Goal: Task Accomplishment & Management: Manage account settings

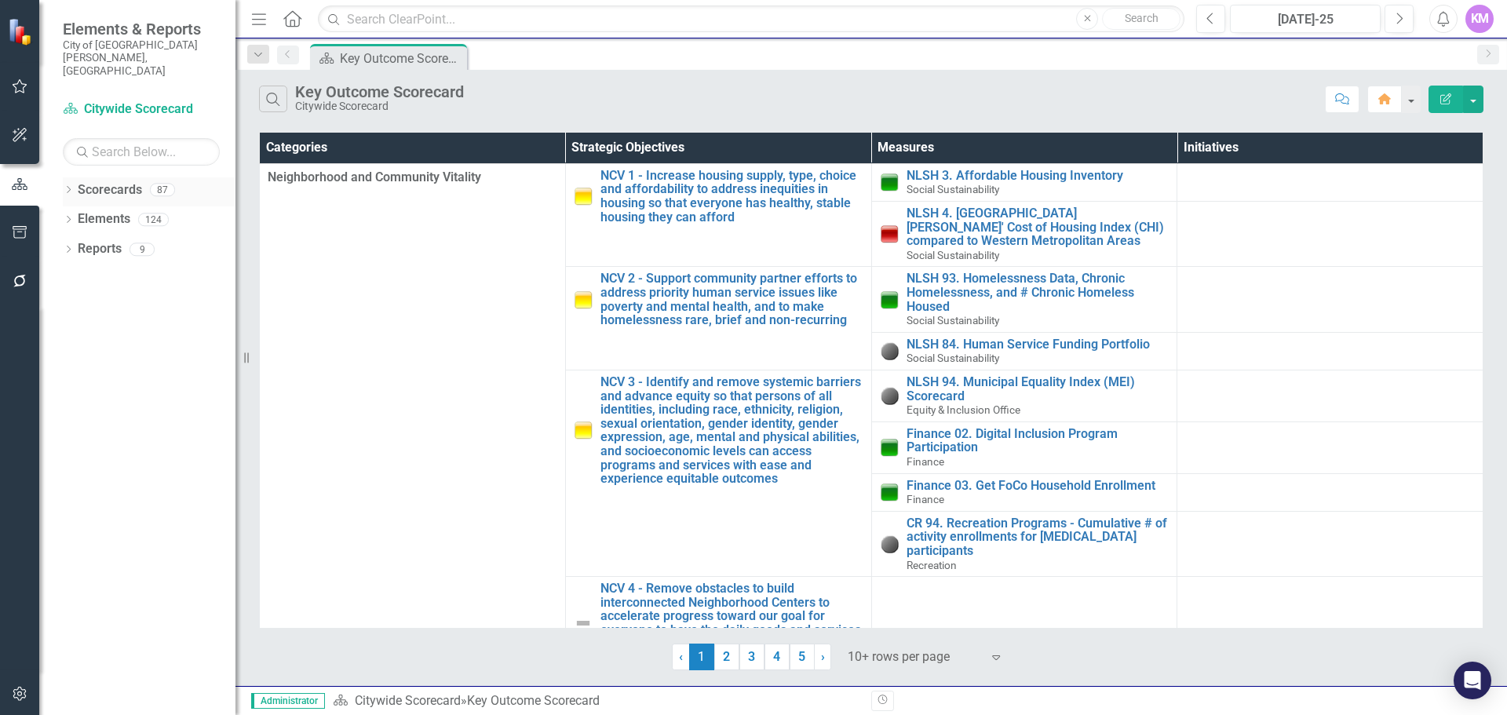
click at [107, 181] on link "Scorecards" at bounding box center [110, 190] width 64 height 18
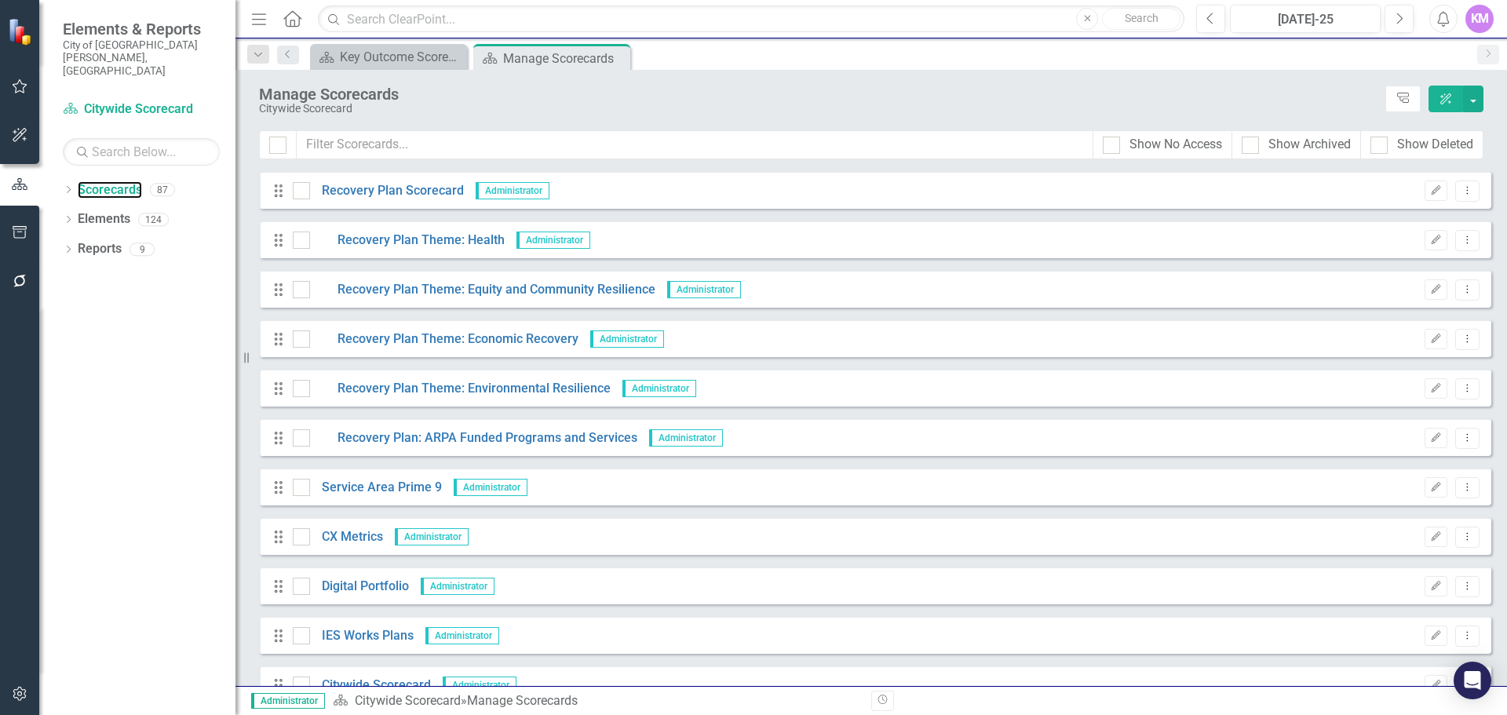
scroll to position [785, 0]
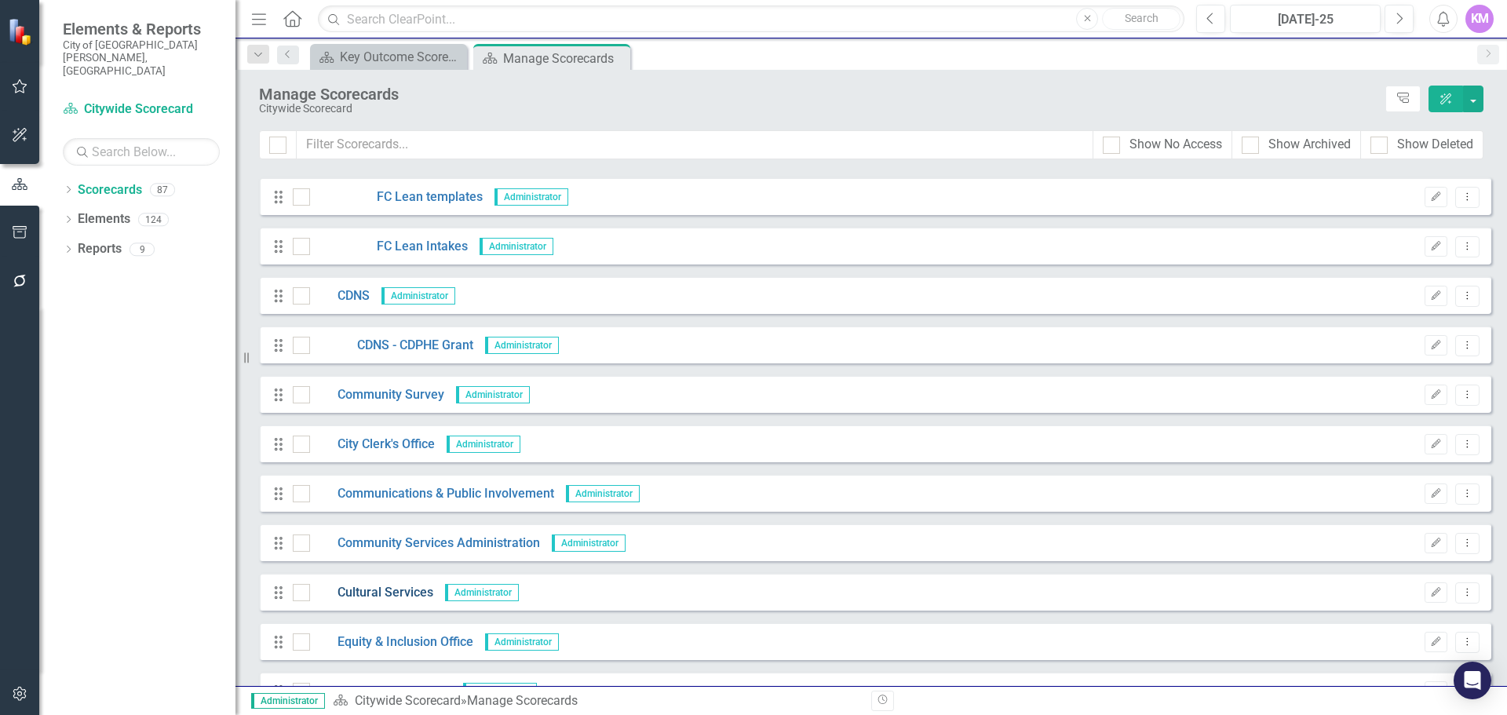
click at [396, 589] on link "Cultural Services" at bounding box center [371, 593] width 123 height 18
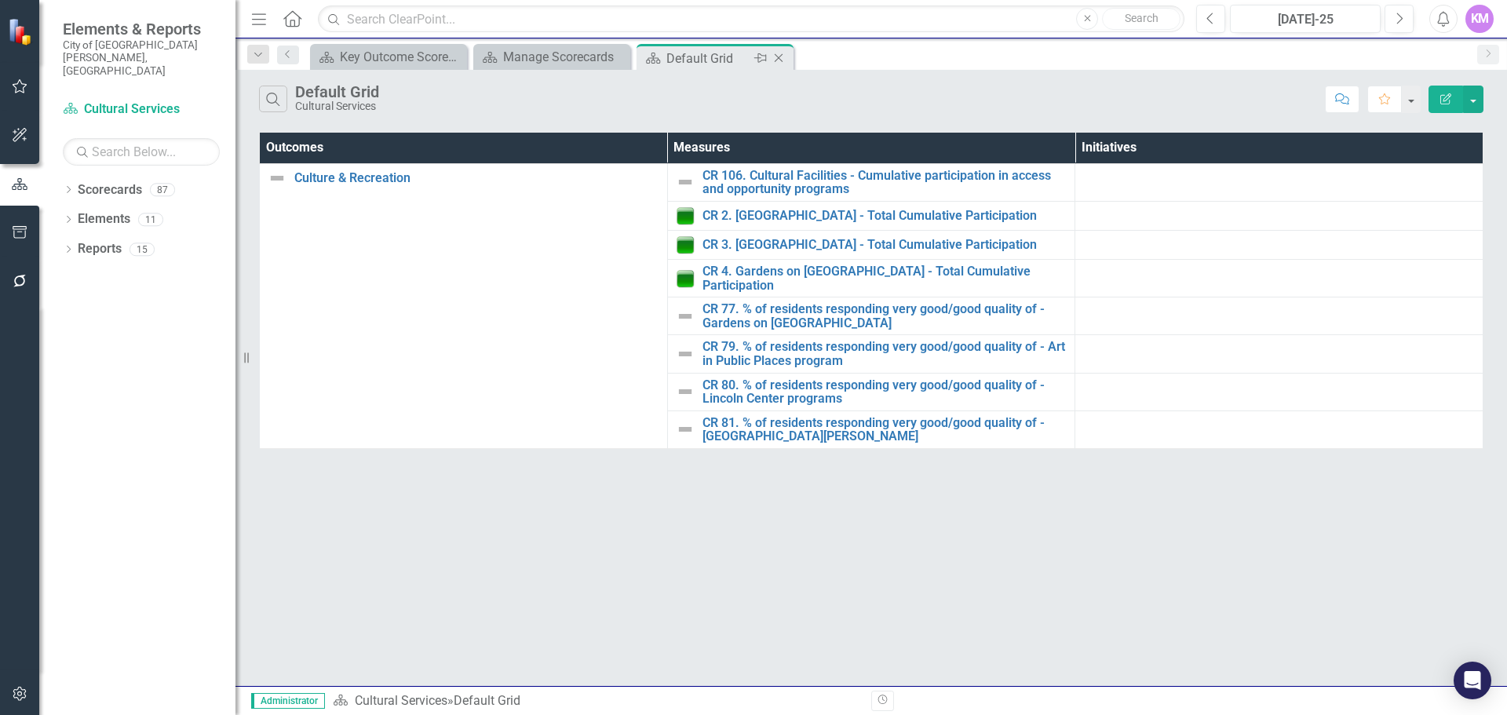
click at [783, 57] on icon "Close" at bounding box center [779, 58] width 16 height 13
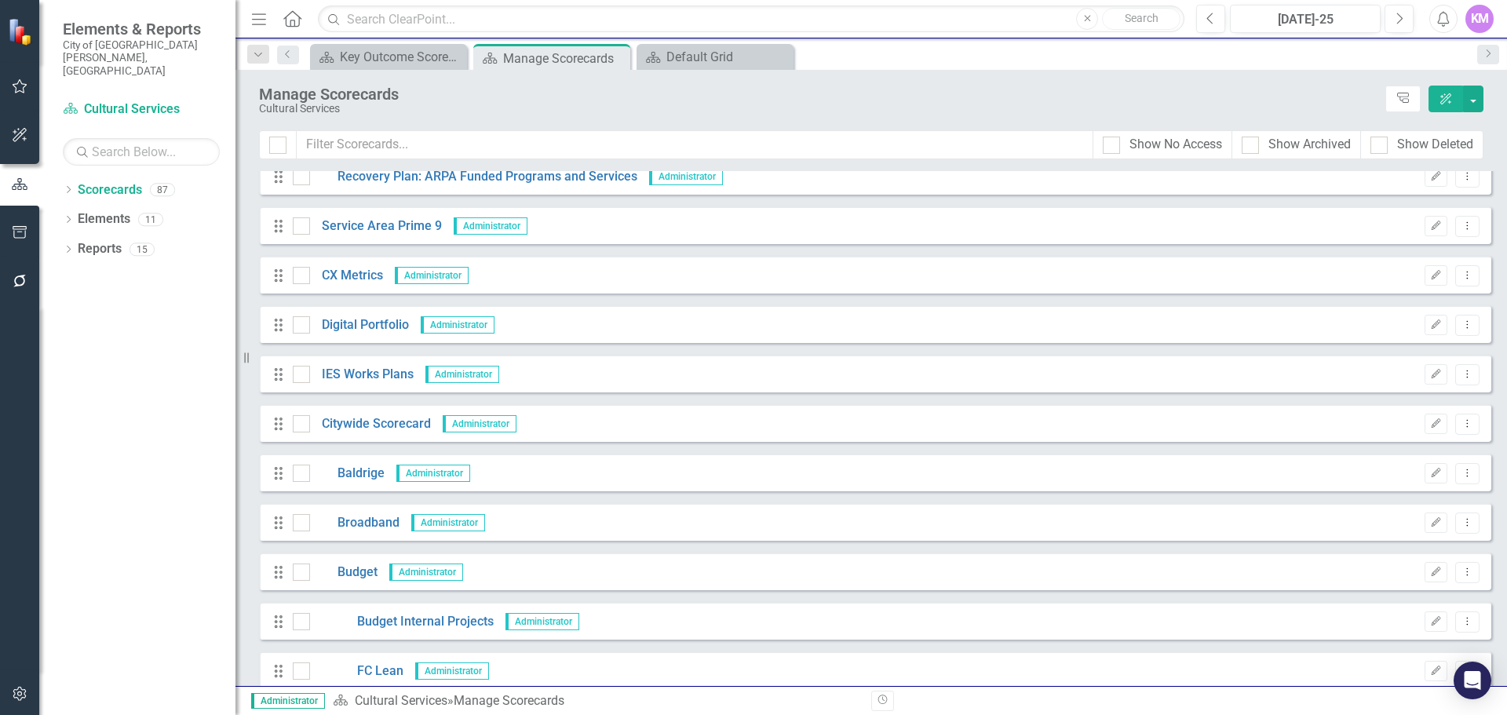
scroll to position [523, 0]
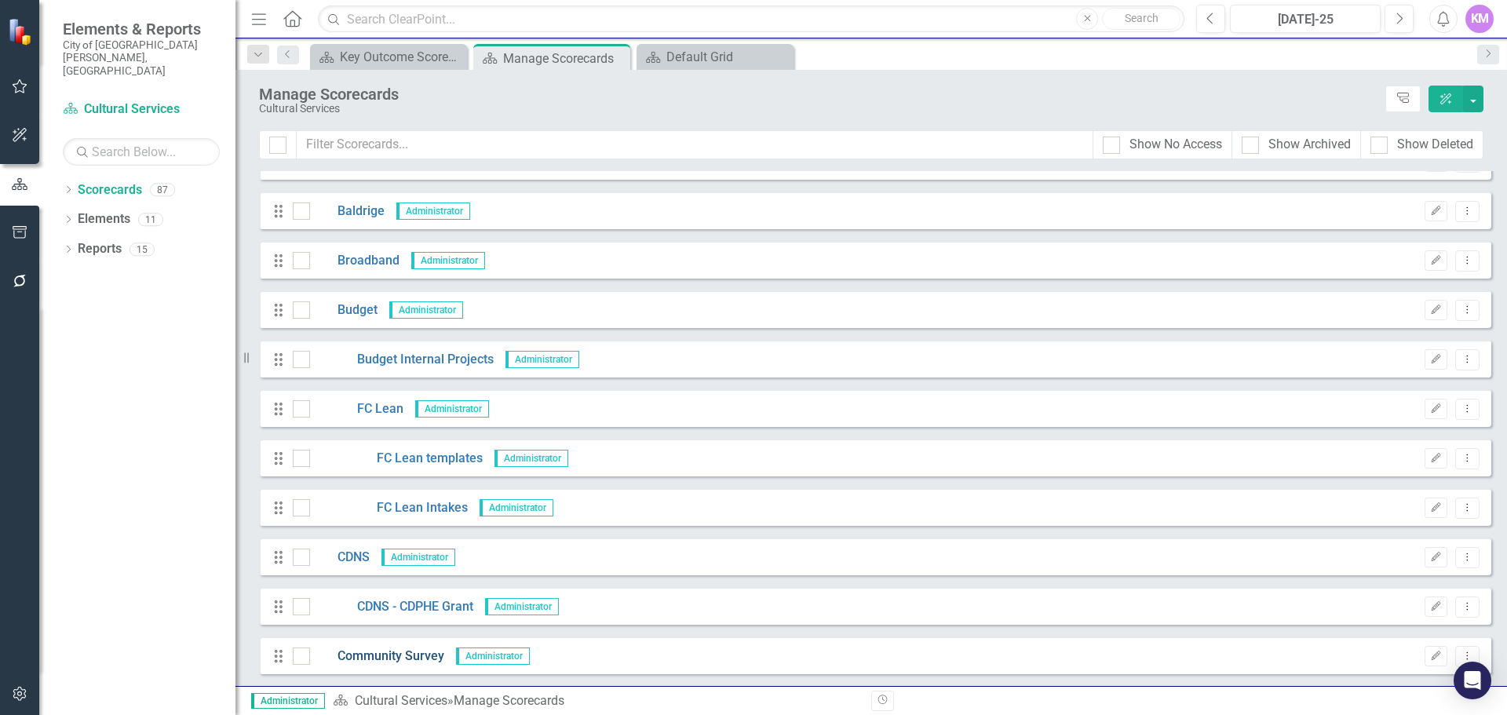
click at [414, 648] on link "Community Survey" at bounding box center [377, 656] width 134 height 18
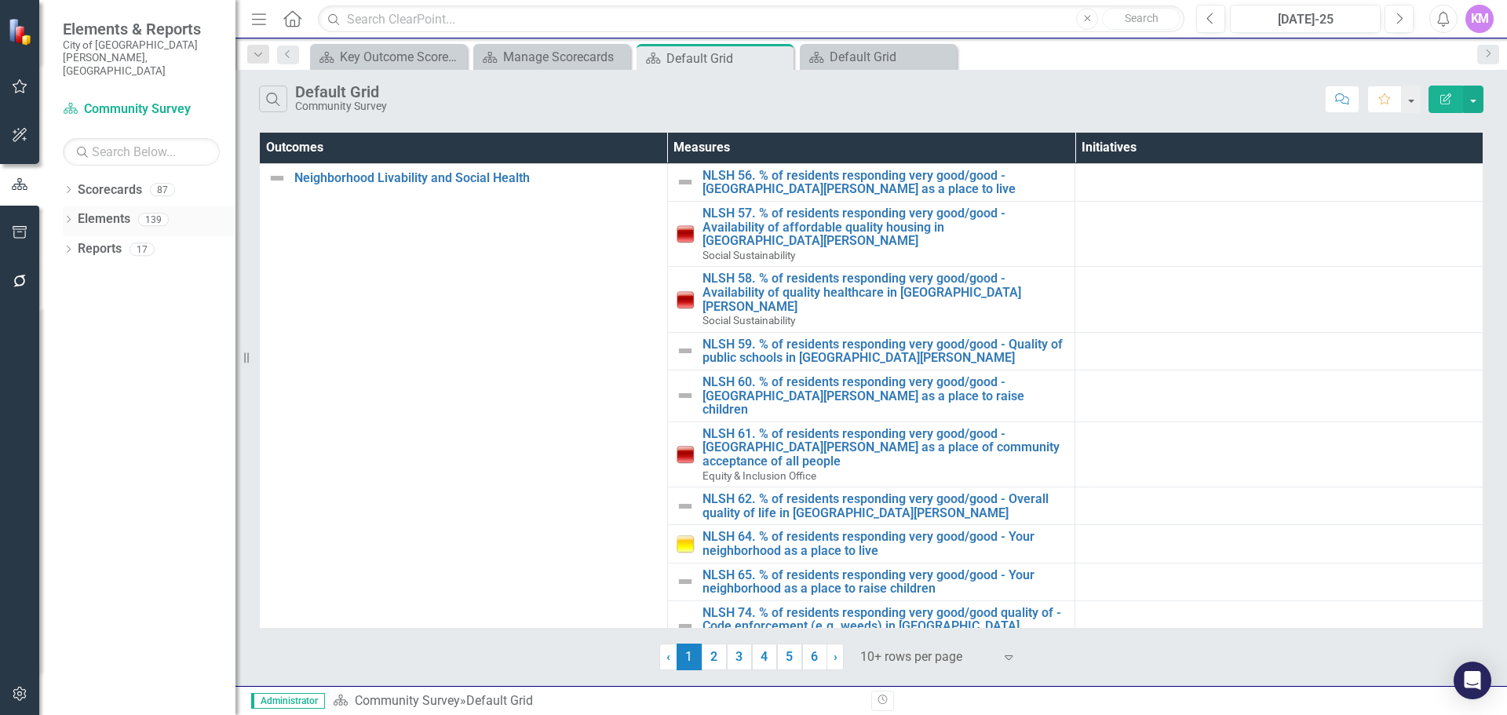
click at [137, 206] on div "Elements 139" at bounding box center [157, 221] width 158 height 30
click at [115, 210] on link "Elements" at bounding box center [104, 219] width 53 height 18
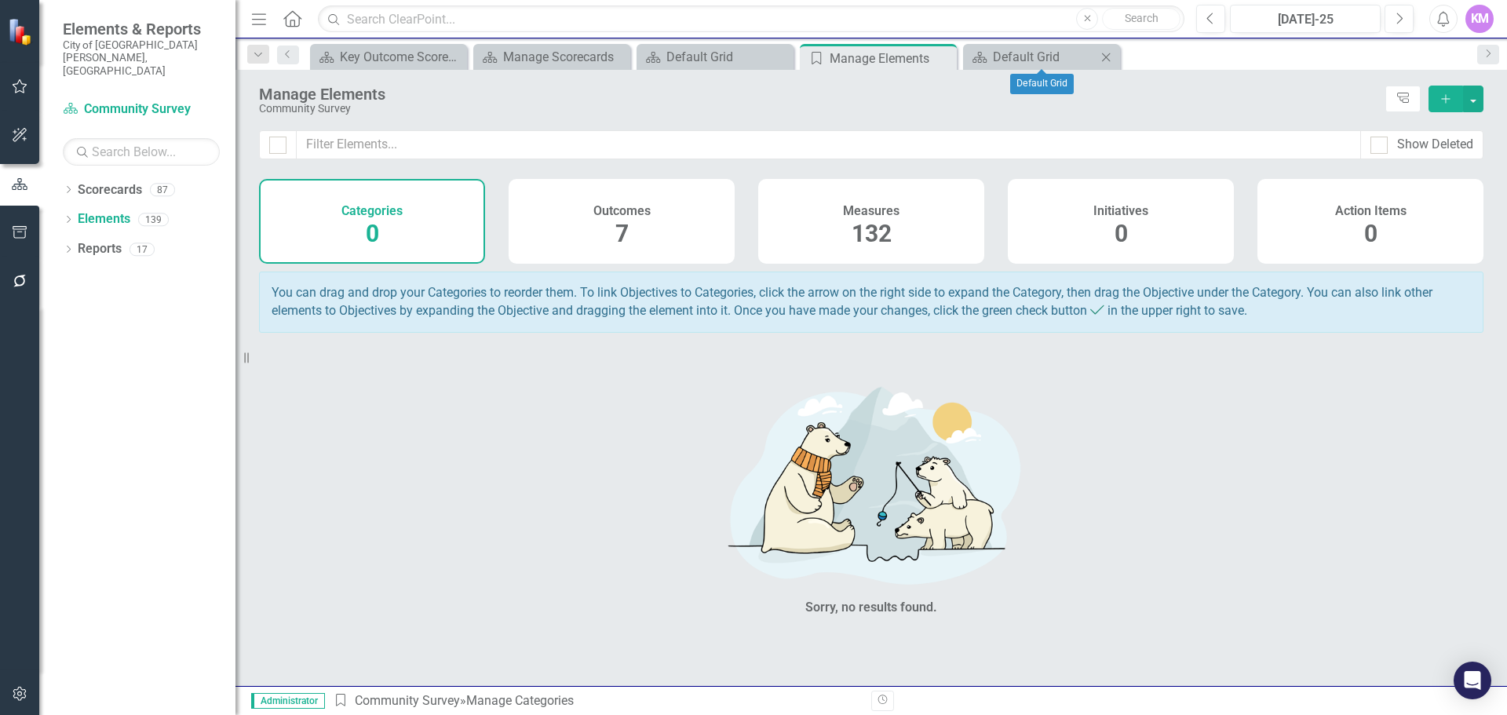
click at [1102, 56] on icon "Close" at bounding box center [1106, 57] width 16 height 13
click at [837, 226] on div "Measures 132" at bounding box center [871, 221] width 226 height 85
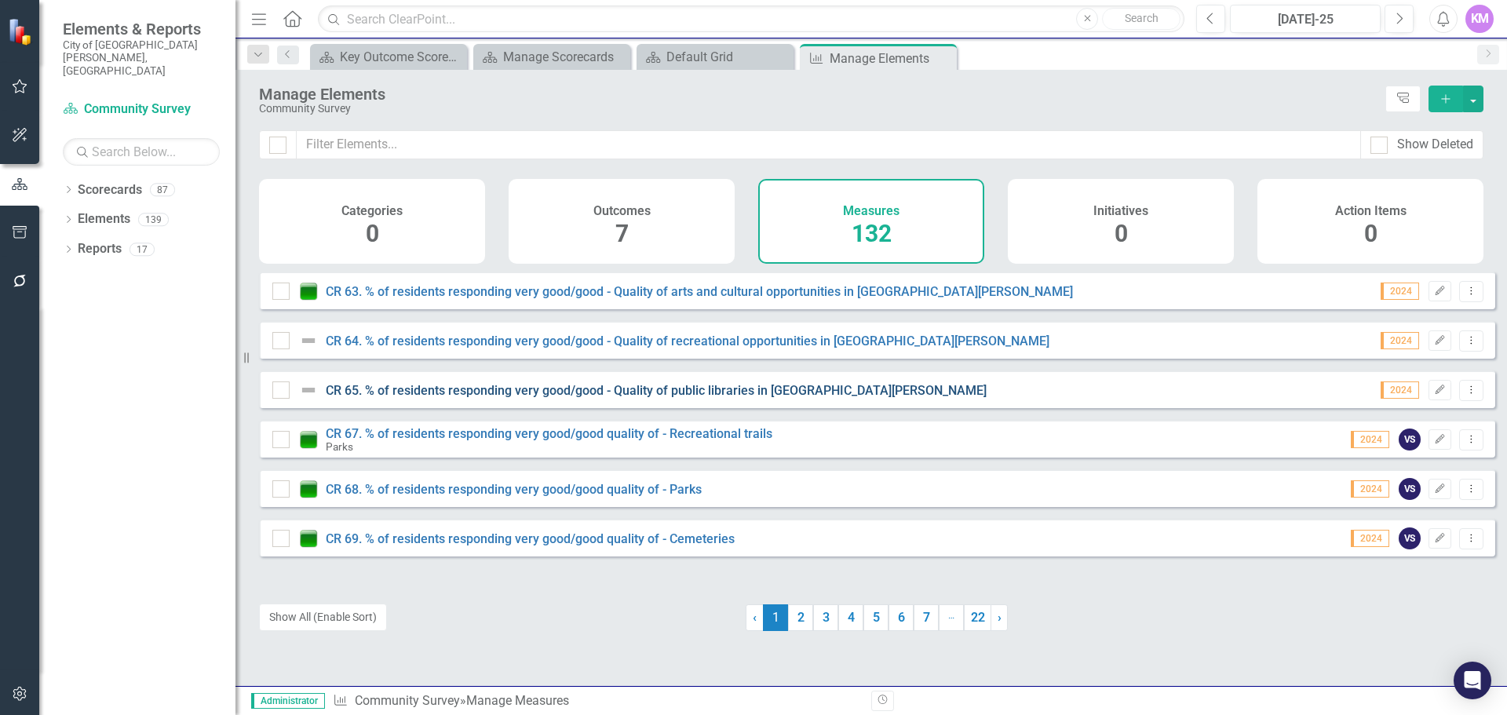
click at [498, 398] on link "CR 65. % of residents responding very good/good - Quality of public libraries i…" at bounding box center [656, 390] width 661 height 15
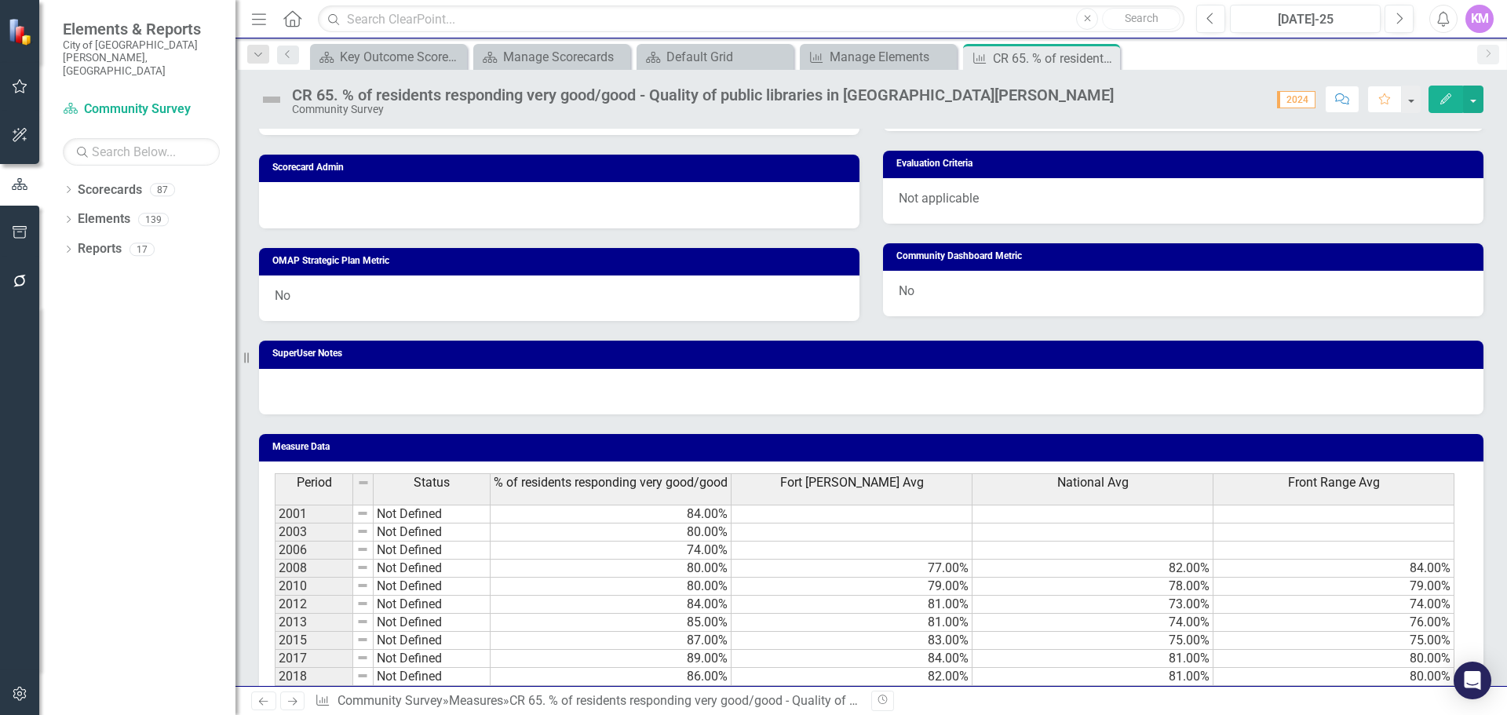
scroll to position [873, 0]
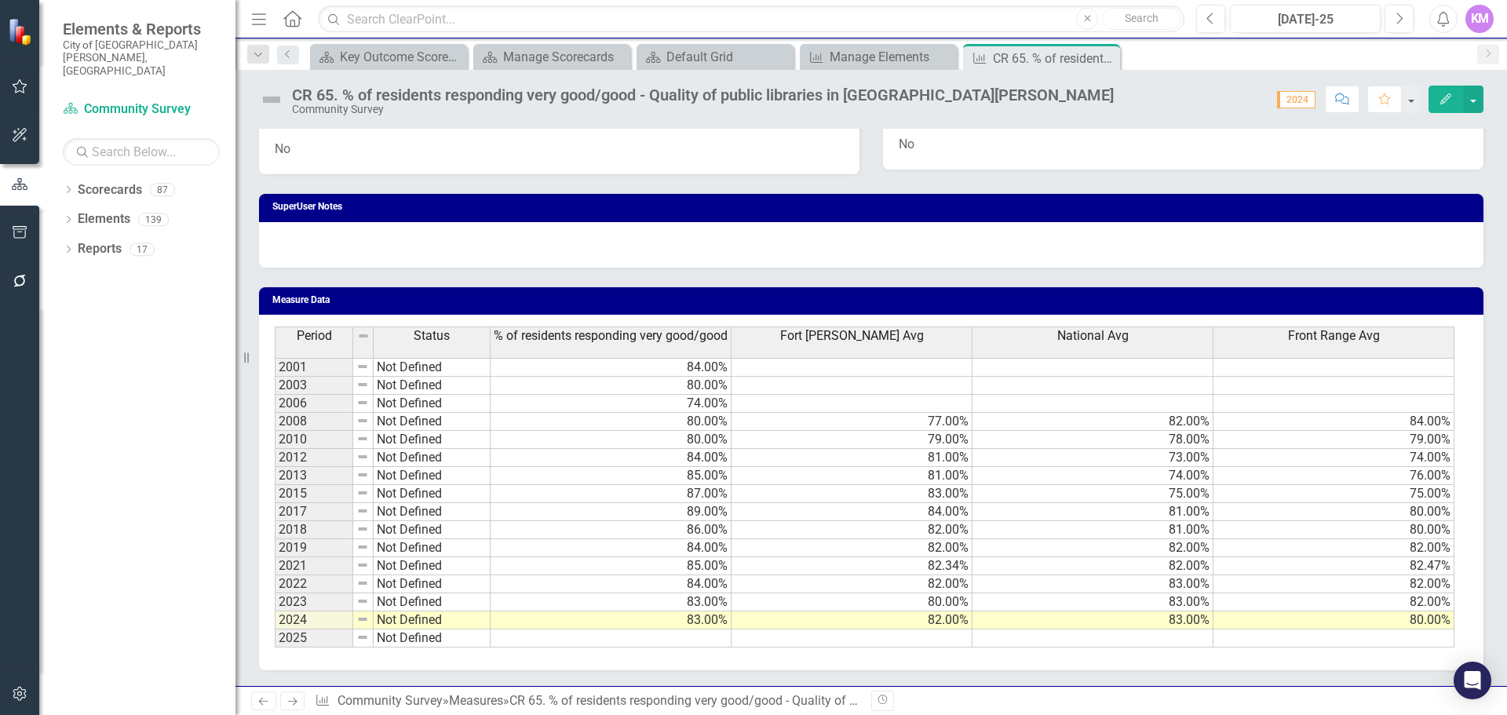
click at [712, 642] on td at bounding box center [610, 638] width 241 height 18
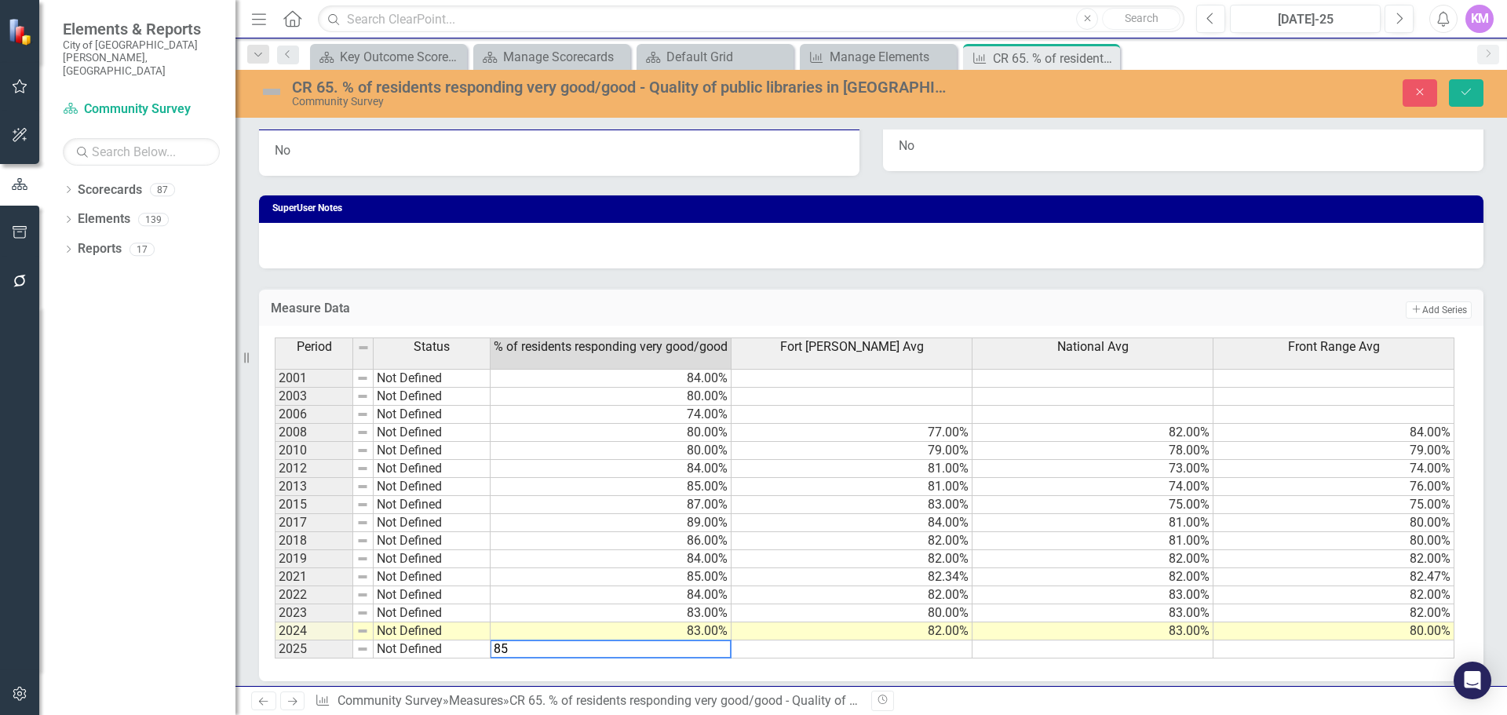
type textarea "85"
click at [1049, 650] on td at bounding box center [1092, 649] width 241 height 18
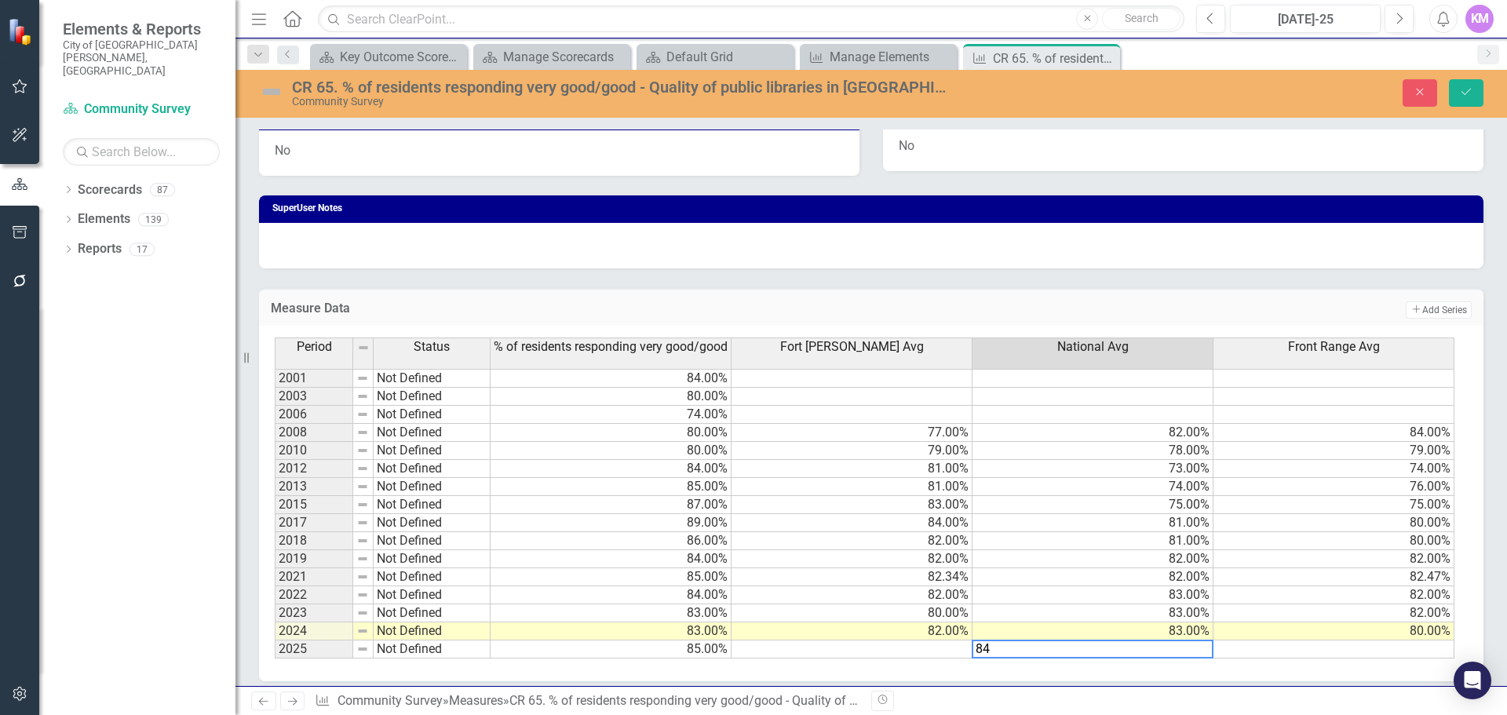
type textarea "84"
click at [928, 653] on td at bounding box center [851, 649] width 241 height 18
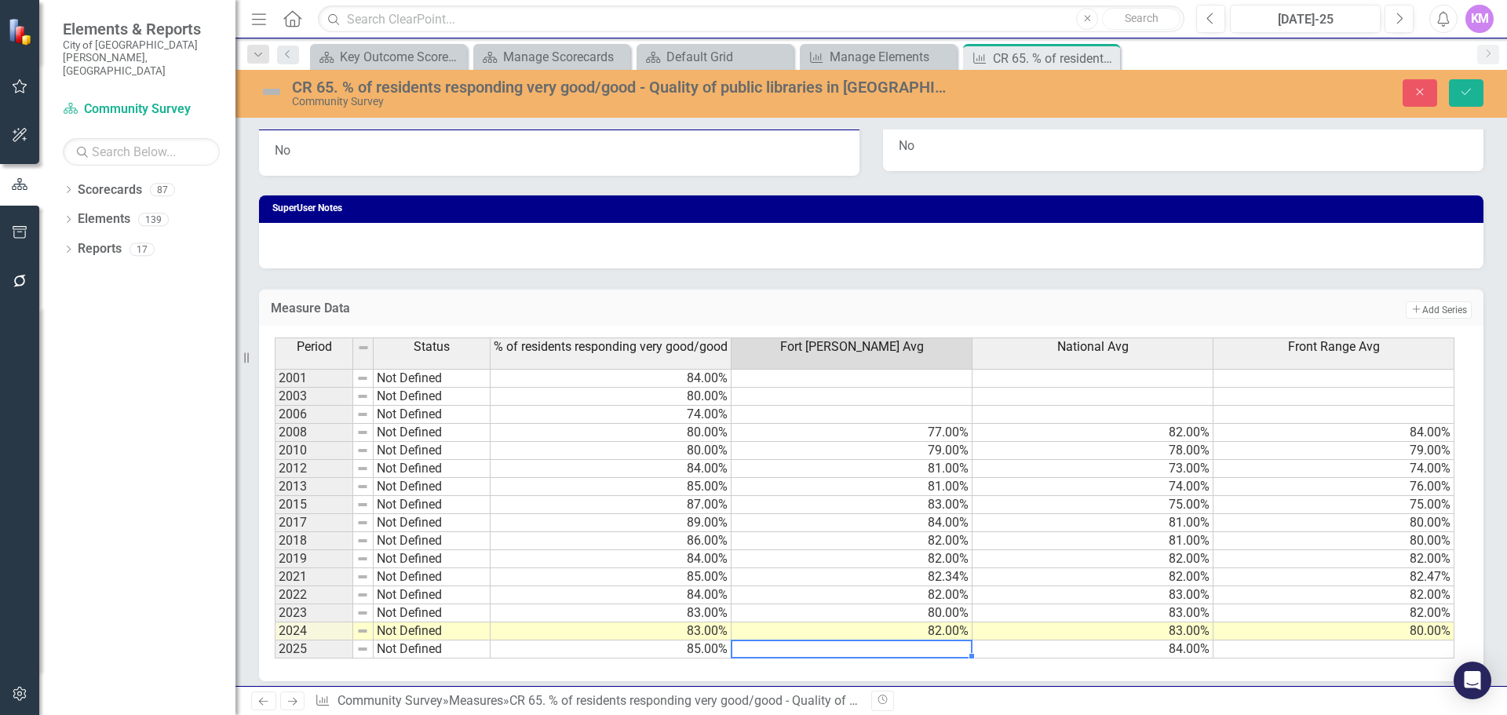
click at [939, 653] on td at bounding box center [851, 649] width 241 height 18
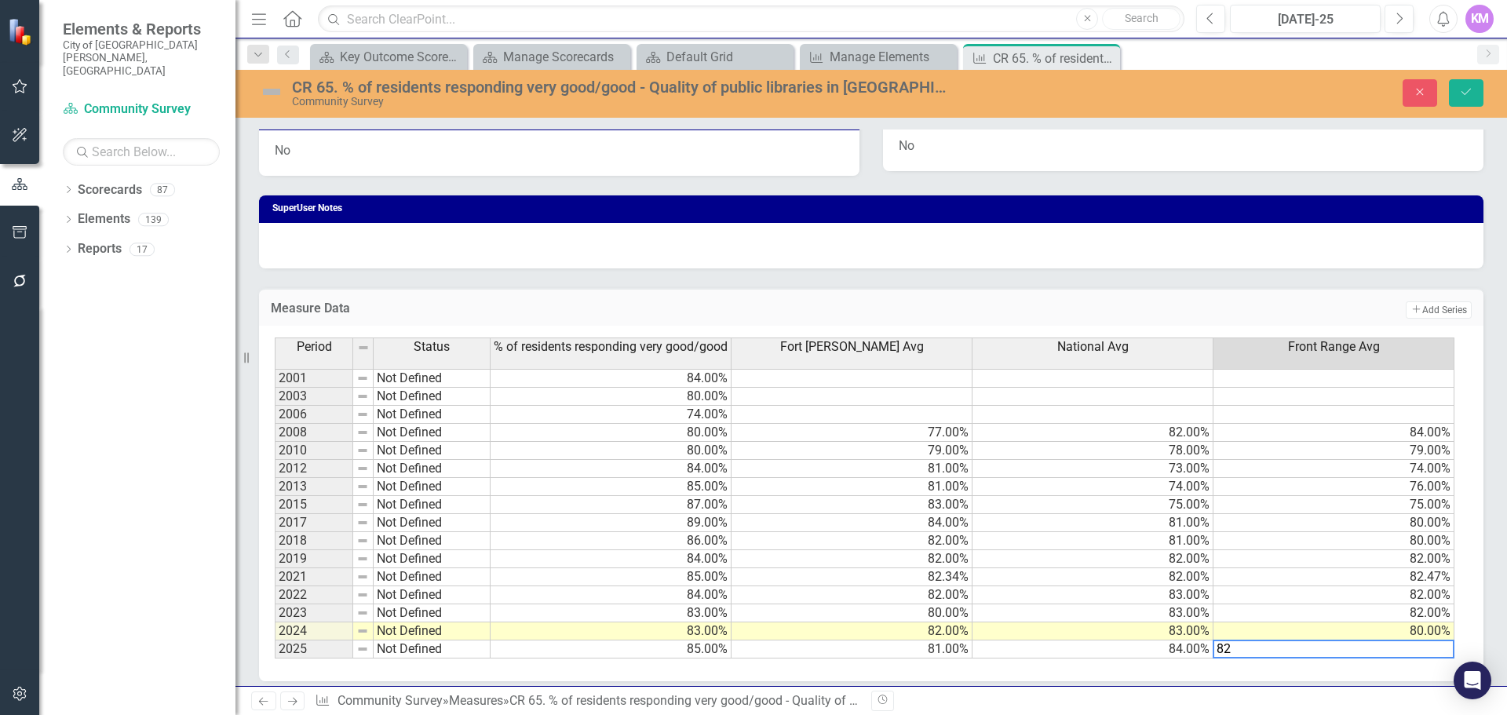
type textarea "82"
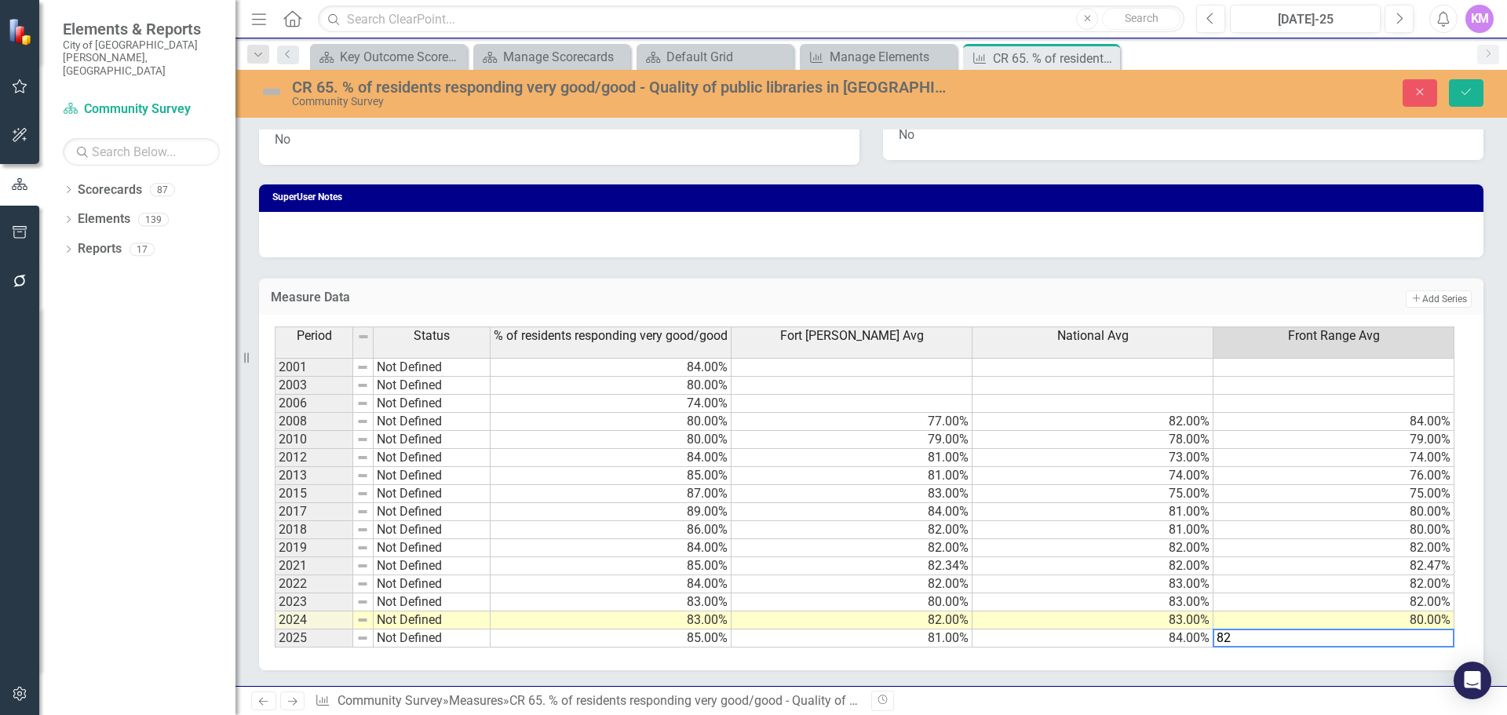
scroll to position [360, 0]
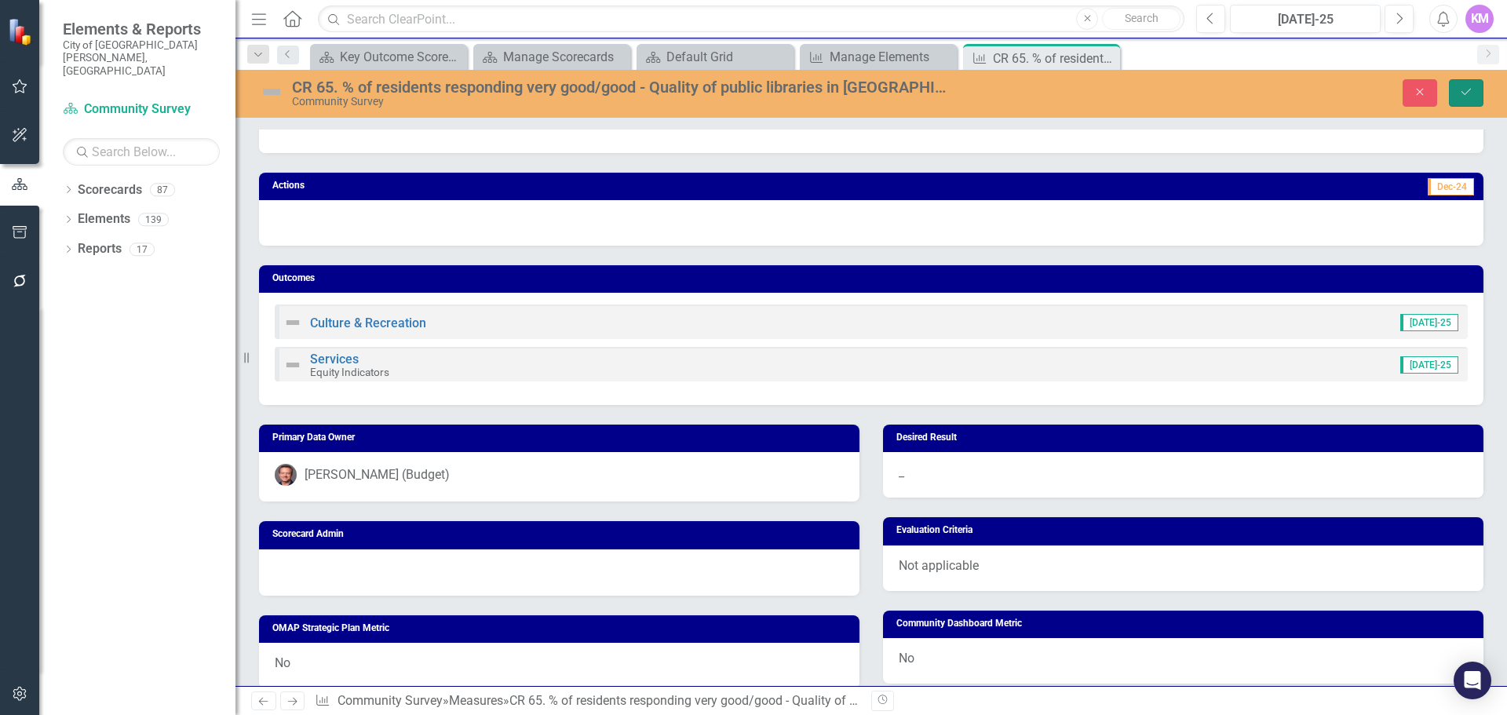
click at [1461, 97] on icon "Save" at bounding box center [1466, 91] width 14 height 11
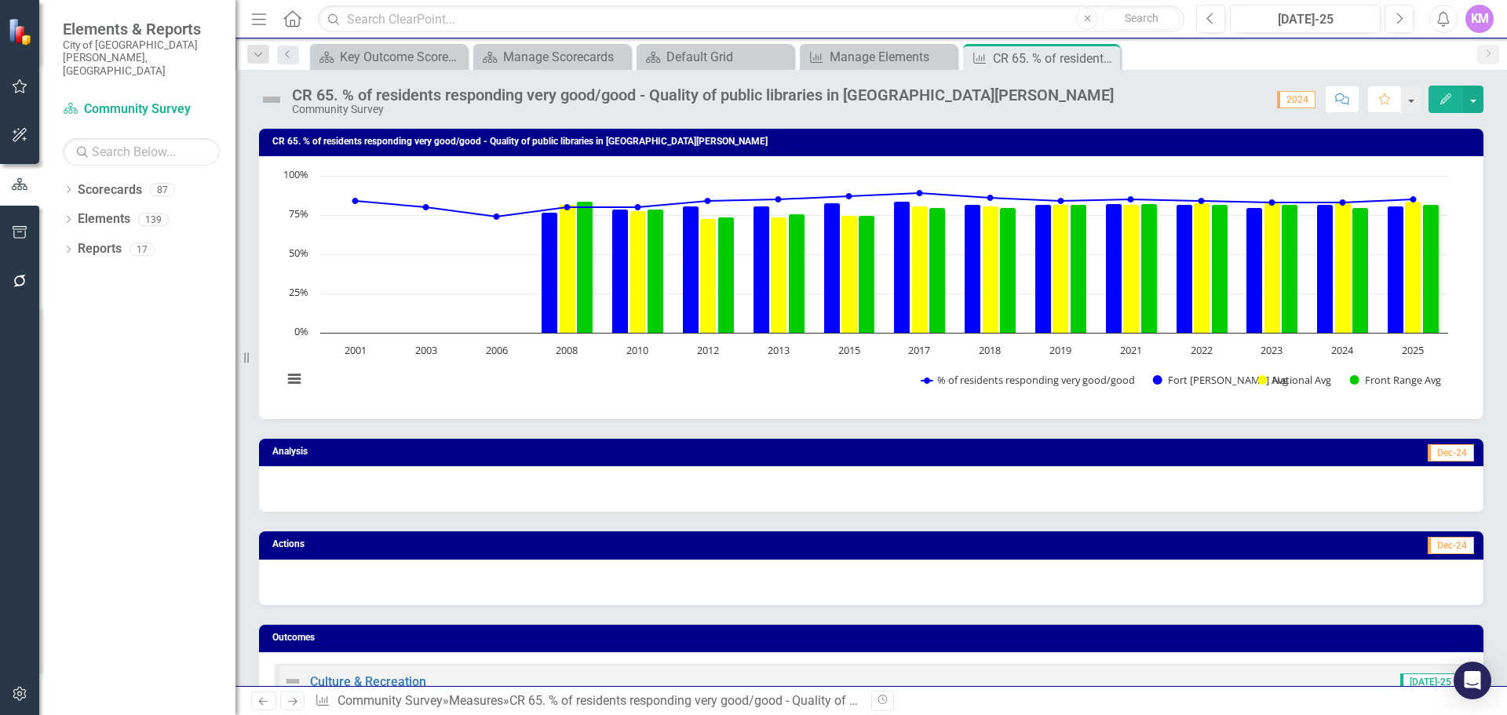
click at [0, 0] on icon "Close" at bounding box center [0, 0] width 0 height 0
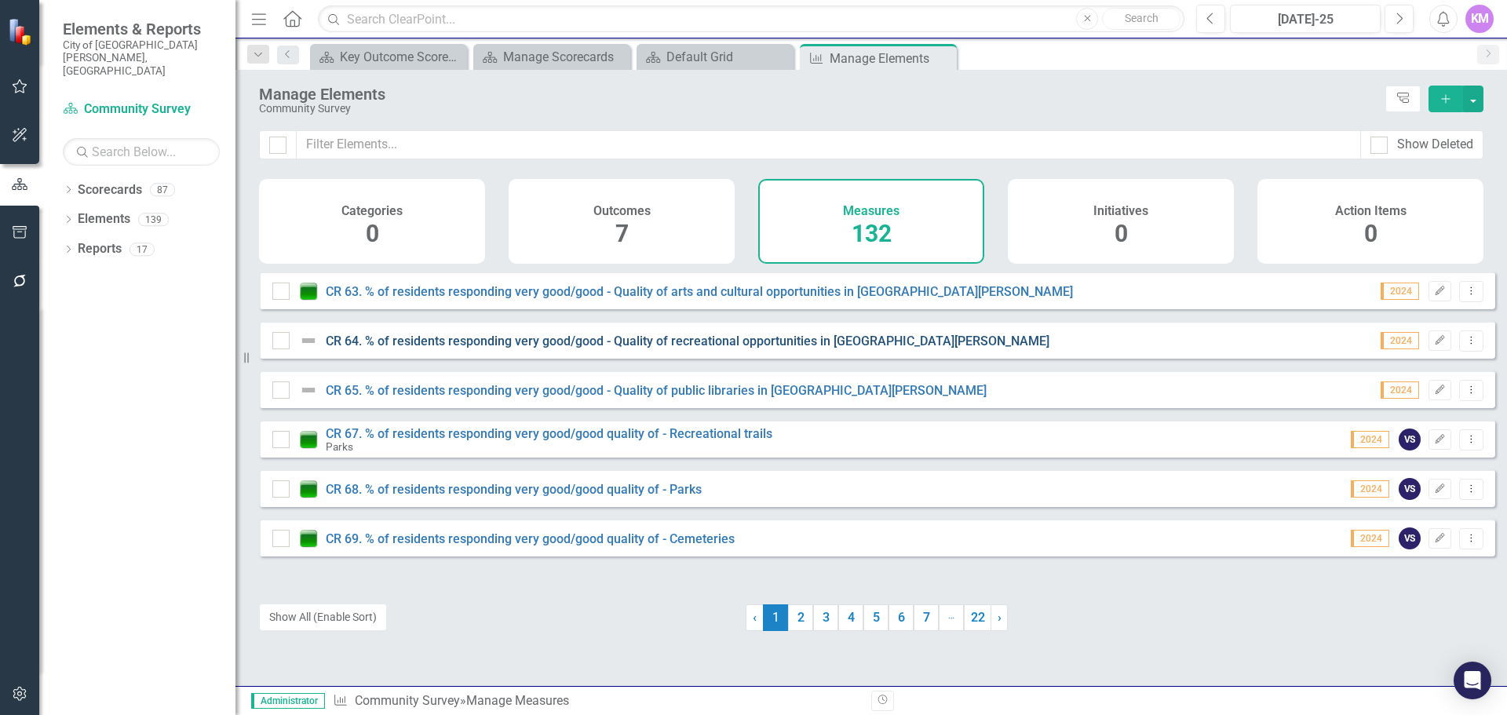
click at [400, 348] on link "CR 64. % of residents responding very good/good - Quality of recreational oppor…" at bounding box center [688, 341] width 724 height 15
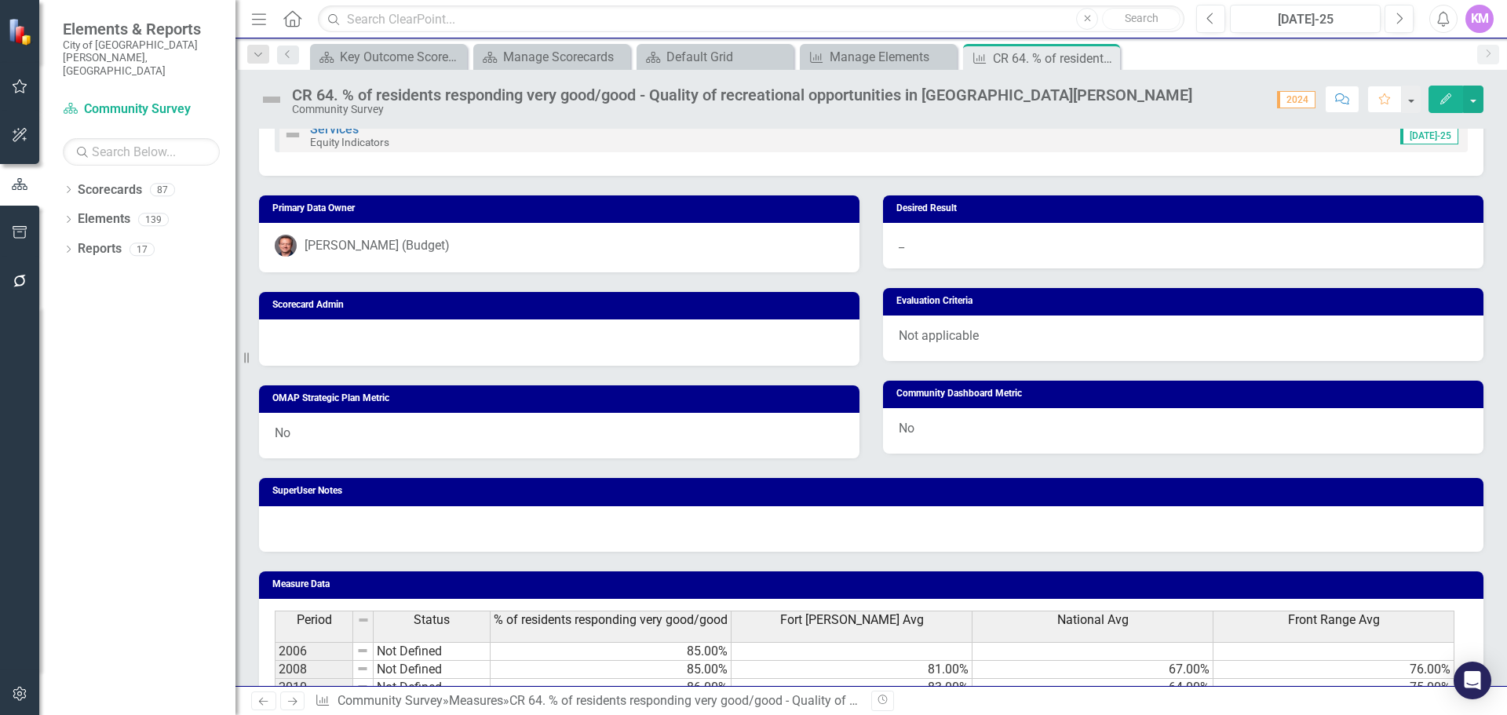
scroll to position [575, 0]
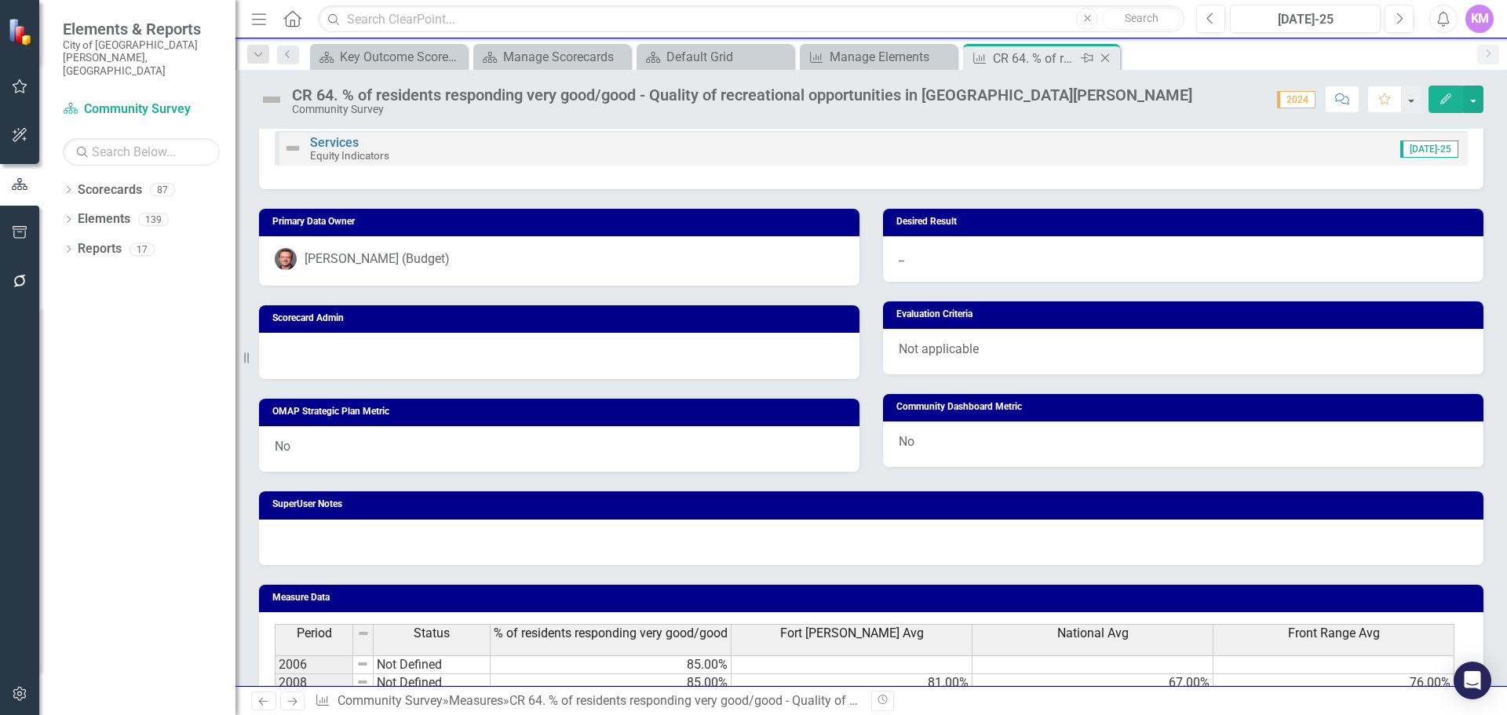
click at [1101, 58] on icon "Close" at bounding box center [1105, 58] width 16 height 13
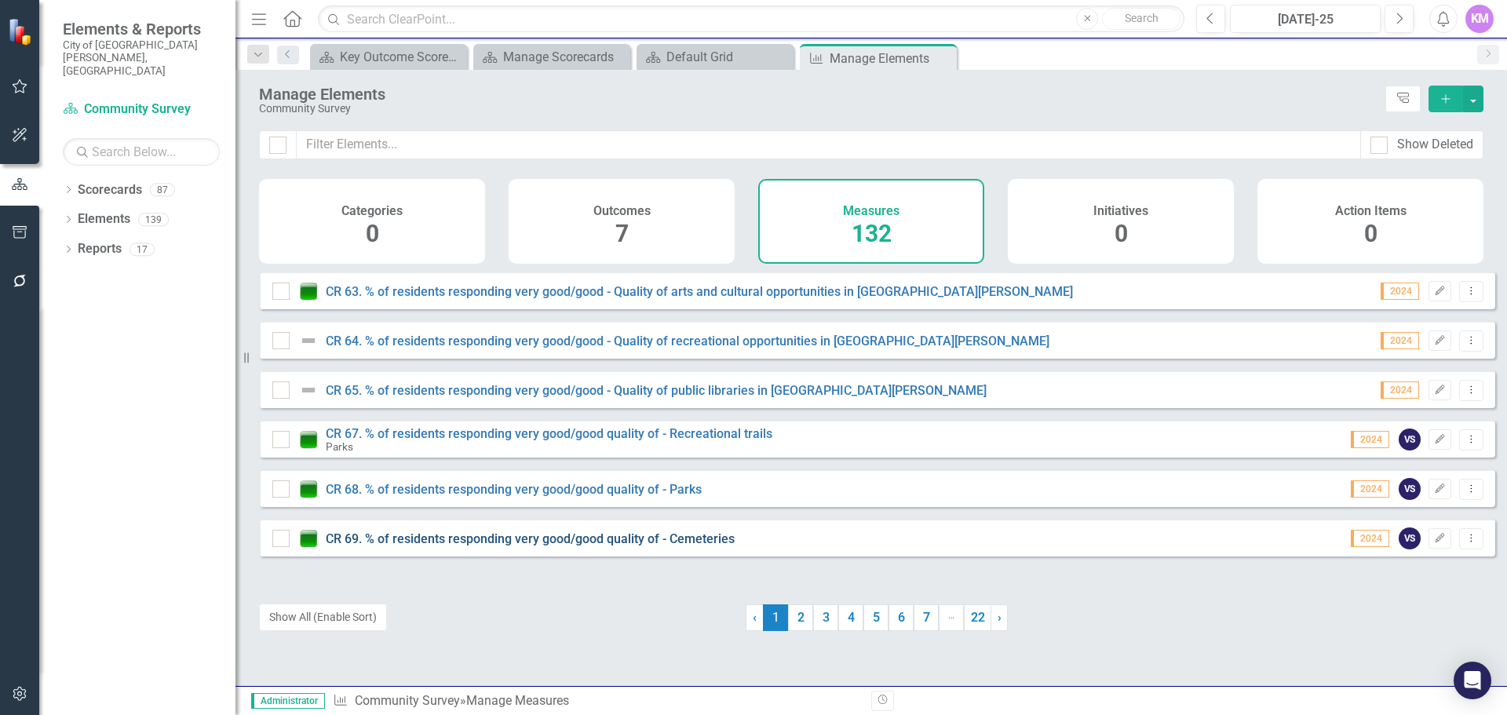
click at [648, 546] on link "CR 69. % of residents responding very good/good quality of - Cemeteries" at bounding box center [530, 538] width 409 height 15
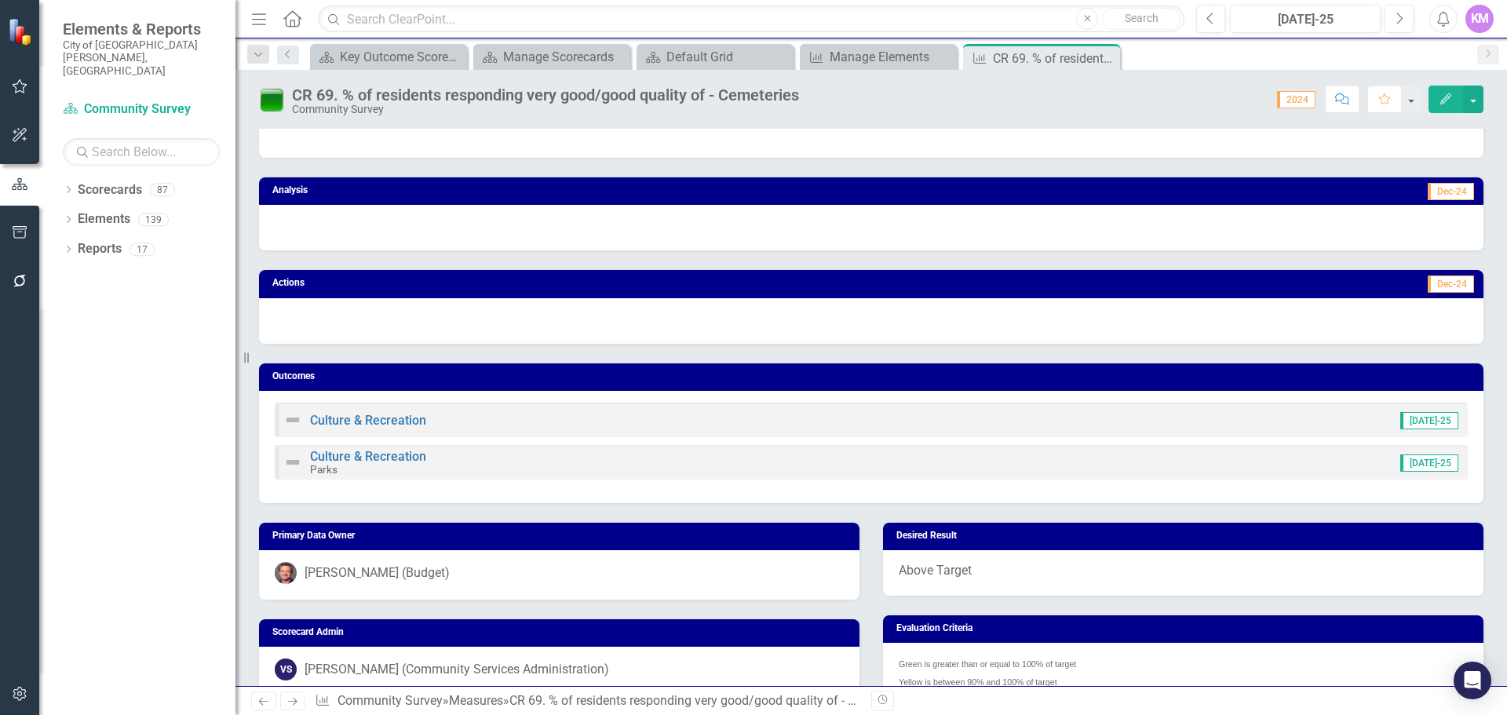
scroll to position [903, 0]
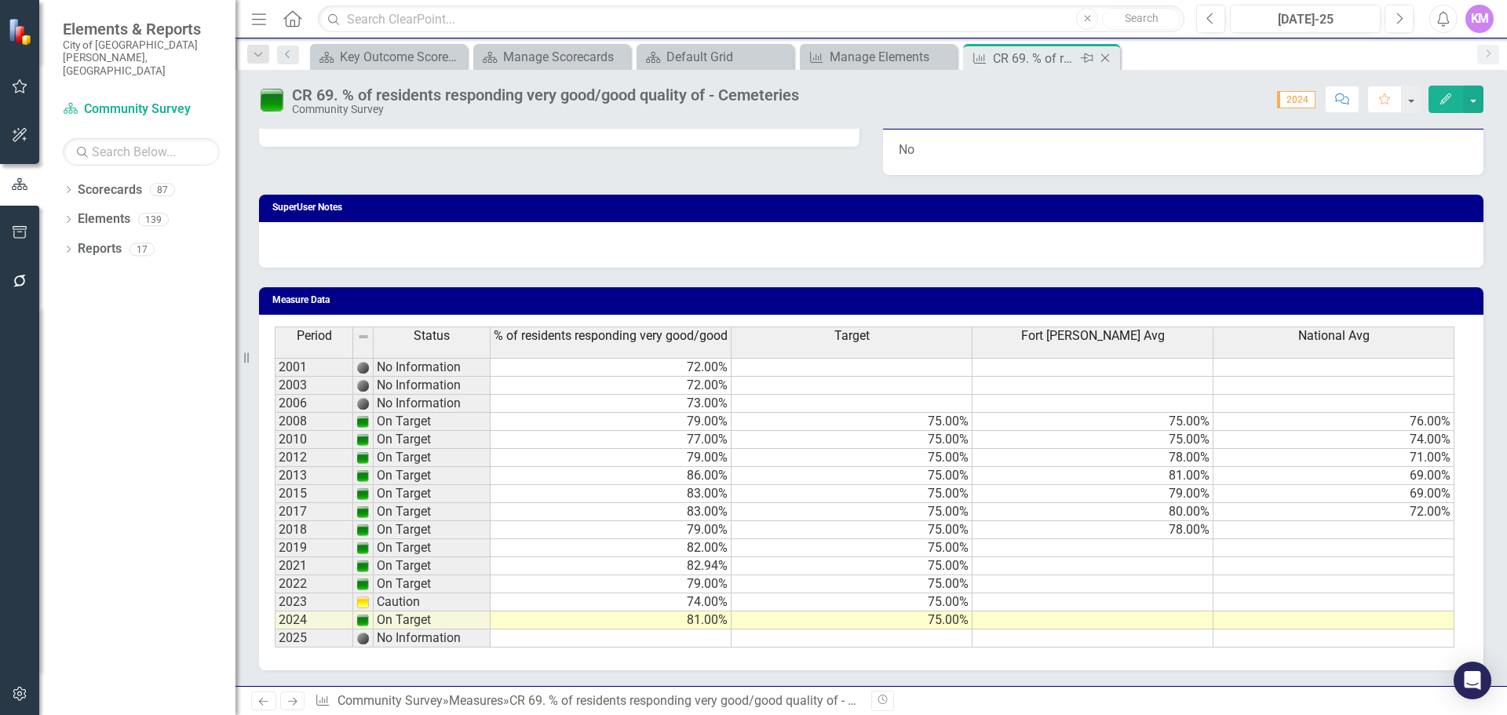
click at [1110, 62] on icon "Close" at bounding box center [1105, 58] width 16 height 13
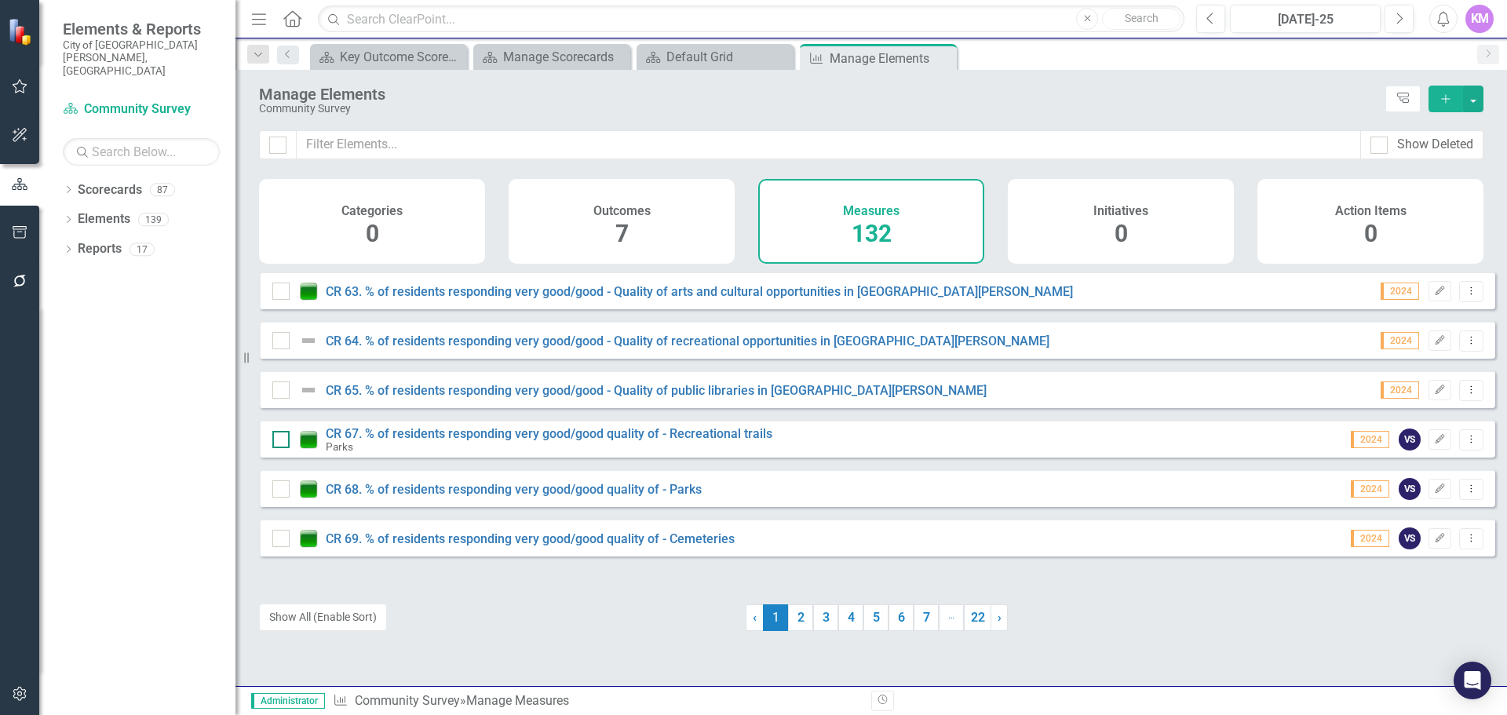
click at [281, 441] on input "checkbox" at bounding box center [277, 436] width 10 height 10
checkbox input "true"
click at [414, 441] on link "CR 67. % of residents responding very good/good quality of - Recreational trails" at bounding box center [549, 433] width 447 height 15
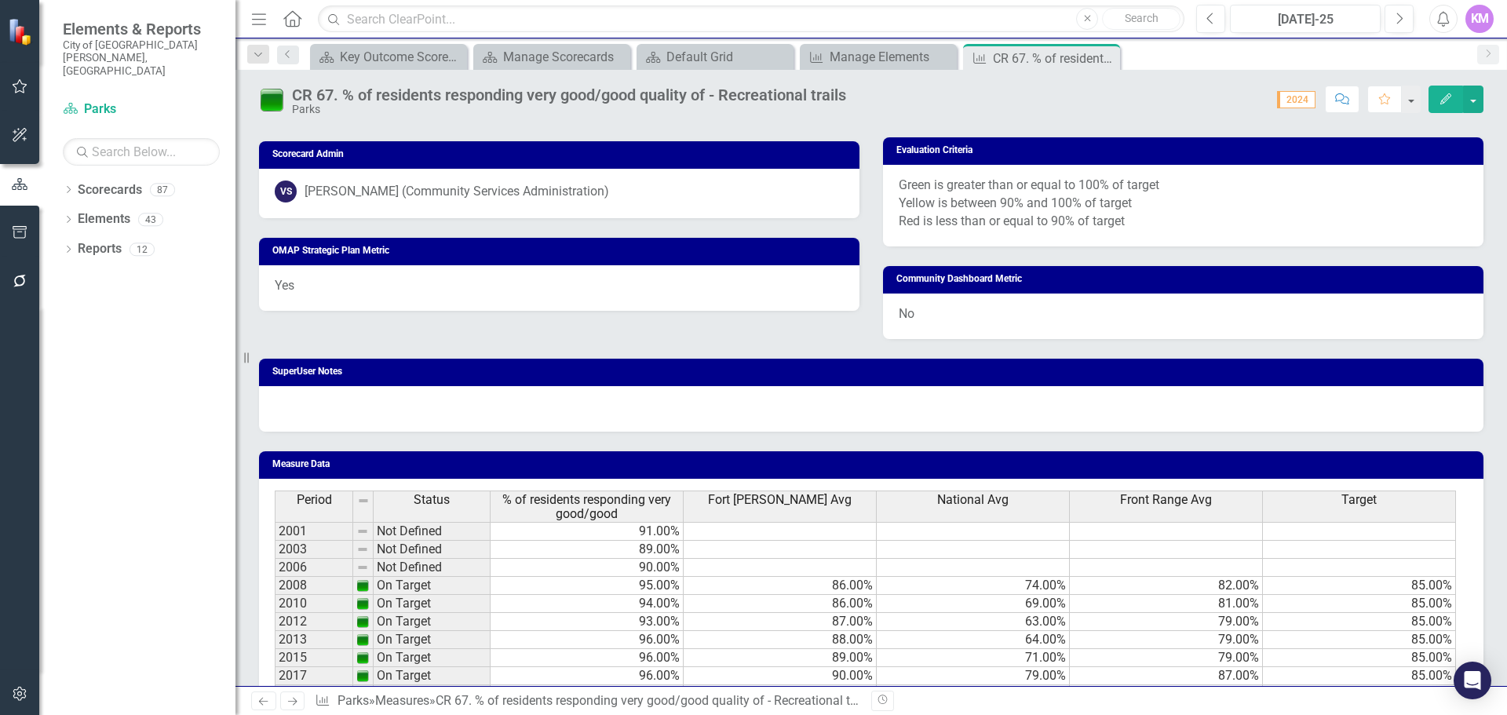
scroll to position [988, 0]
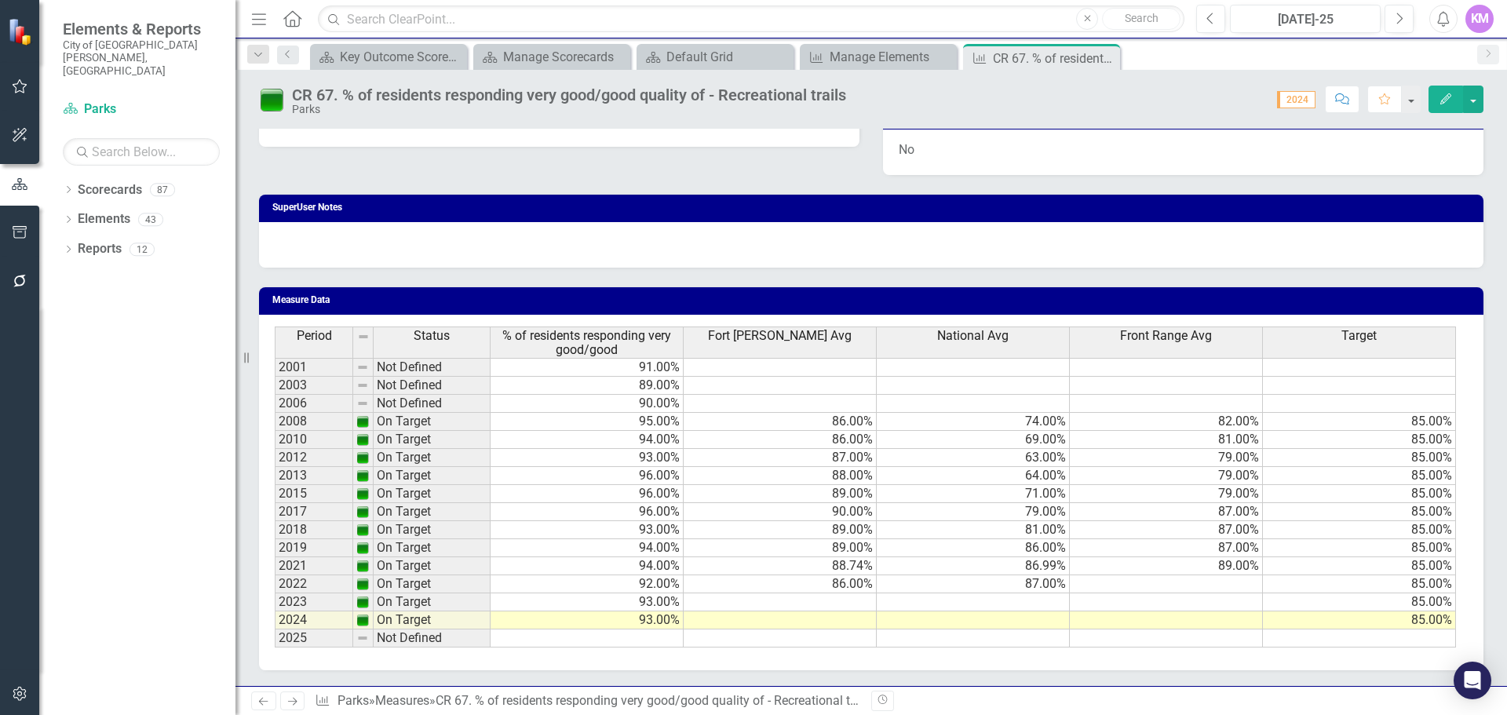
click at [658, 644] on td at bounding box center [586, 638] width 193 height 18
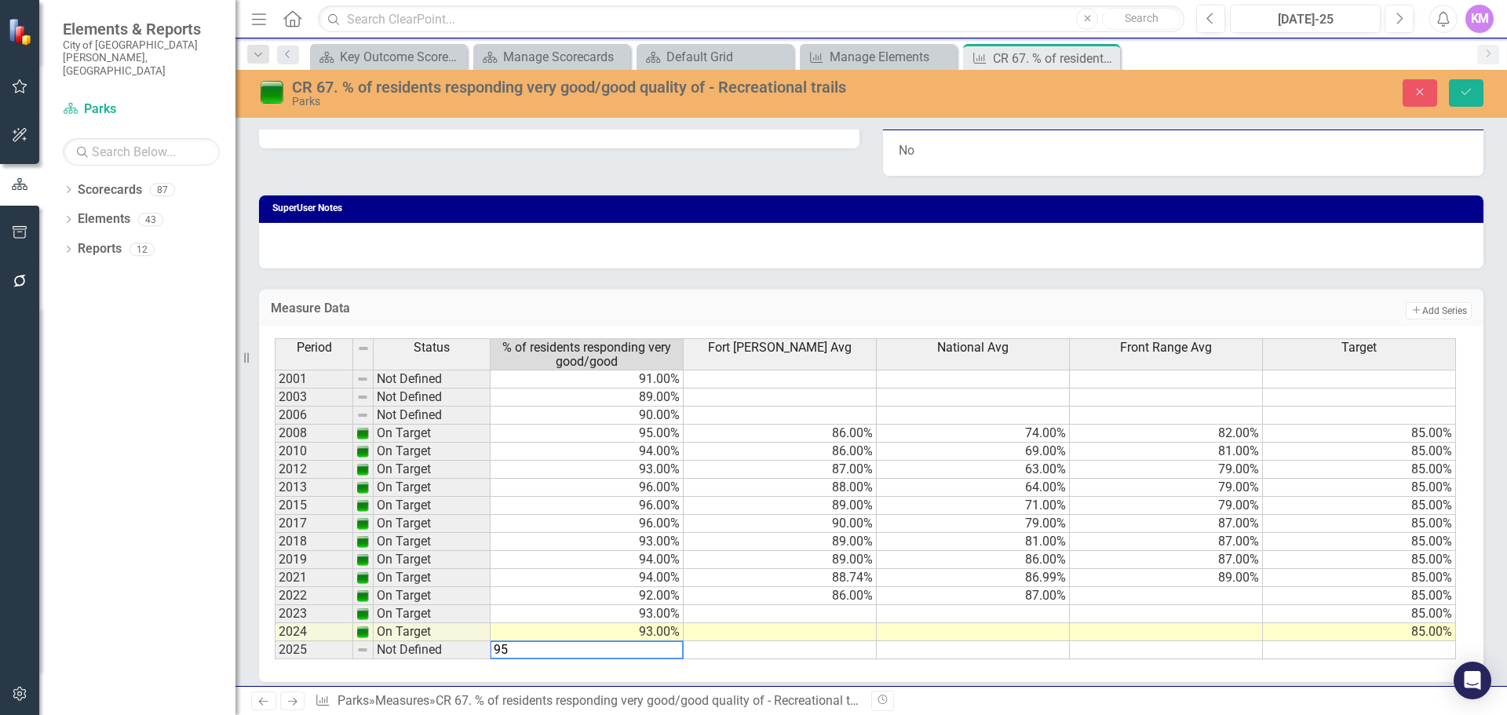
type textarea "95"
click at [768, 656] on td at bounding box center [780, 650] width 193 height 18
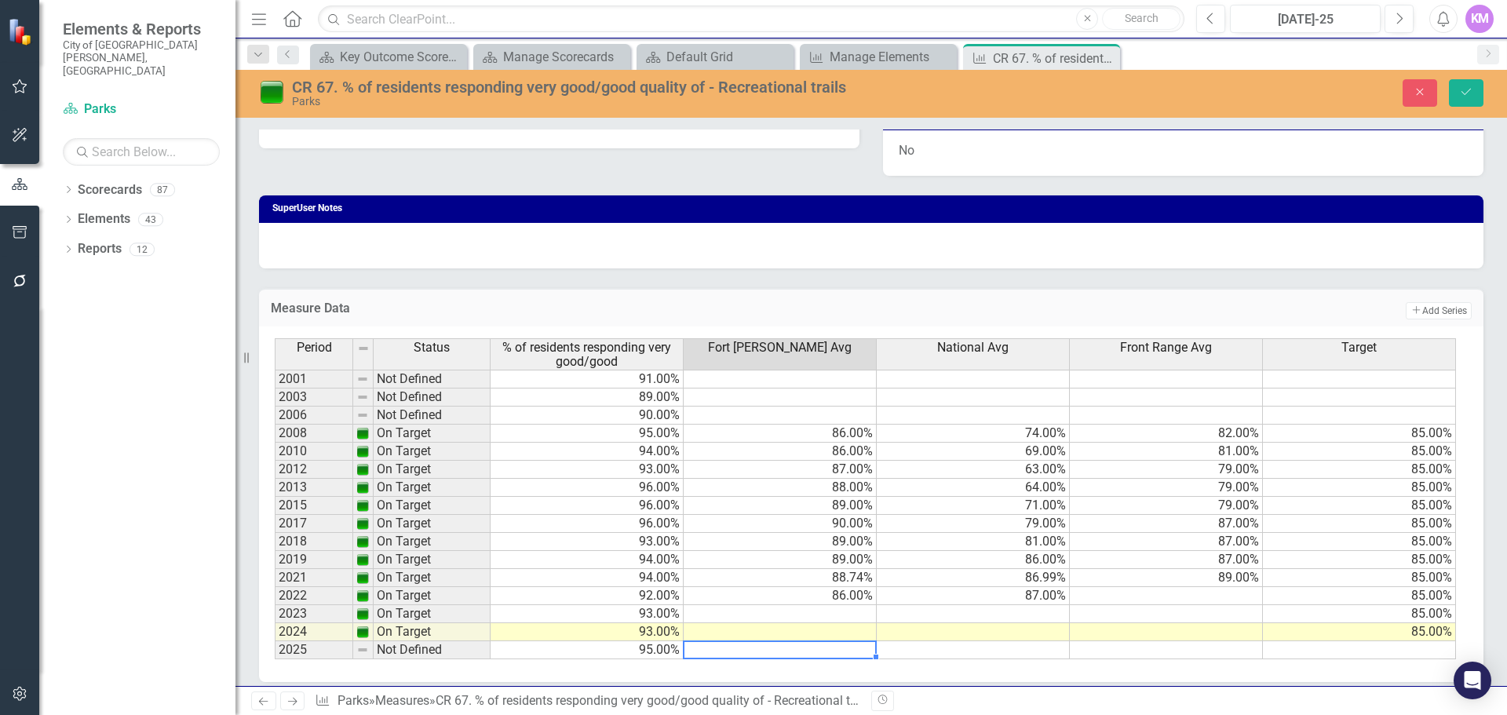
click at [1401, 652] on td at bounding box center [1359, 650] width 193 height 18
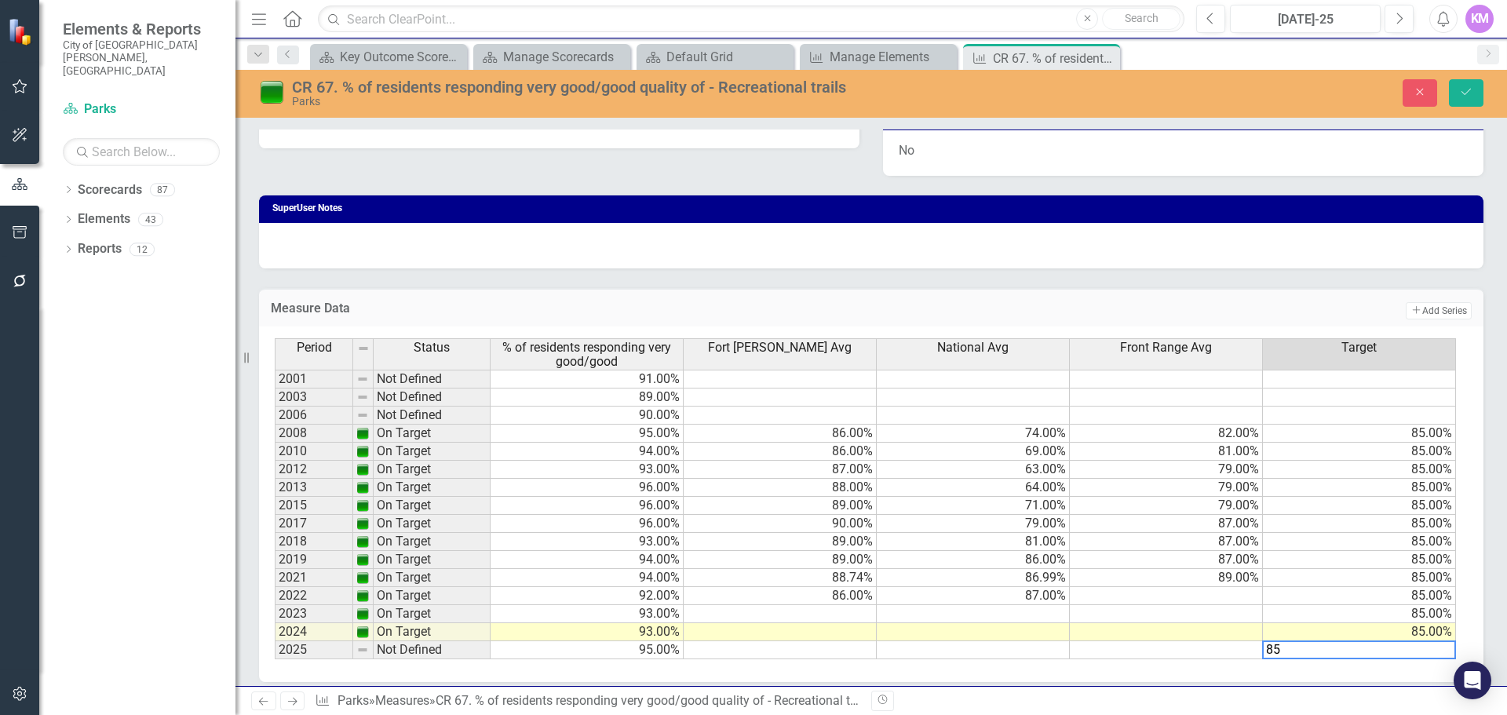
type textarea "85"
click at [1352, 465] on td "85.00%" at bounding box center [1359, 470] width 193 height 18
click at [1468, 104] on button "Save" at bounding box center [1466, 92] width 35 height 27
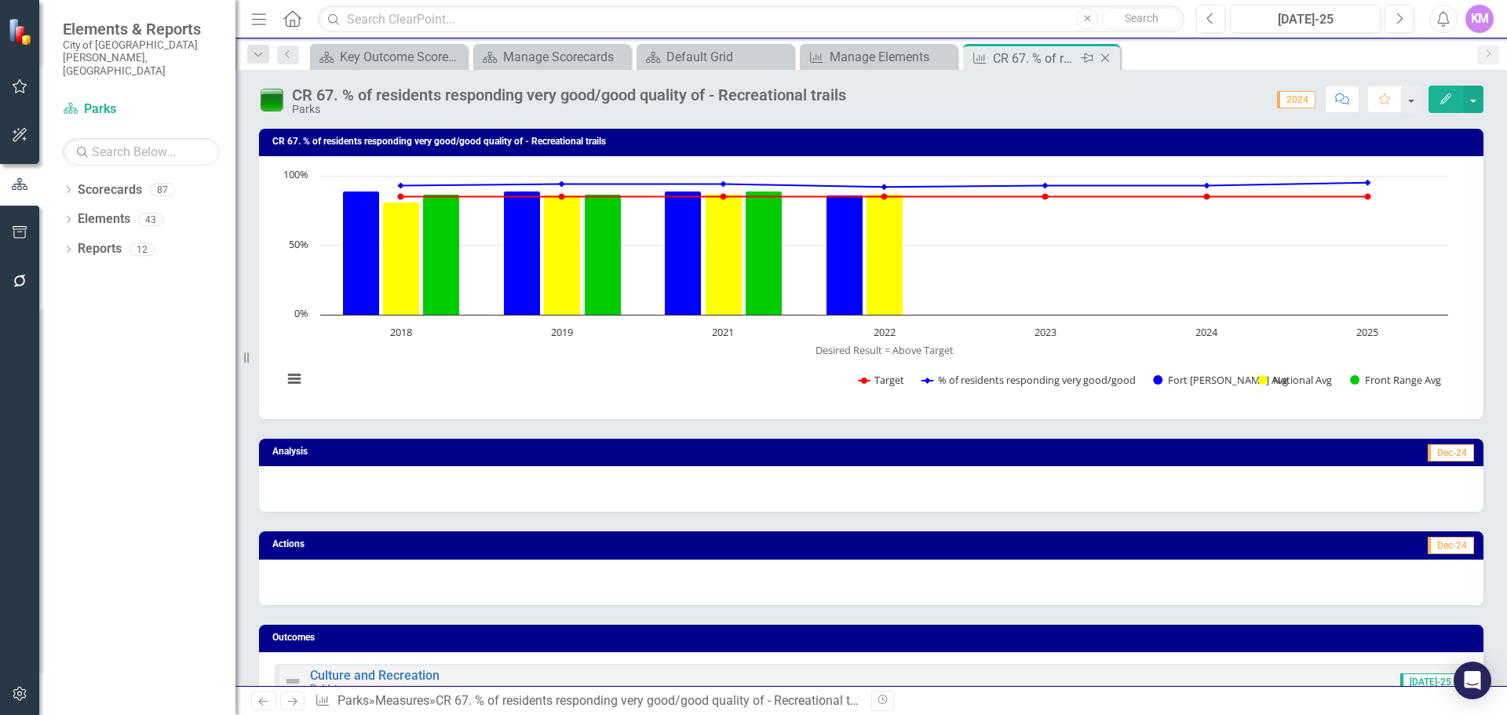
click at [1103, 55] on icon "Close" at bounding box center [1105, 58] width 16 height 13
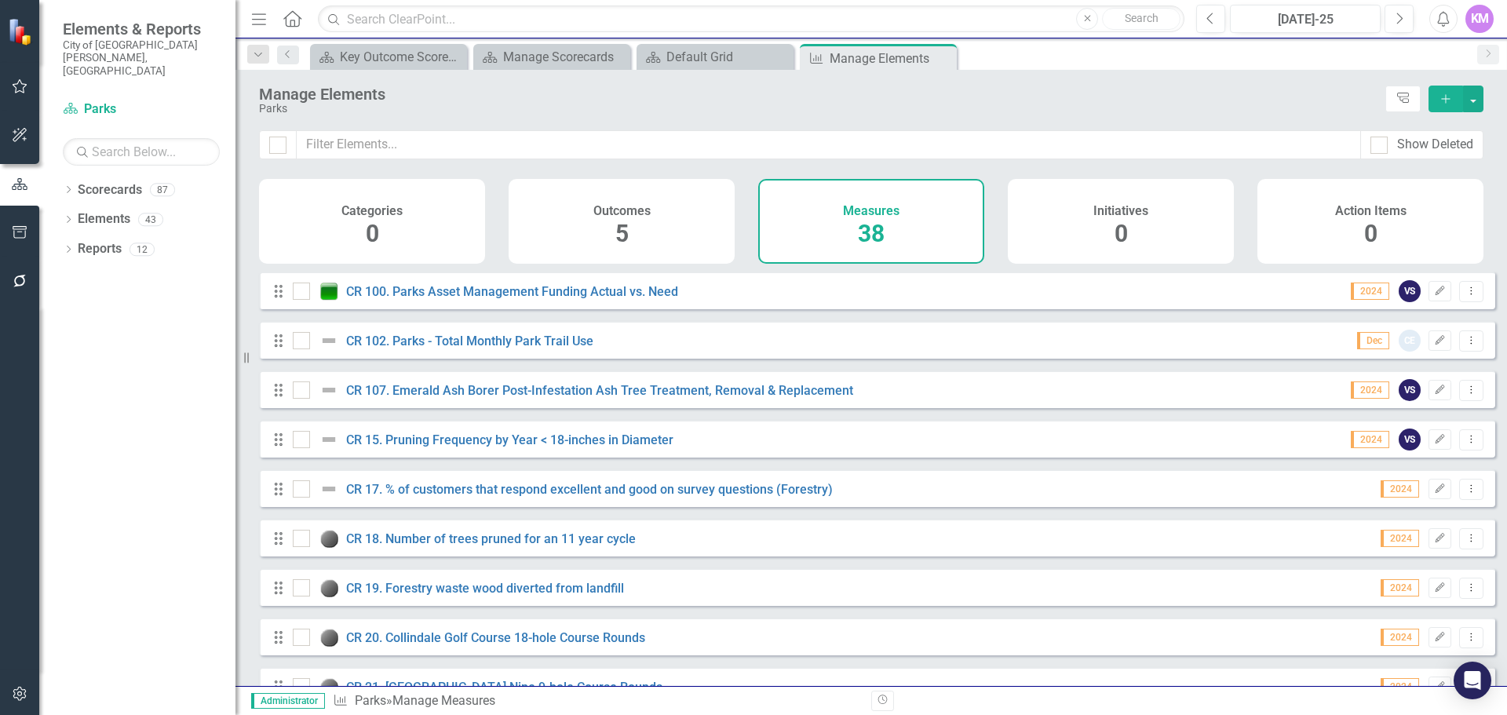
click at [841, 231] on div "Measures 38" at bounding box center [871, 221] width 226 height 85
click at [944, 56] on icon at bounding box center [942, 58] width 9 height 9
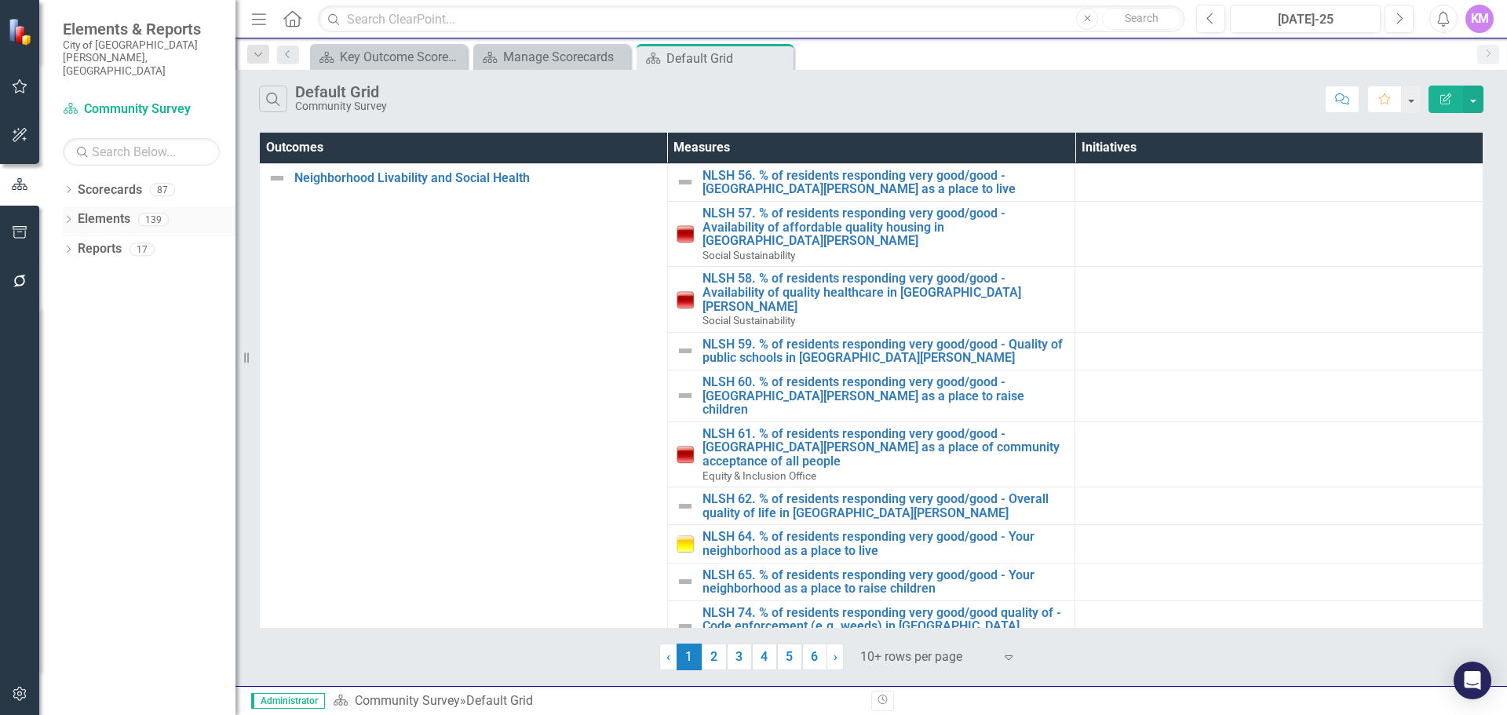
click at [113, 210] on link "Elements" at bounding box center [104, 219] width 53 height 18
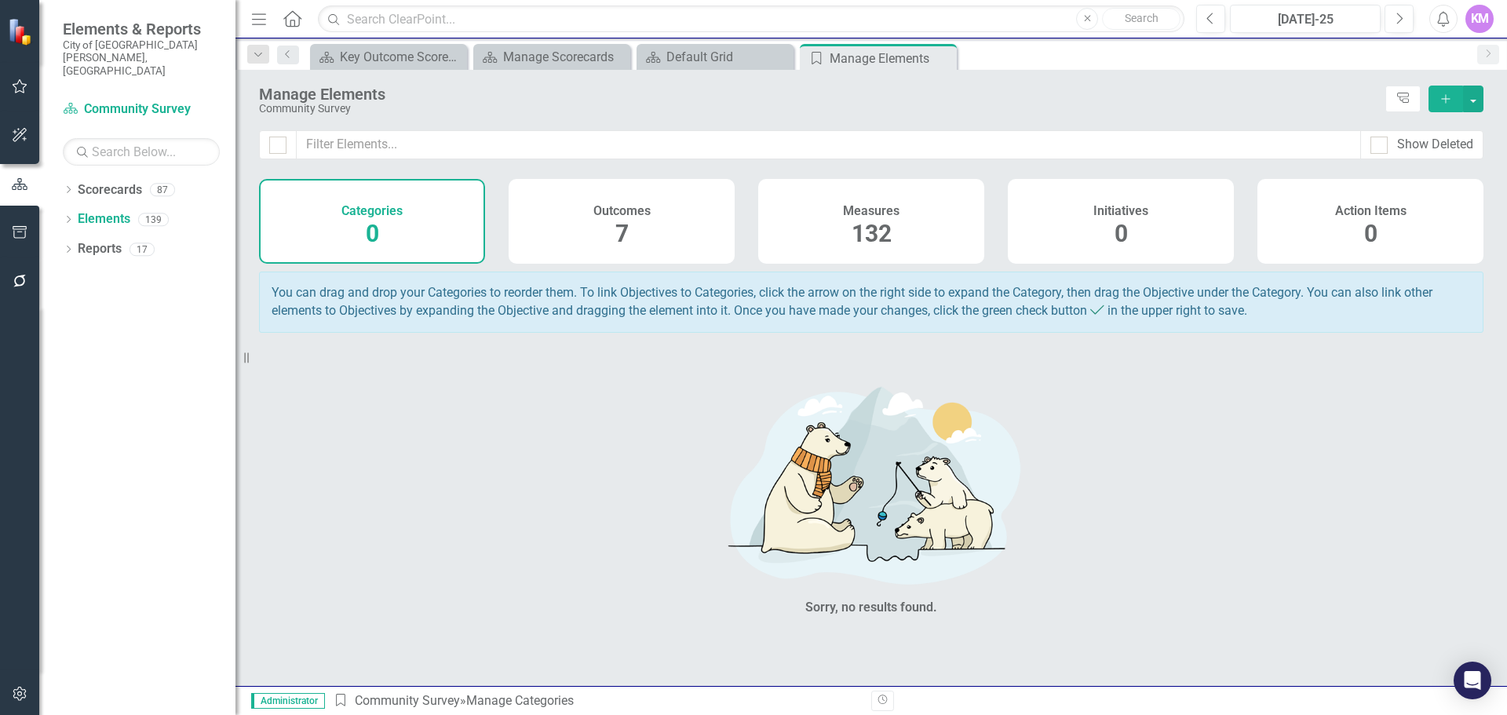
click at [950, 216] on div "Measures 132" at bounding box center [871, 221] width 226 height 85
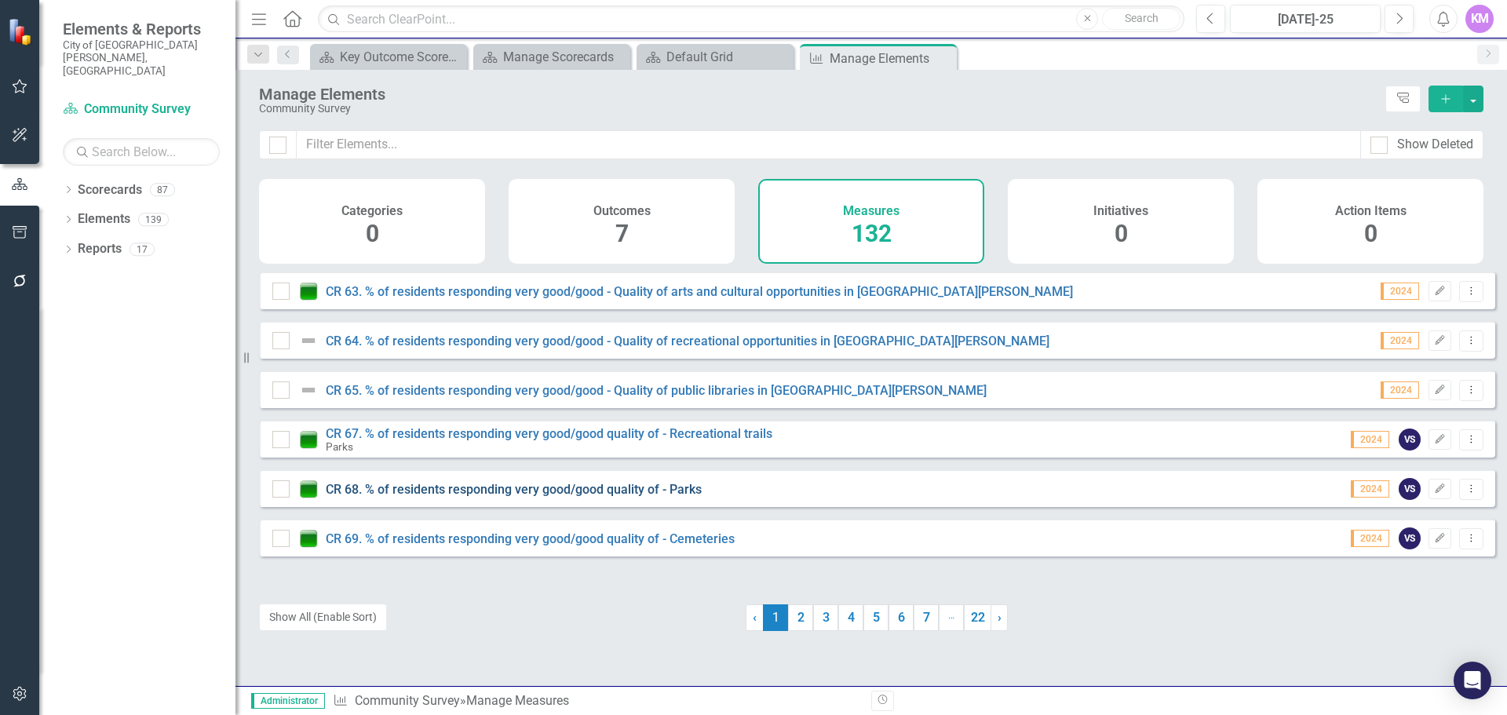
click at [584, 497] on link "CR 68. % of residents responding very good/good quality of - Parks" at bounding box center [514, 489] width 376 height 15
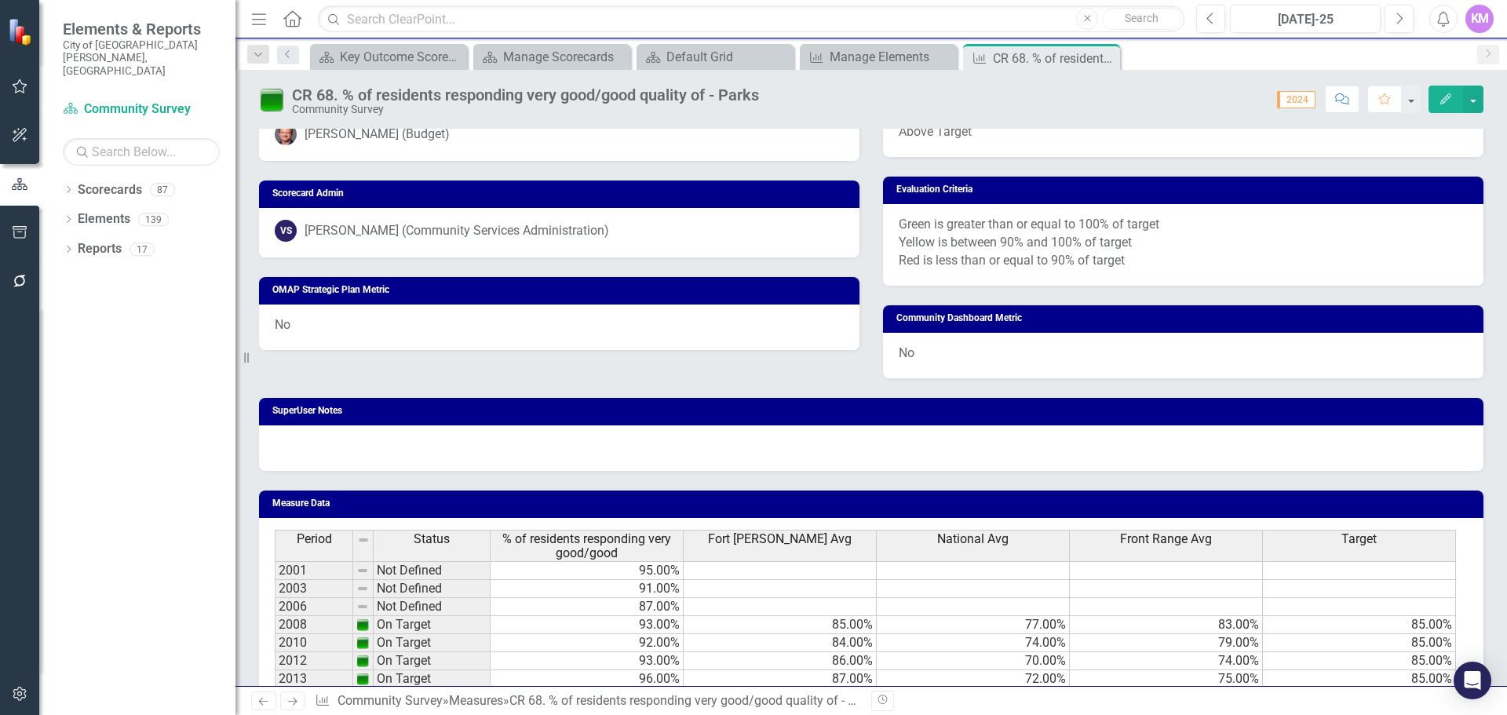
scroll to position [988, 0]
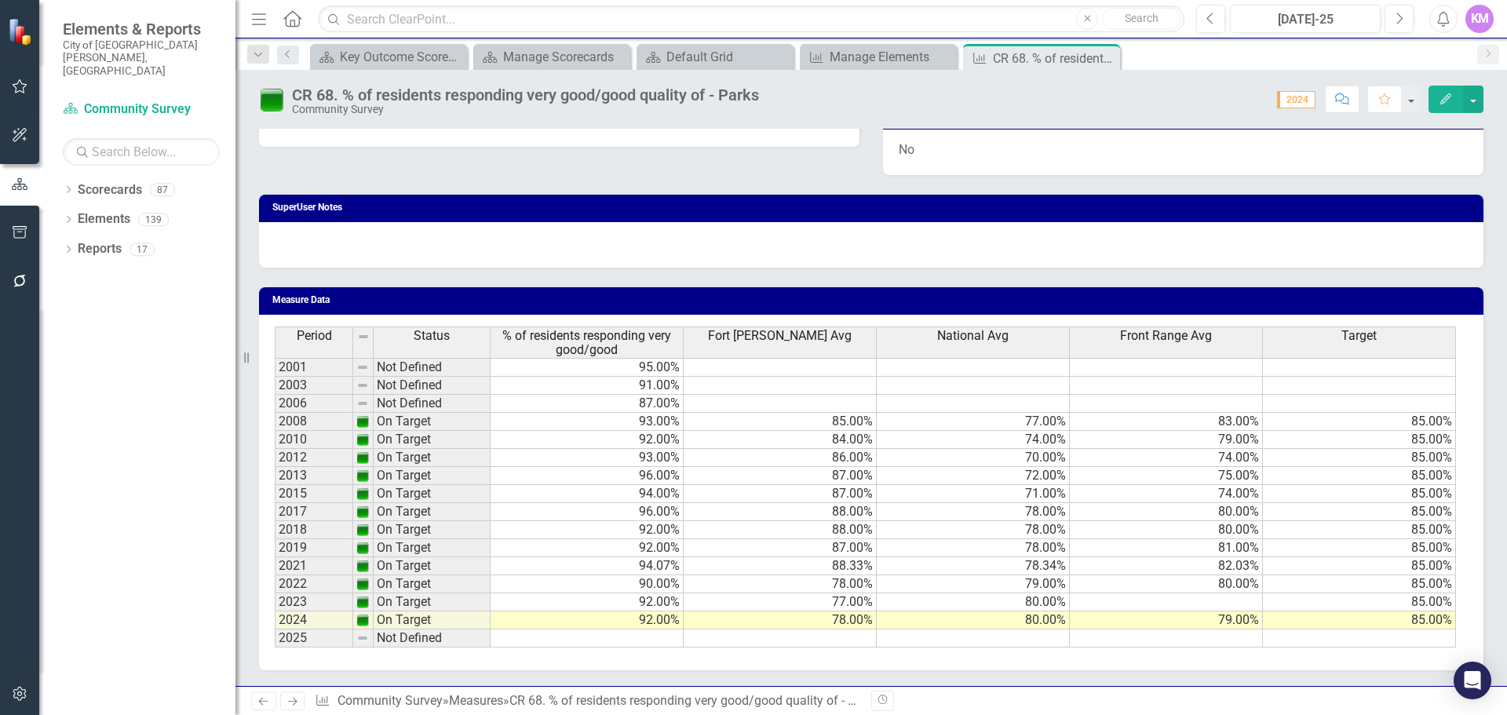
click at [665, 637] on td at bounding box center [586, 638] width 193 height 18
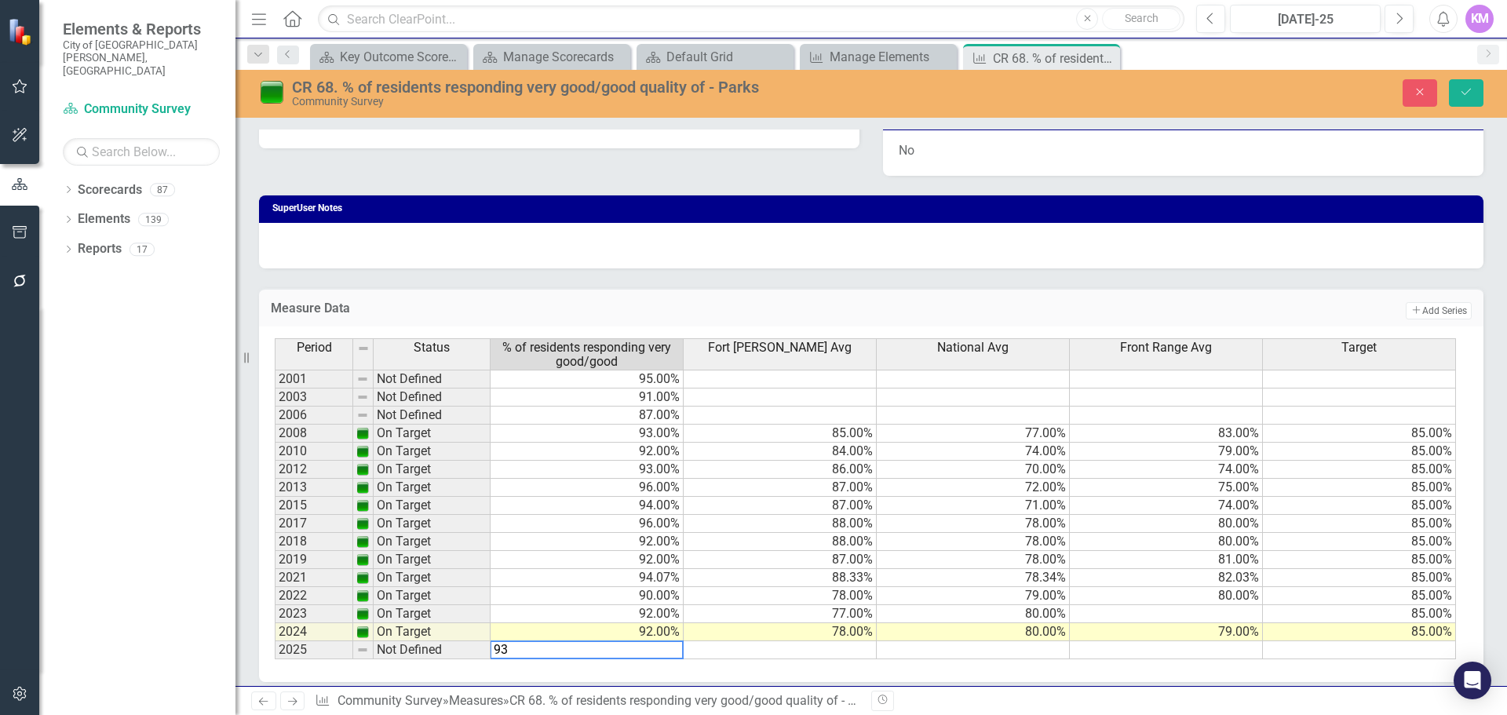
type textarea "93"
click at [976, 653] on td at bounding box center [973, 650] width 193 height 18
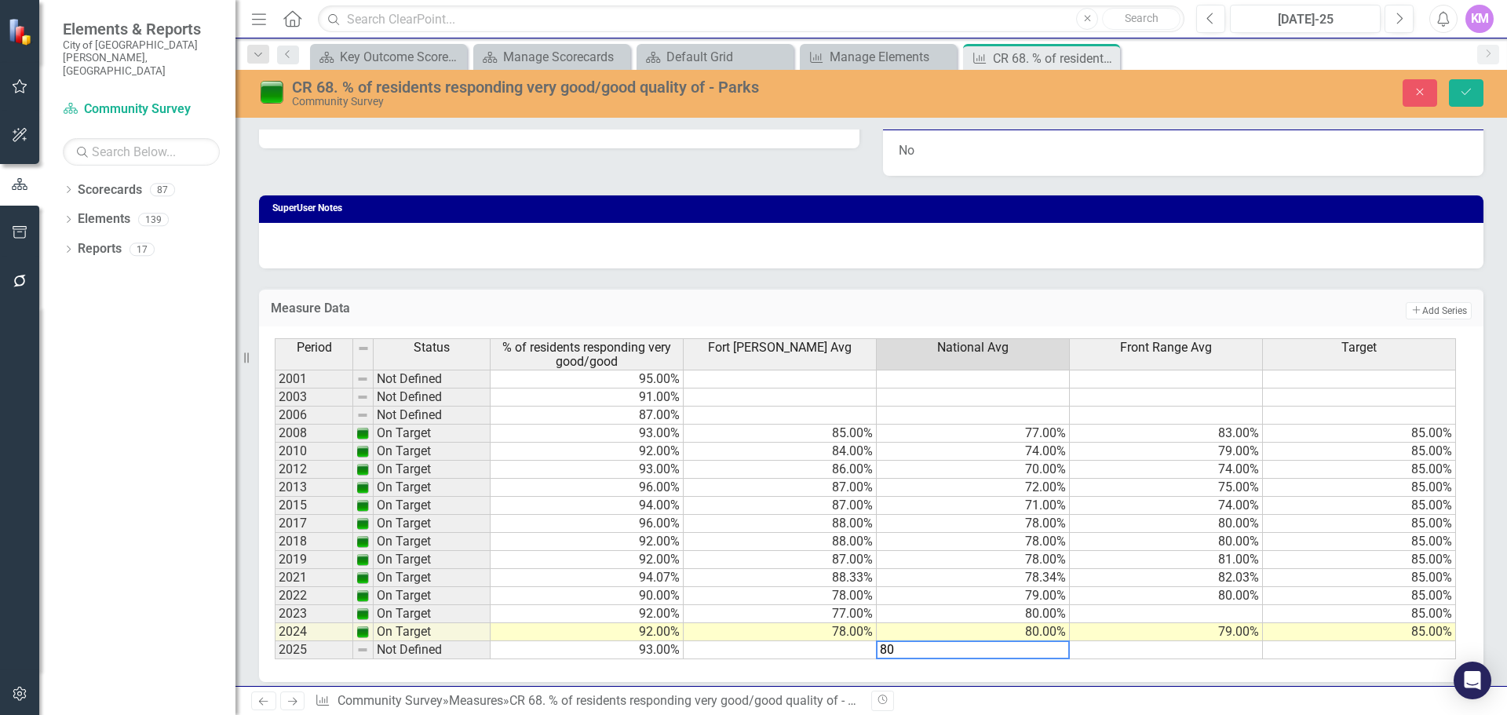
type textarea "80"
click at [788, 653] on td at bounding box center [780, 650] width 193 height 18
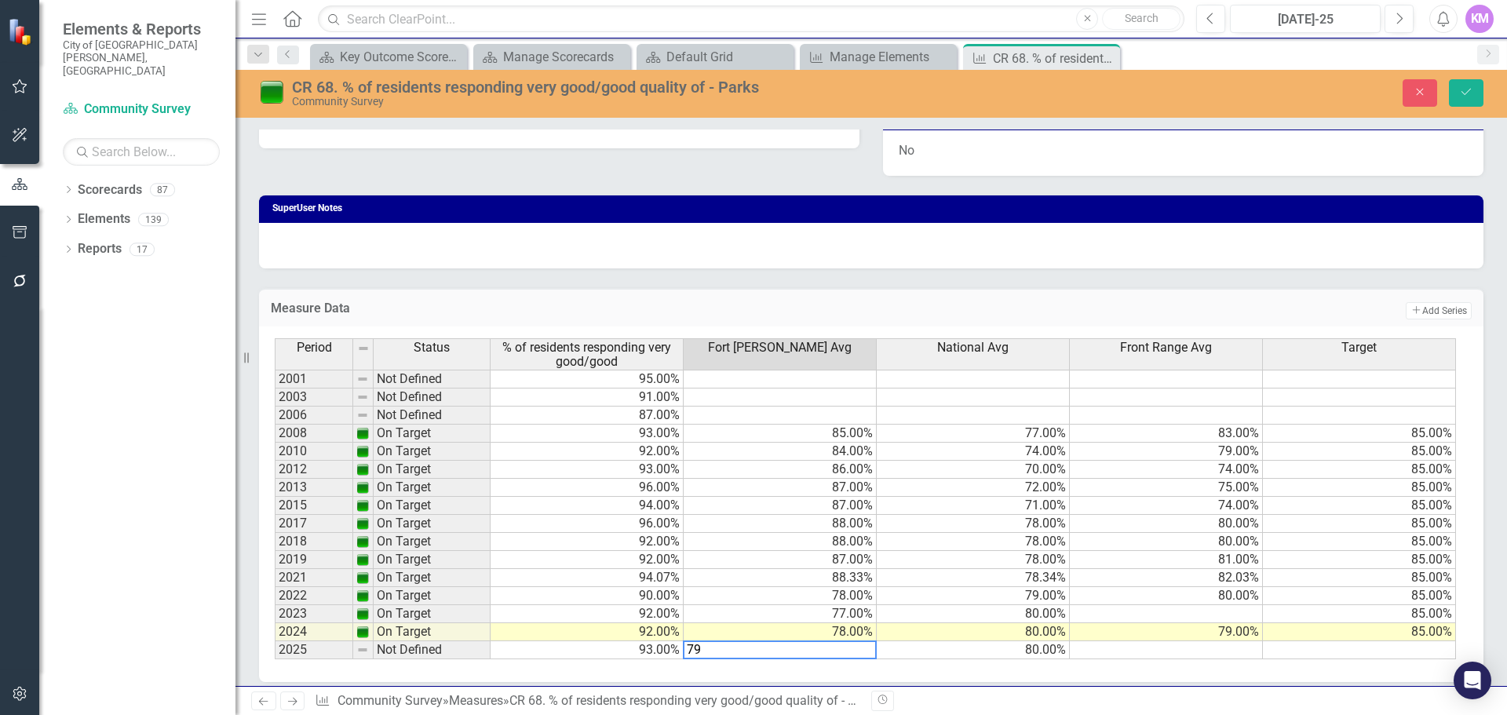
type textarea "79"
click at [1114, 647] on td at bounding box center [1166, 650] width 193 height 18
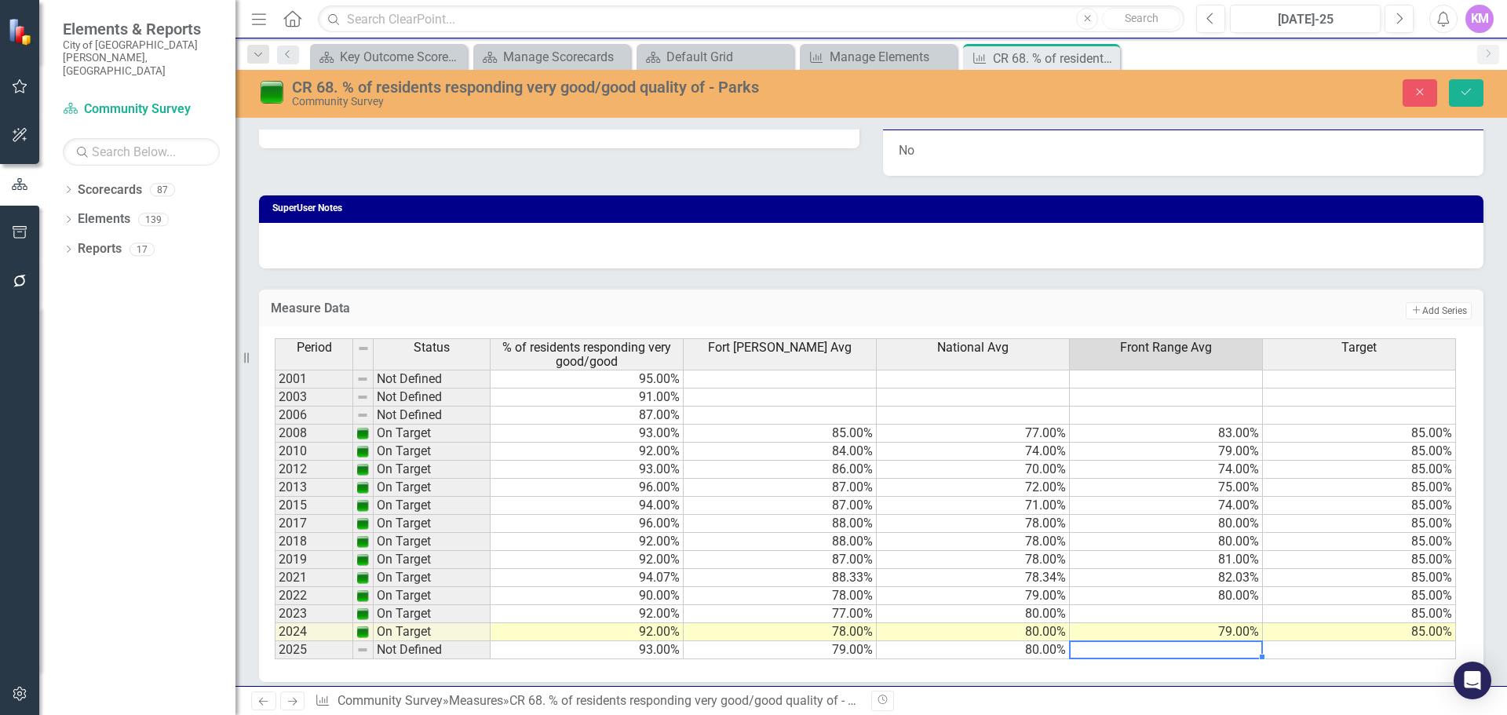
click at [1235, 651] on td at bounding box center [1166, 650] width 193 height 18
type textarea "81"
click at [1416, 649] on td at bounding box center [1359, 650] width 193 height 18
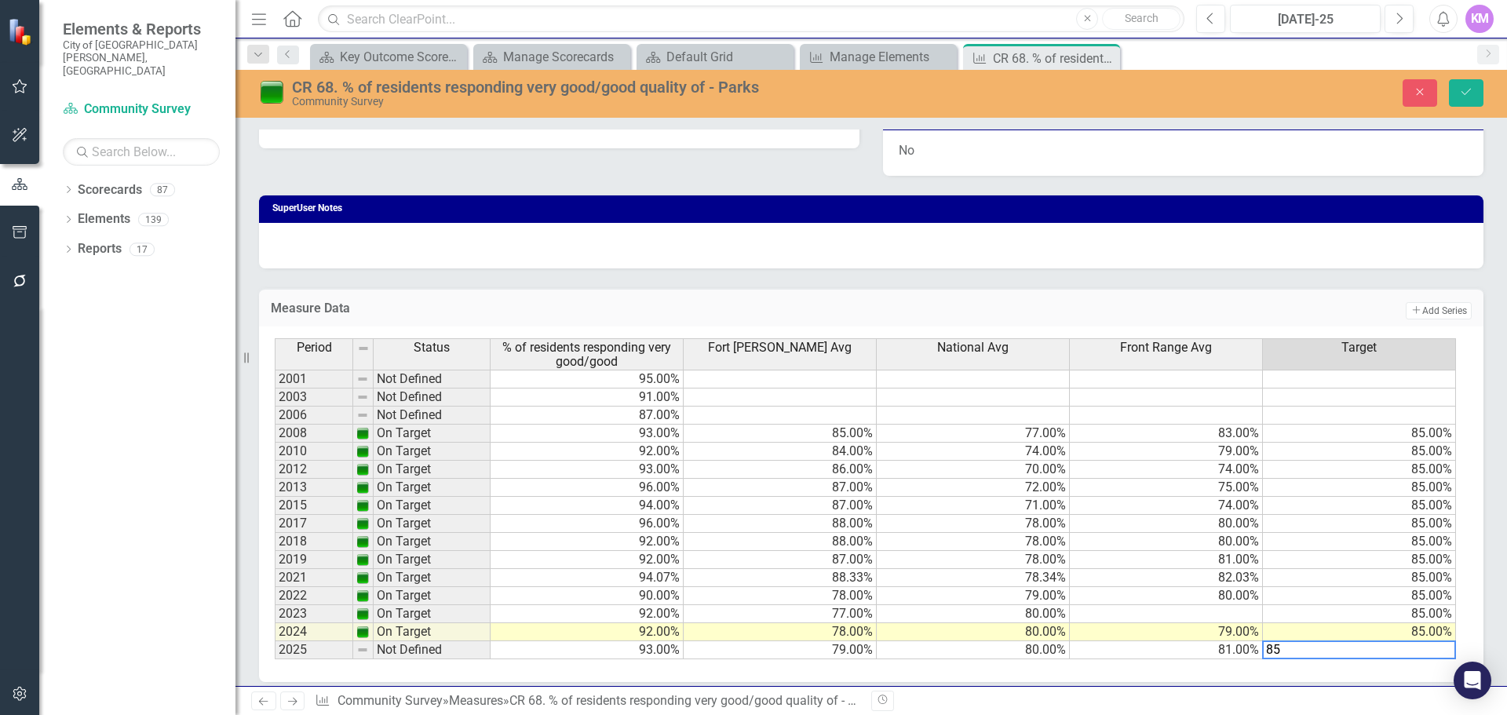
type textarea "85"
click at [1322, 571] on td "85.00%" at bounding box center [1359, 578] width 193 height 18
click at [1463, 97] on icon "Save" at bounding box center [1466, 91] width 14 height 11
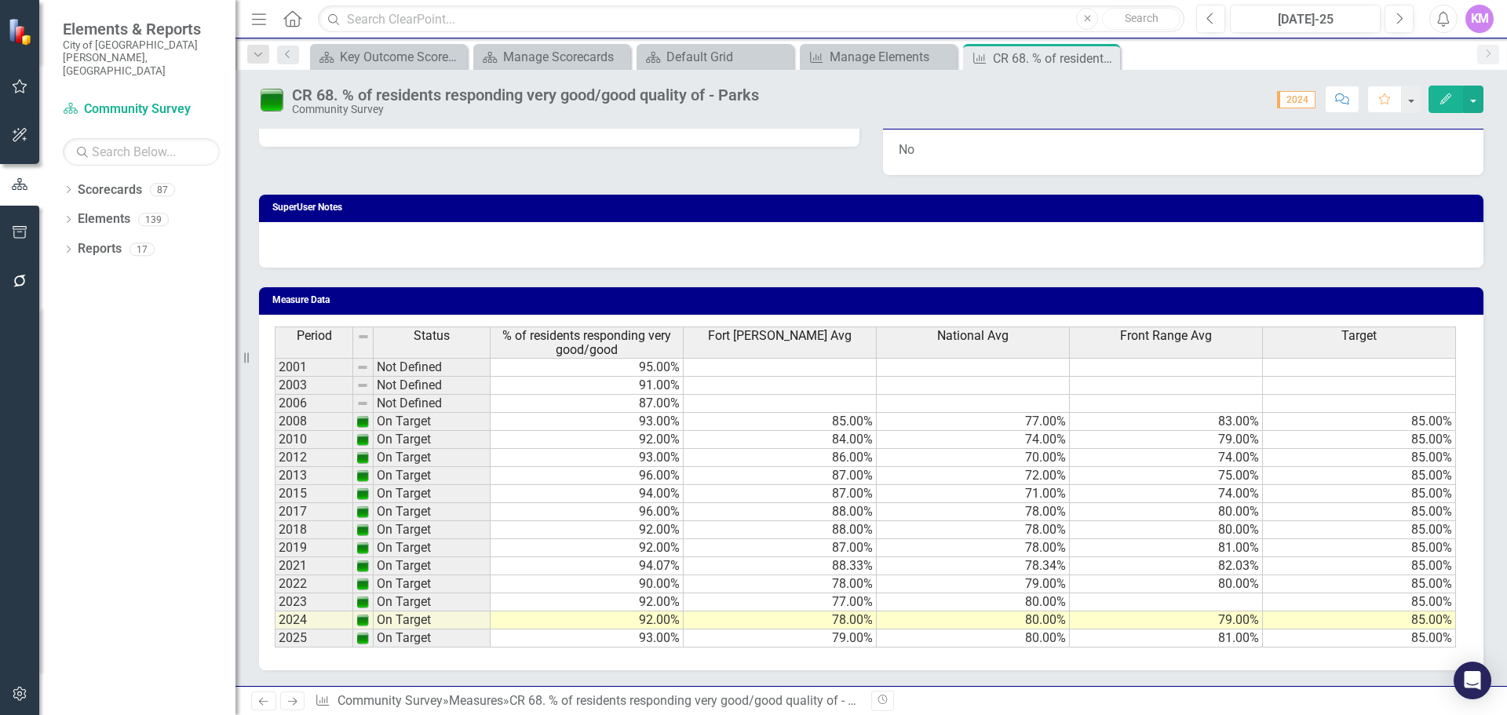
click at [1125, 34] on div "Menu Home Search Close Search Previous [DATE]-25 Next Alerts KM User Edit Profi…" at bounding box center [870, 19] width 1271 height 38
click at [1106, 55] on icon "Close" at bounding box center [1105, 58] width 16 height 13
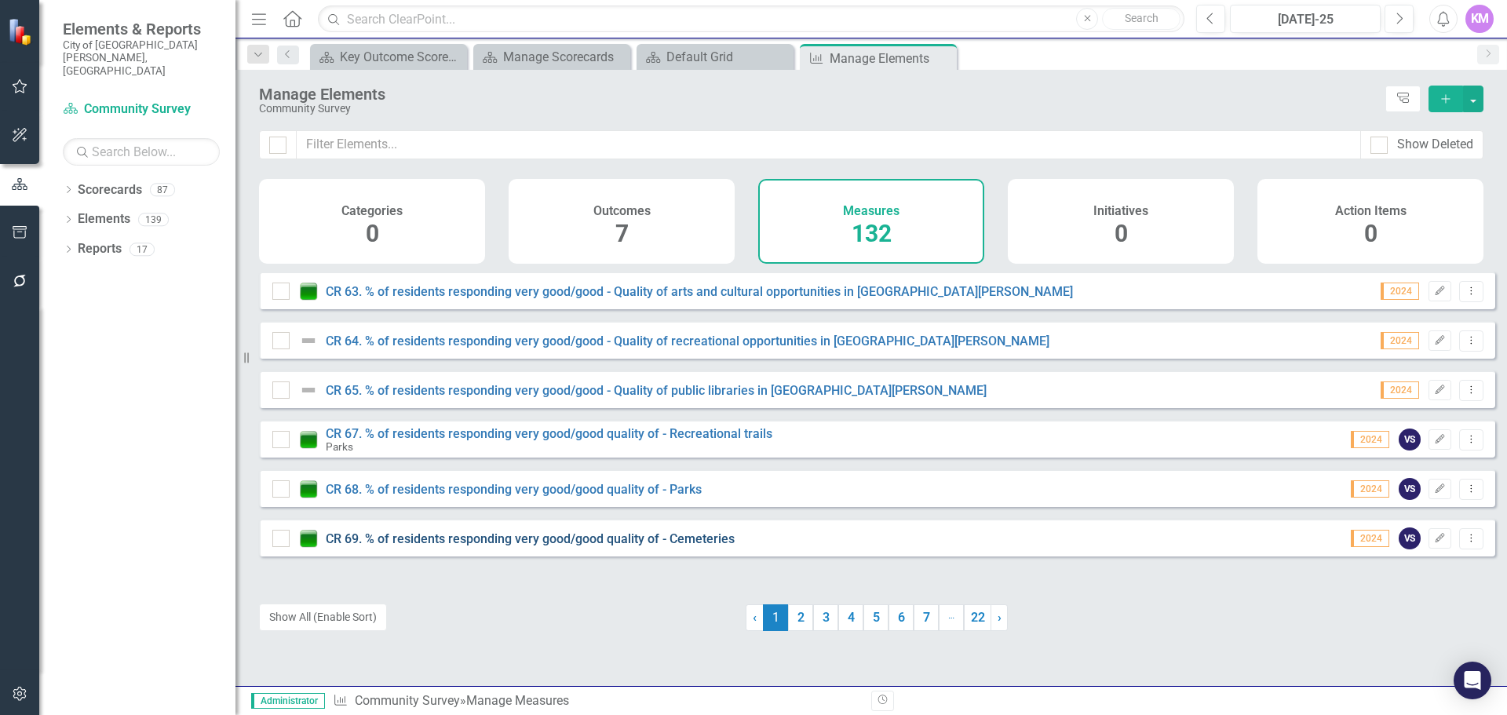
click at [447, 546] on link "CR 69. % of residents responding very good/good quality of - Cemeteries" at bounding box center [530, 538] width 409 height 15
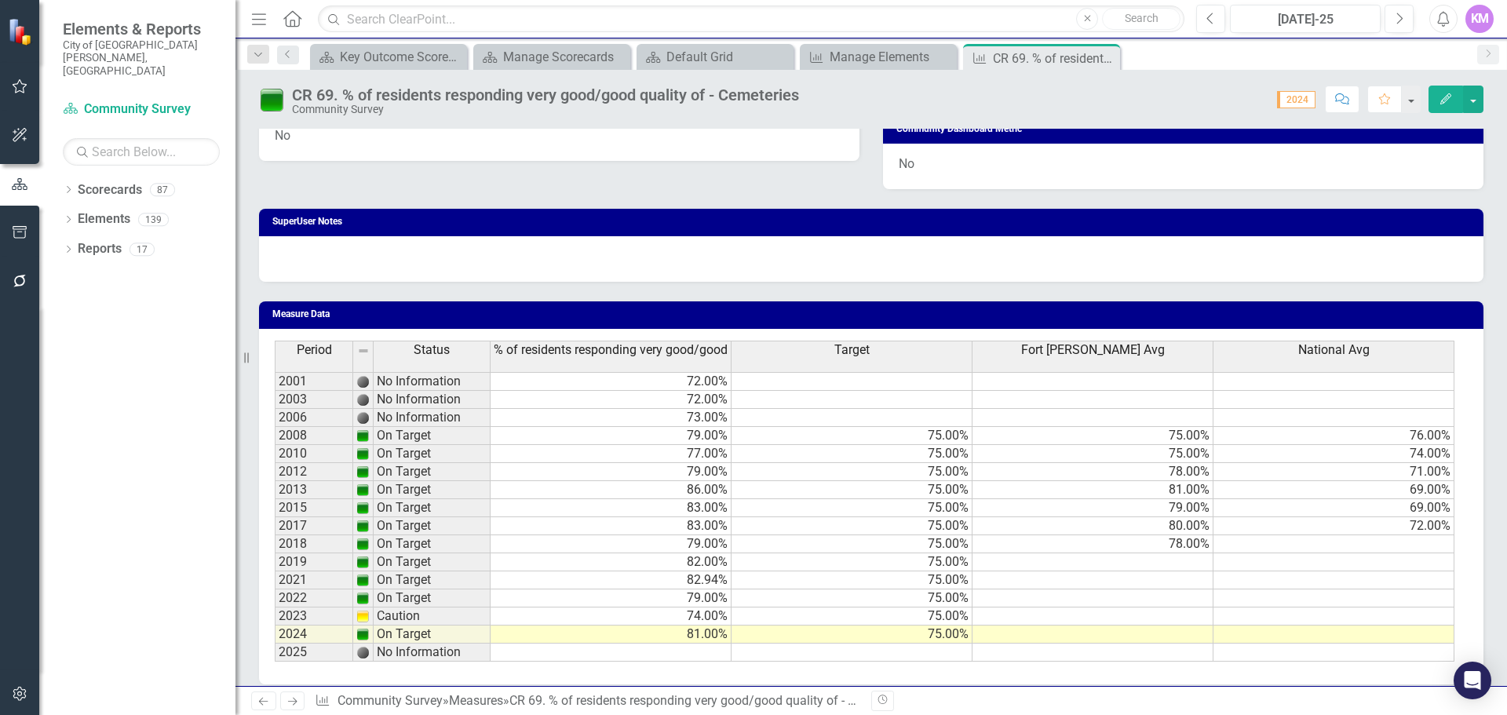
scroll to position [903, 0]
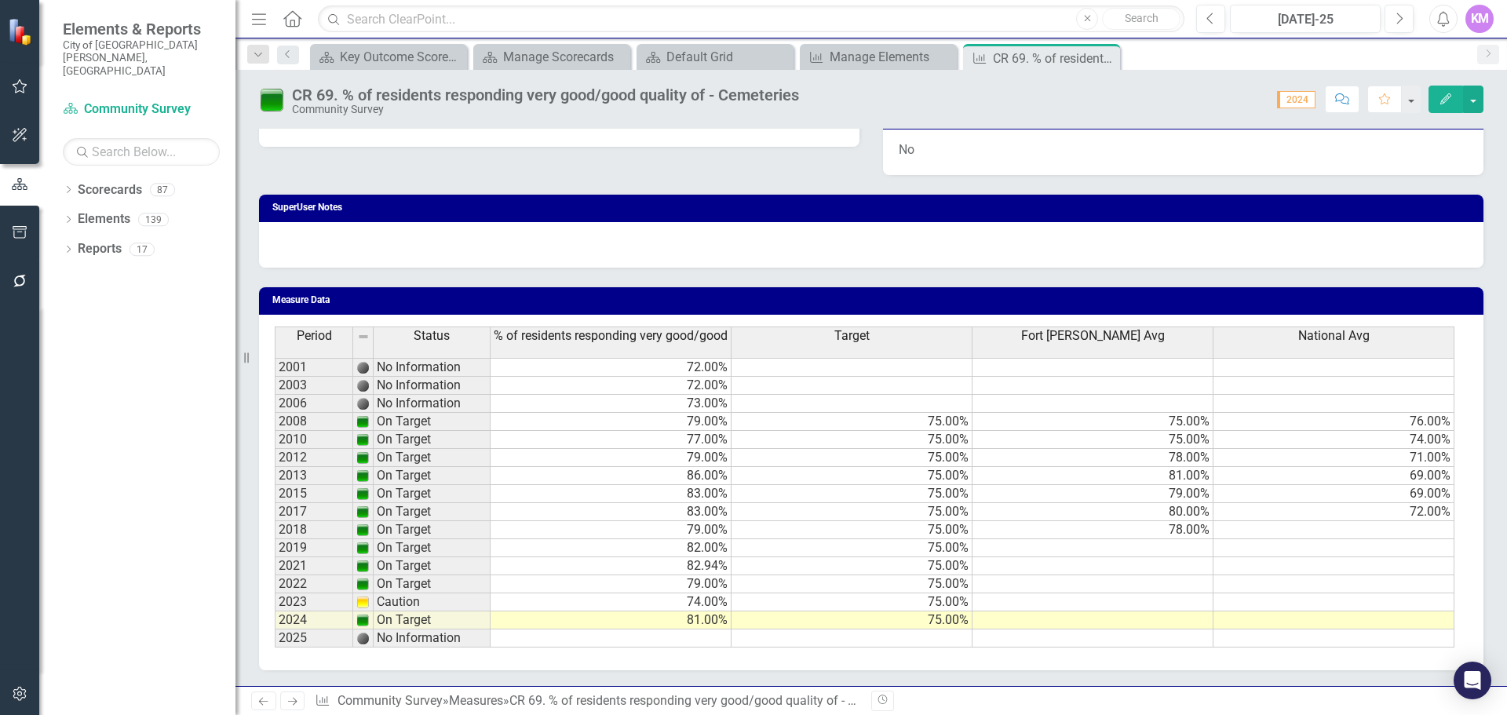
click at [666, 642] on td at bounding box center [610, 638] width 241 height 18
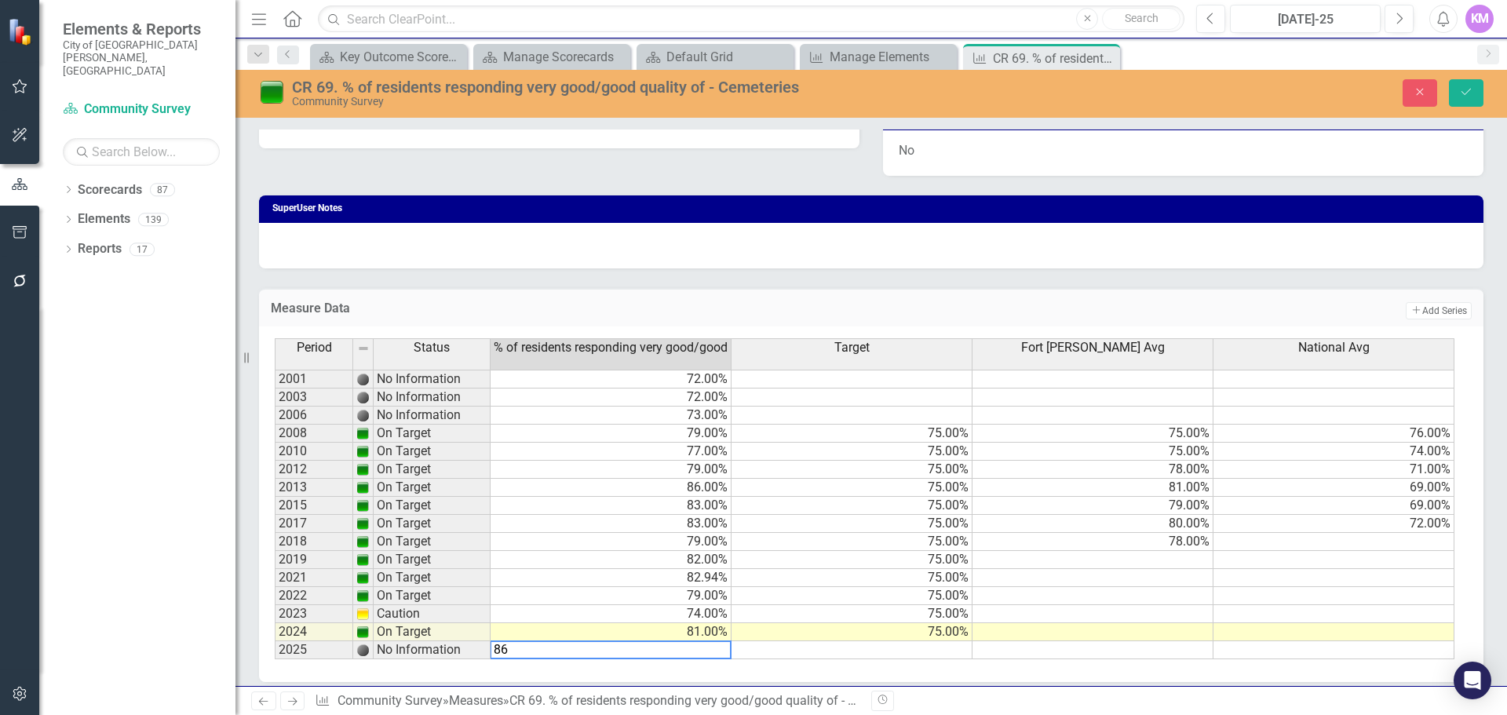
click at [784, 648] on td at bounding box center [851, 650] width 241 height 18
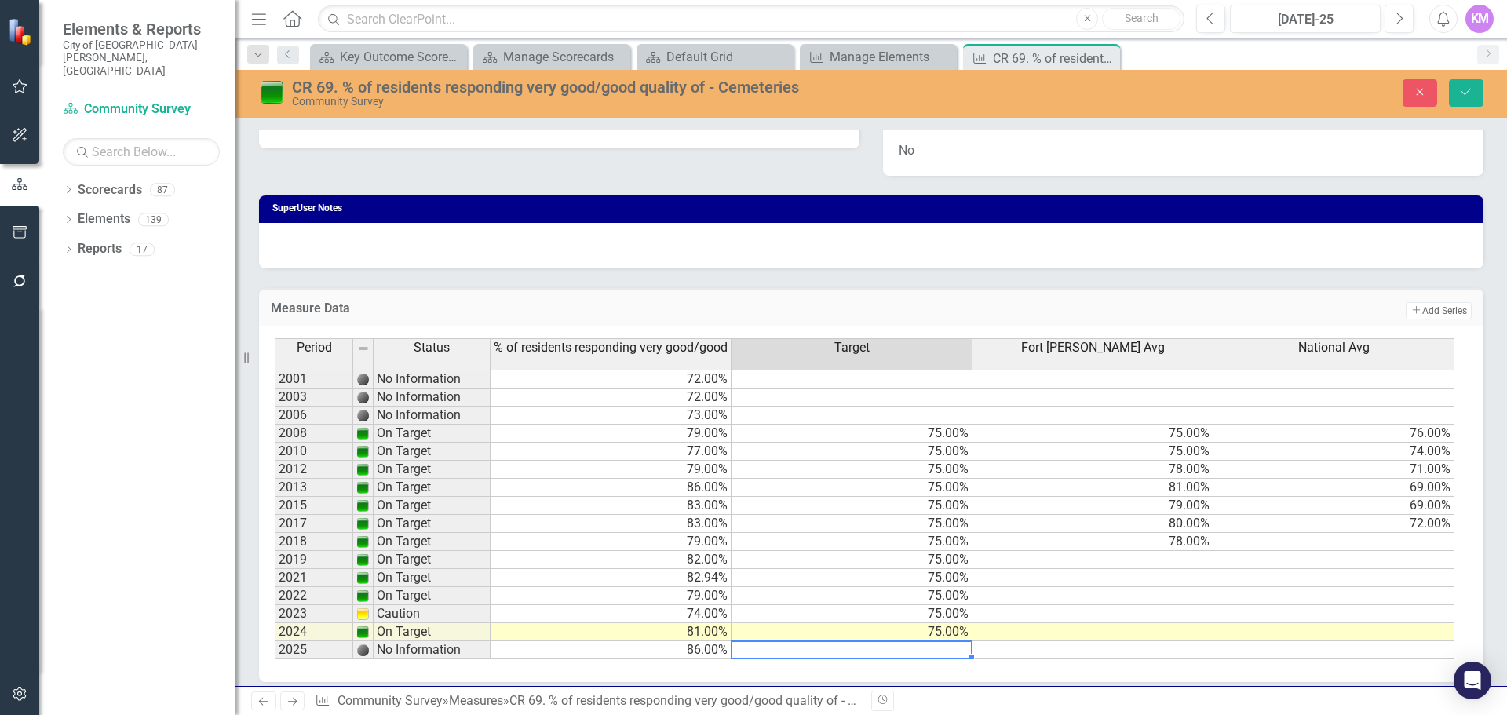
click at [910, 651] on td at bounding box center [851, 650] width 241 height 18
type textarea "75"
click at [1043, 579] on td at bounding box center [1092, 578] width 241 height 18
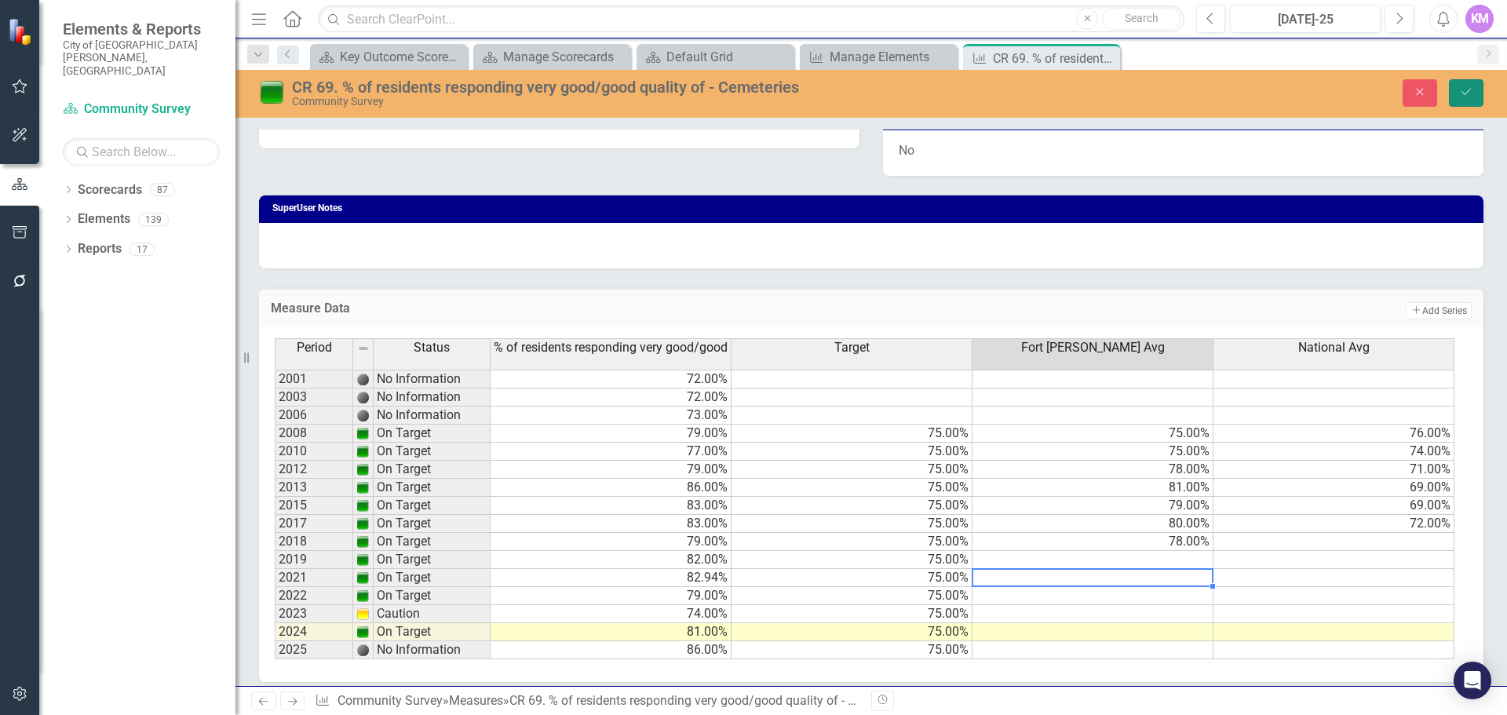
click at [1478, 92] on button "Save" at bounding box center [1466, 92] width 35 height 27
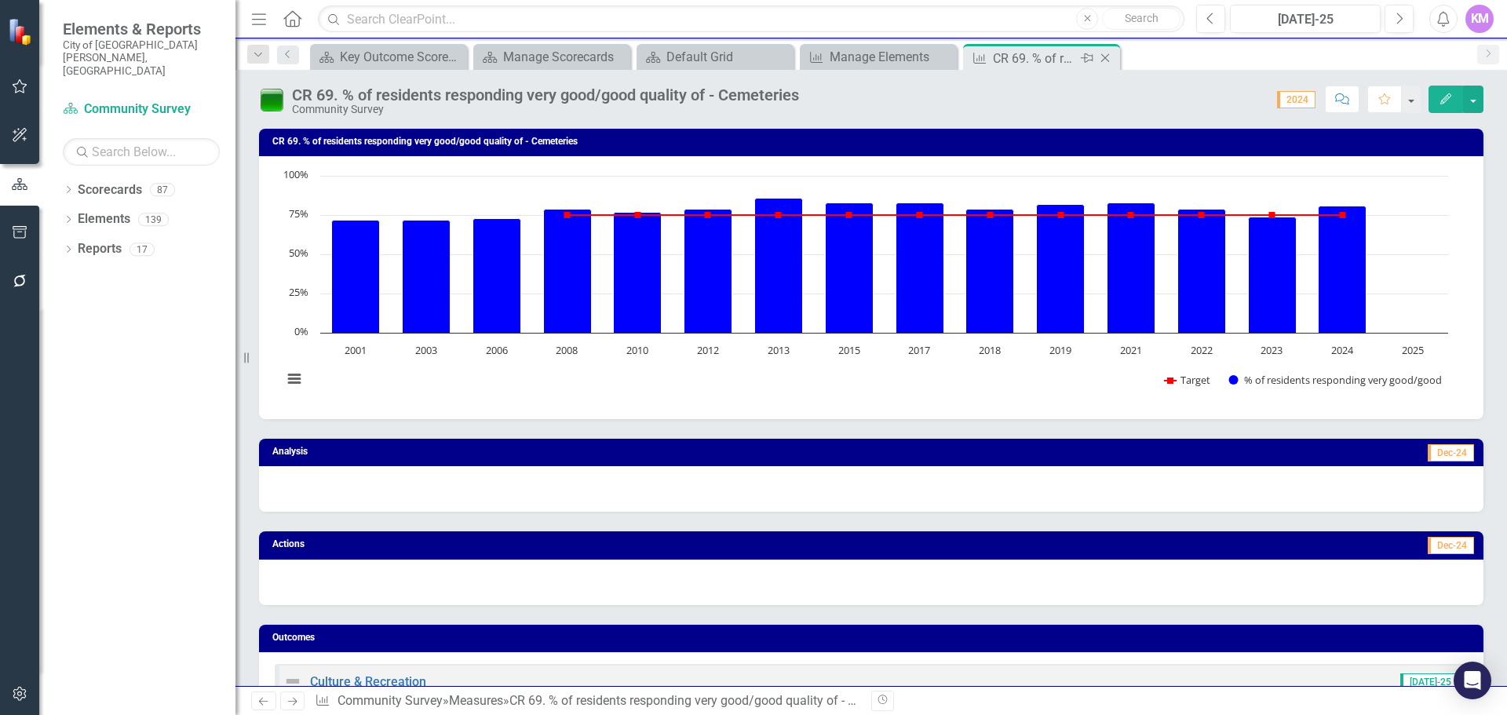
click at [1106, 57] on icon at bounding box center [1105, 58] width 9 height 9
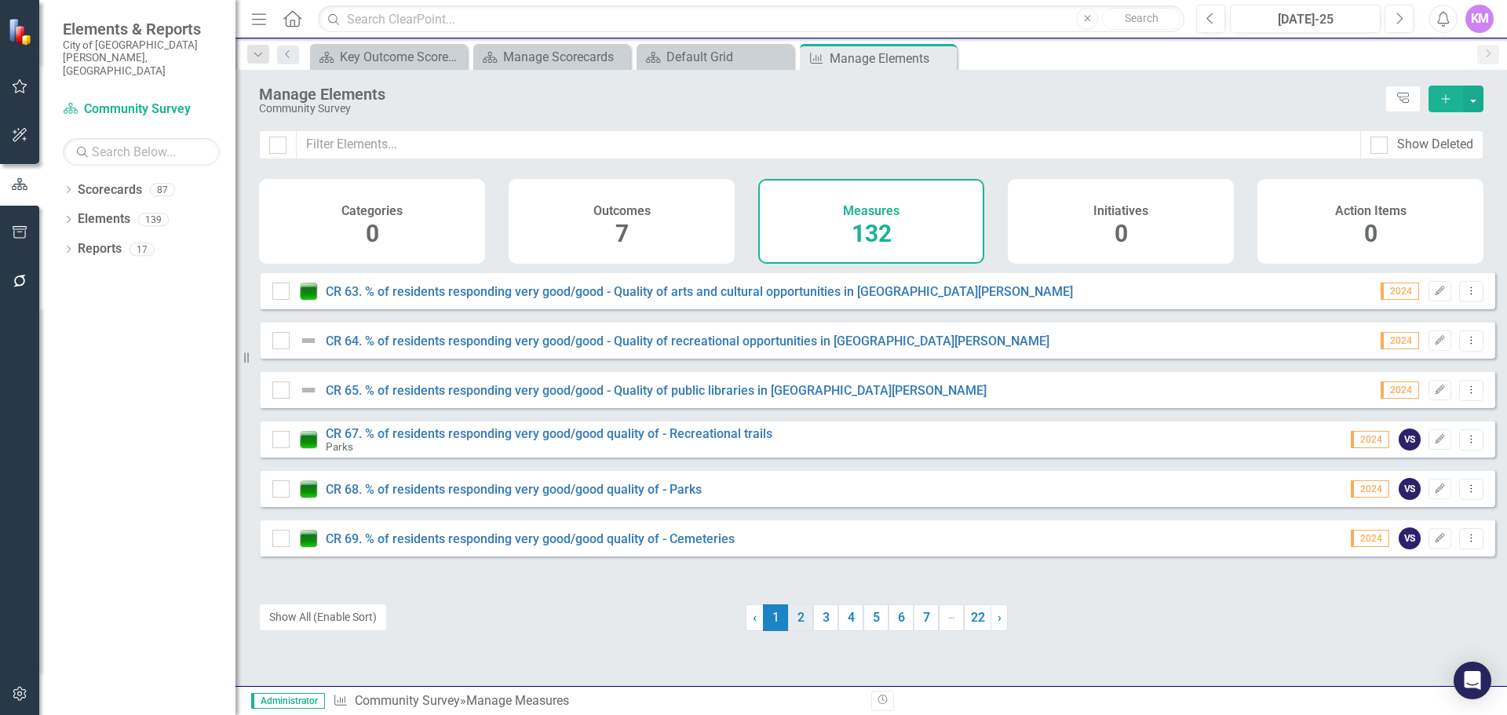
click at [793, 623] on link "2" at bounding box center [800, 617] width 25 height 27
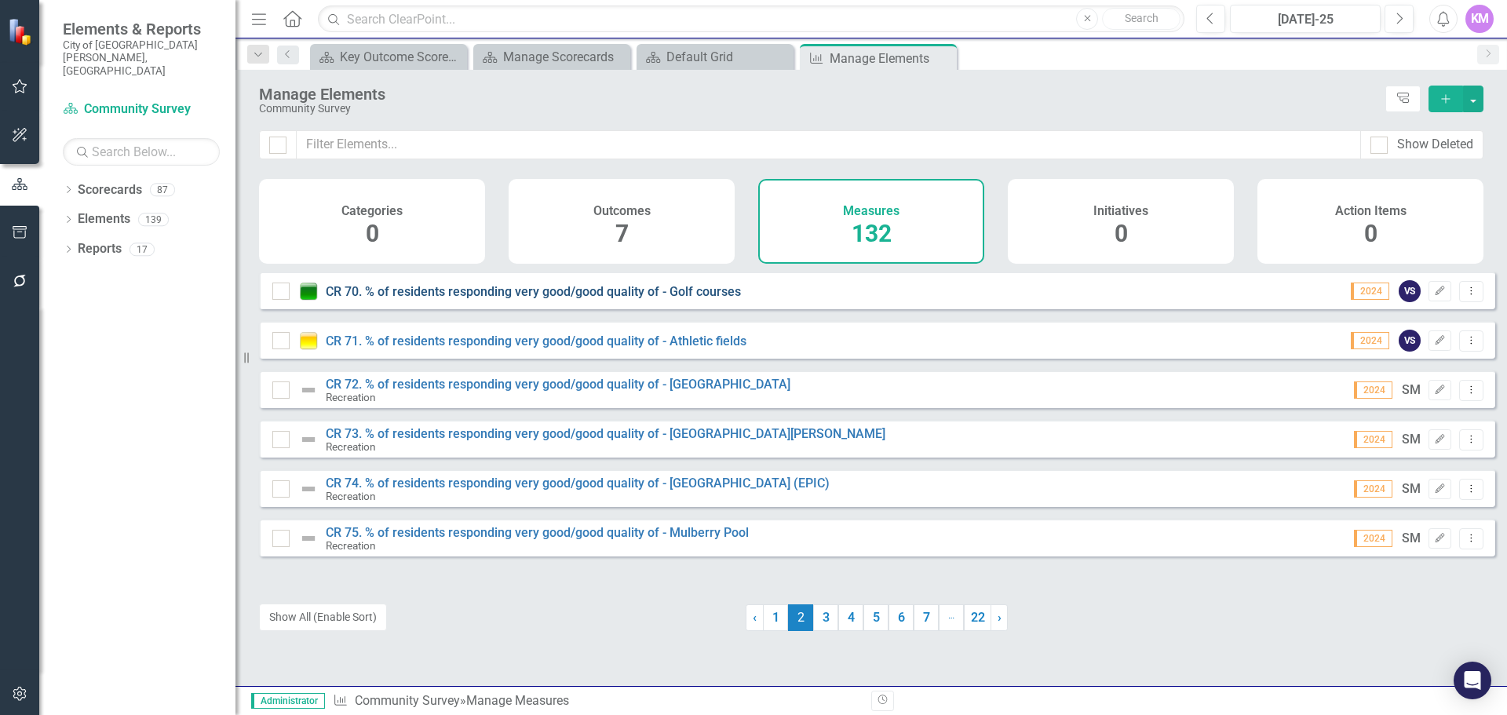
click at [515, 299] on link "CR 70. % of residents responding very good/good quality of - Golf courses" at bounding box center [533, 291] width 415 height 15
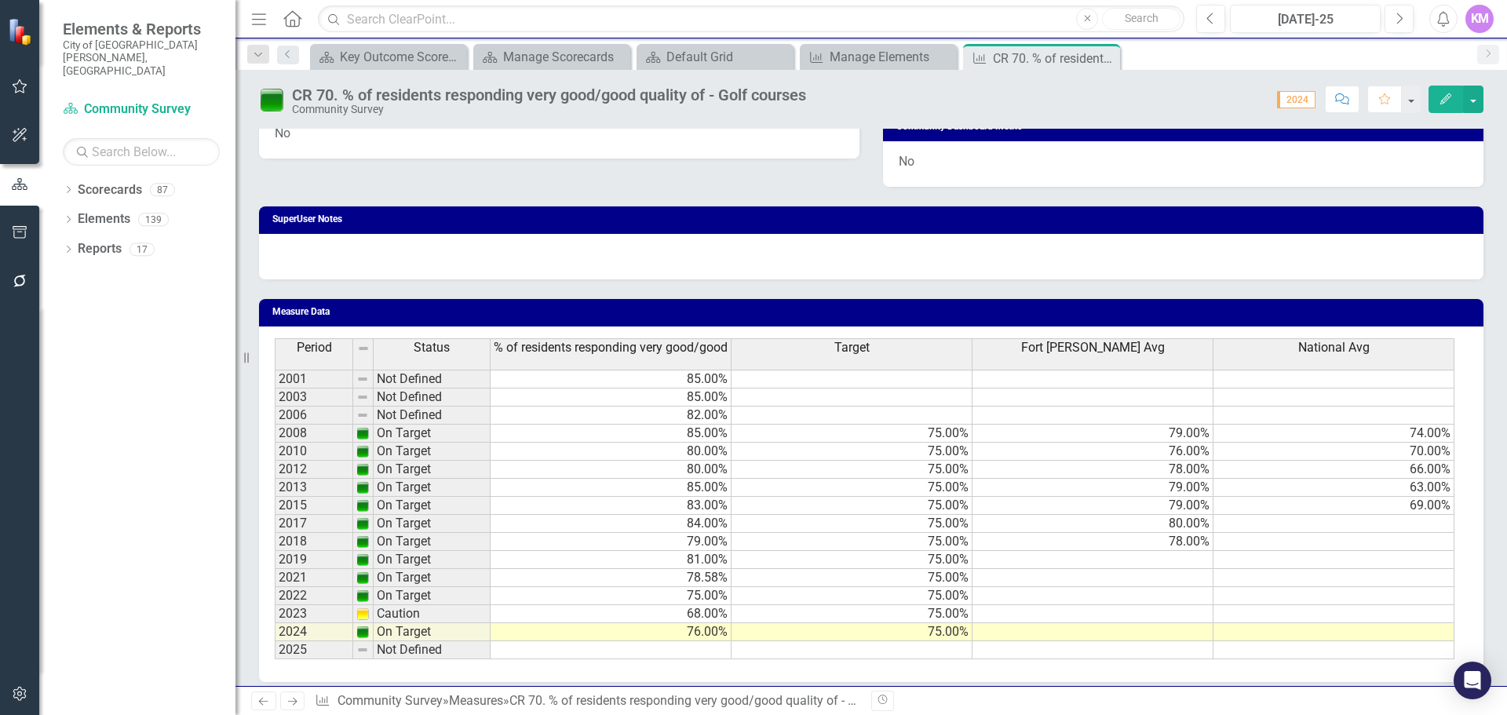
scroll to position [946, 0]
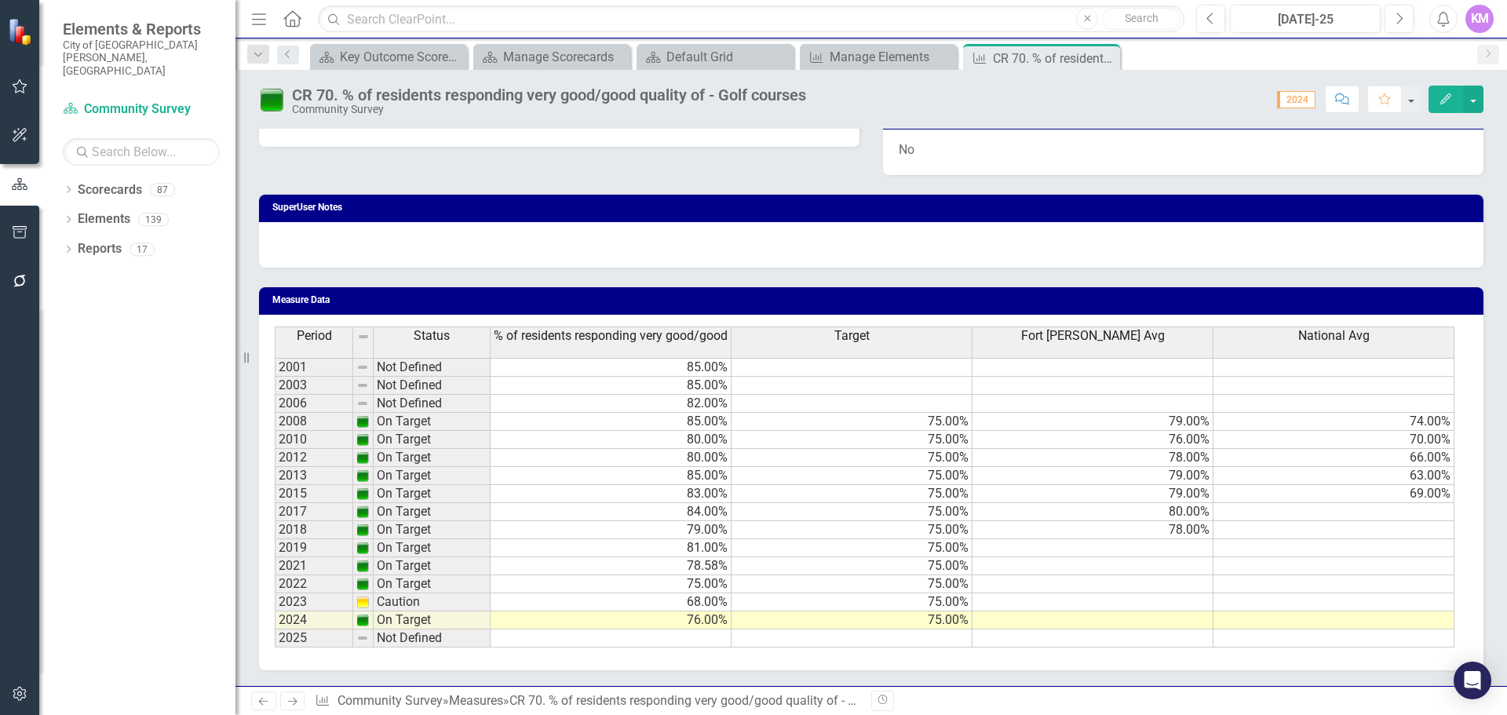
click at [709, 648] on div "Period Status % of residents responding very good/good Target [GEOGRAPHIC_DATA]…" at bounding box center [871, 493] width 1224 height 356
click at [697, 651] on div "Period Status % of residents responding very good/good Target [GEOGRAPHIC_DATA]…" at bounding box center [871, 493] width 1224 height 356
click at [699, 643] on td at bounding box center [610, 638] width 241 height 18
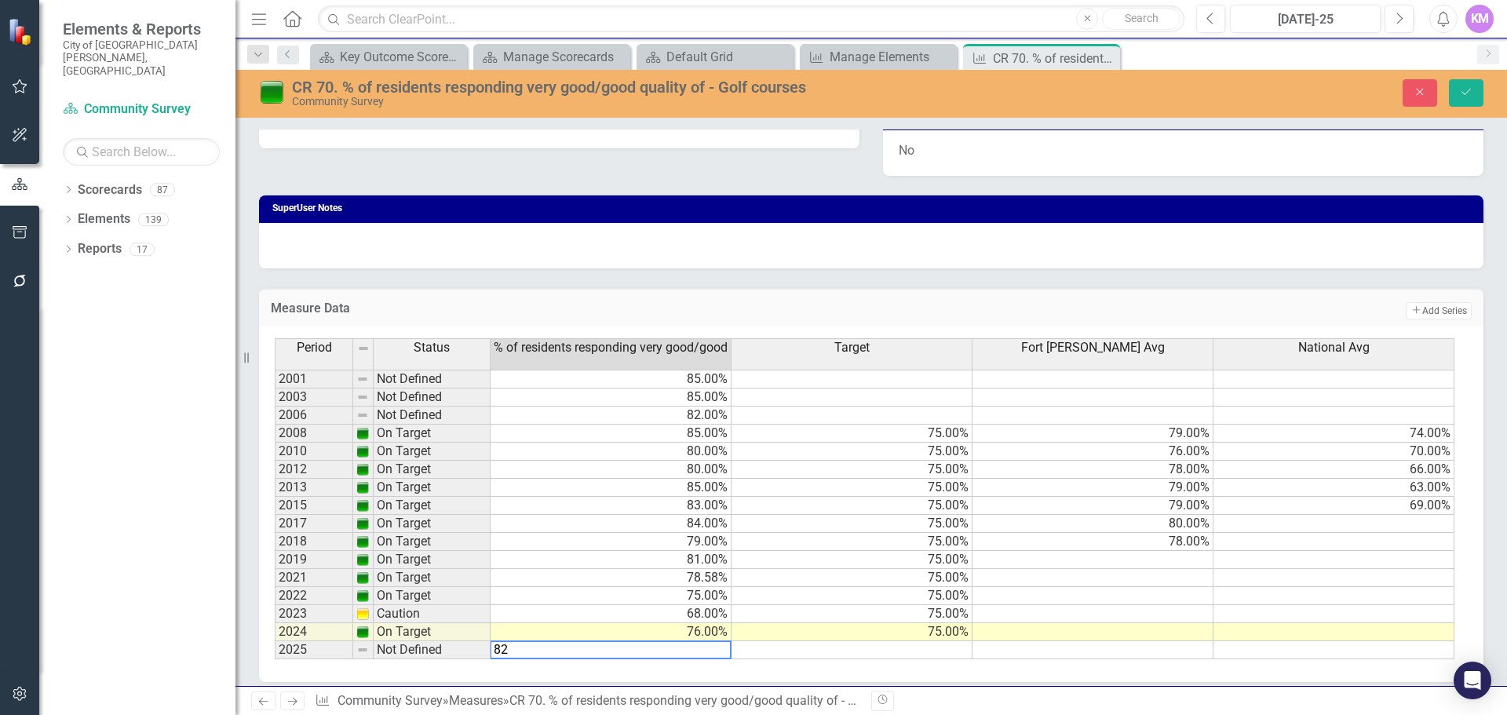
click at [943, 651] on td at bounding box center [851, 650] width 241 height 18
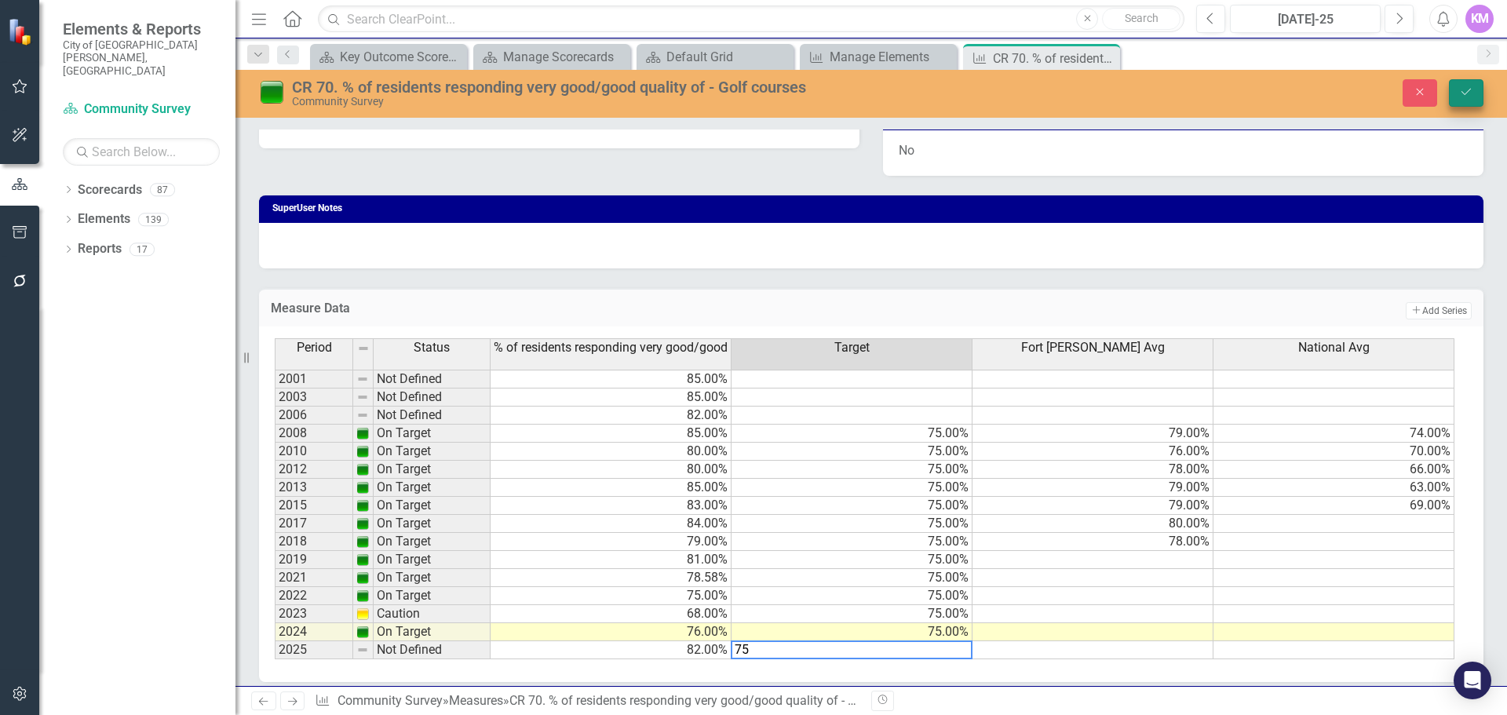
type textarea "75"
click at [1477, 96] on button "Save" at bounding box center [1466, 92] width 35 height 27
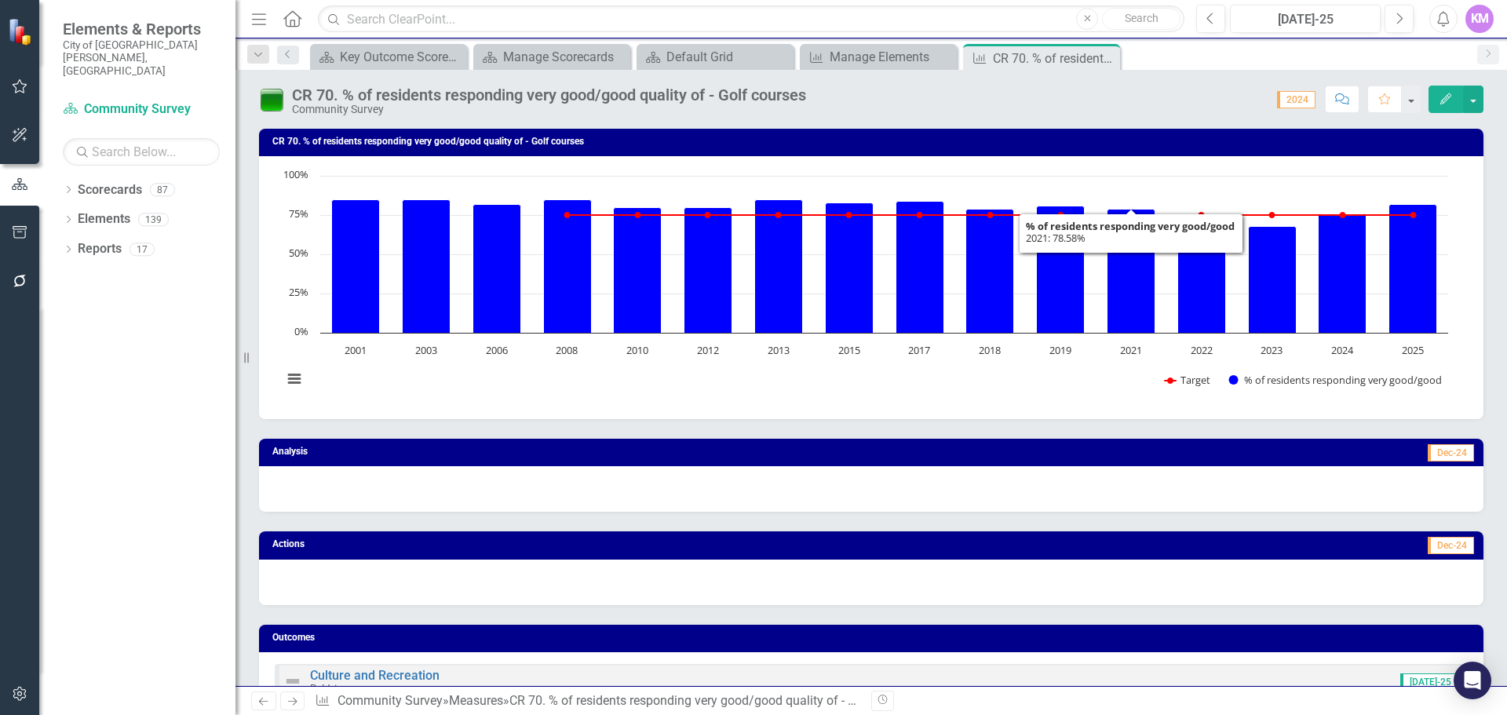
click at [917, 431] on div "Analysis Dec-24" at bounding box center [871, 465] width 1248 height 93
click at [1106, 56] on icon "Close" at bounding box center [1105, 58] width 16 height 13
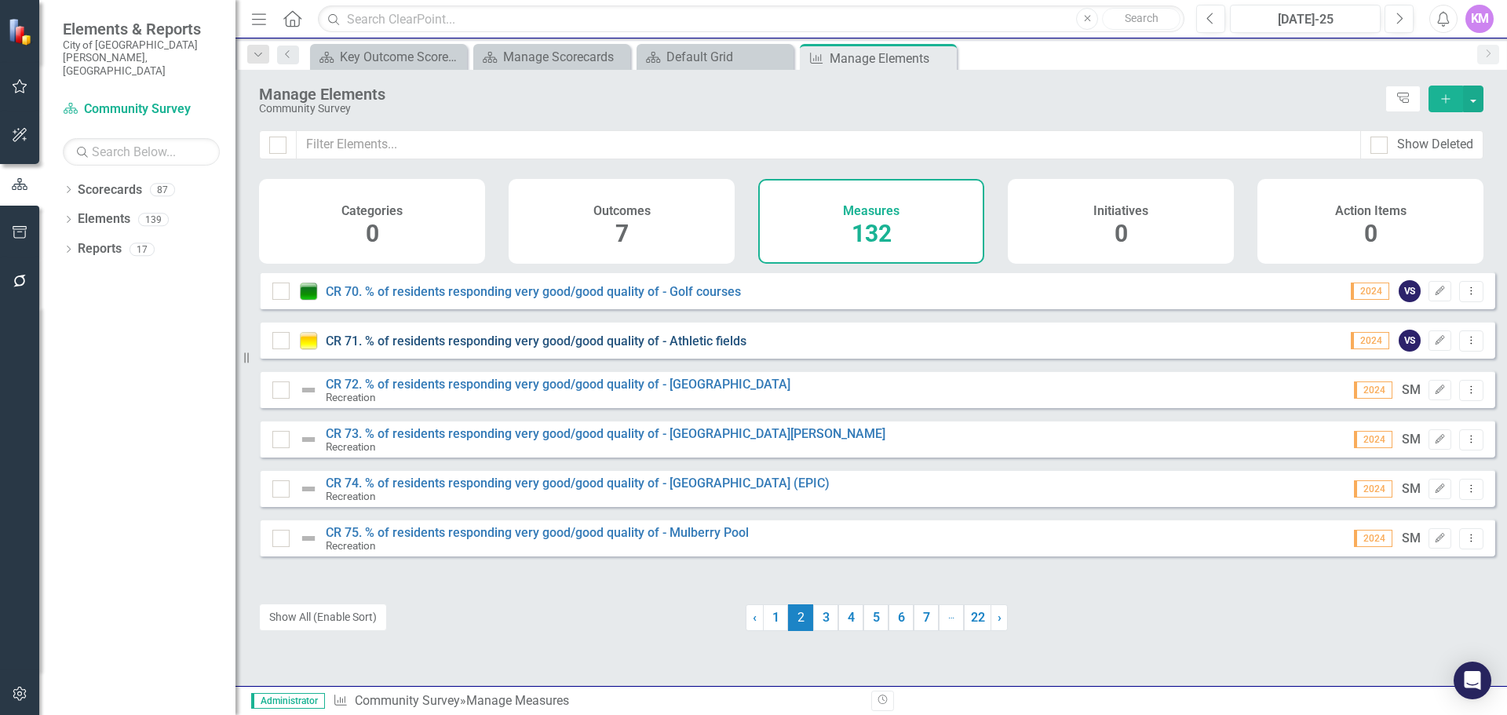
click at [673, 348] on link "CR 71. % of residents responding very good/good quality of - Athletic fields" at bounding box center [536, 341] width 421 height 15
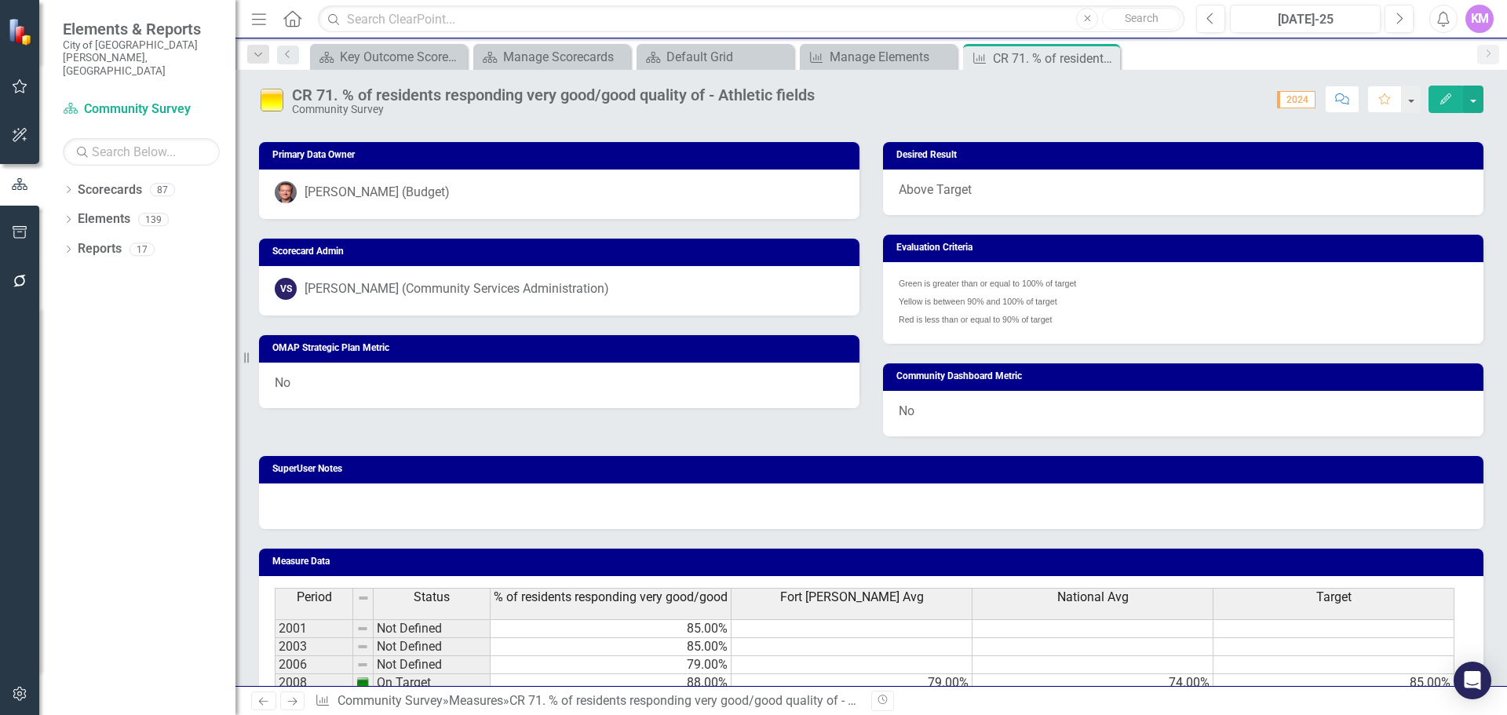
scroll to position [903, 0]
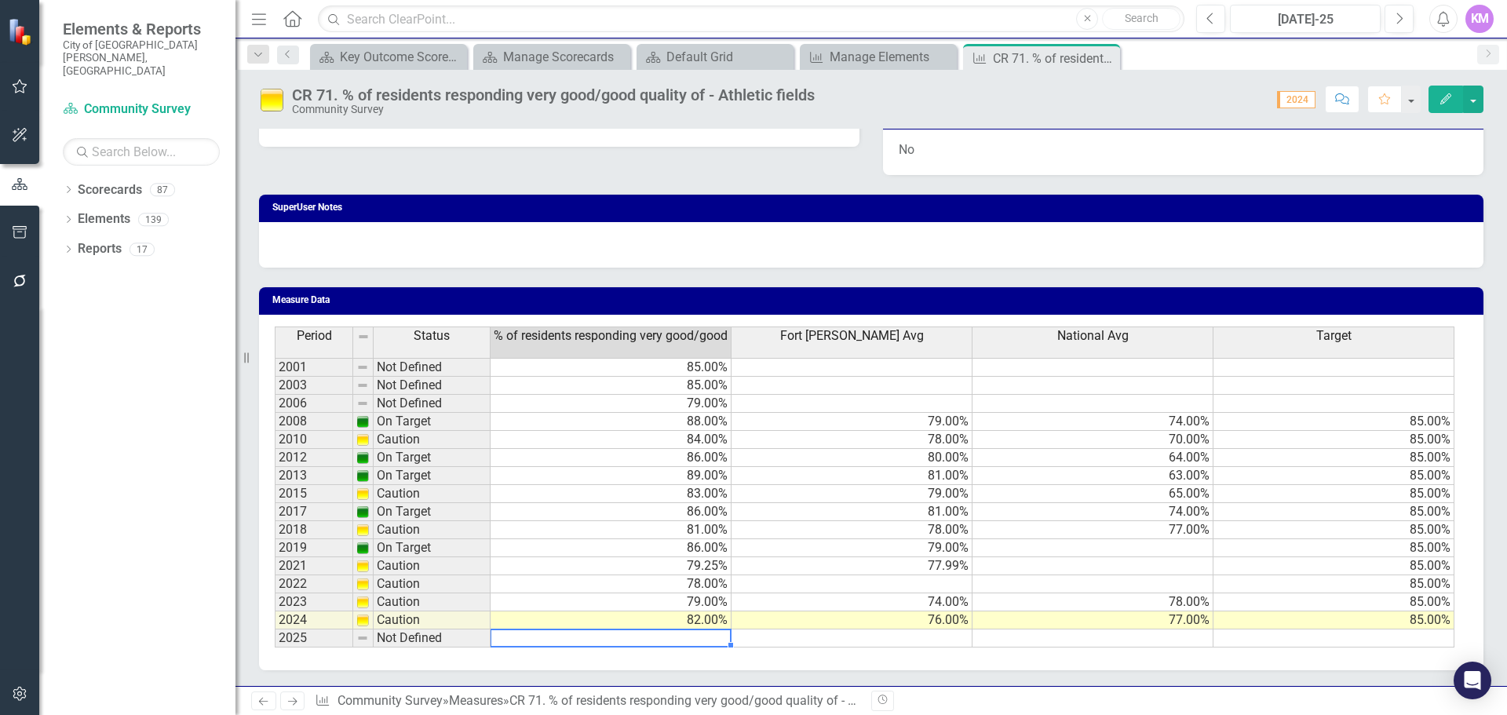
click at [698, 640] on td at bounding box center [610, 638] width 241 height 18
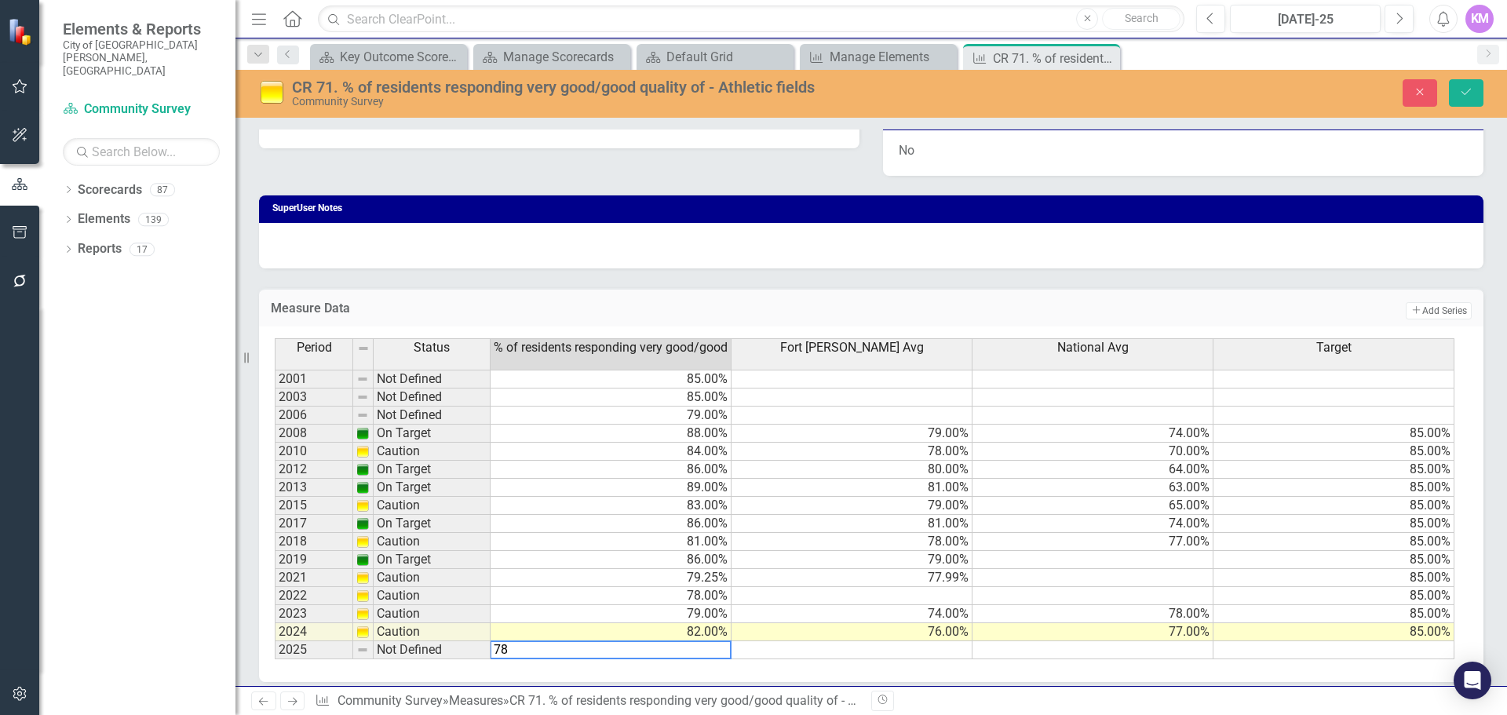
click at [834, 654] on td at bounding box center [851, 650] width 241 height 18
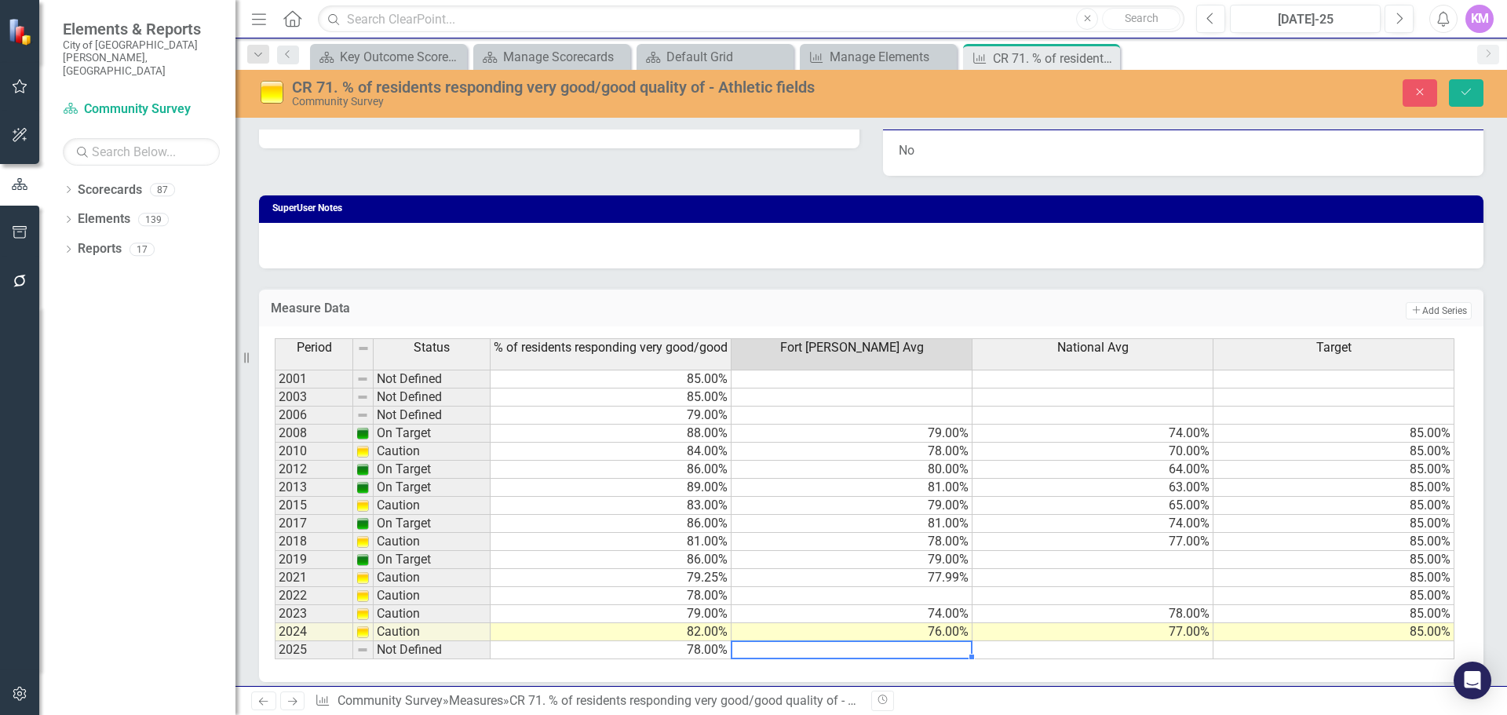
click at [1402, 647] on td at bounding box center [1333, 650] width 241 height 18
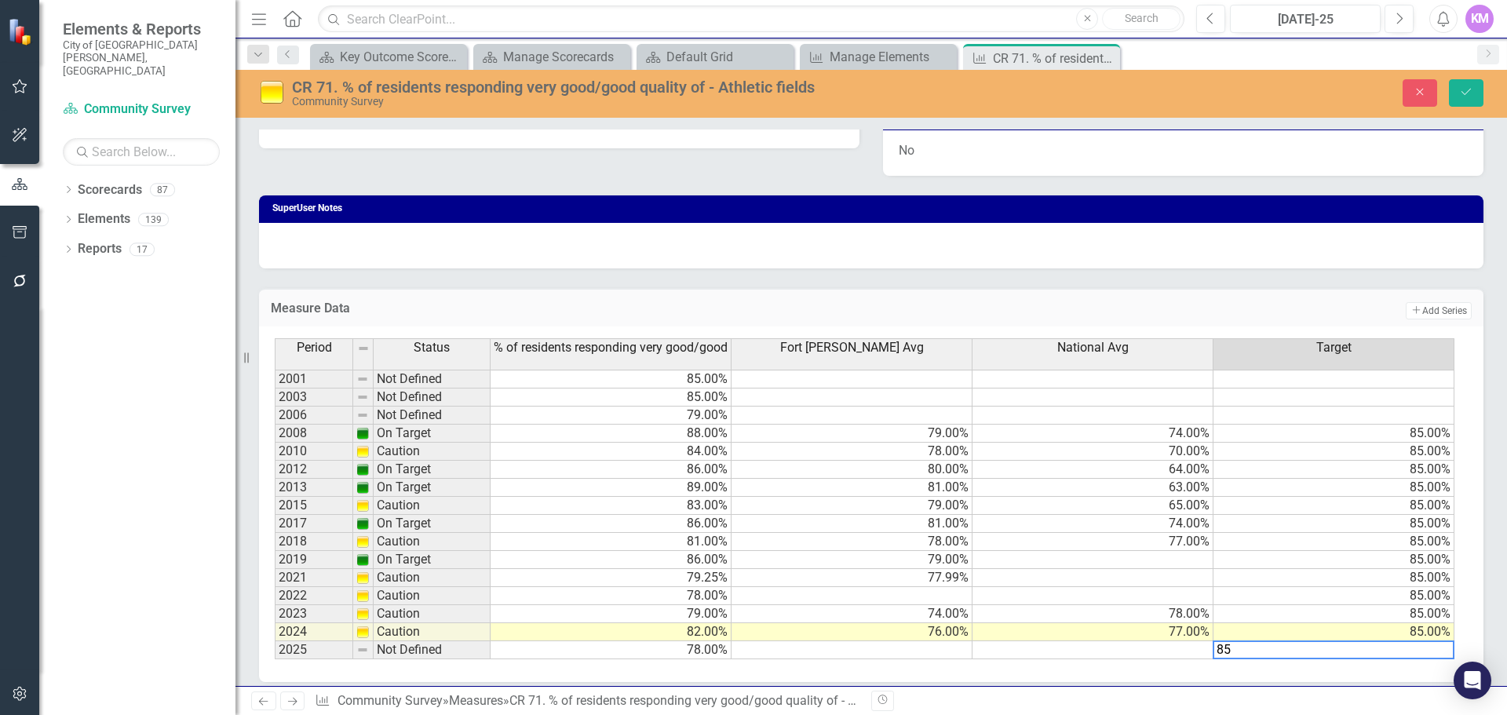
type textarea "85"
click at [1120, 662] on div "Period Status % of residents responding very good/good [GEOGRAPHIC_DATA][PERSON…" at bounding box center [871, 504] width 1224 height 356
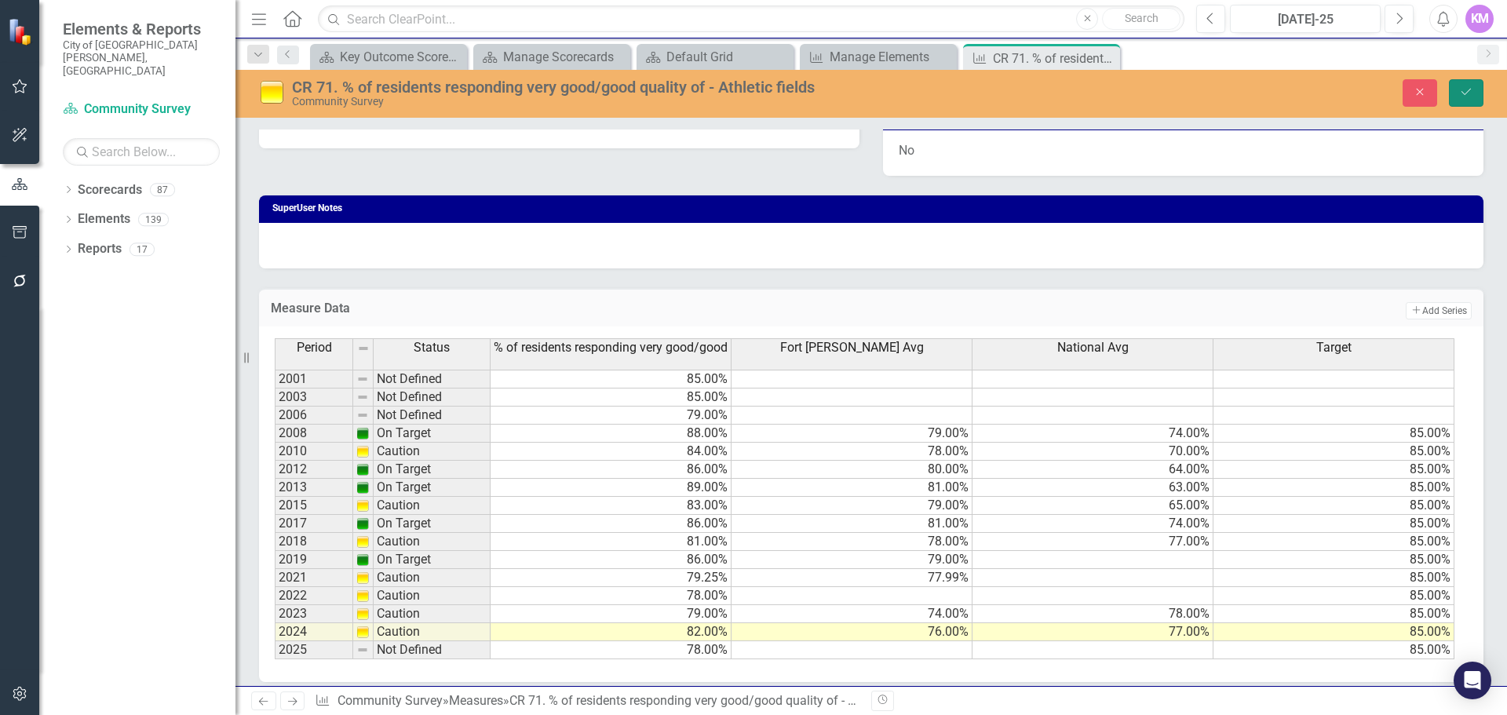
click at [1468, 97] on icon "Save" at bounding box center [1466, 91] width 14 height 11
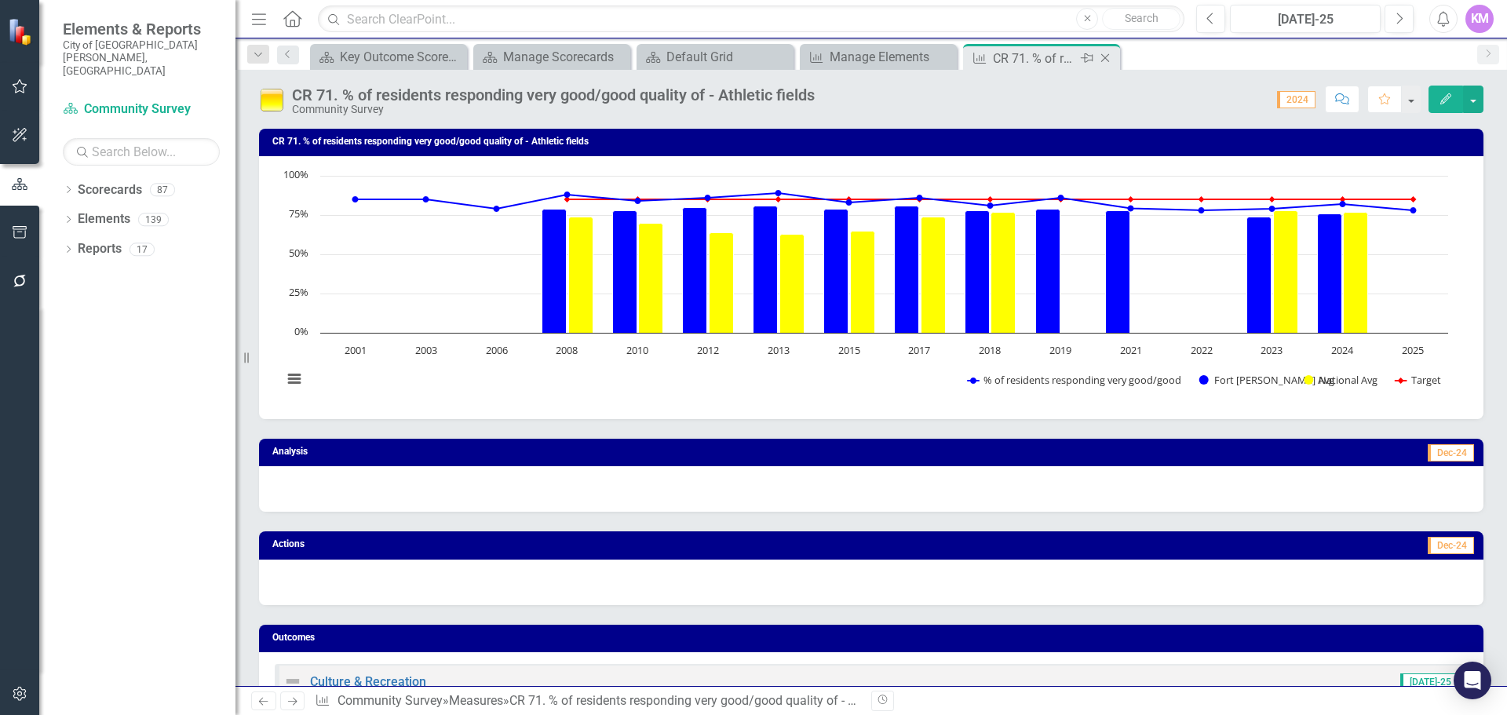
click at [1105, 57] on icon "Close" at bounding box center [1105, 58] width 16 height 13
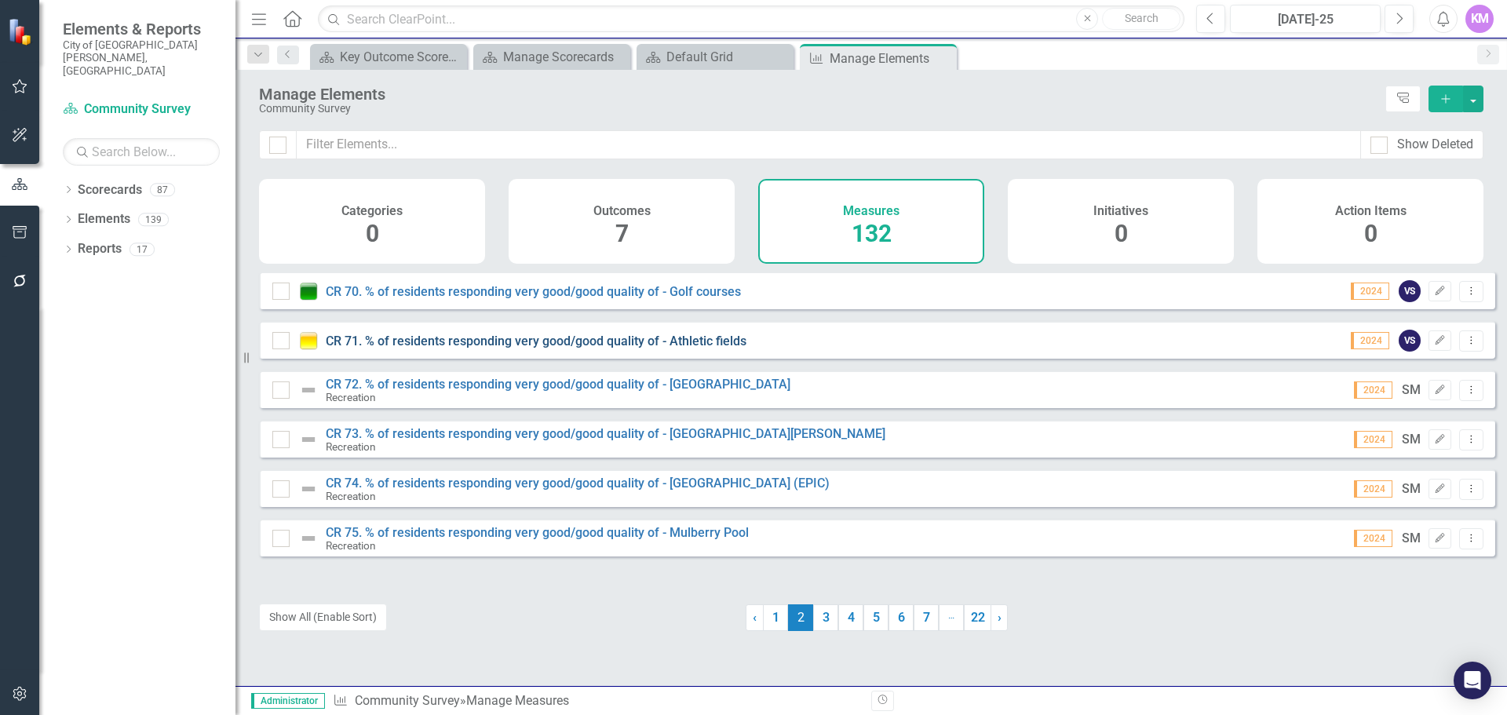
click at [475, 348] on link "CR 71. % of residents responding very good/good quality of - Athletic fields" at bounding box center [536, 341] width 421 height 15
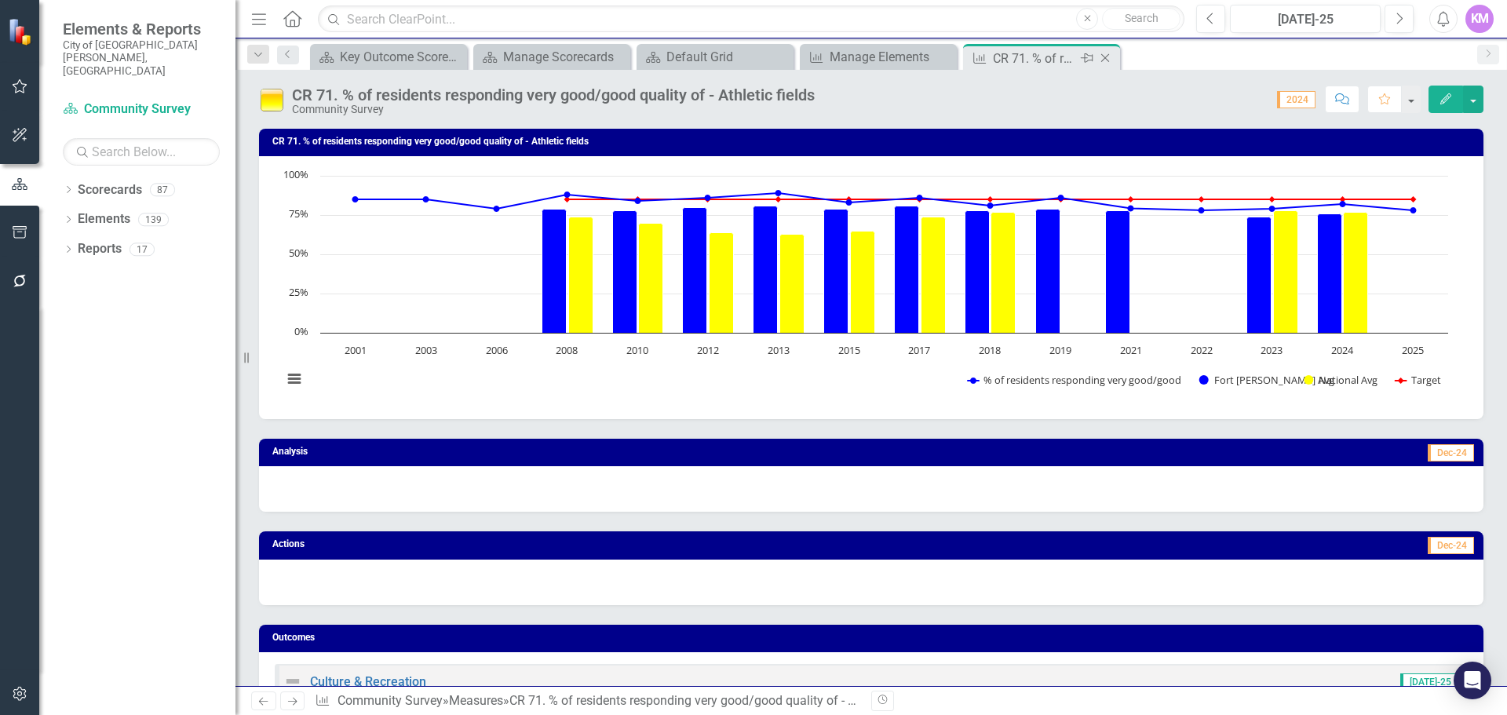
click at [1102, 62] on icon "Close" at bounding box center [1105, 58] width 16 height 13
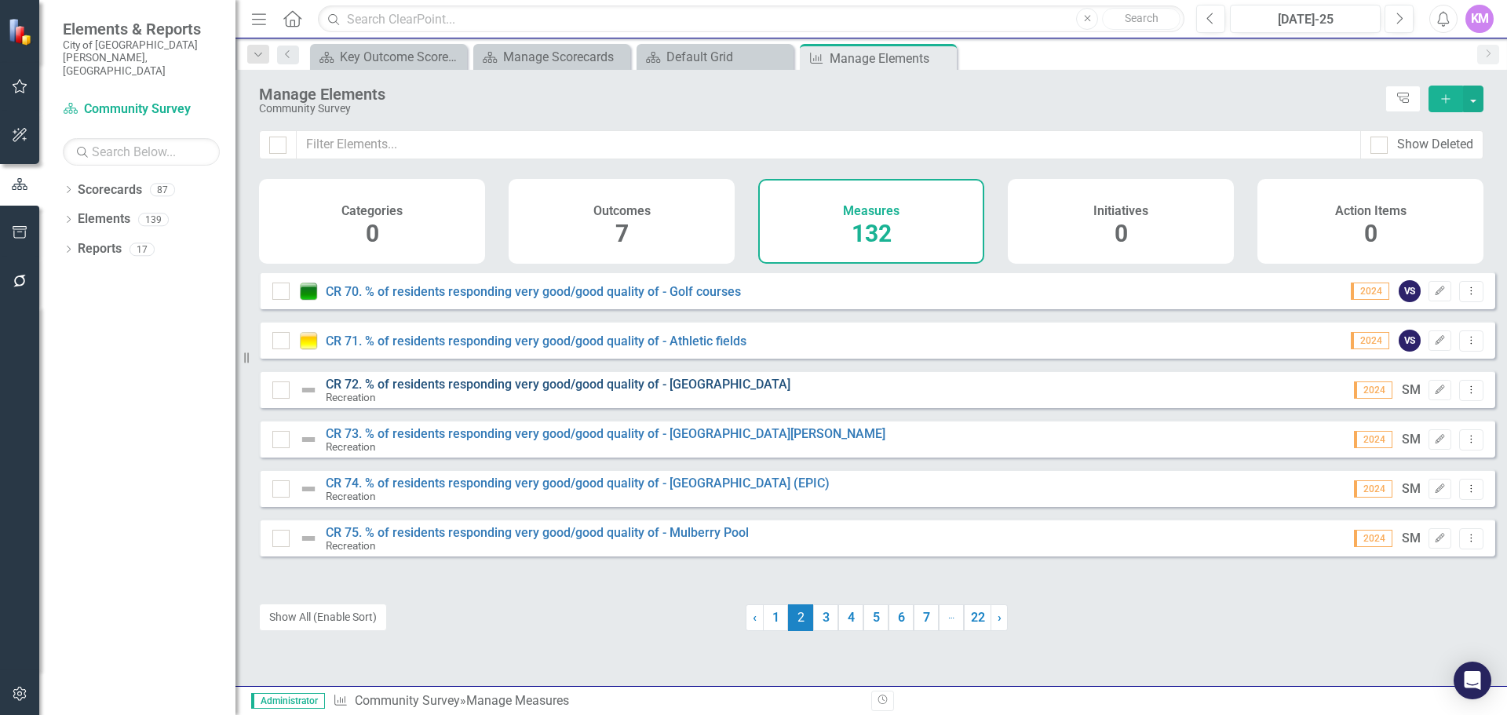
click at [517, 392] on link "CR 72. % of residents responding very good/good quality of - [GEOGRAPHIC_DATA]" at bounding box center [558, 384] width 465 height 15
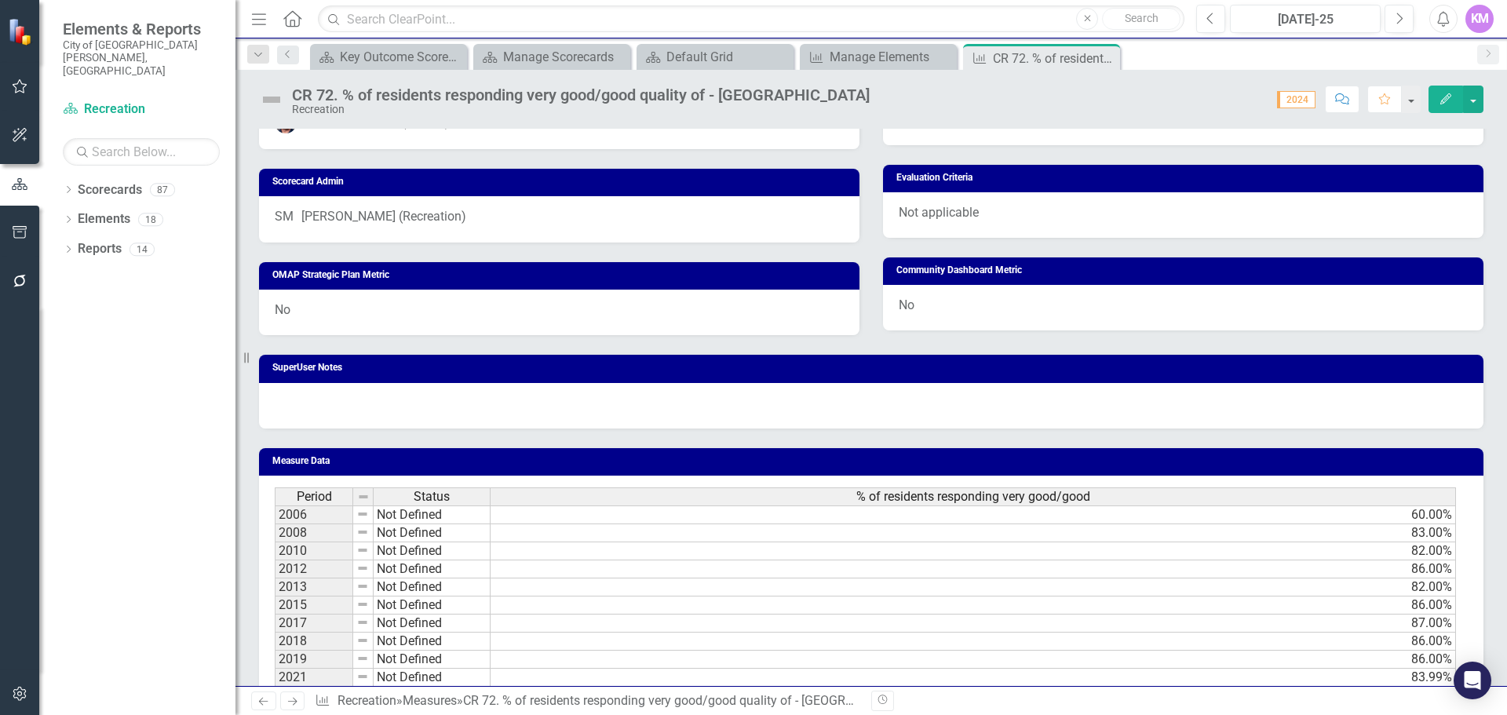
scroll to position [785, 0]
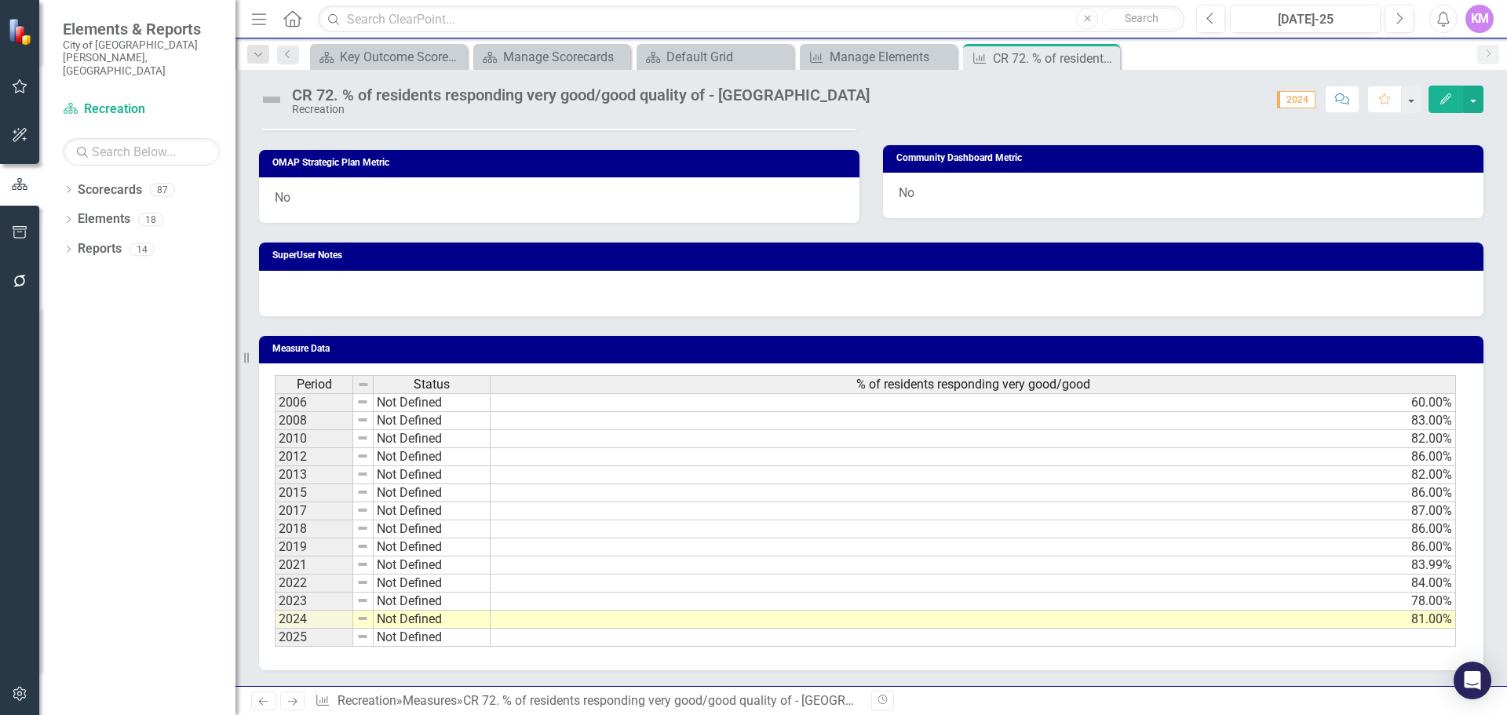
click at [1182, 647] on div "Period Status % of residents responding very good/good 2006 Not Defined 60.00% …" at bounding box center [871, 516] width 1224 height 307
click at [1189, 639] on td at bounding box center [972, 638] width 965 height 18
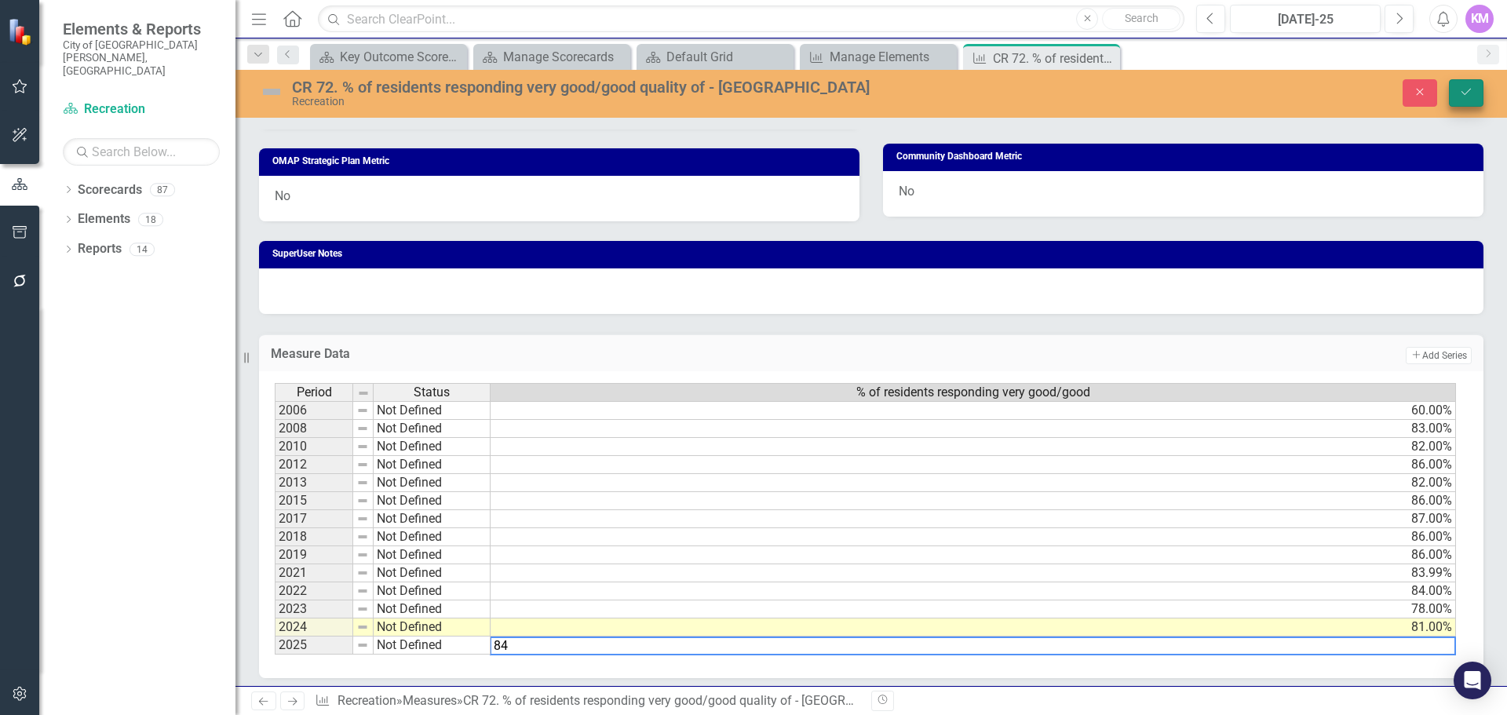
type textarea "84"
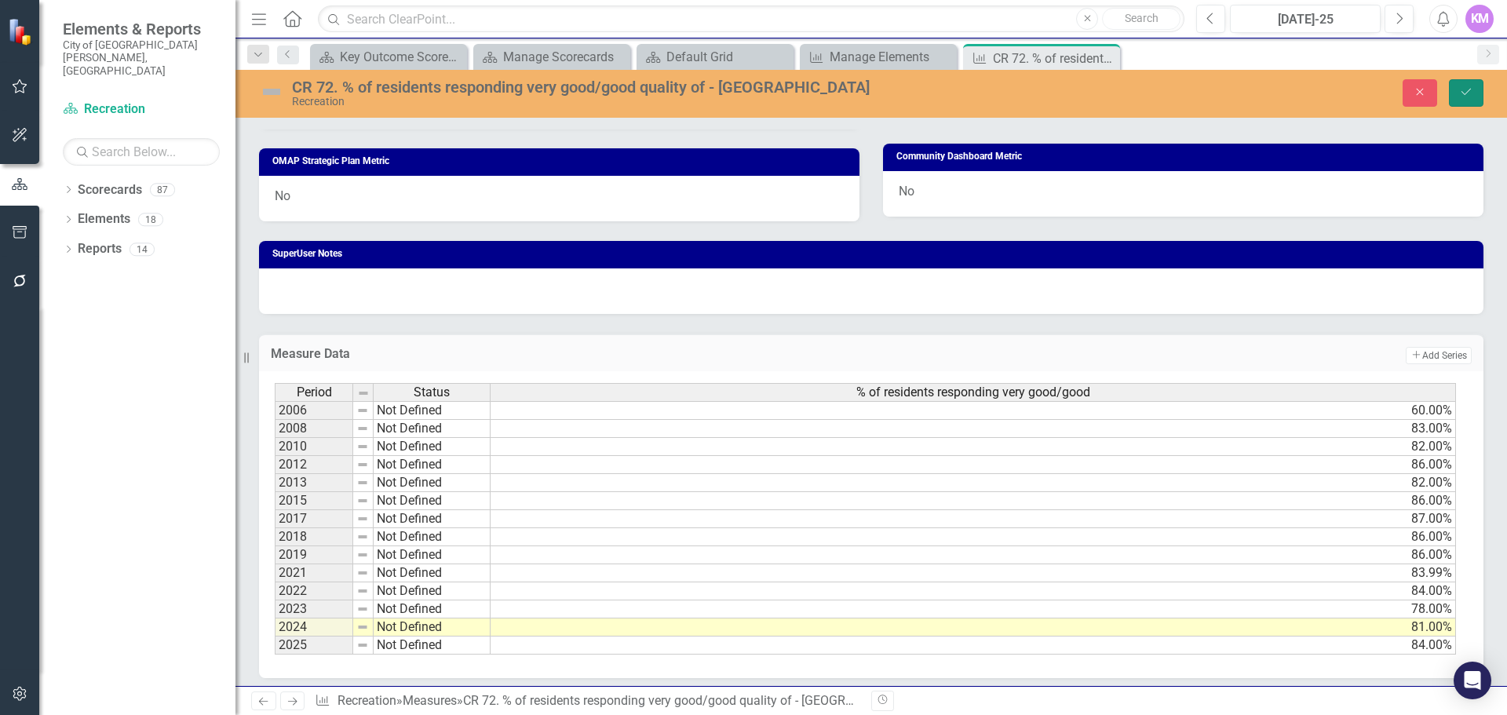
click at [1472, 94] on icon "Save" at bounding box center [1466, 91] width 14 height 11
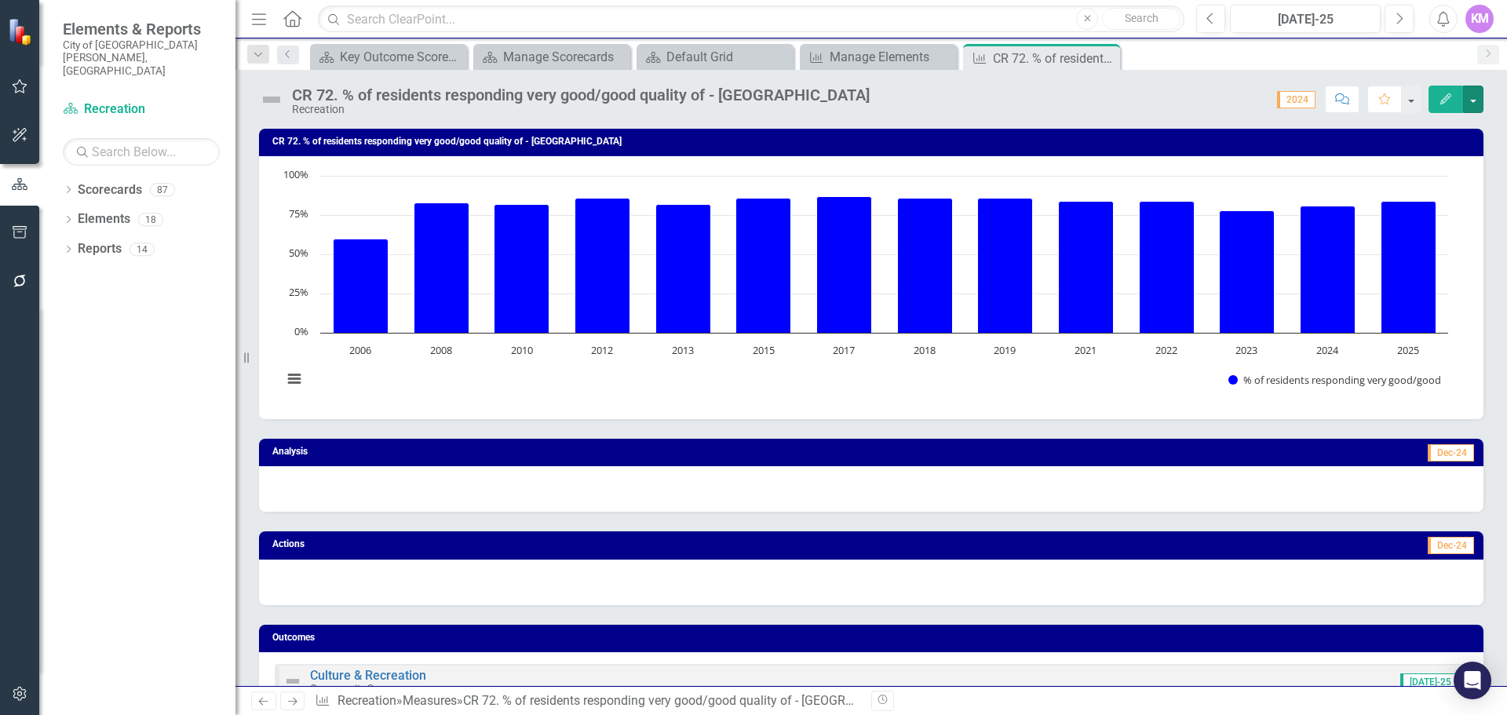
drag, startPoint x: 1478, startPoint y: 46, endPoint x: 1506, endPoint y: 13, distance: 43.4
drag, startPoint x: 1506, startPoint y: 13, endPoint x: 1506, endPoint y: 381, distance: 368.9
drag, startPoint x: 180, startPoint y: 698, endPoint x: 840, endPoint y: 447, distance: 706.2
click at [841, 447] on td "Dec-24" at bounding box center [1129, 454] width 692 height 22
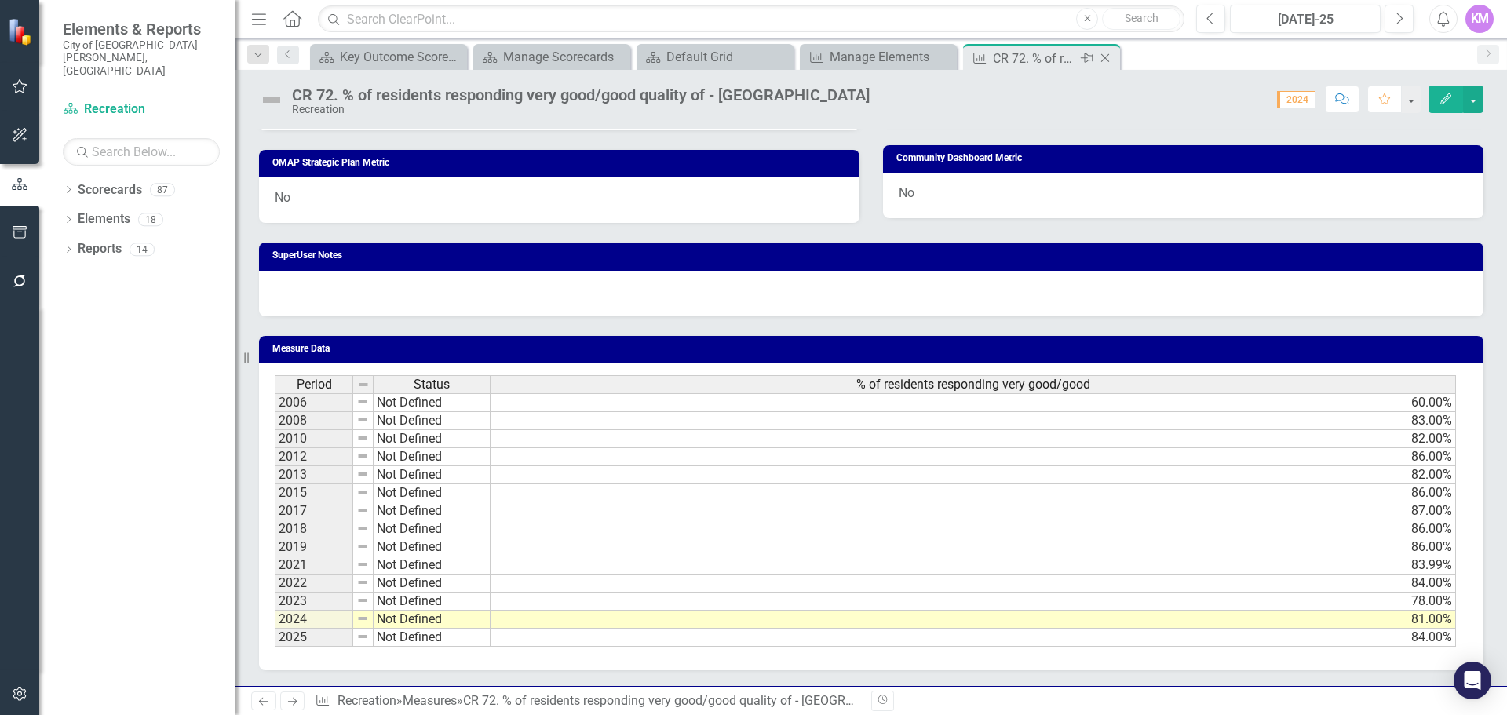
click at [1103, 54] on icon "Close" at bounding box center [1105, 58] width 16 height 13
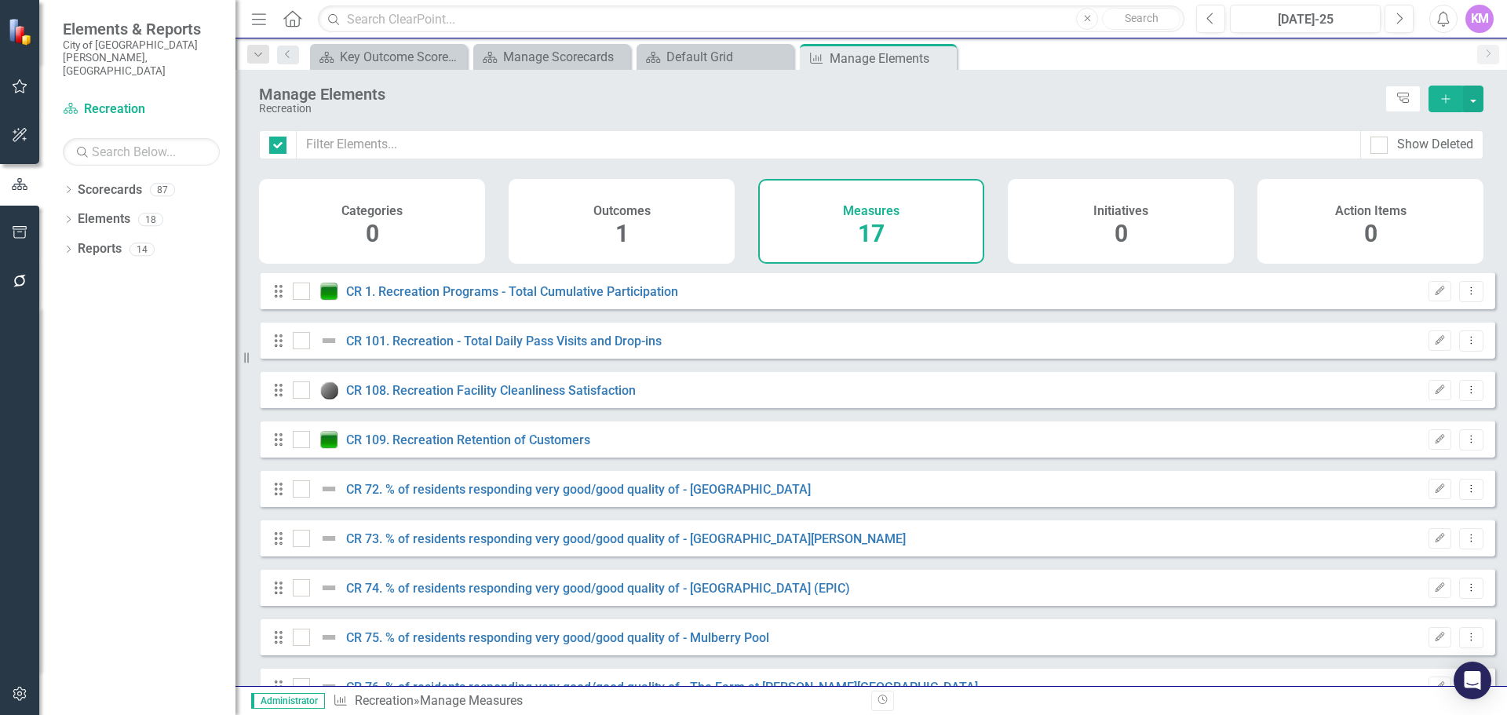
checkbox input "false"
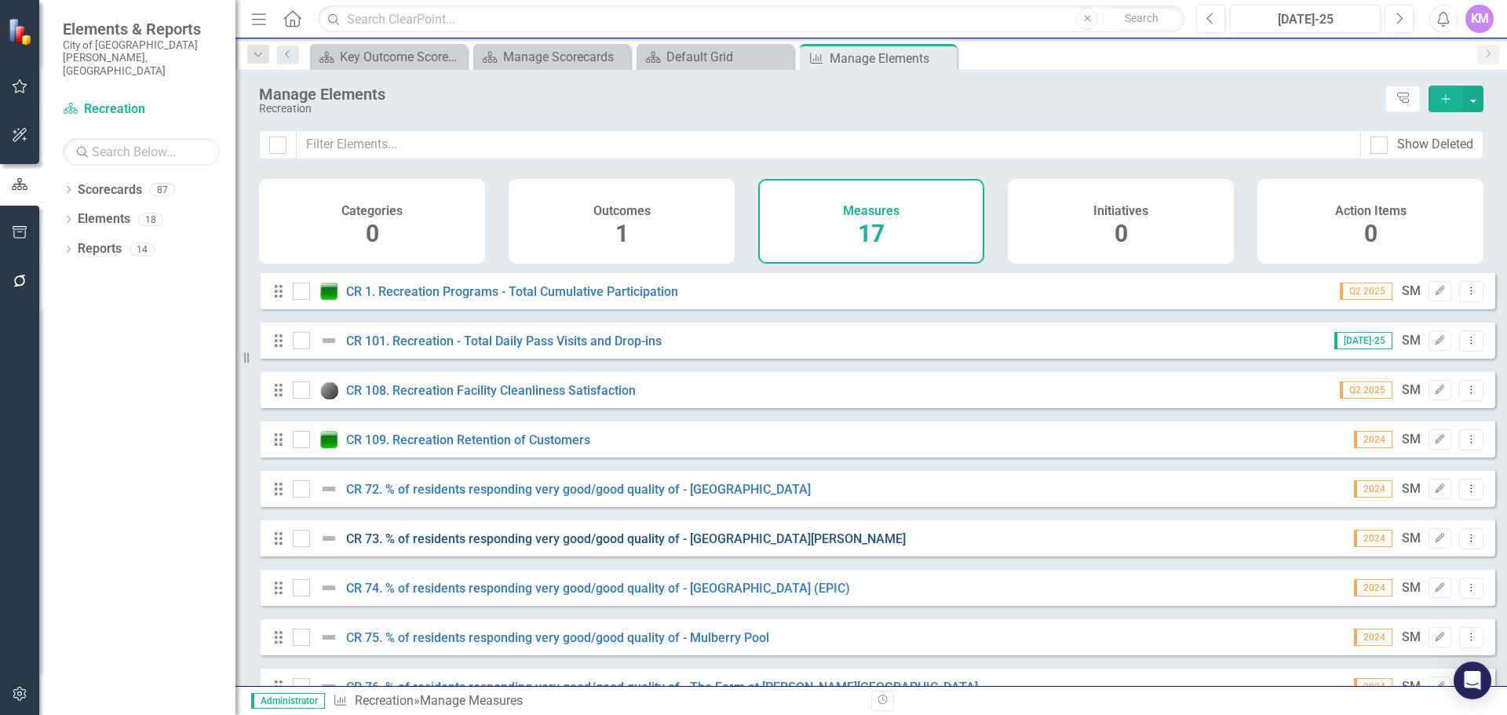
click at [508, 546] on link "CR 73. % of residents responding very good/good quality of - [GEOGRAPHIC_DATA][…" at bounding box center [626, 538] width 560 height 15
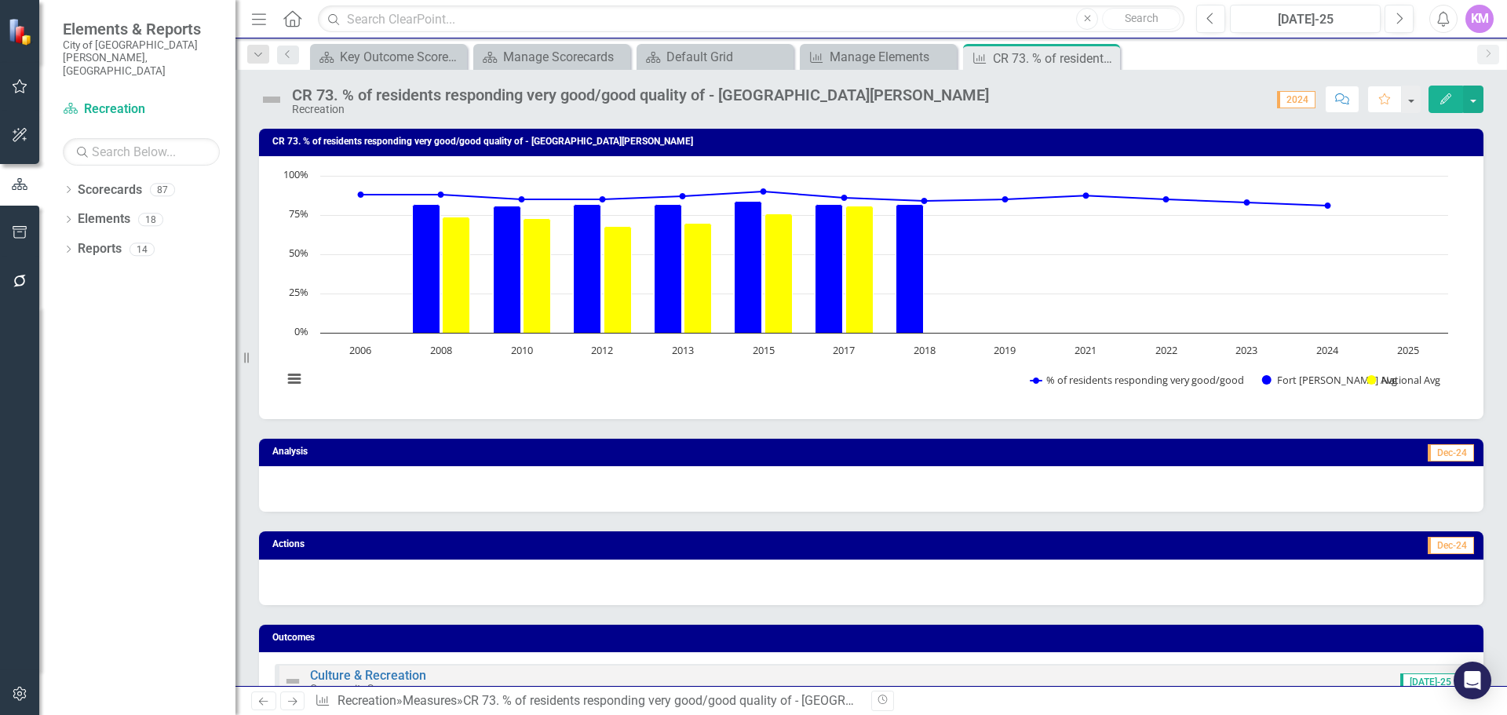
scroll to position [785, 0]
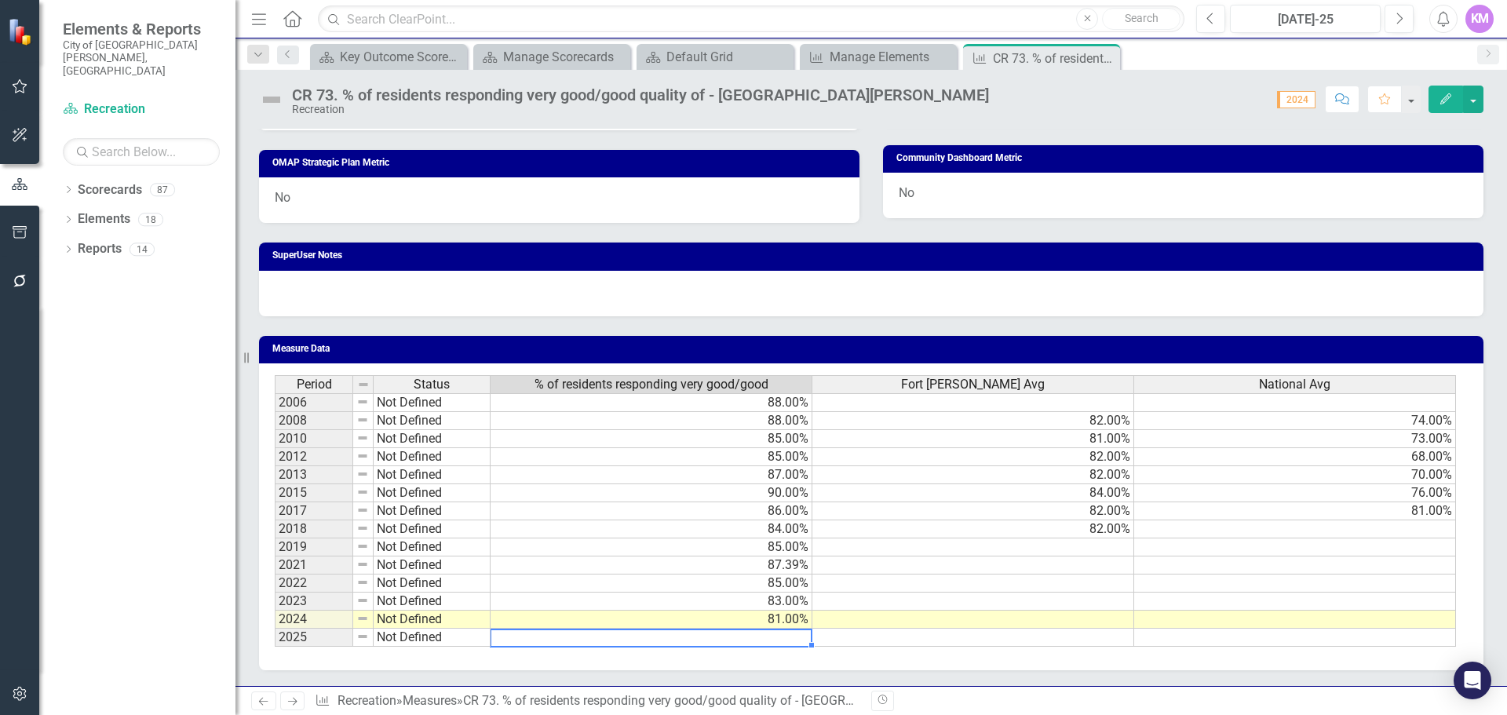
click at [753, 640] on td at bounding box center [651, 638] width 322 height 18
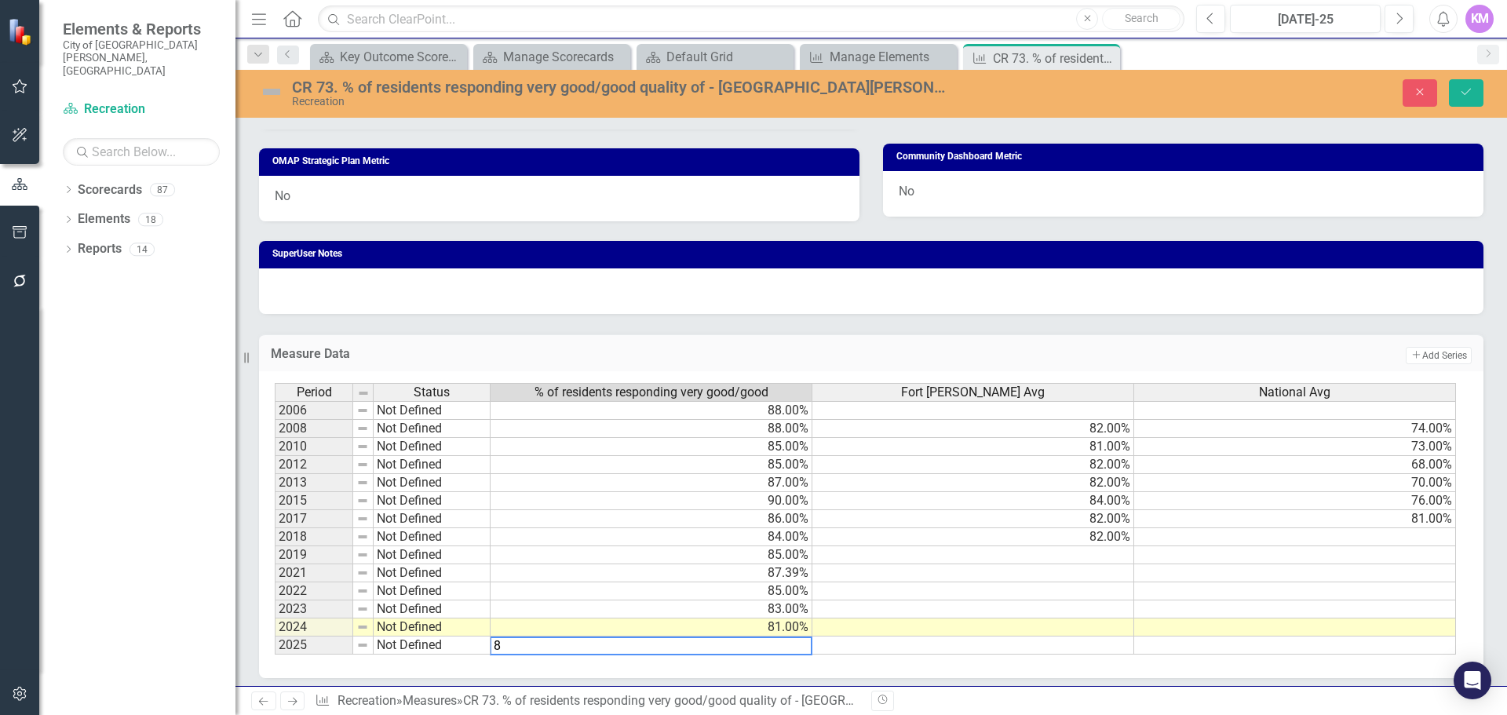
type textarea "88"
click at [1461, 100] on button "Save" at bounding box center [1466, 92] width 35 height 27
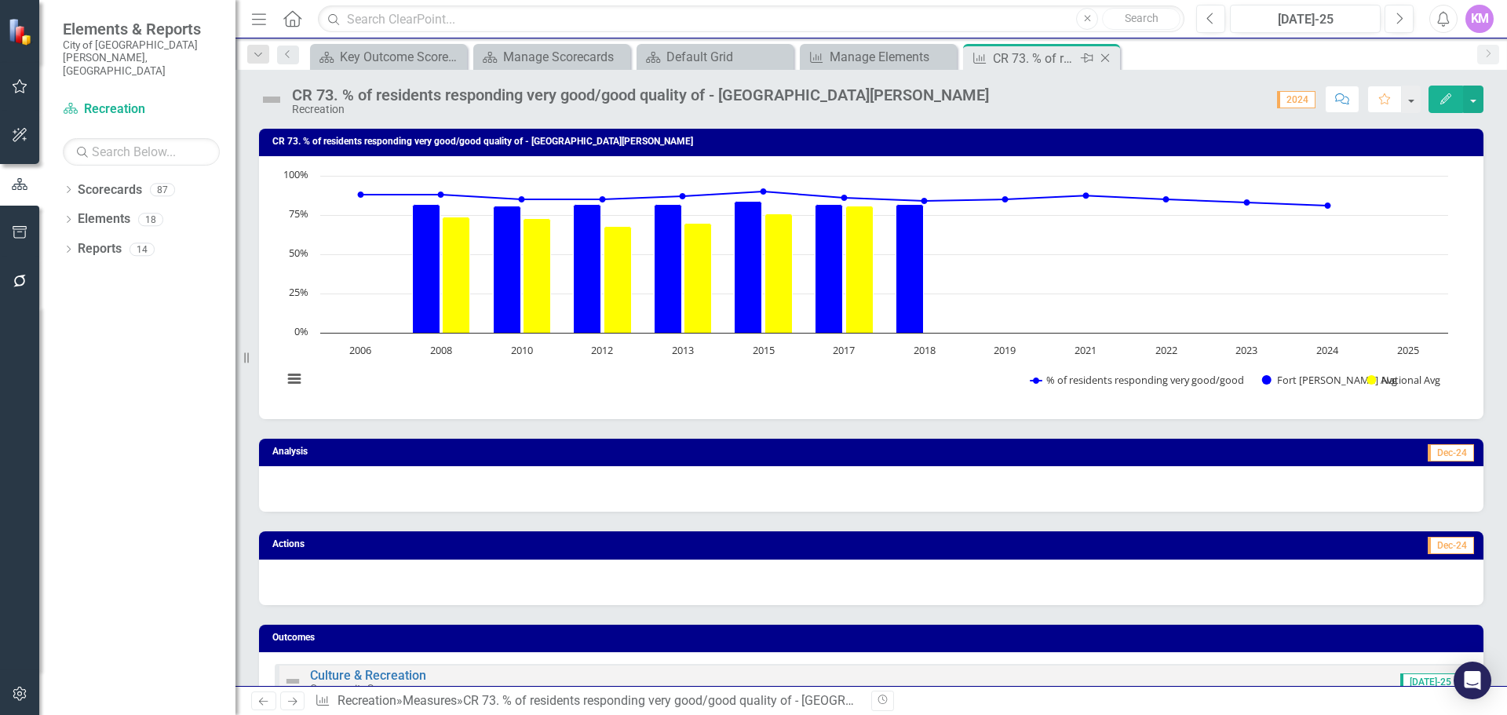
click at [1107, 56] on icon at bounding box center [1105, 58] width 9 height 9
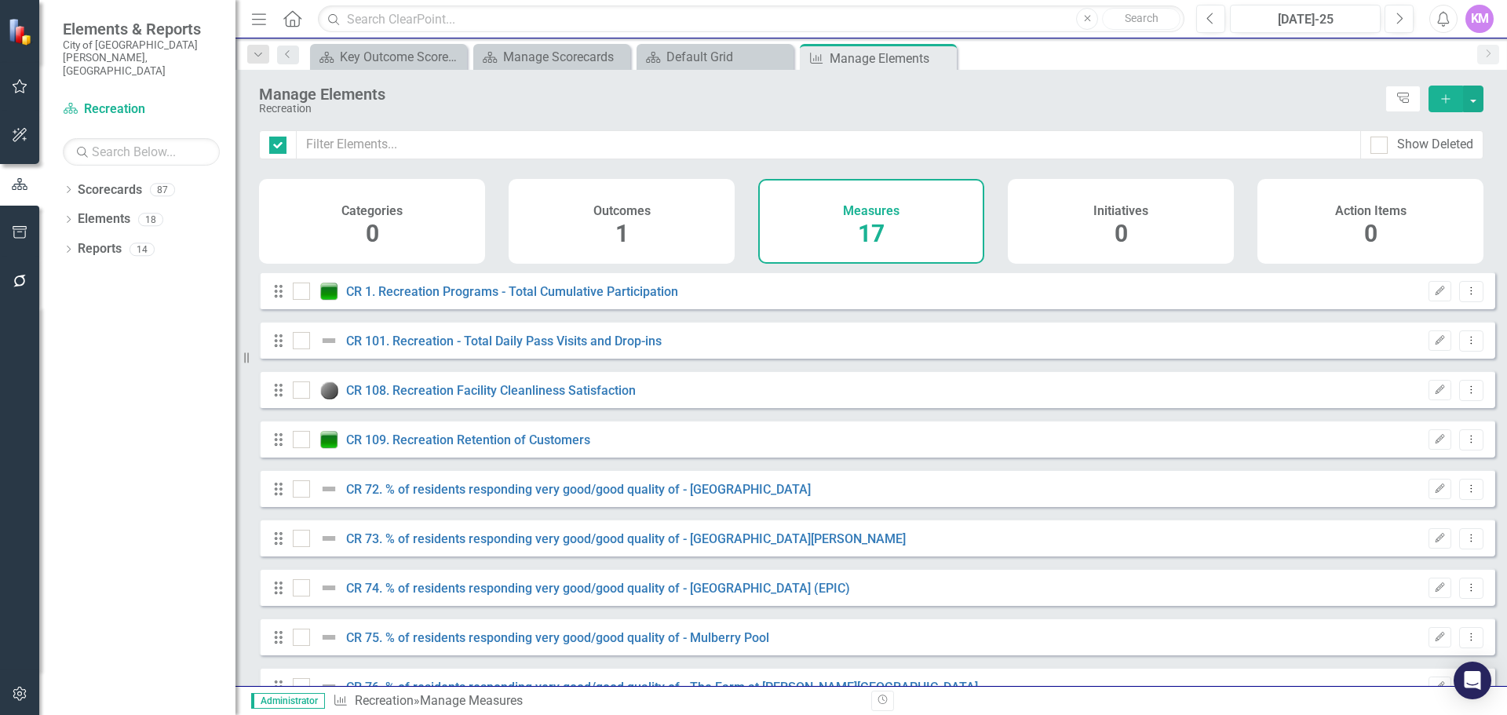
checkbox input "false"
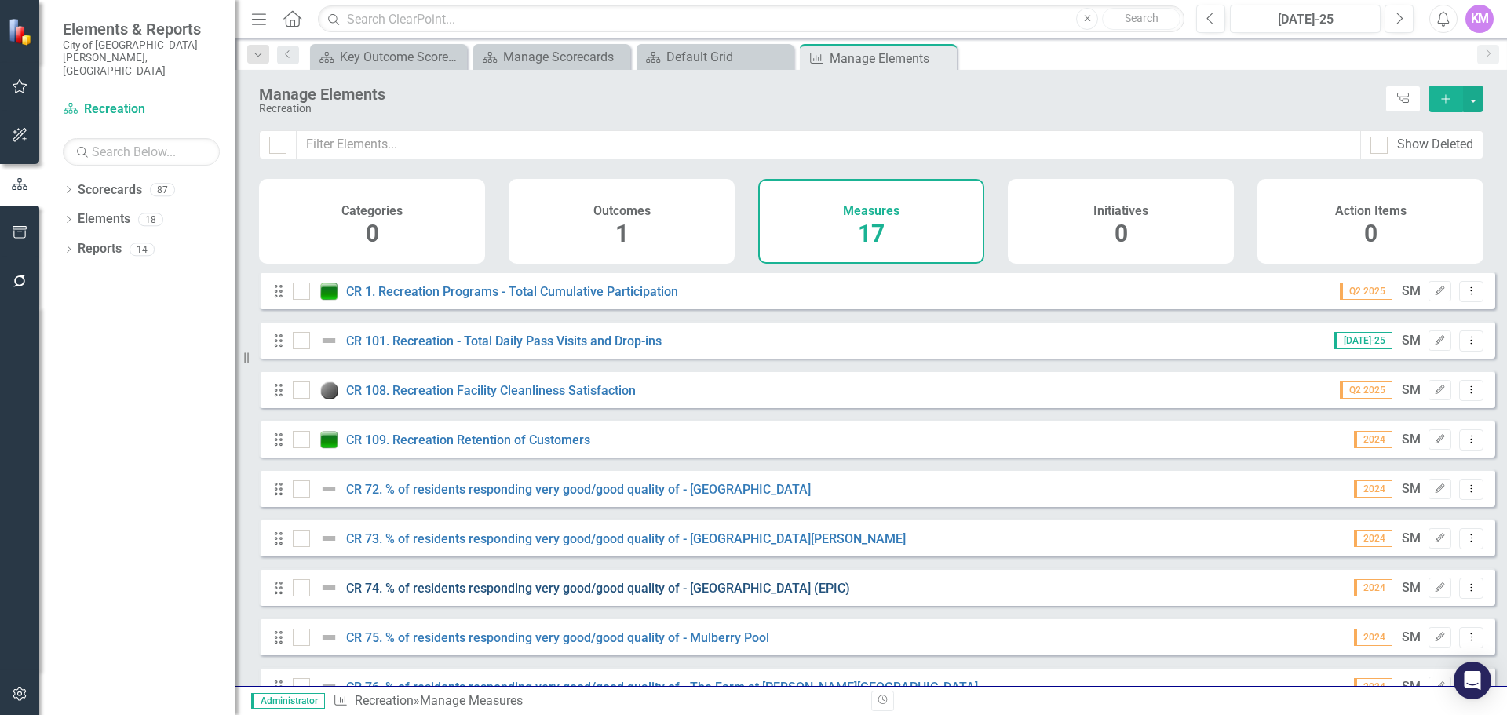
click at [518, 596] on link "CR 74. % of residents responding very good/good quality of - [GEOGRAPHIC_DATA] …" at bounding box center [598, 588] width 504 height 15
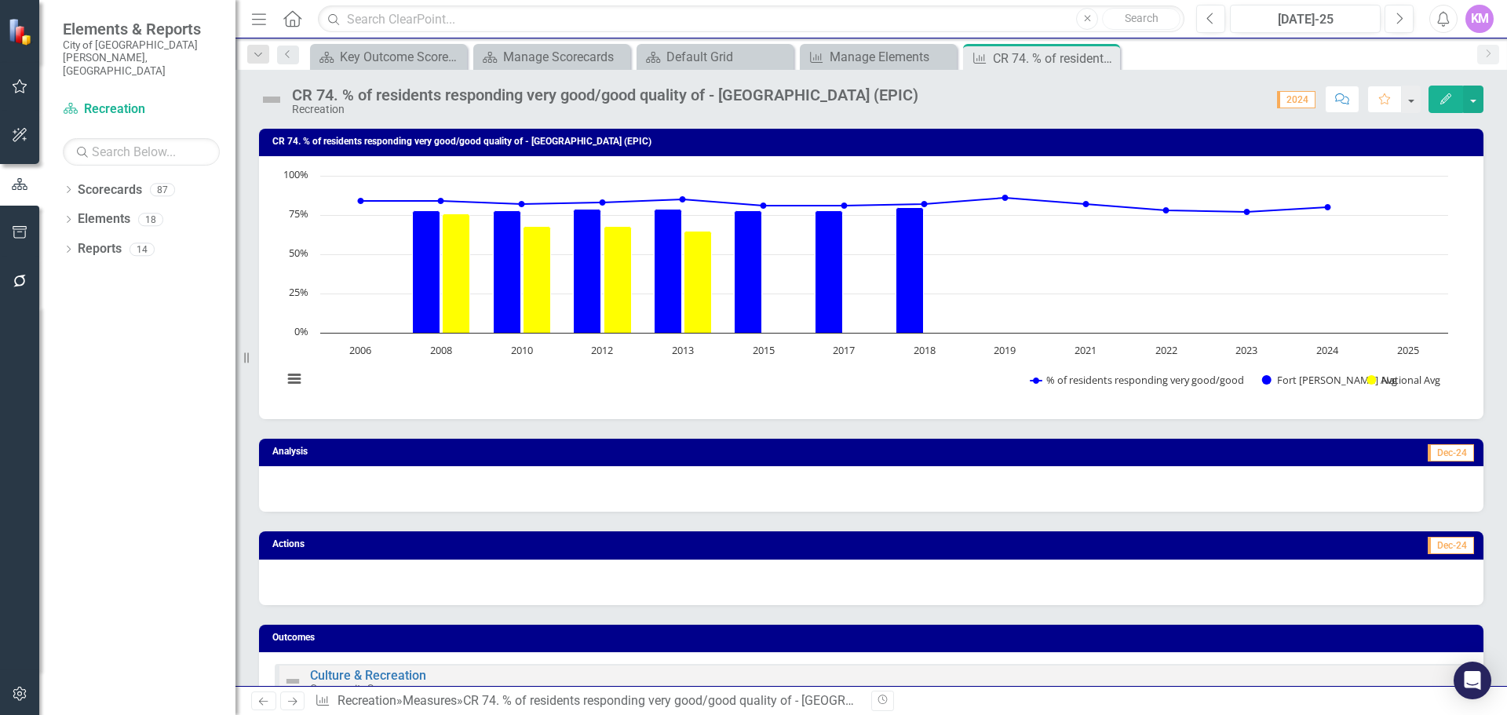
scroll to position [785, 0]
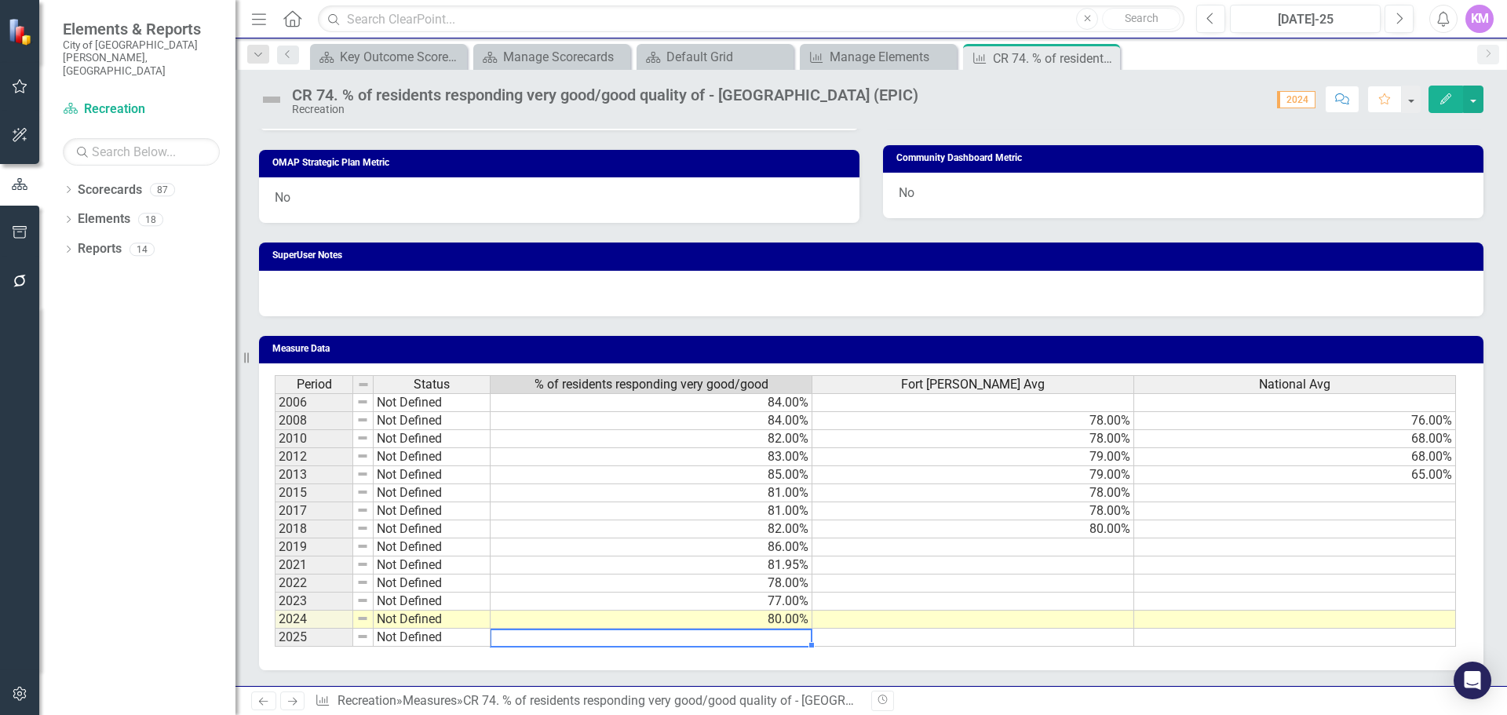
click at [781, 637] on td at bounding box center [651, 638] width 322 height 18
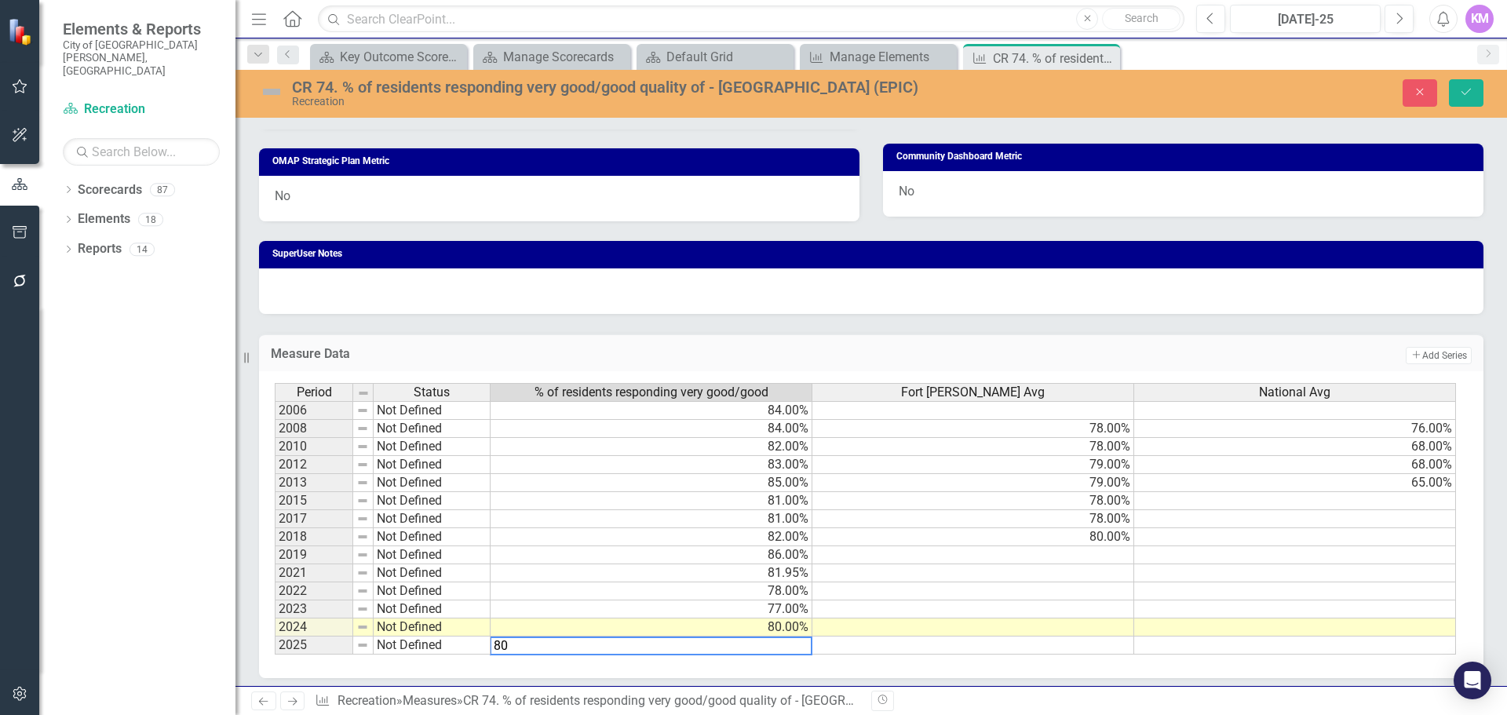
type textarea "80"
click at [962, 654] on td at bounding box center [973, 645] width 322 height 18
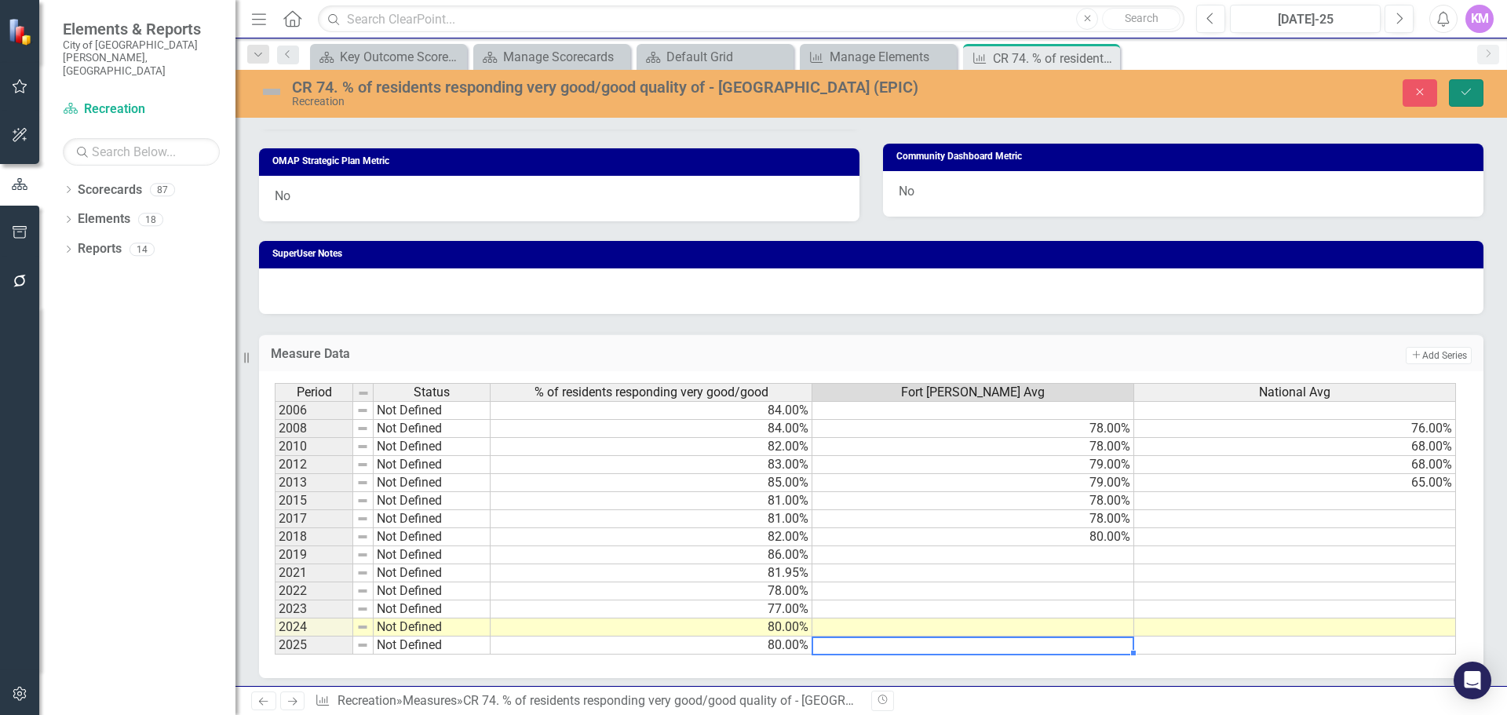
click at [1468, 86] on icon "Save" at bounding box center [1466, 91] width 14 height 11
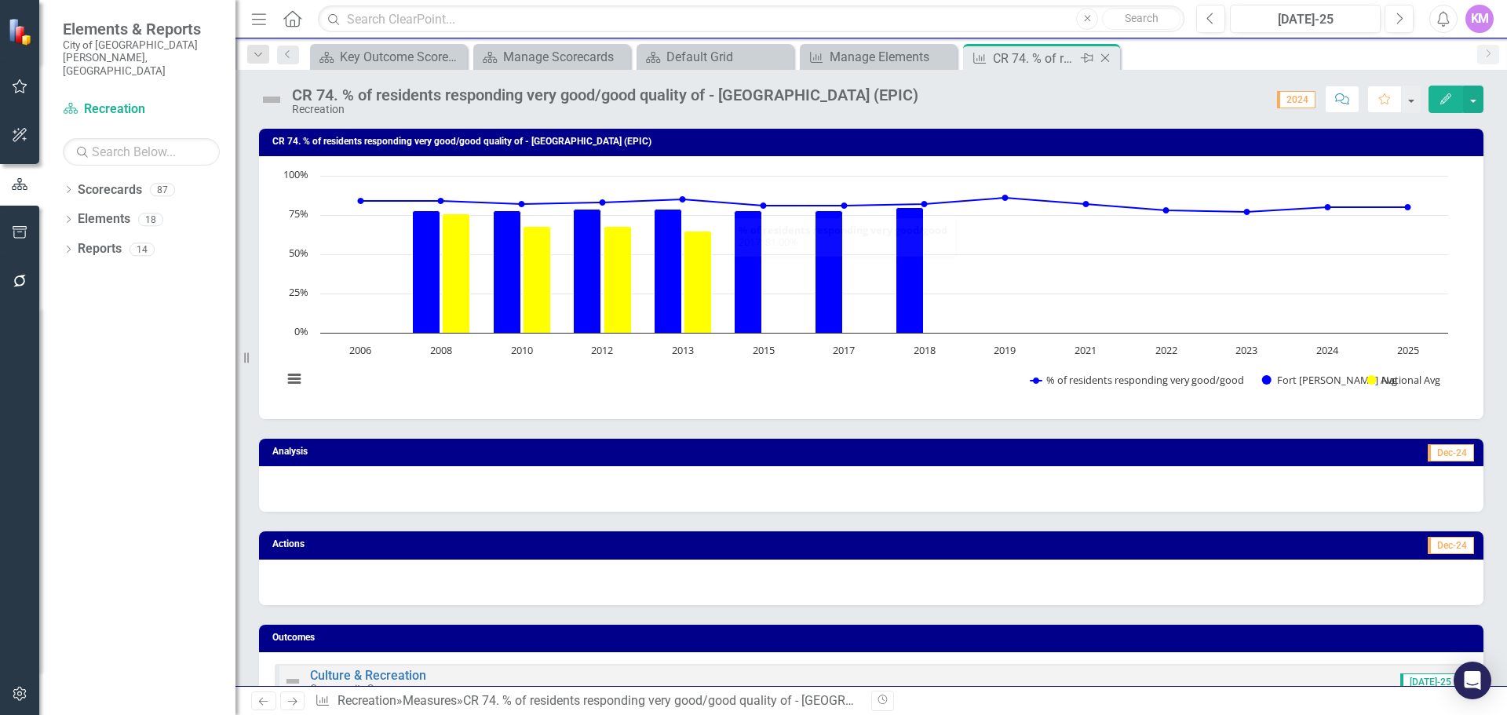
click at [1108, 56] on icon "Close" at bounding box center [1105, 58] width 16 height 13
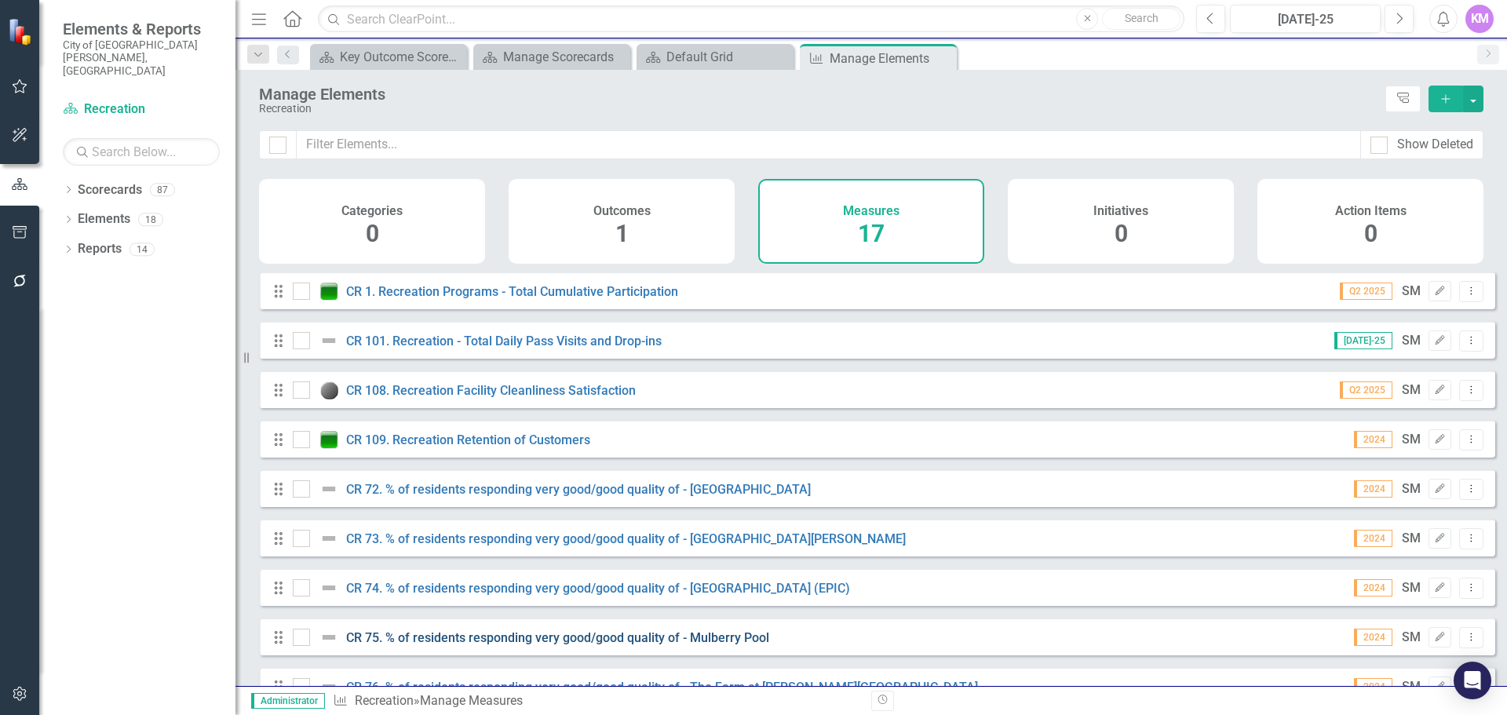
click at [485, 645] on link "CR 75. % of residents responding very good/good quality of - Mulberry Pool" at bounding box center [557, 637] width 423 height 15
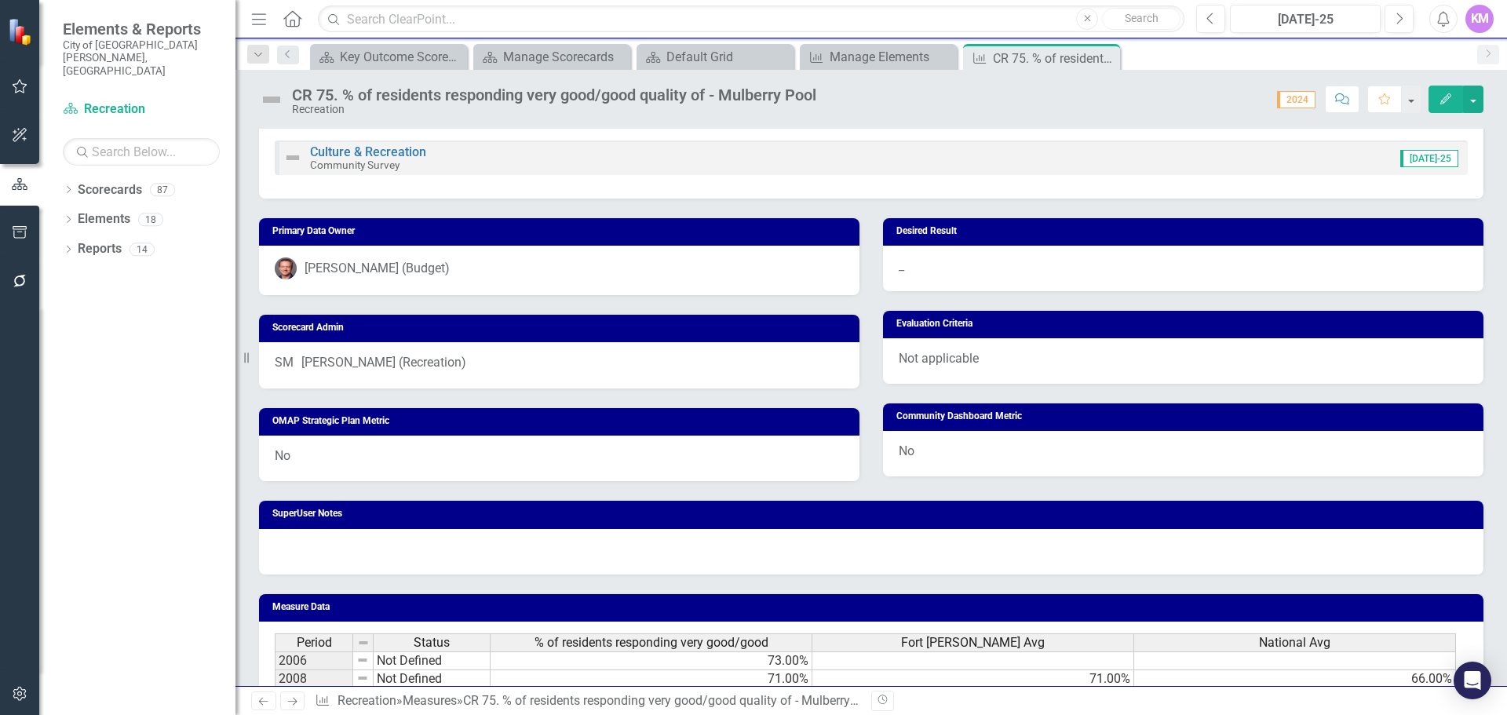
scroll to position [785, 0]
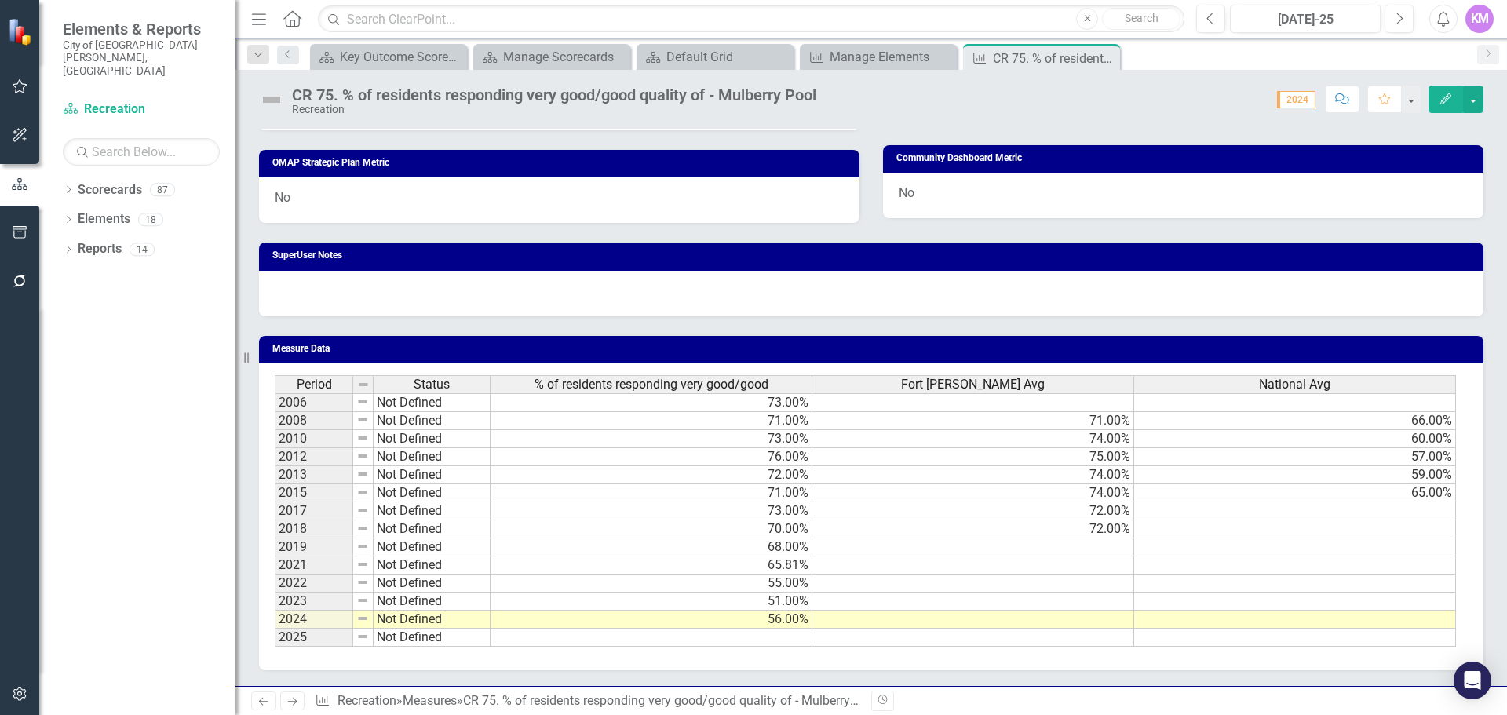
click at [800, 643] on td at bounding box center [651, 638] width 322 height 18
click at [713, 641] on td at bounding box center [651, 638] width 322 height 18
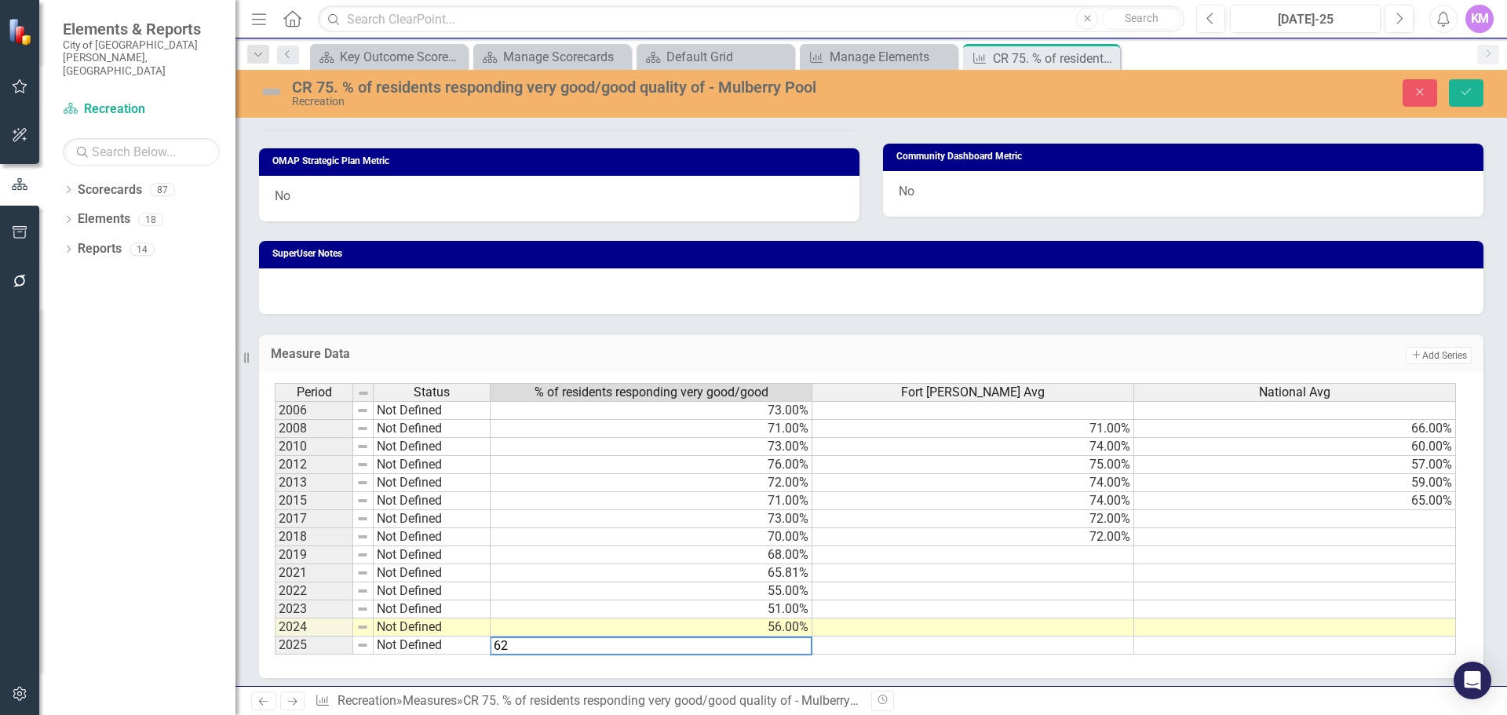
type textarea "62"
click at [880, 644] on td at bounding box center [973, 645] width 322 height 18
click at [796, 629] on td "56.00%" at bounding box center [651, 627] width 322 height 18
click at [1461, 98] on button "Save" at bounding box center [1466, 92] width 35 height 27
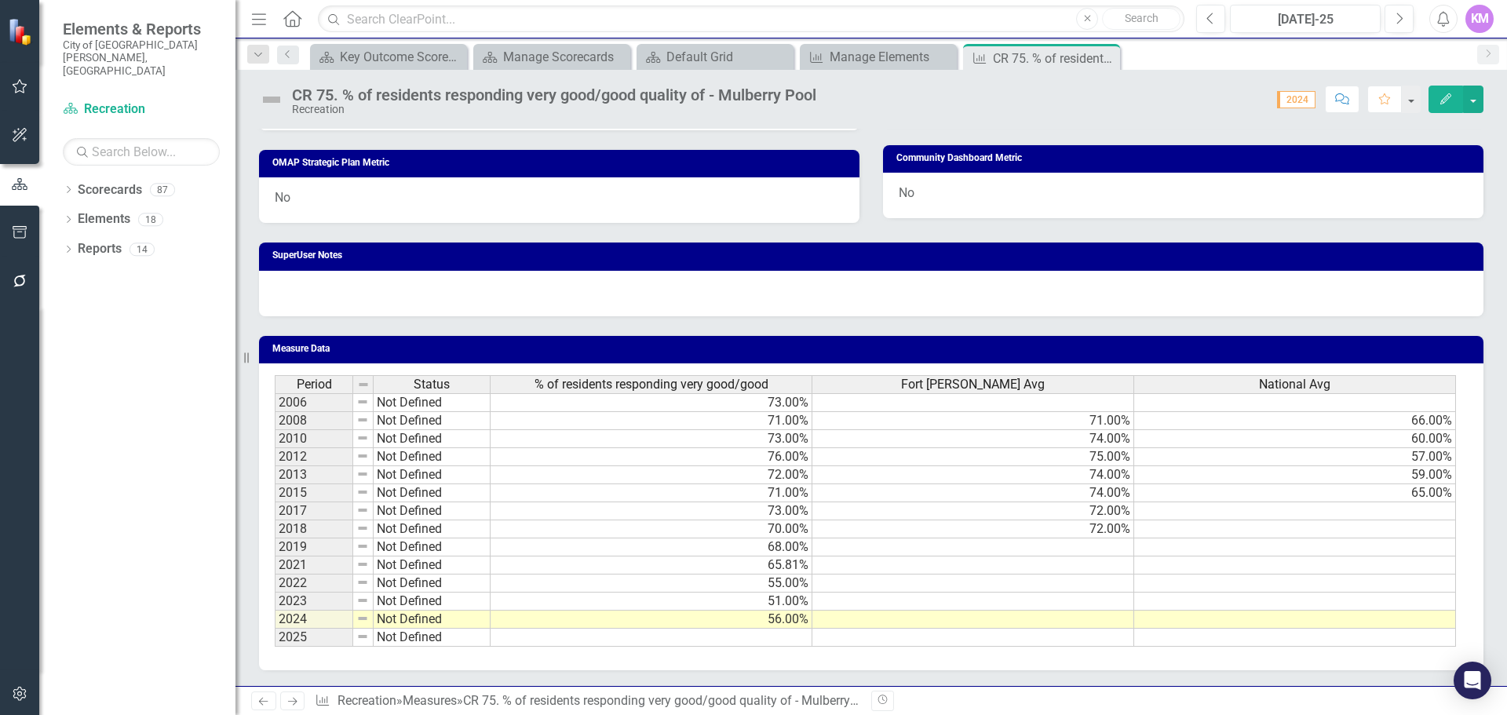
click at [777, 643] on td at bounding box center [651, 638] width 322 height 18
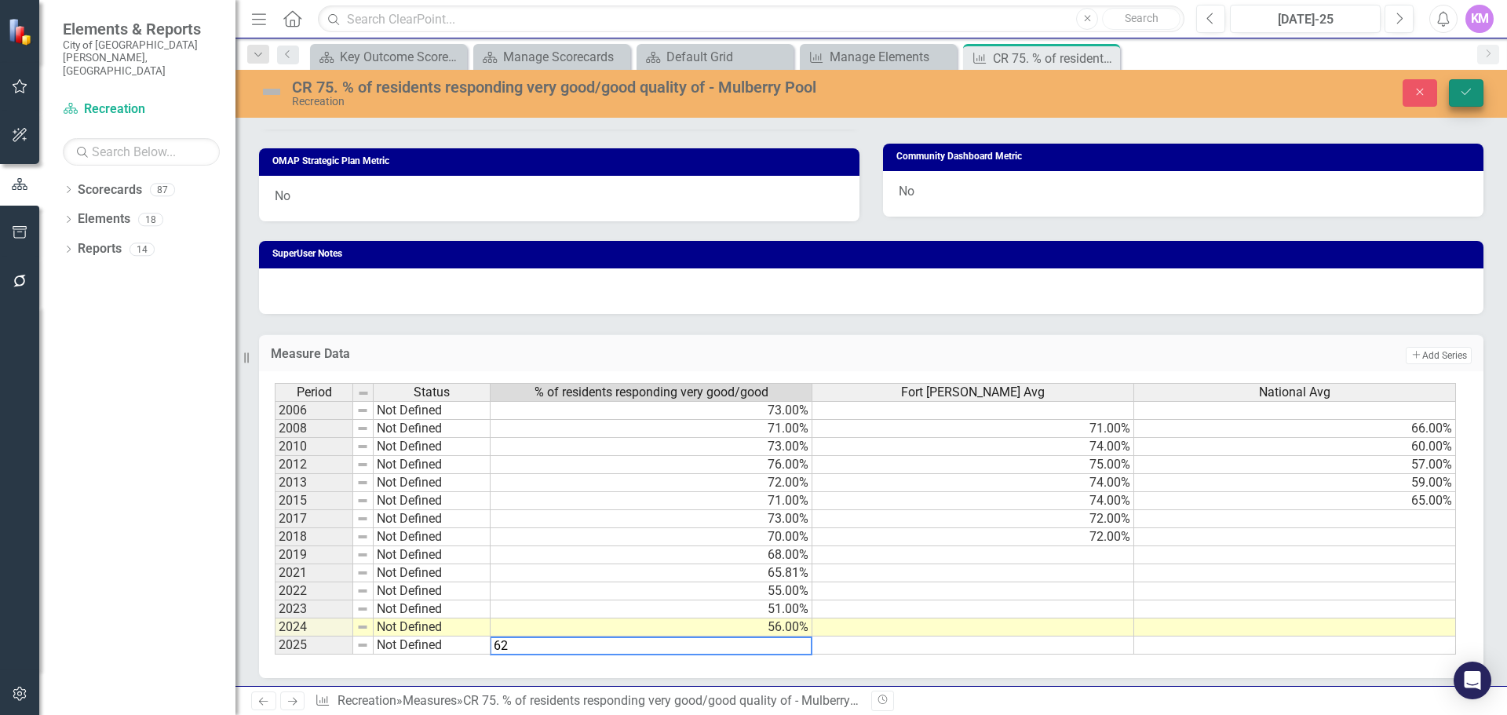
type textarea "62"
click at [1468, 82] on button "Save" at bounding box center [1466, 92] width 35 height 27
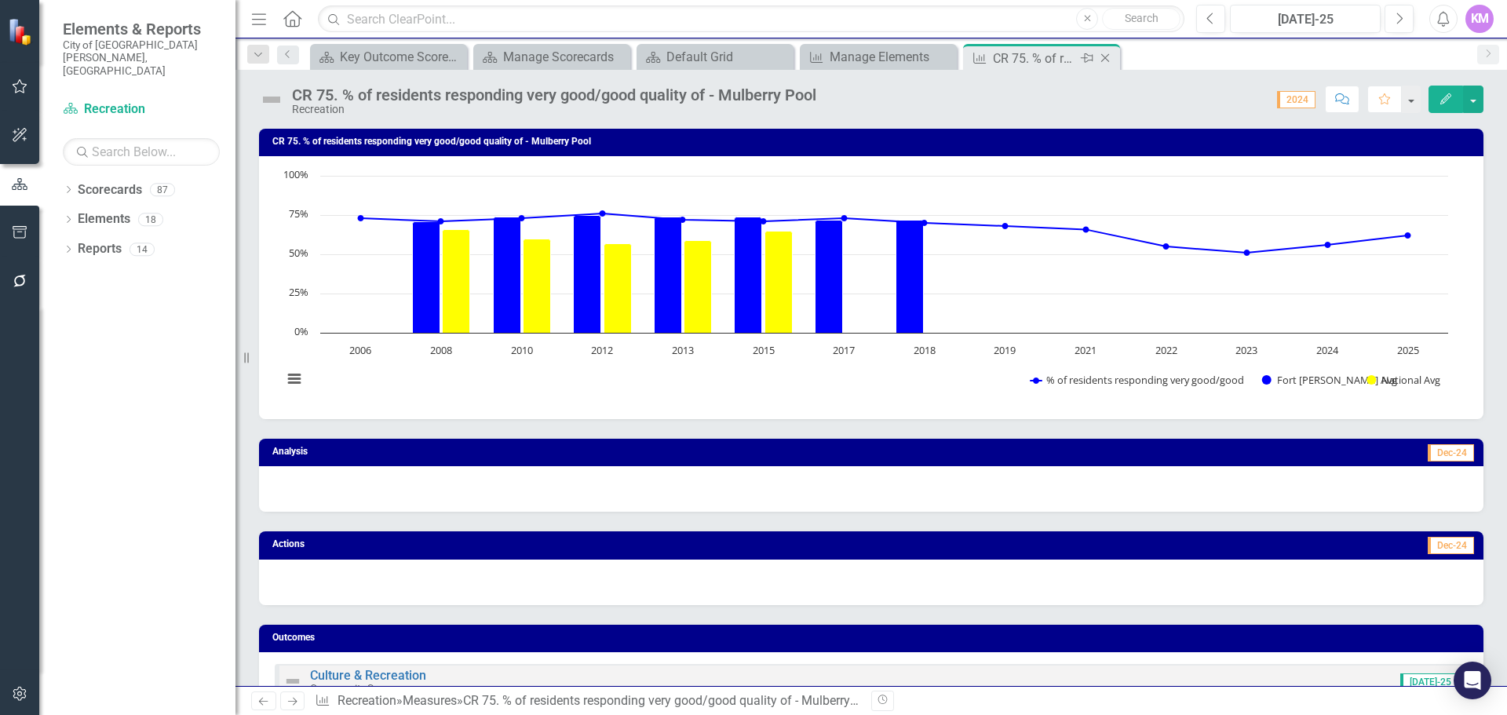
click at [1107, 59] on icon "Close" at bounding box center [1105, 58] width 16 height 13
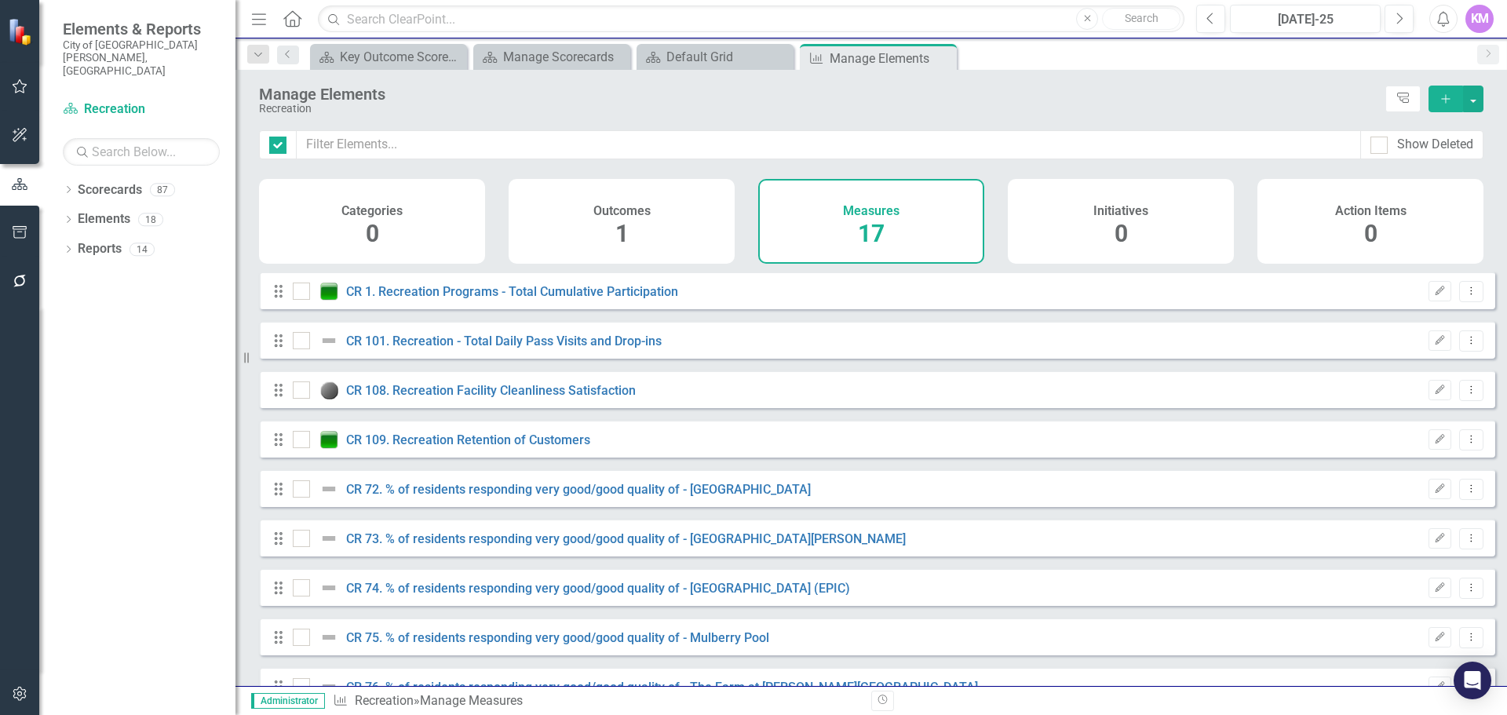
checkbox input "false"
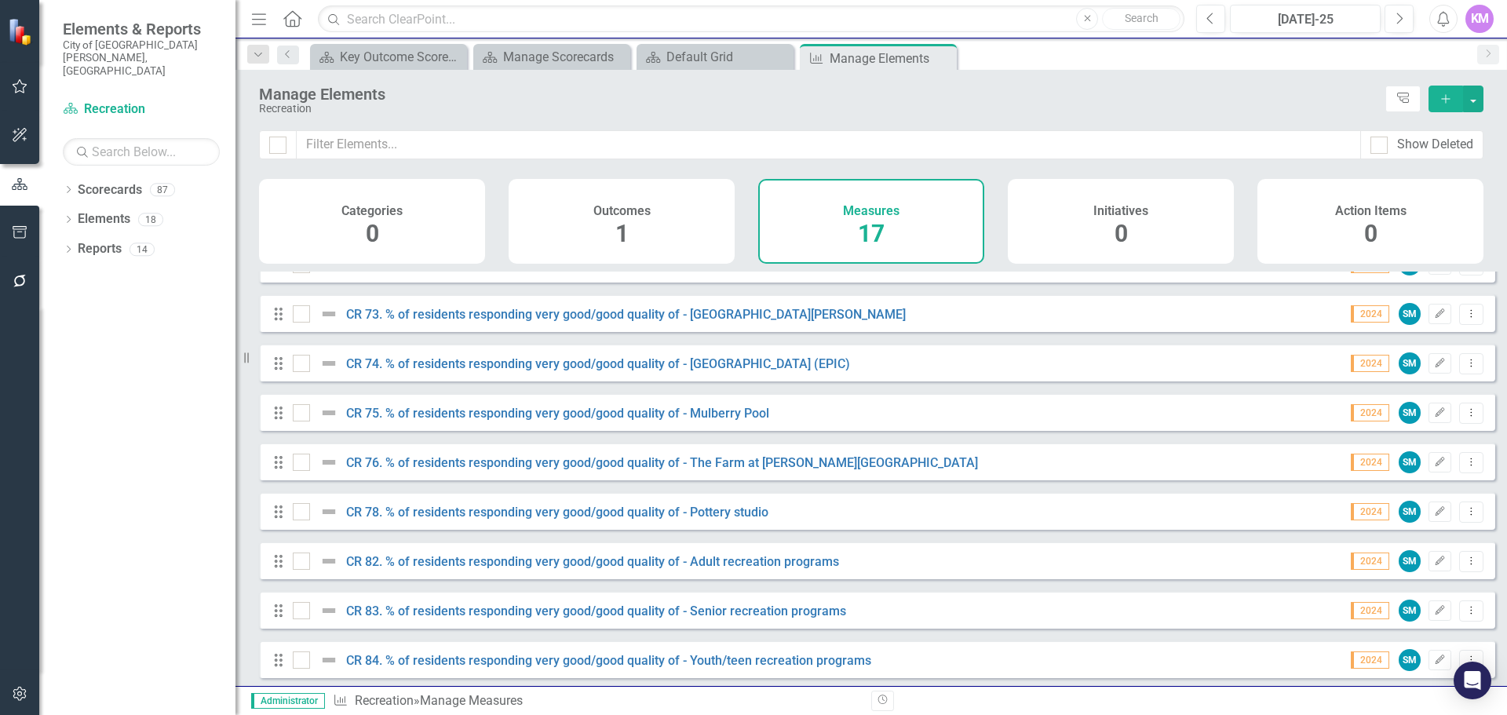
scroll to position [261, 0]
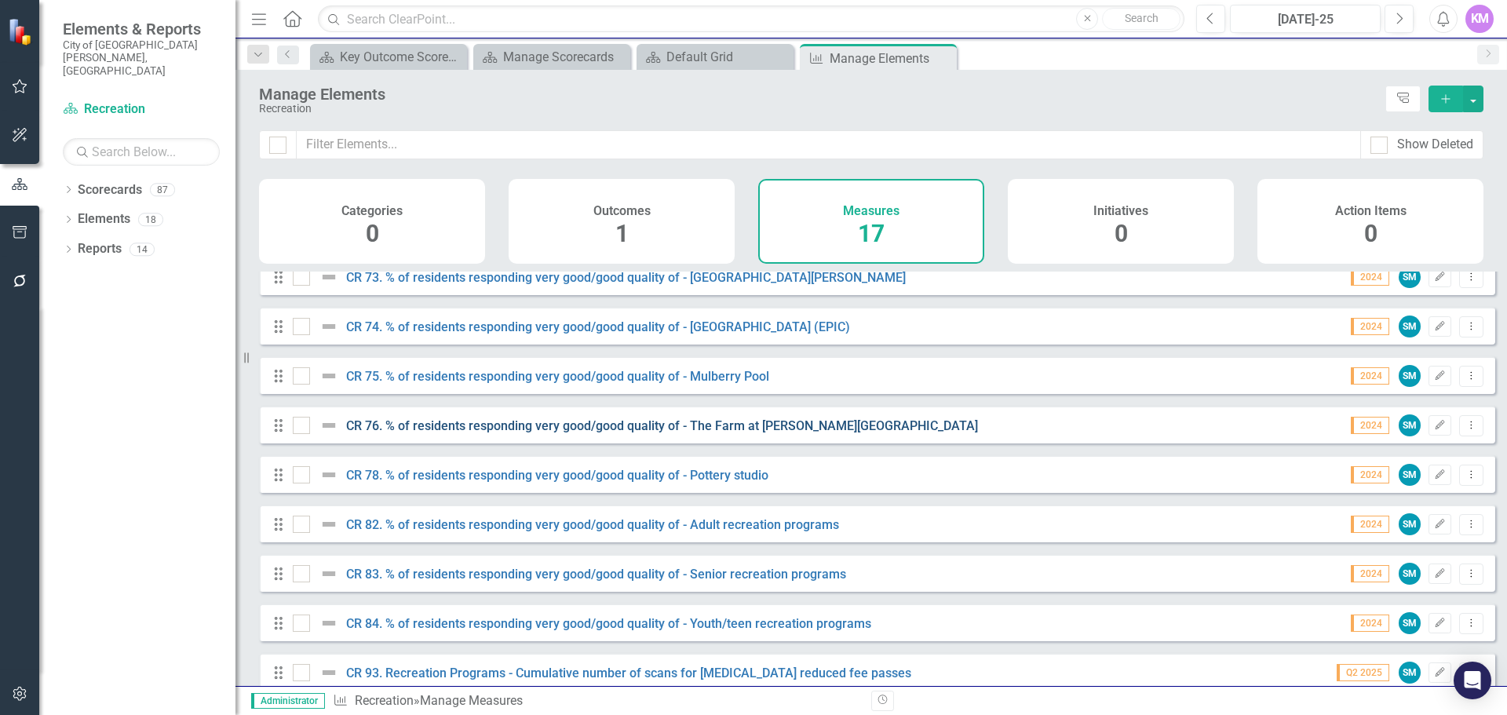
click at [443, 433] on link "CR 76. % of residents responding very good/good quality of - The Farm at [PERSO…" at bounding box center [662, 425] width 632 height 15
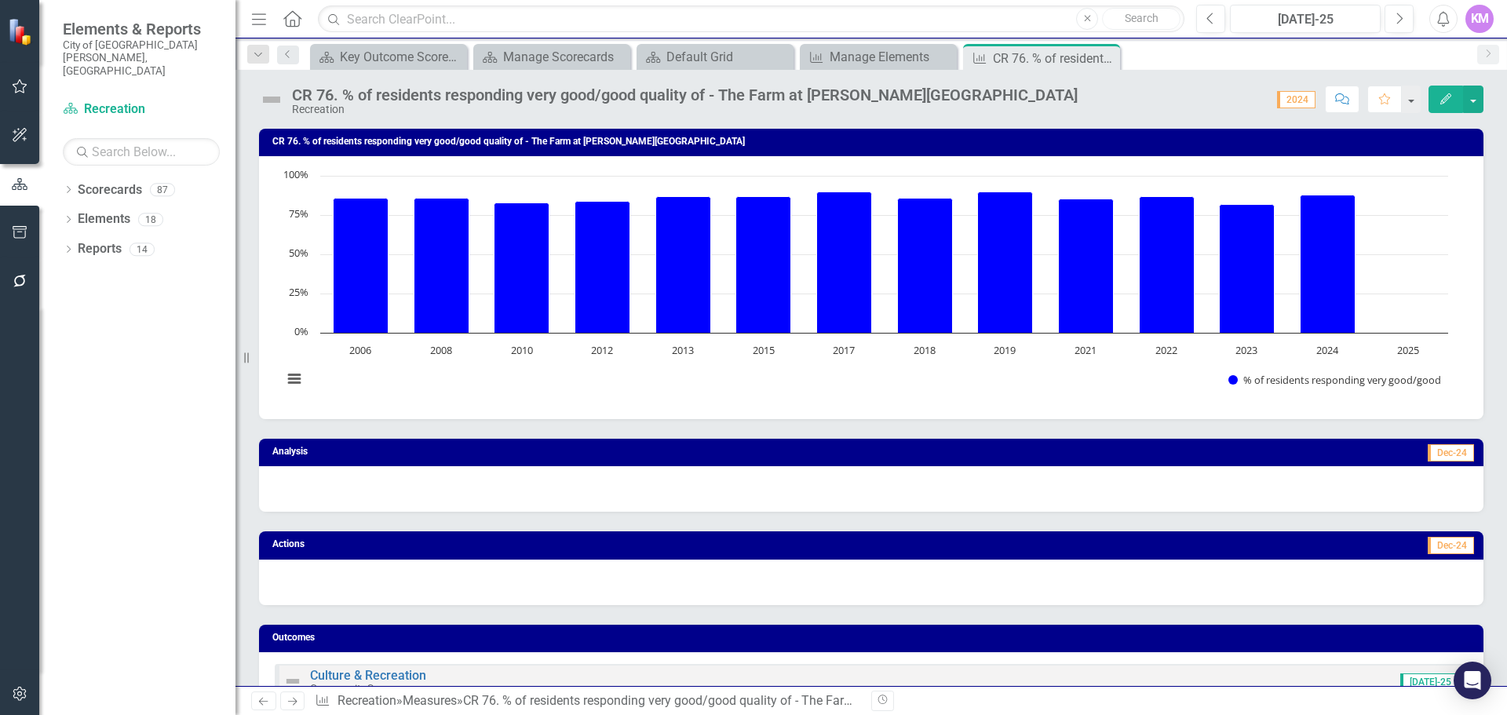
scroll to position [785, 0]
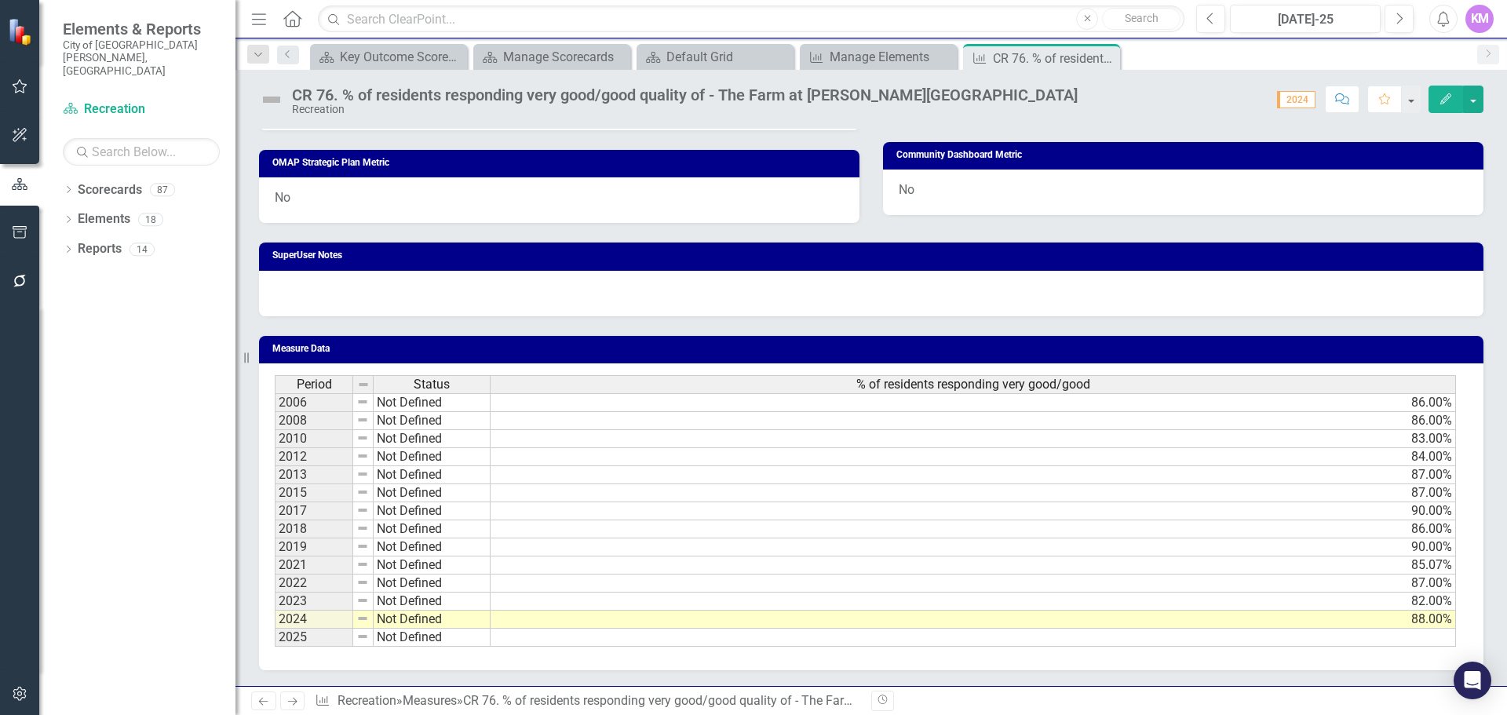
click at [1034, 647] on div "Period Status % of residents responding very good/good 2006 Not Defined 86.00% …" at bounding box center [871, 516] width 1224 height 307
click at [1034, 643] on td at bounding box center [972, 638] width 965 height 18
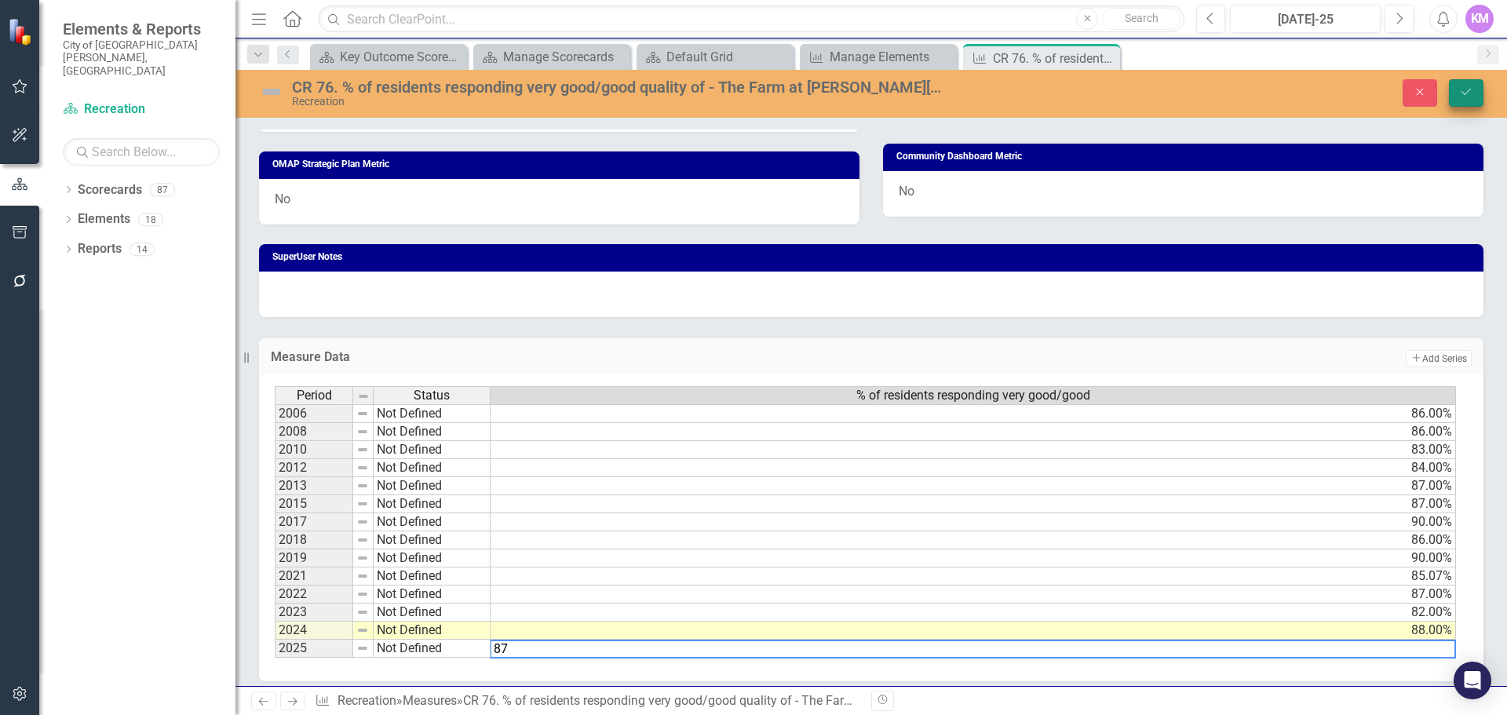
type textarea "87"
click at [1459, 89] on icon "Save" at bounding box center [1466, 91] width 14 height 11
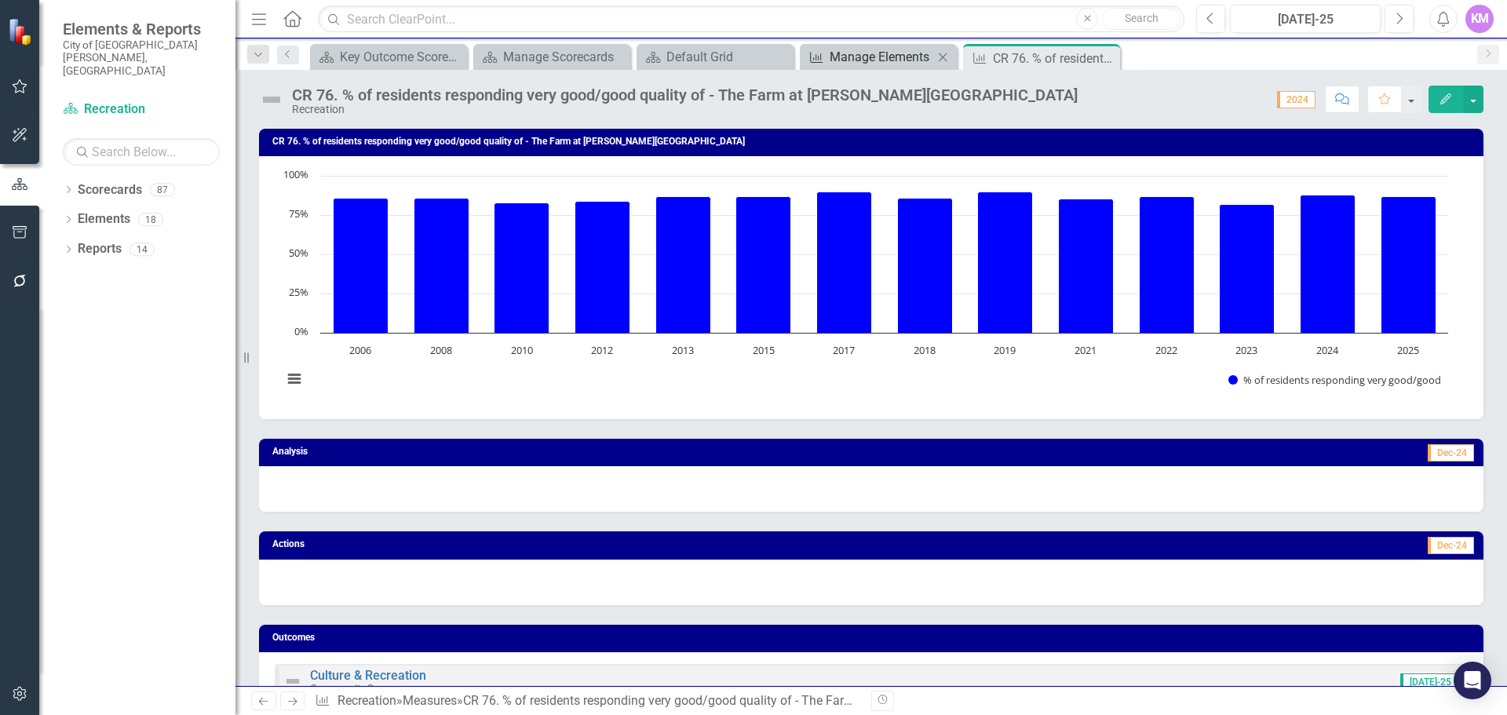
scroll to position [523, 0]
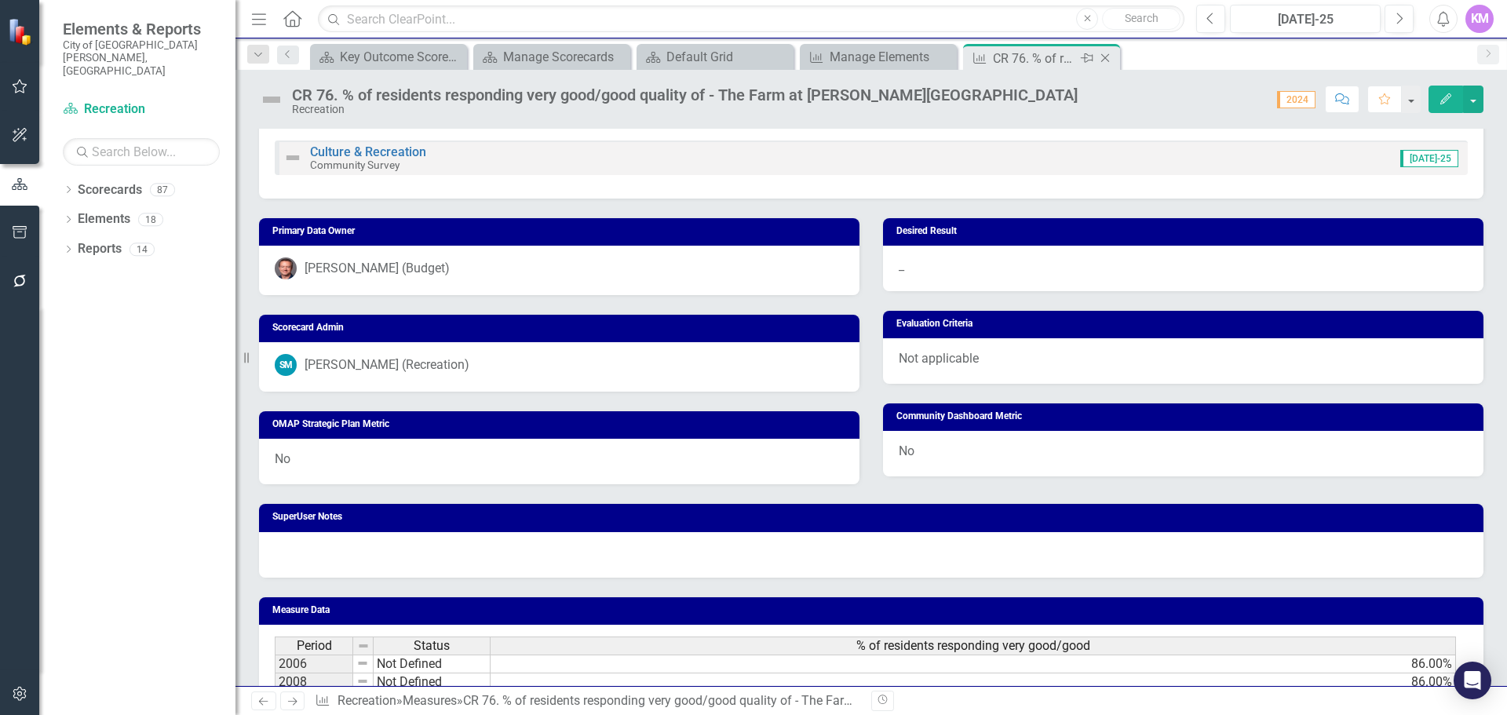
click at [1102, 59] on icon "Close" at bounding box center [1105, 58] width 16 height 13
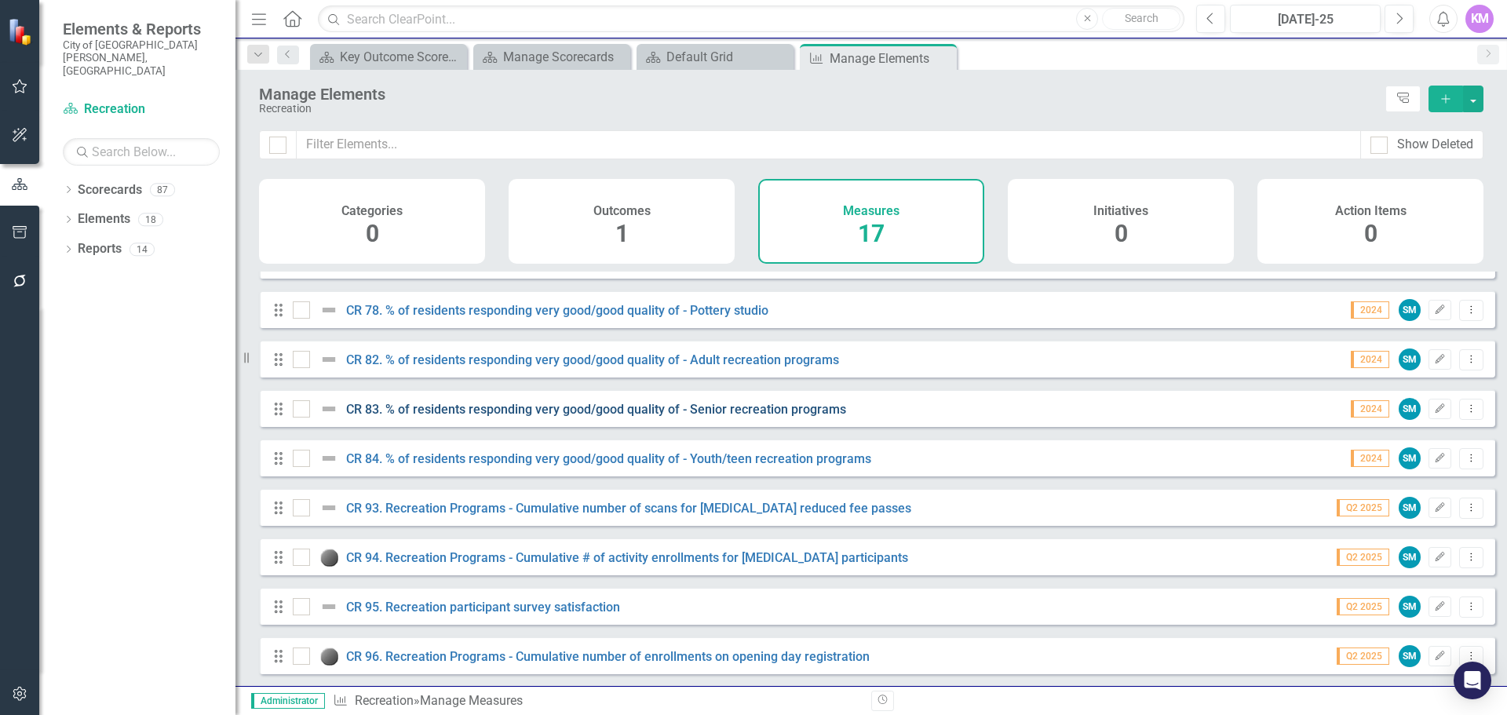
scroll to position [177, 0]
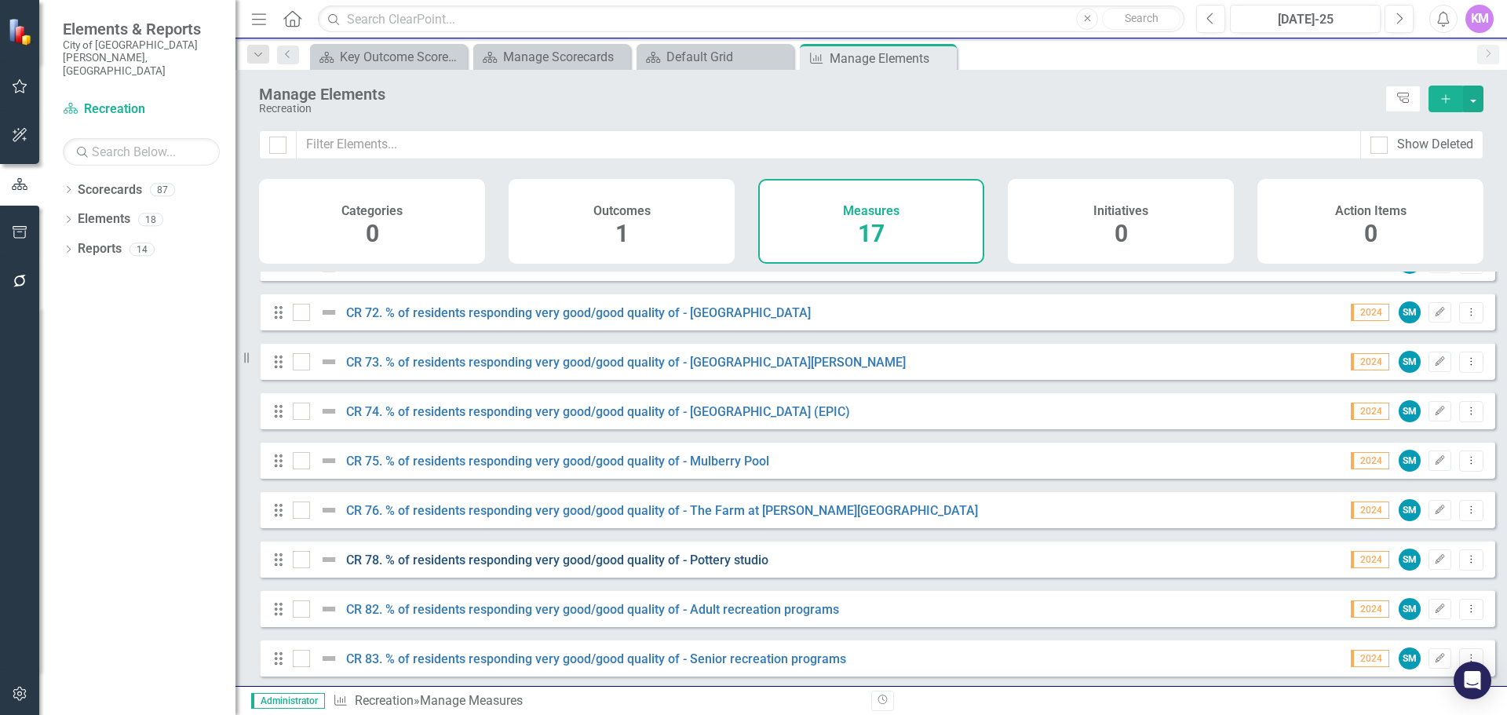
click at [434, 567] on link "CR 78. % of residents responding very good/good quality of - Pottery studio" at bounding box center [557, 559] width 422 height 15
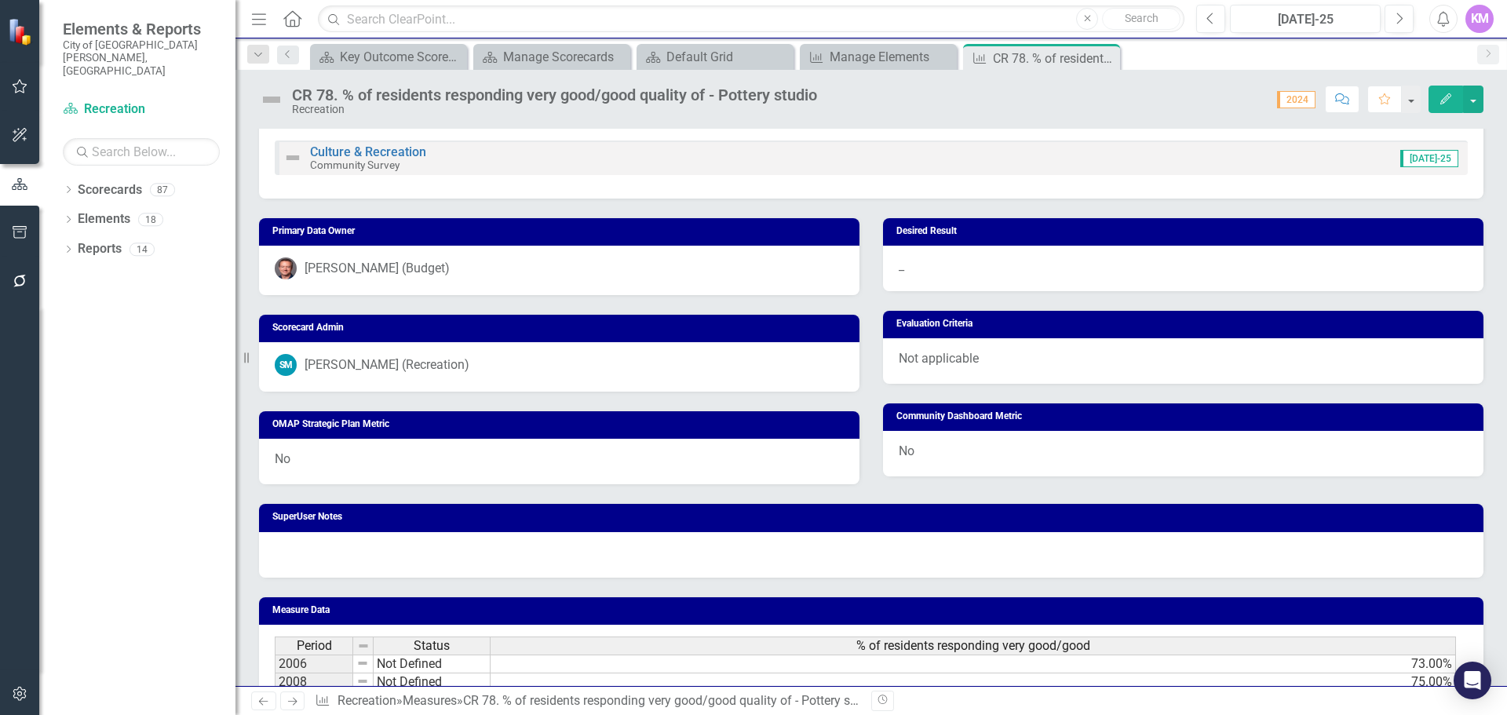
scroll to position [785, 0]
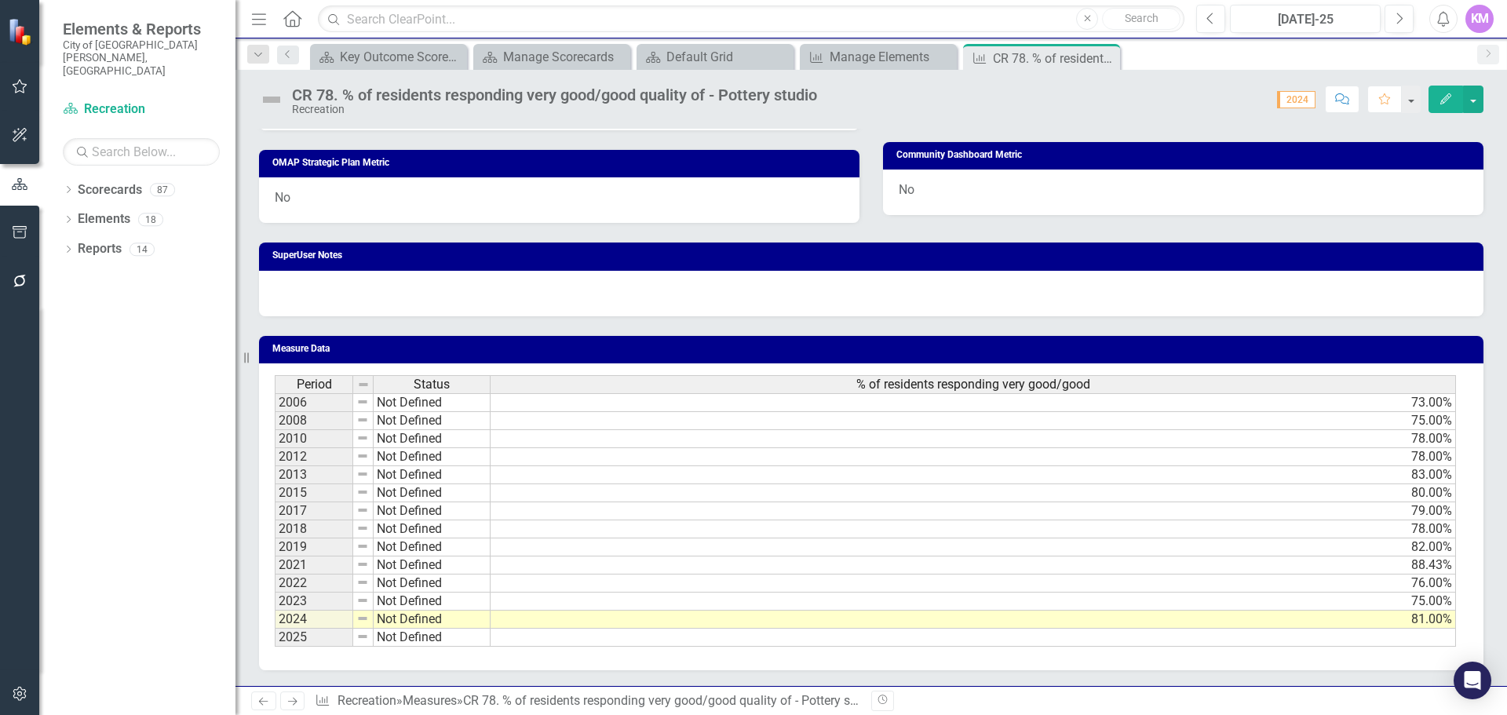
click at [590, 640] on td at bounding box center [972, 638] width 965 height 18
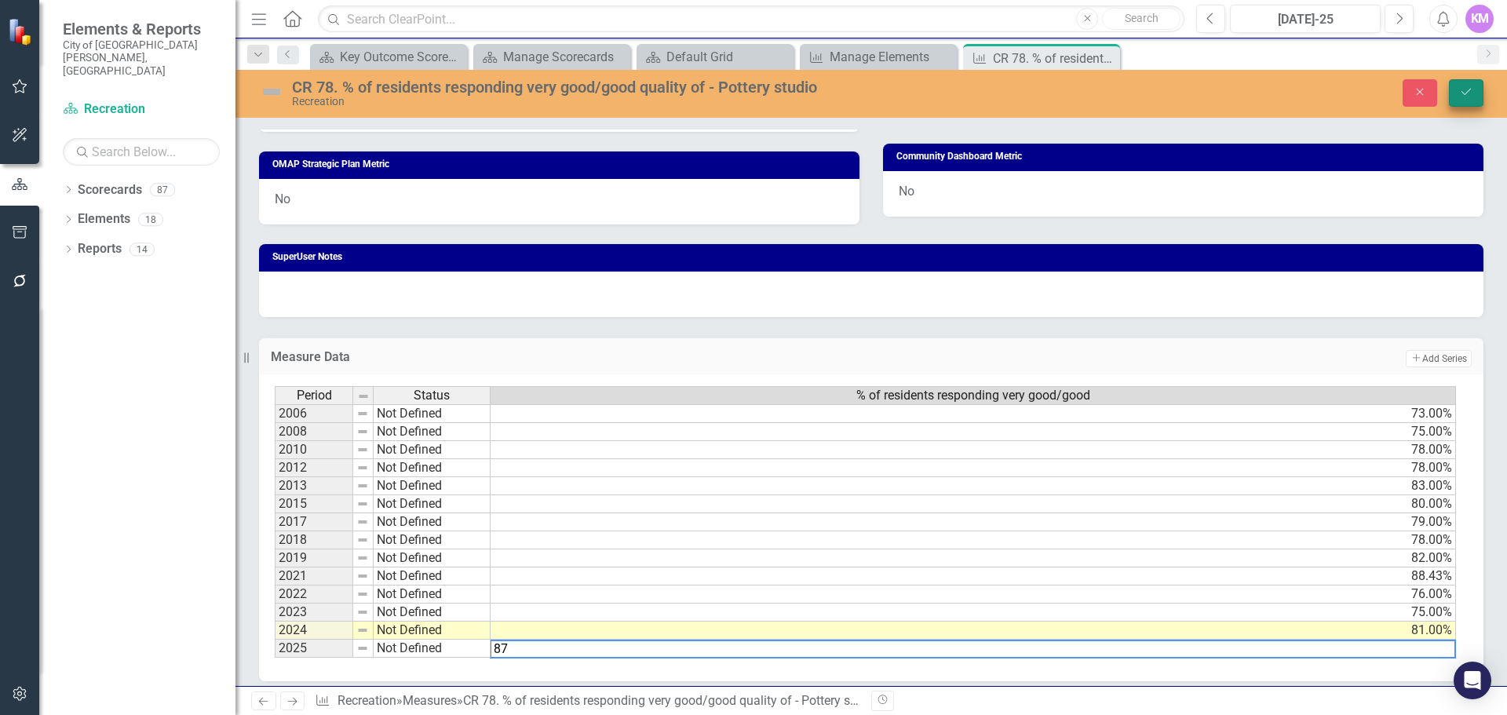
type textarea "87"
click at [1463, 95] on icon "Save" at bounding box center [1466, 91] width 14 height 11
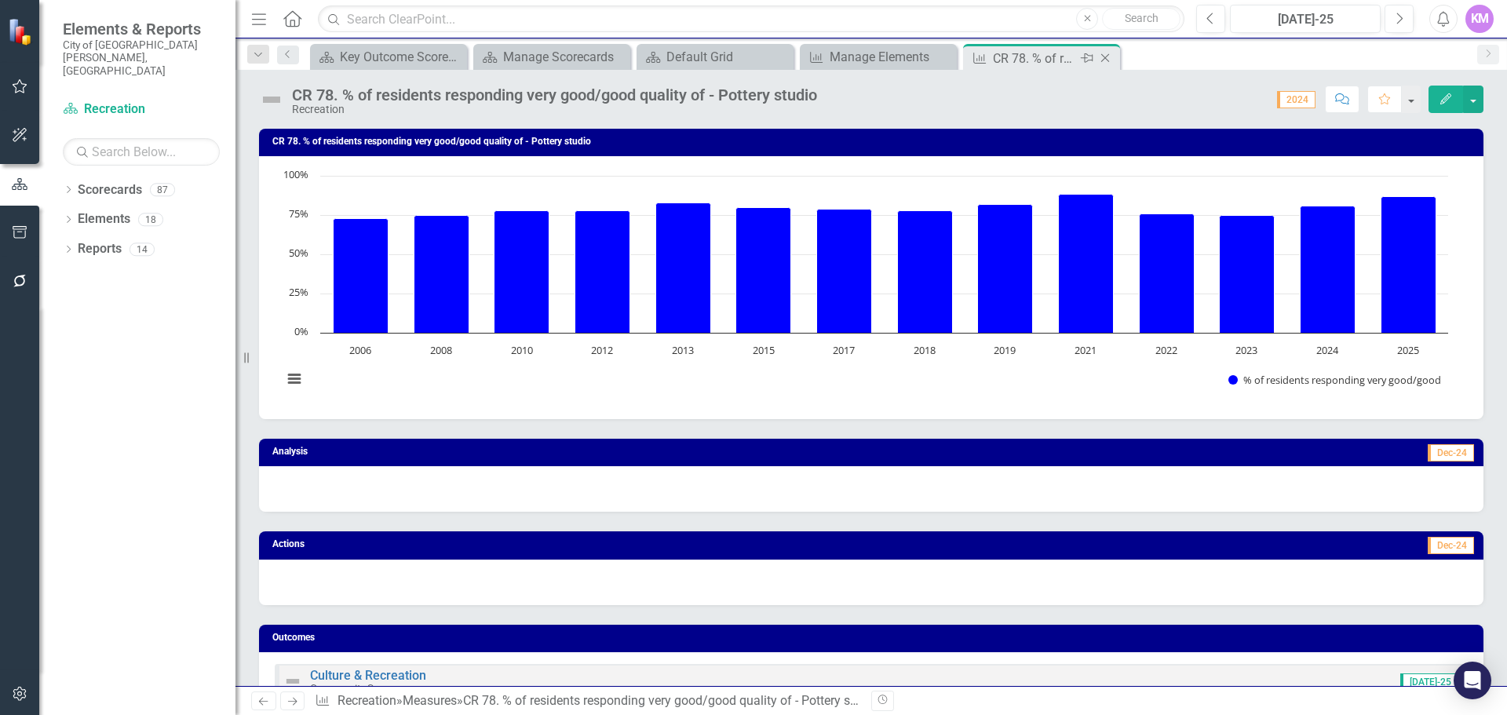
click at [1106, 55] on icon "Close" at bounding box center [1105, 58] width 16 height 13
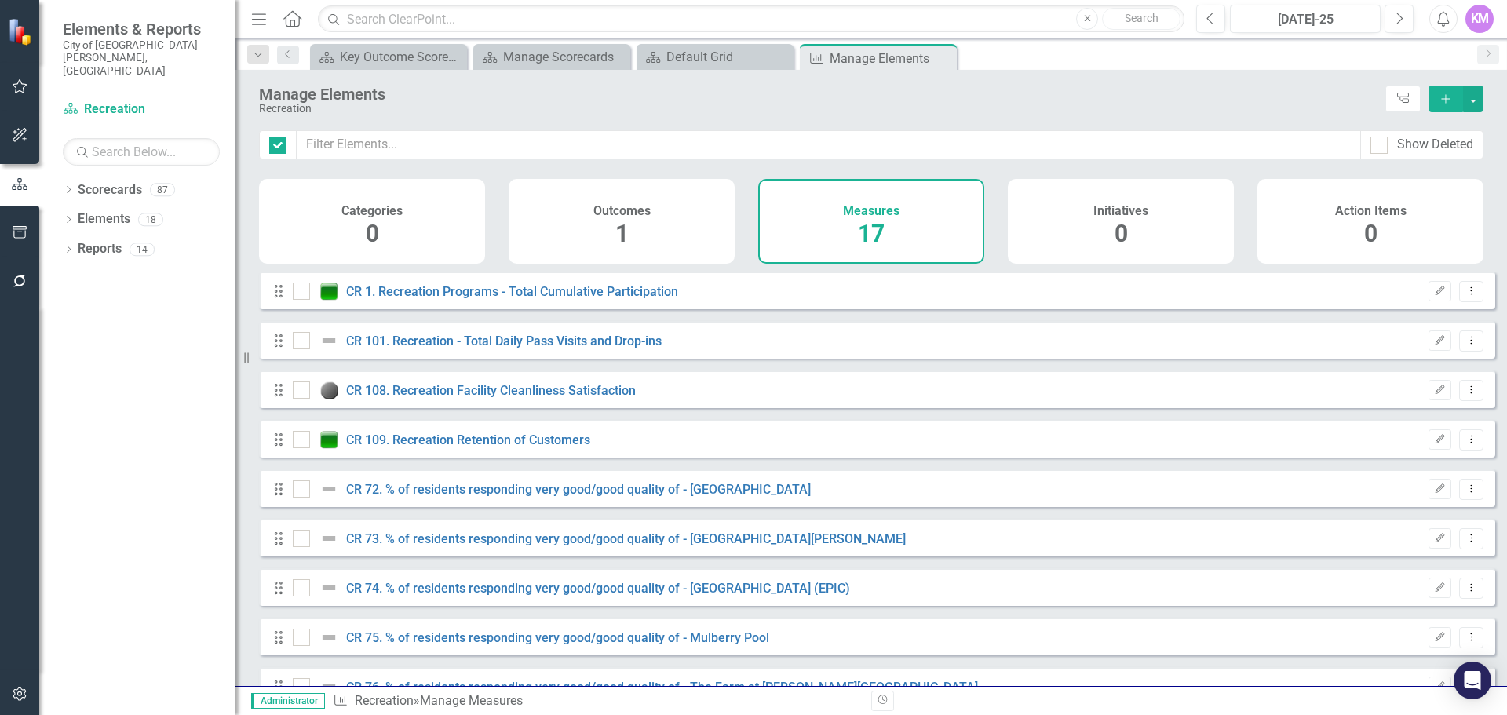
checkbox input "false"
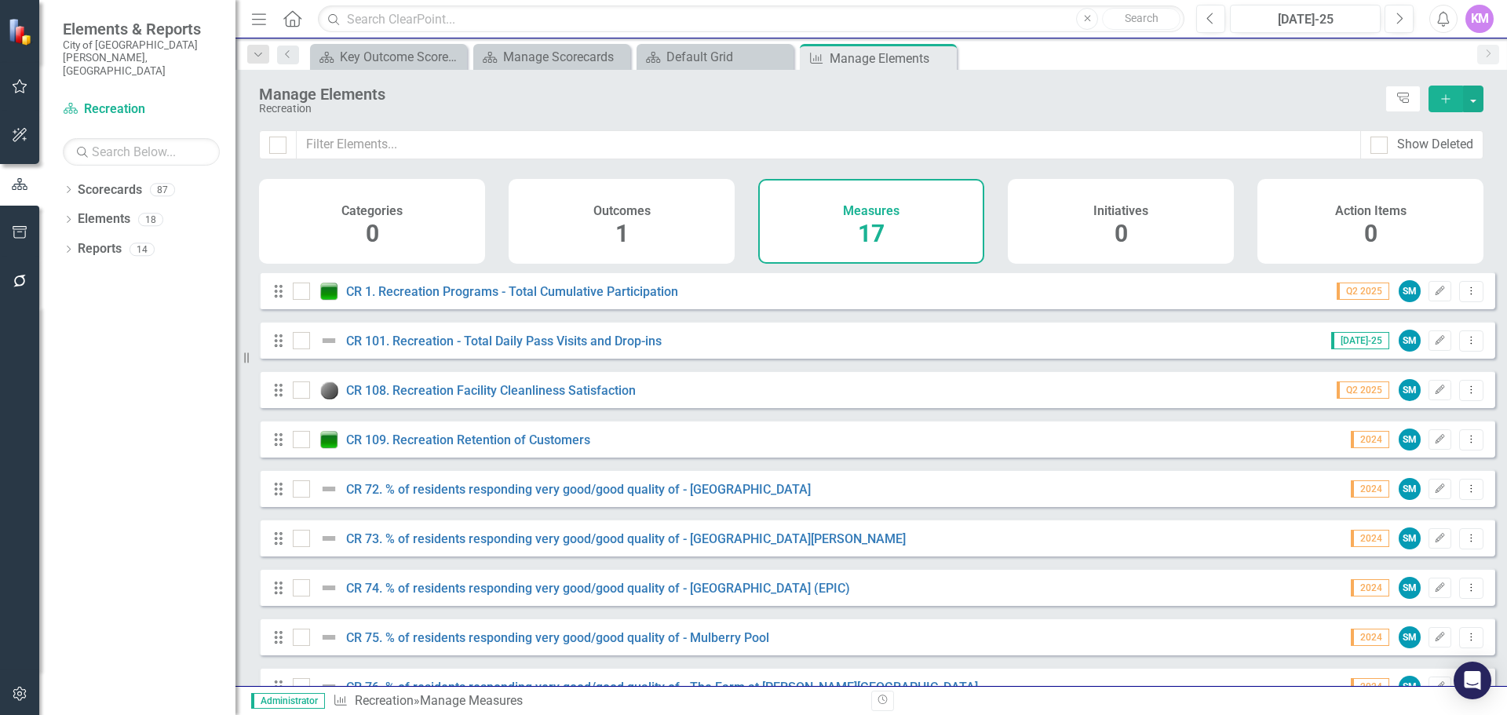
scroll to position [261, 0]
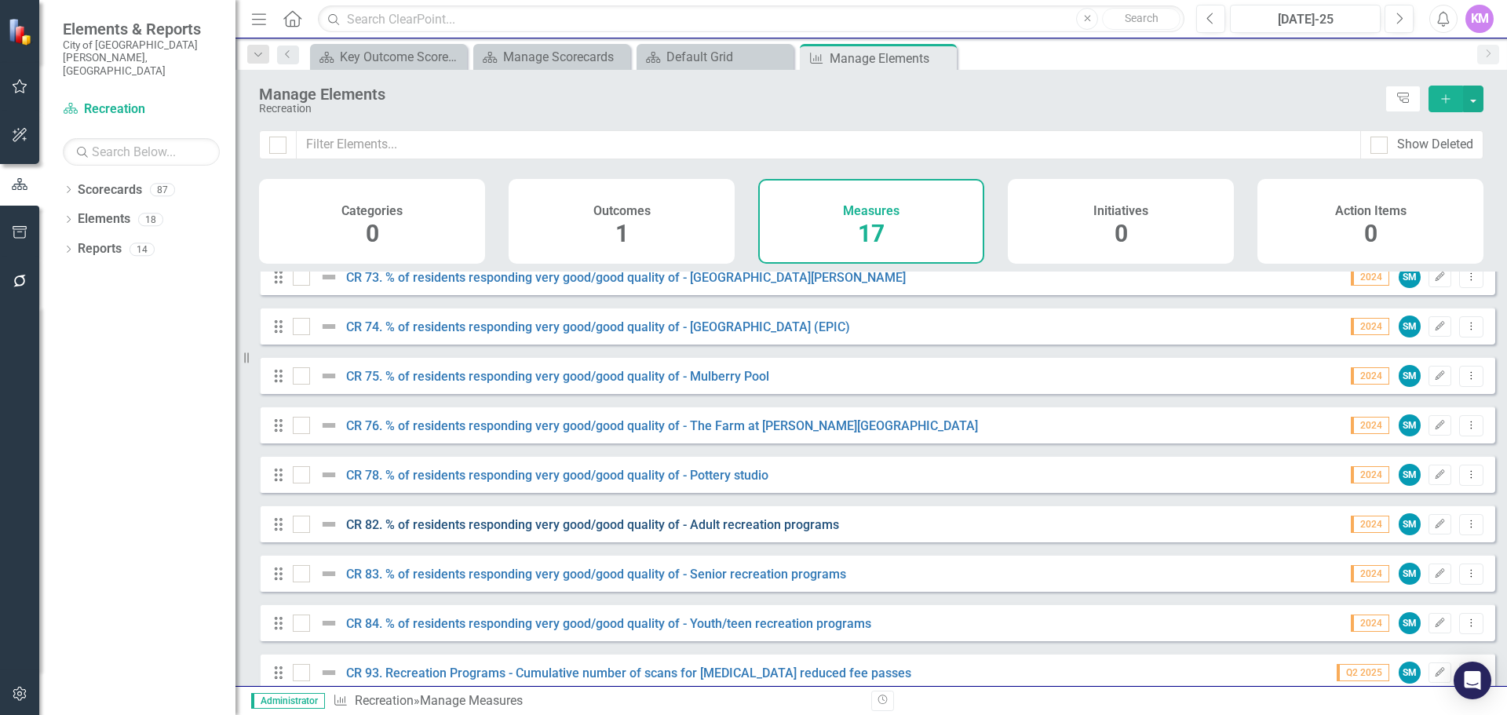
click at [418, 532] on link "CR 82. % of residents responding very good/good quality of - Adult recreation p…" at bounding box center [592, 524] width 493 height 15
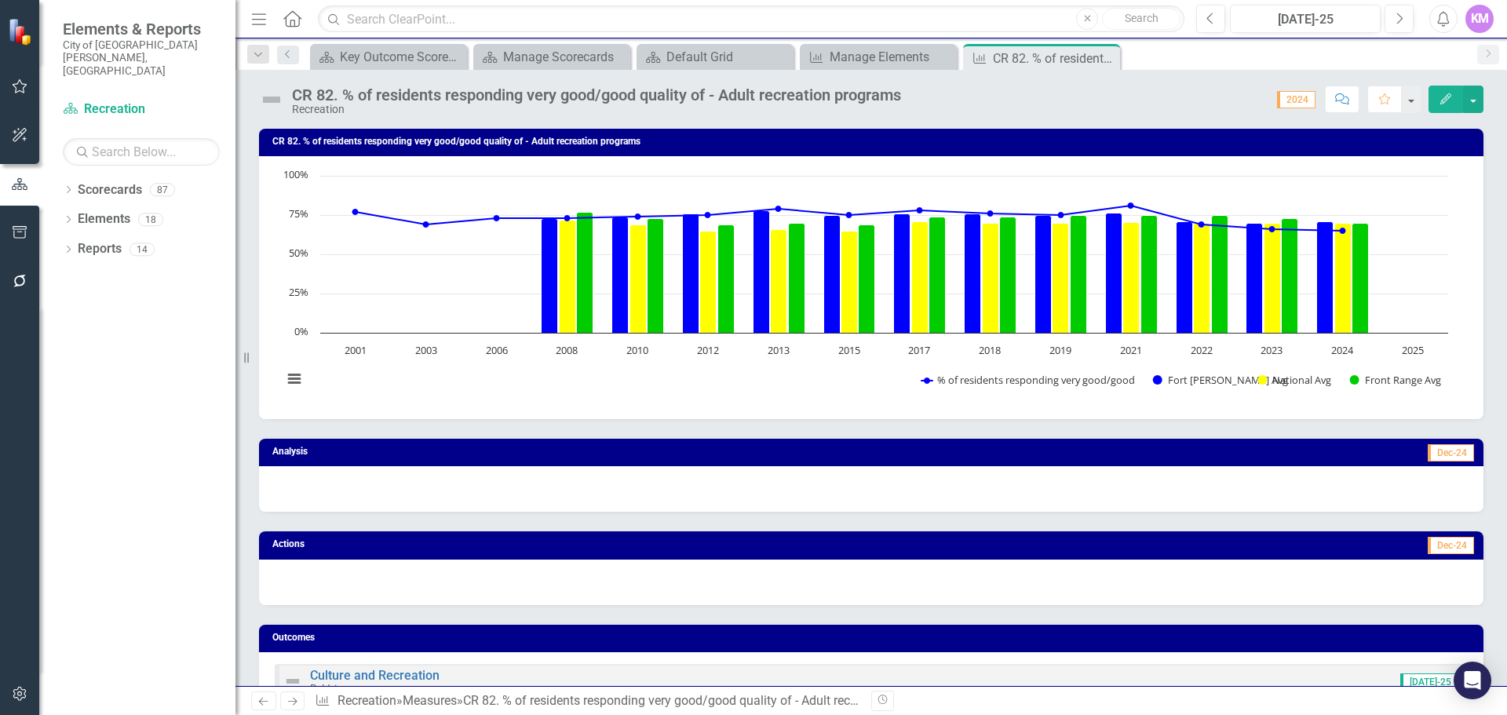
scroll to position [876, 0]
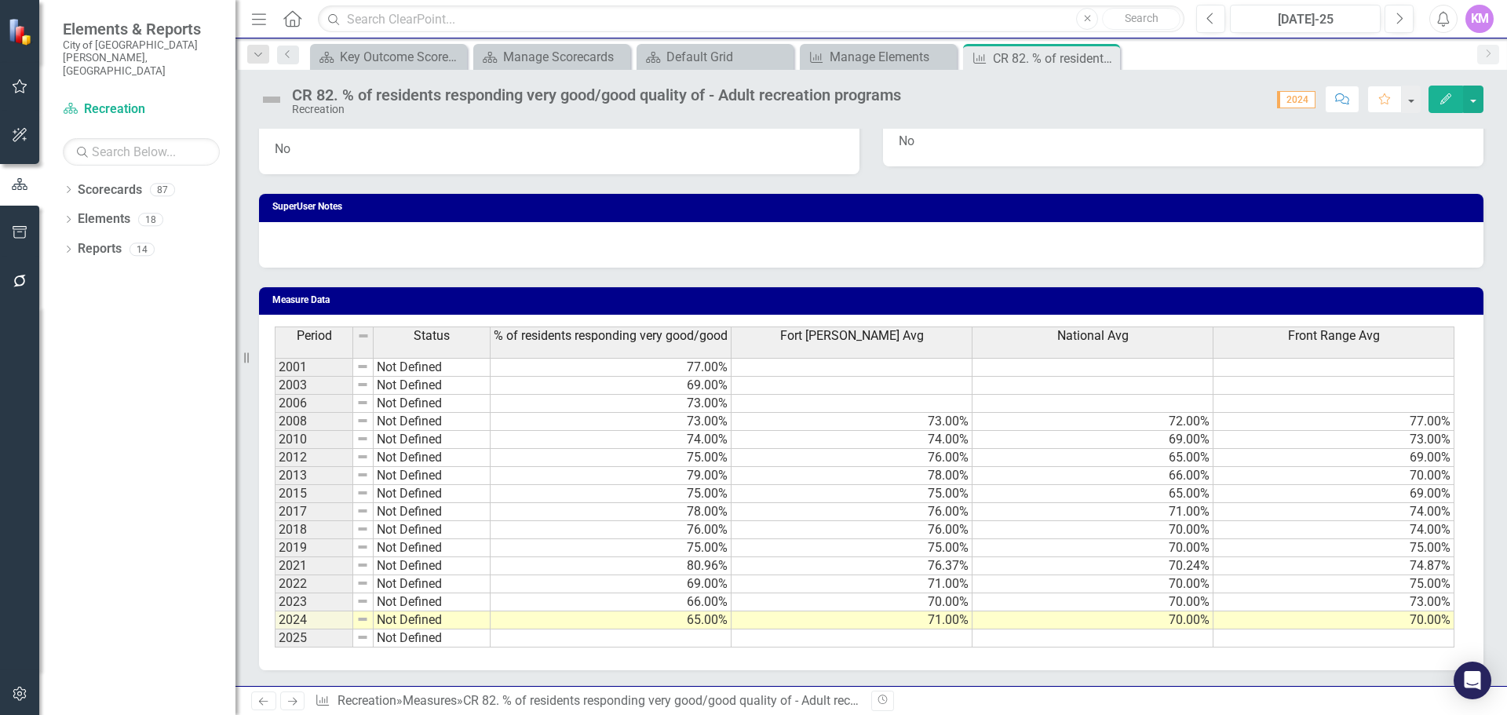
click at [698, 636] on td at bounding box center [610, 638] width 241 height 18
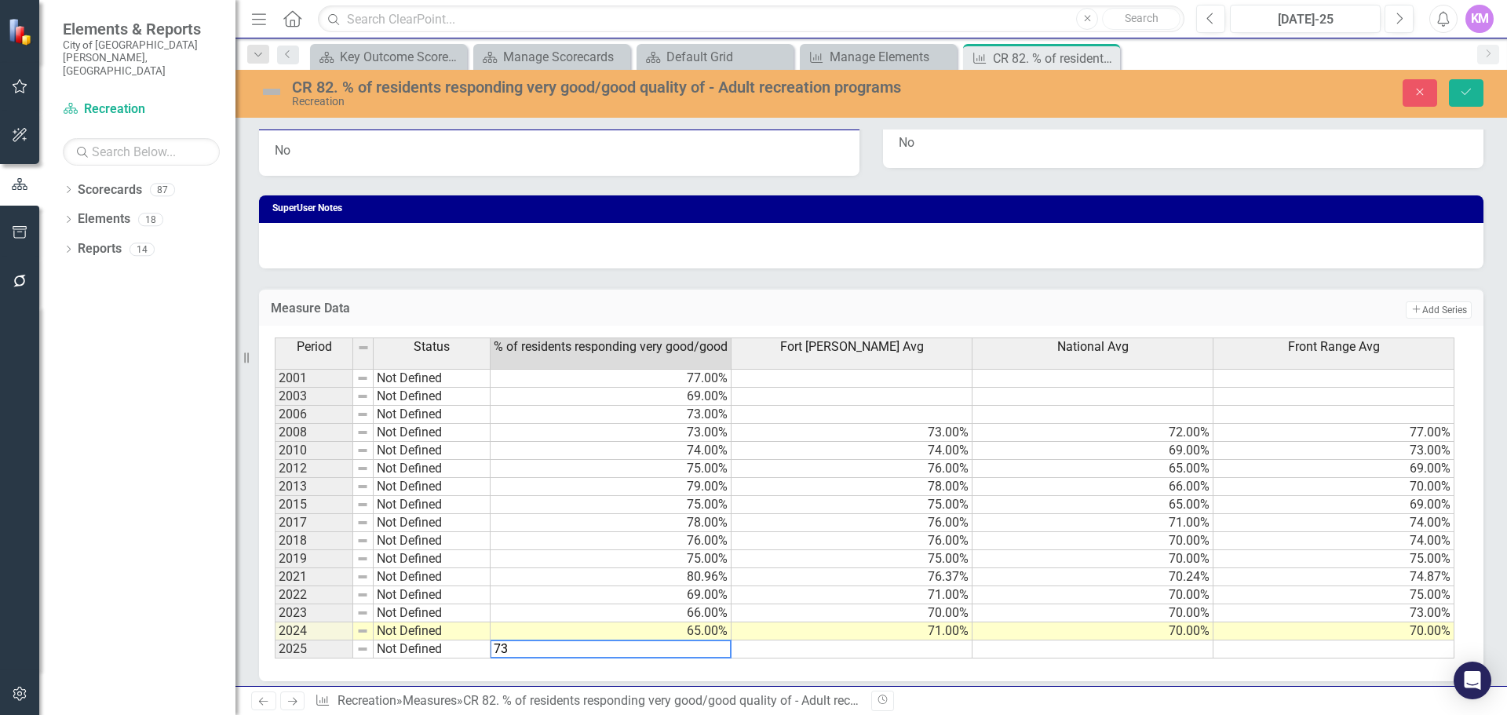
type textarea "73"
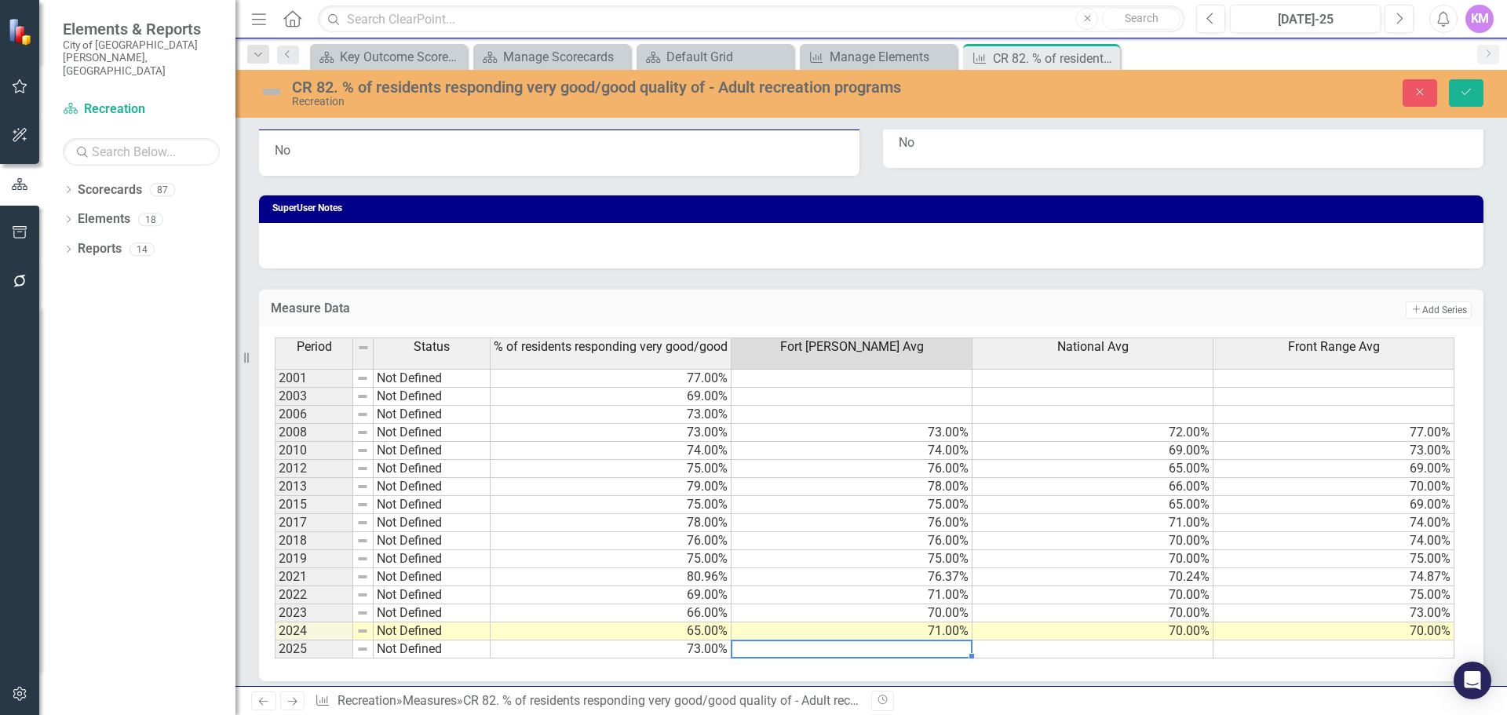
click at [843, 643] on td at bounding box center [851, 649] width 241 height 18
click at [1066, 650] on td at bounding box center [1092, 649] width 241 height 18
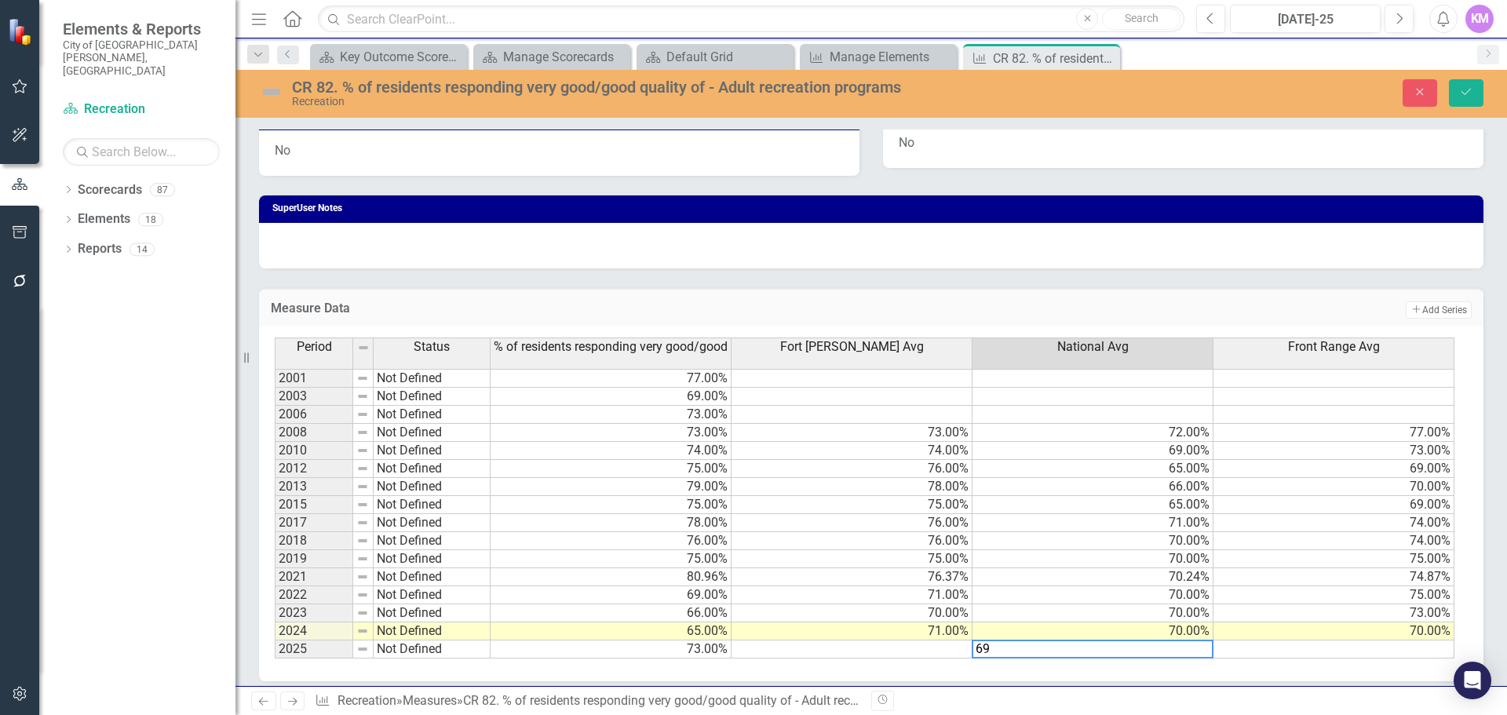
type textarea "69"
click at [935, 656] on td at bounding box center [851, 649] width 241 height 18
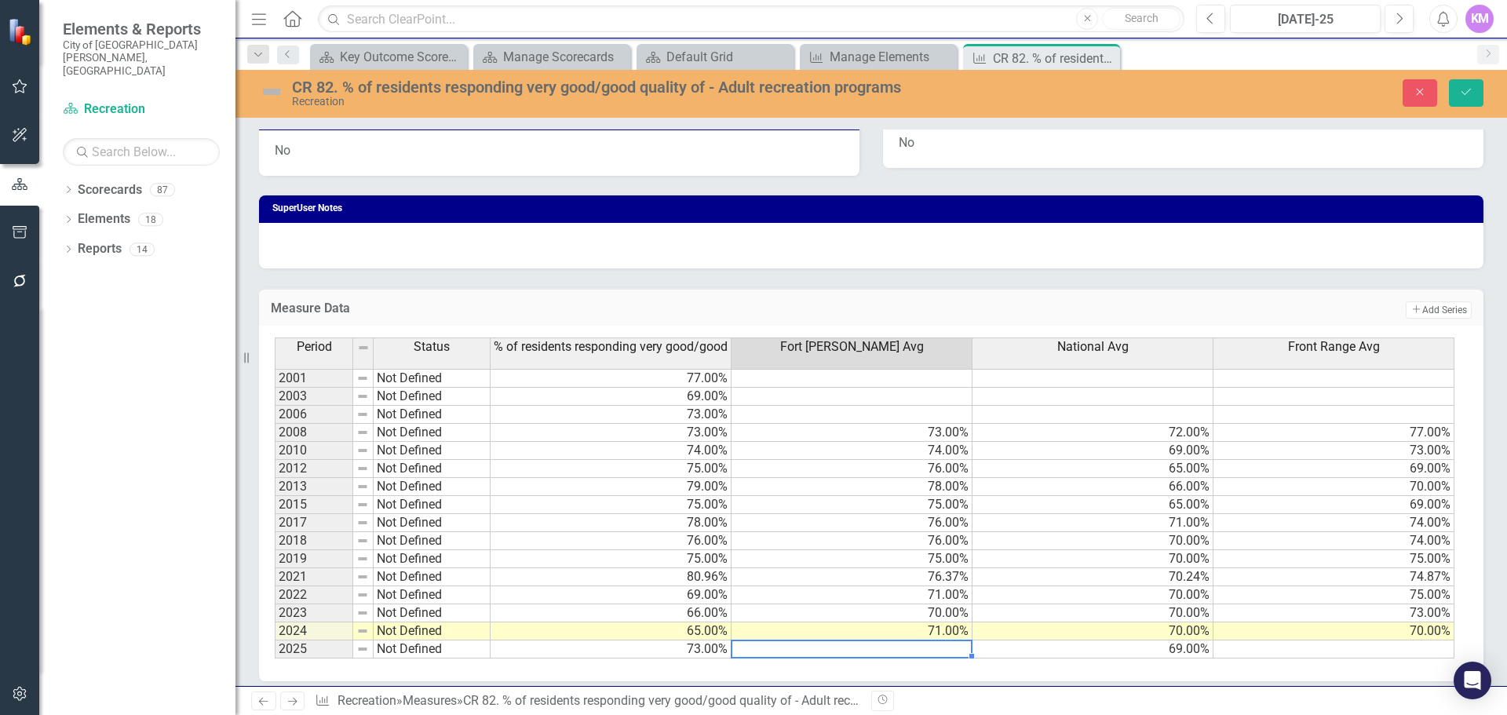
click at [903, 651] on td at bounding box center [851, 649] width 241 height 18
type textarea "72"
click at [1386, 655] on td at bounding box center [1333, 649] width 241 height 18
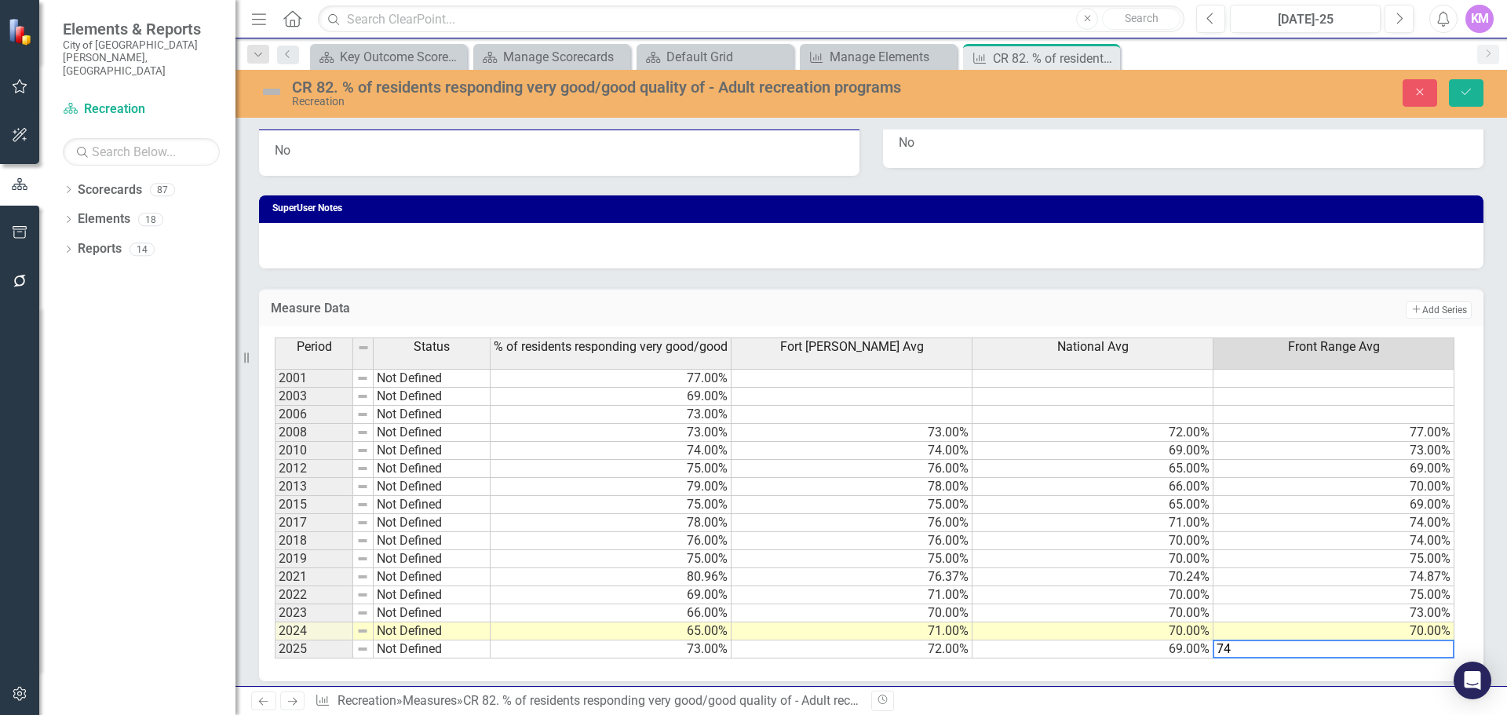
type textarea "69"
click at [1067, 645] on td "69.00%" at bounding box center [1092, 649] width 241 height 18
click at [1471, 101] on button "Save" at bounding box center [1466, 92] width 35 height 27
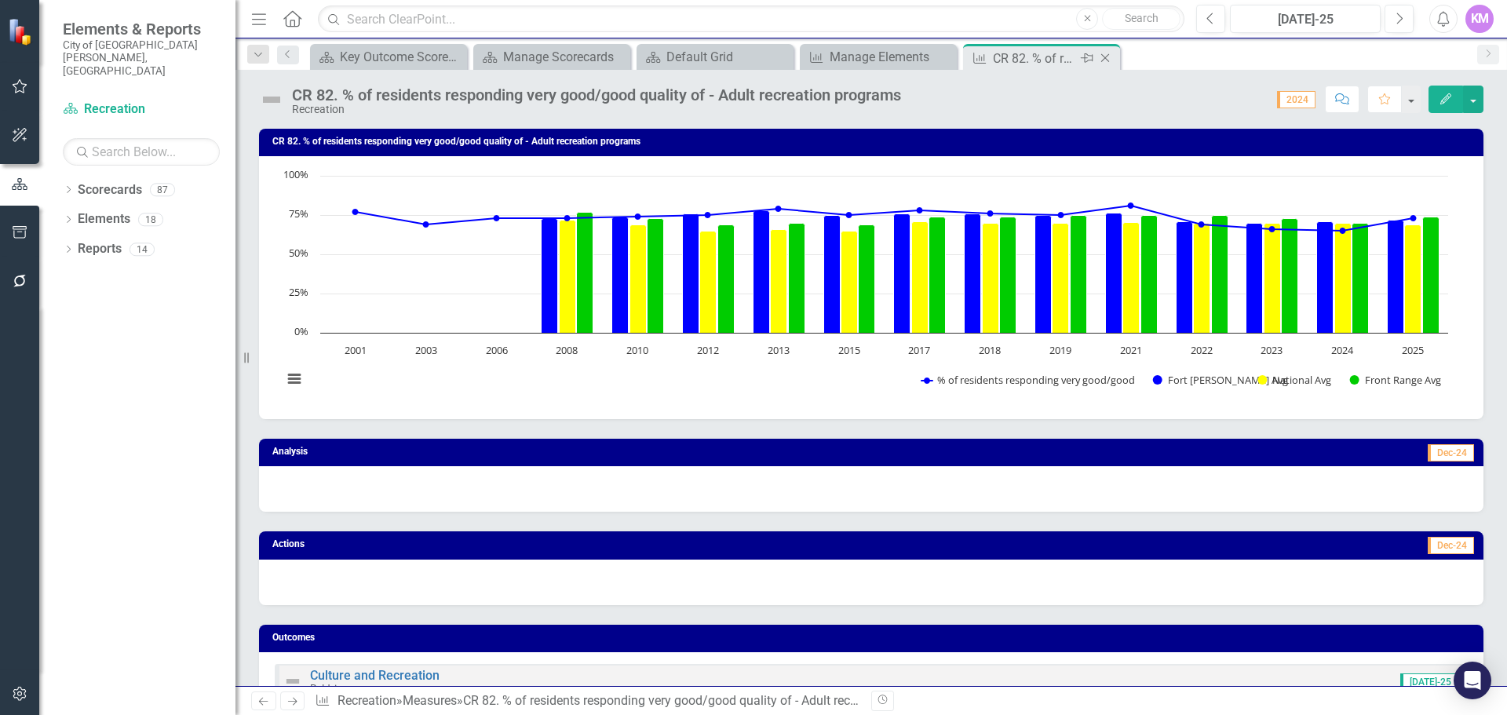
click at [1106, 60] on icon "Close" at bounding box center [1105, 58] width 16 height 13
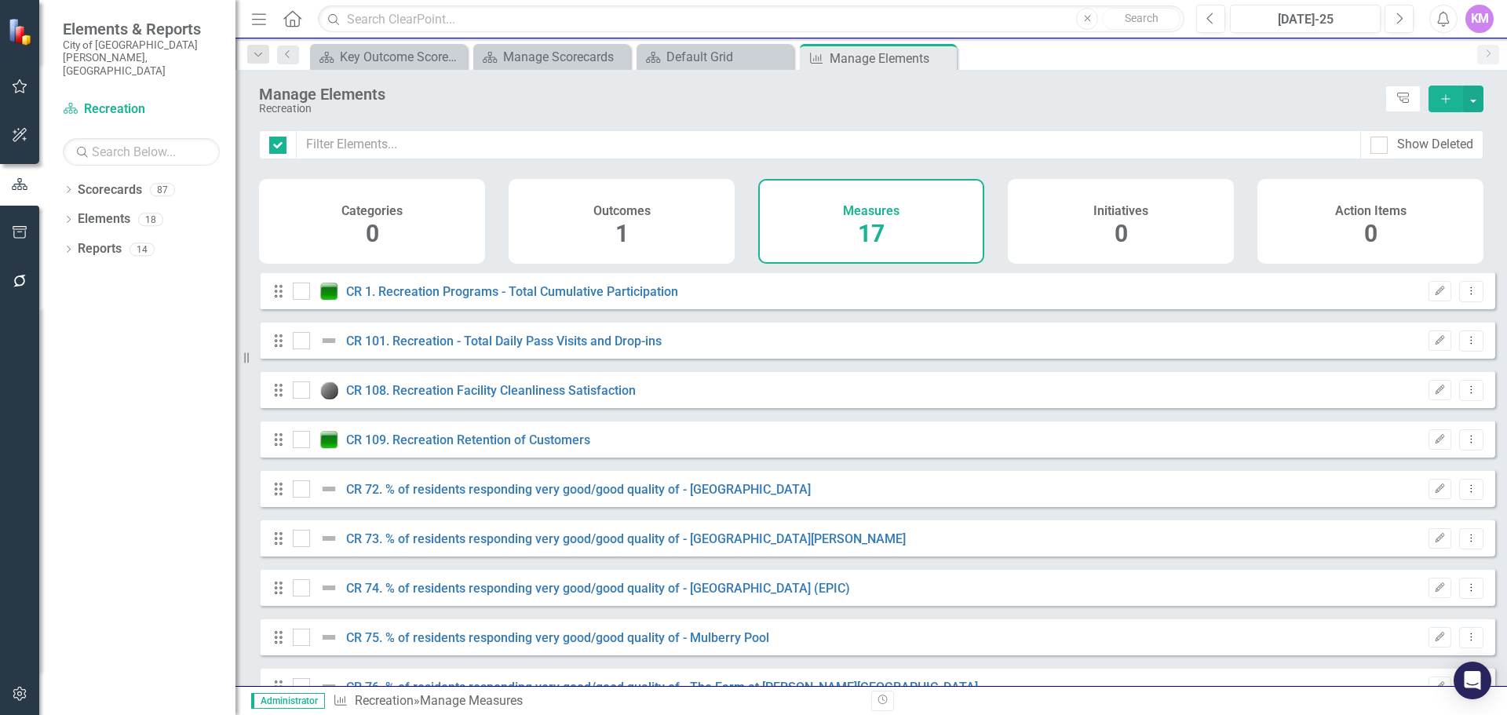
checkbox input "false"
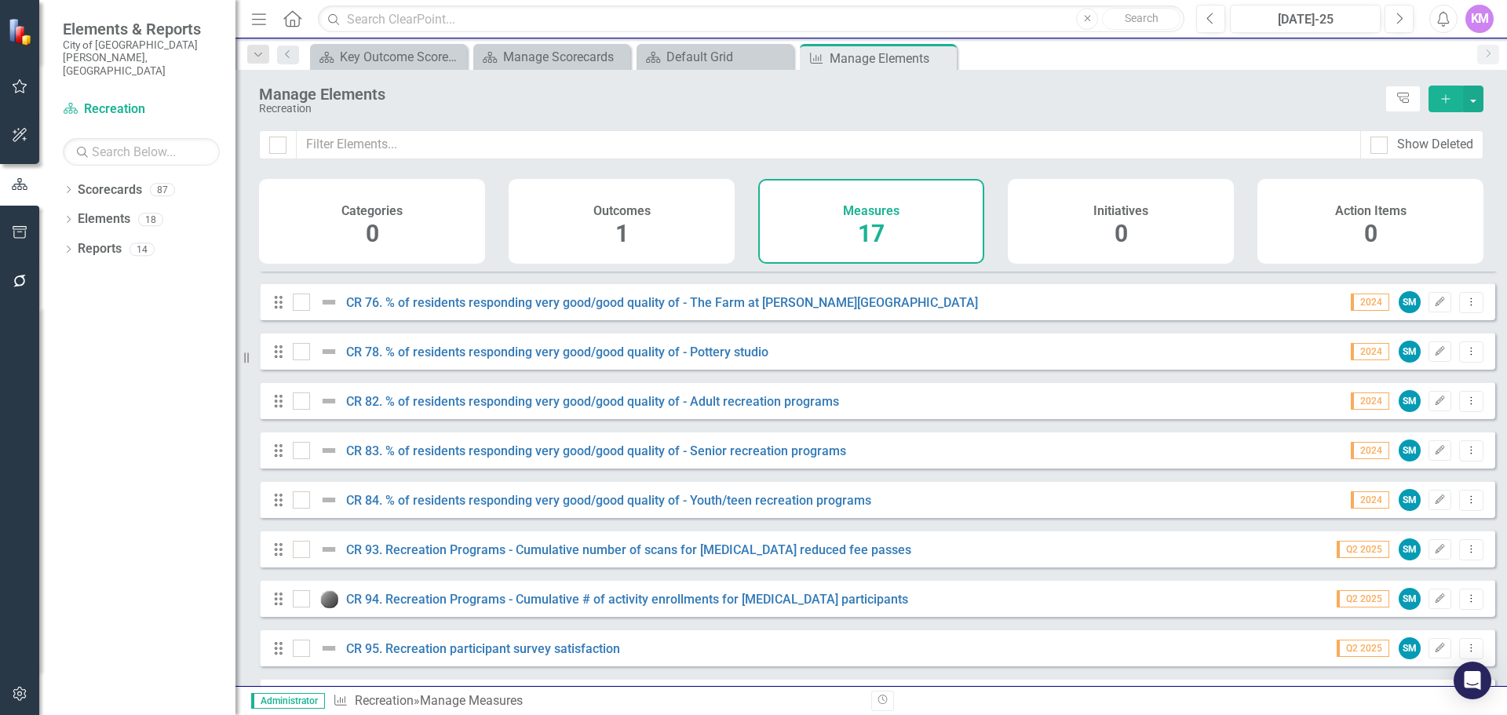
scroll to position [438, 0]
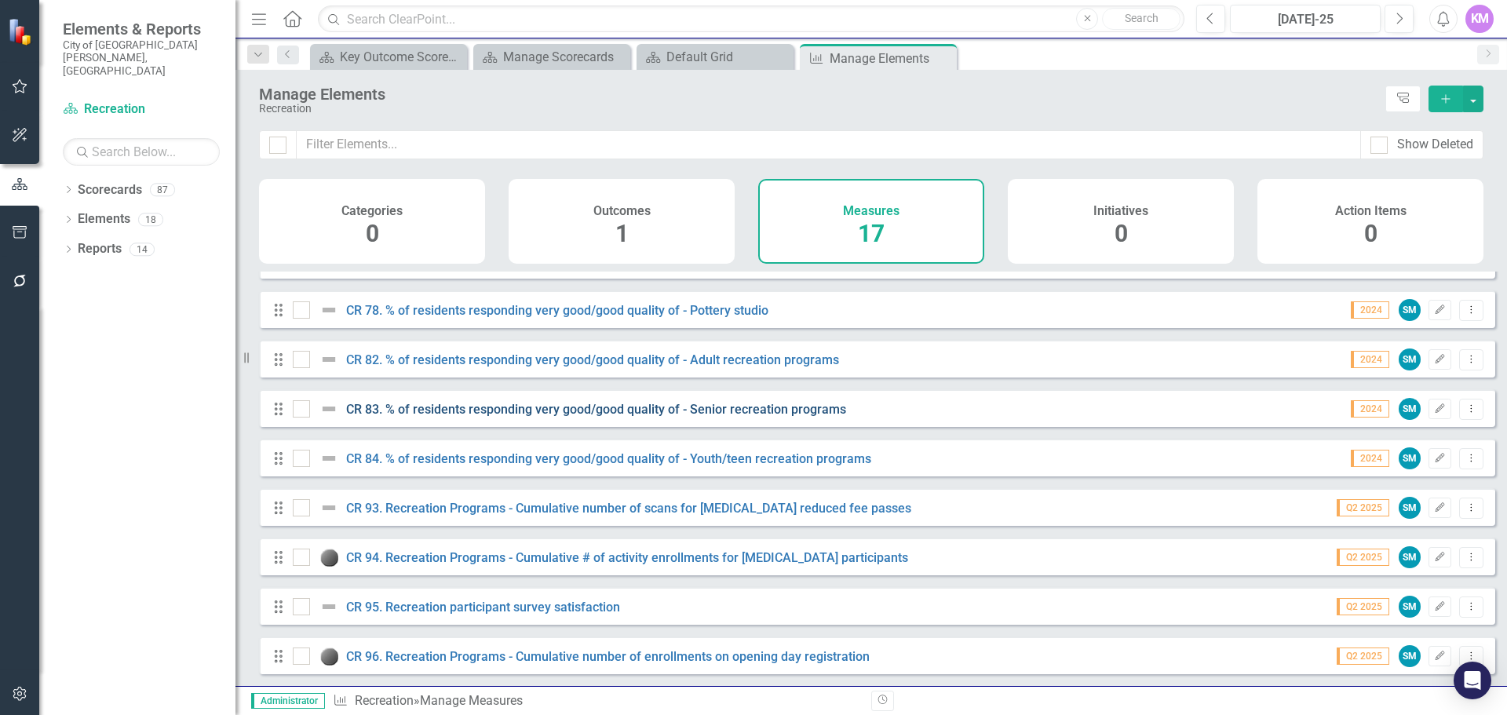
click at [424, 409] on link "CR 83. % of residents responding very good/good quality of - Senior recreation …" at bounding box center [596, 409] width 500 height 15
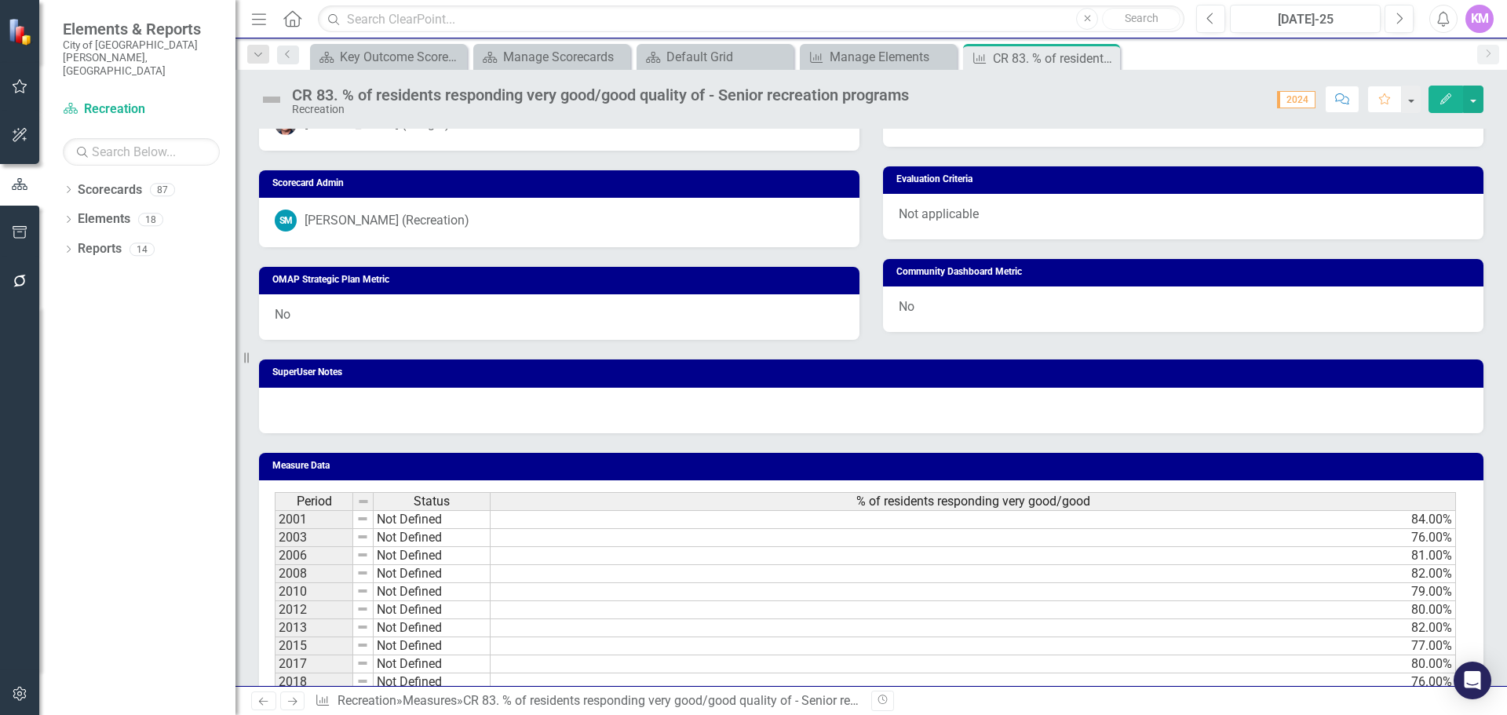
scroll to position [863, 0]
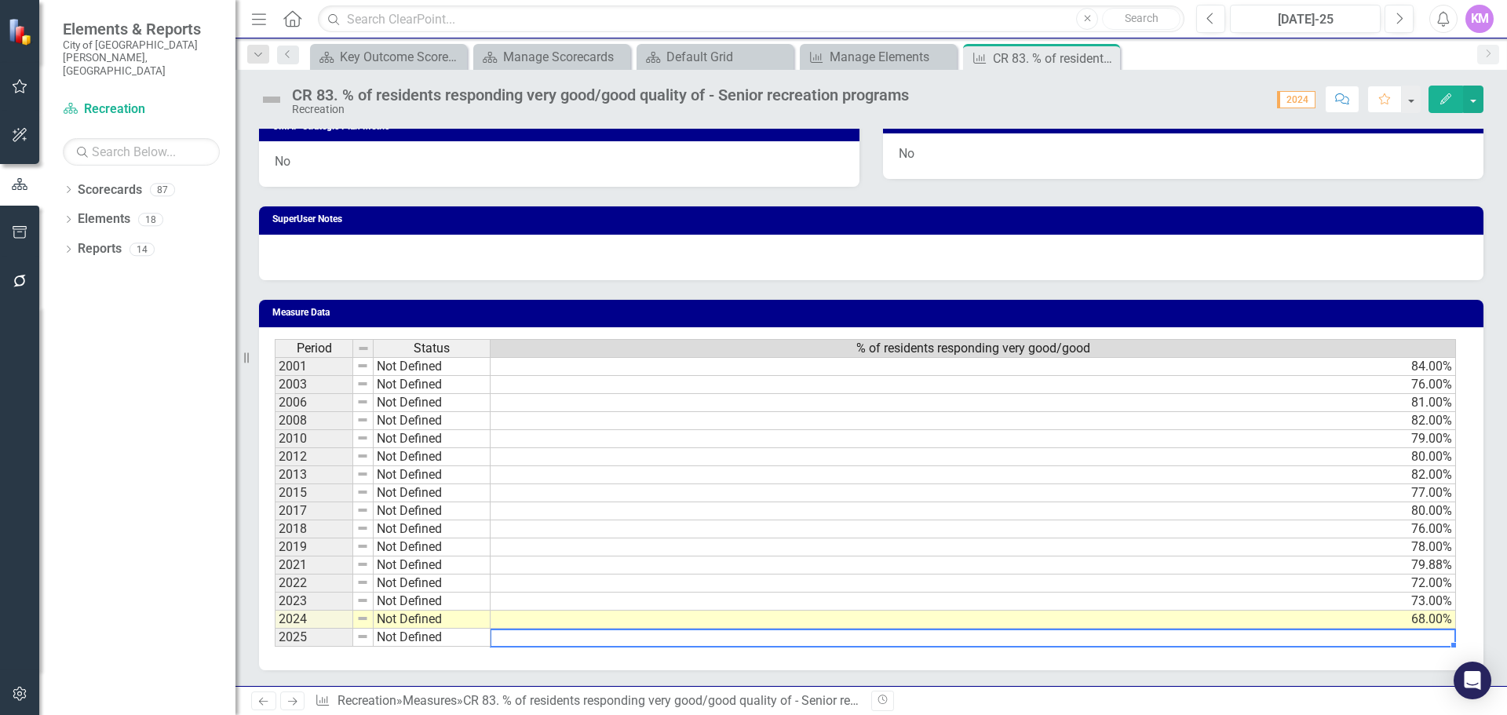
click at [275, 645] on div "Period Status % of residents responding very good/good 2001 Not Defined 84.00% …" at bounding box center [275, 493] width 0 height 308
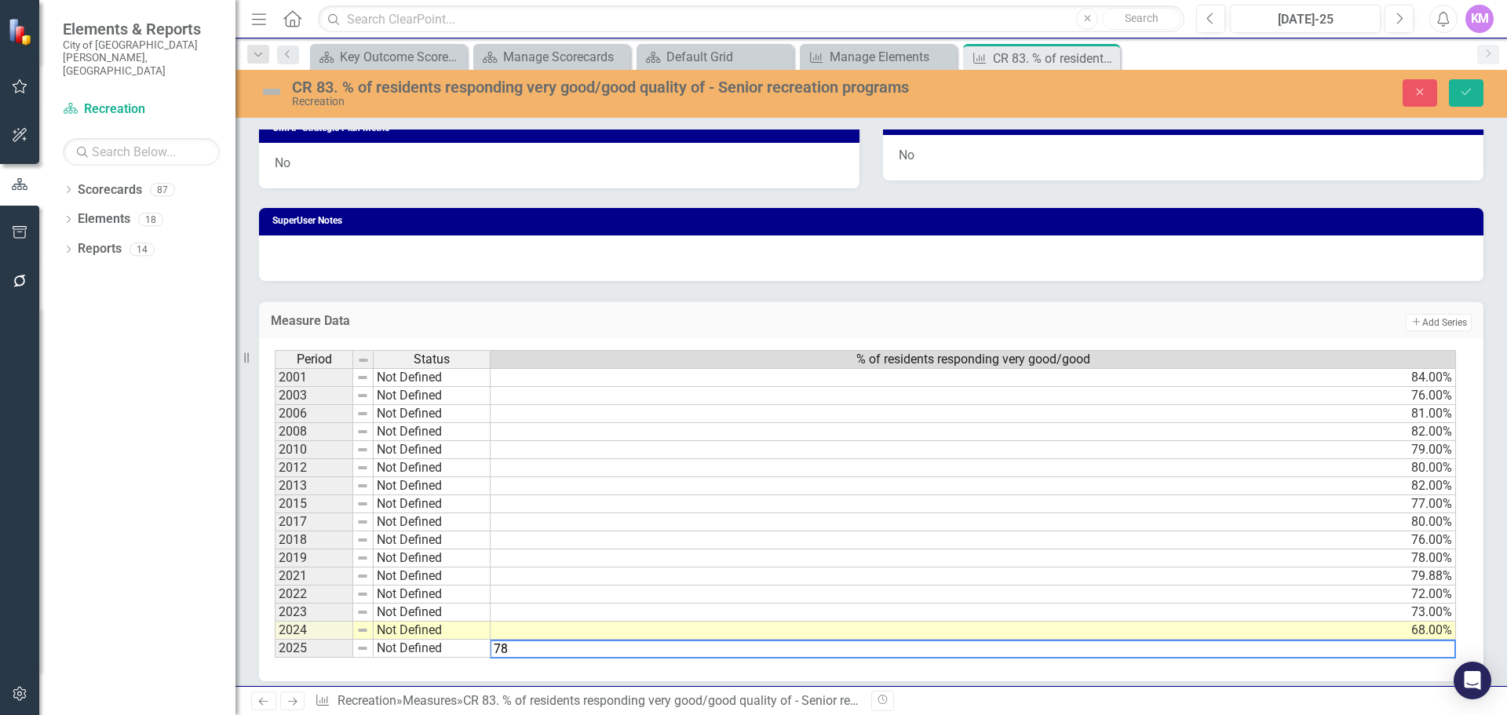
scroll to position [874, 0]
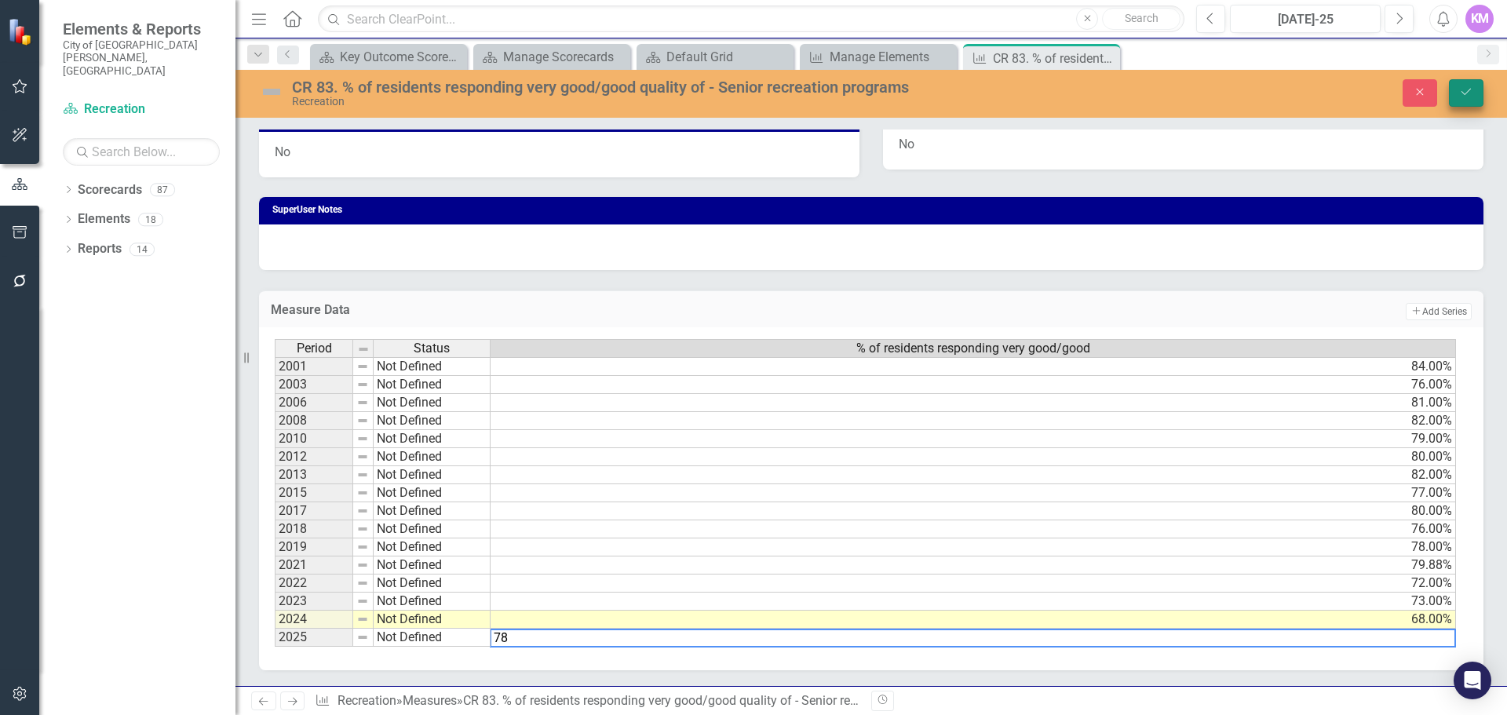
type textarea "78"
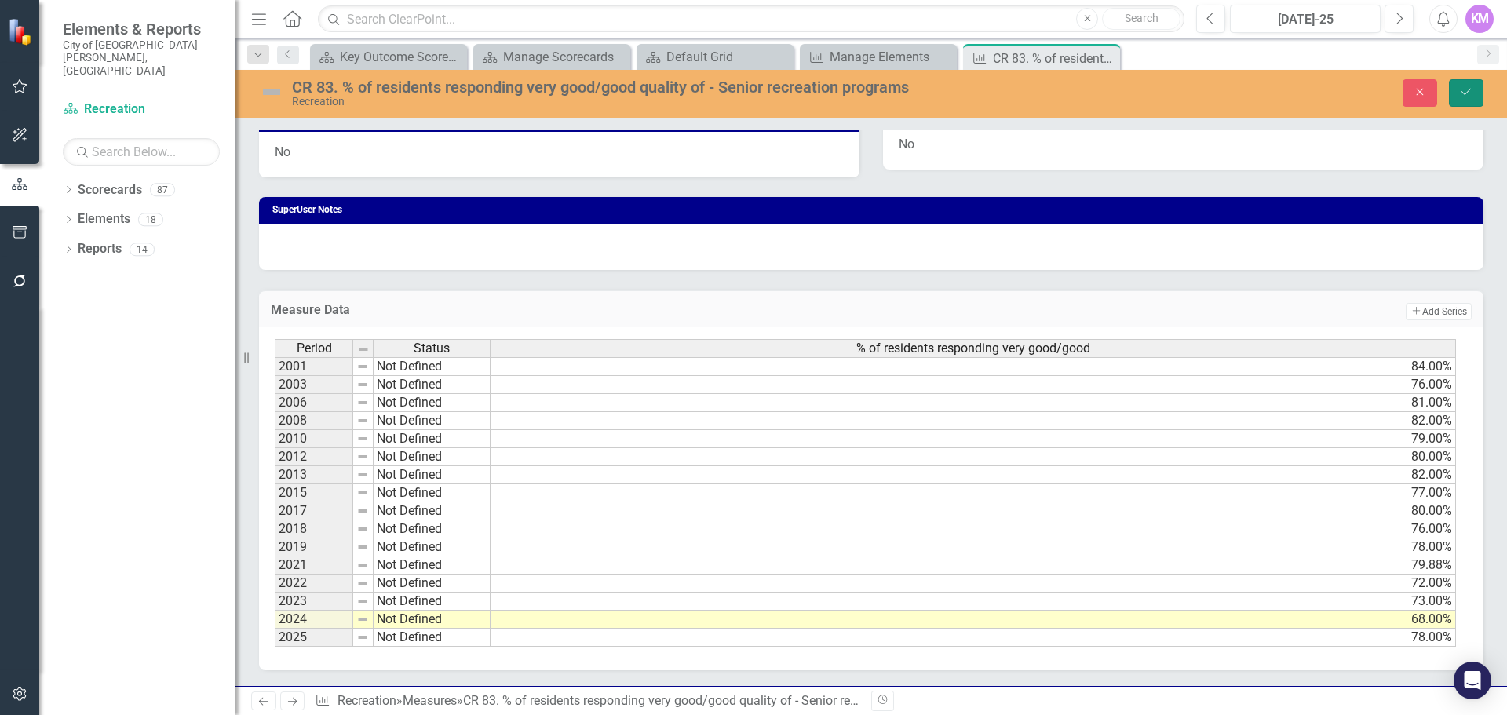
click at [1461, 96] on icon "Save" at bounding box center [1466, 91] width 14 height 11
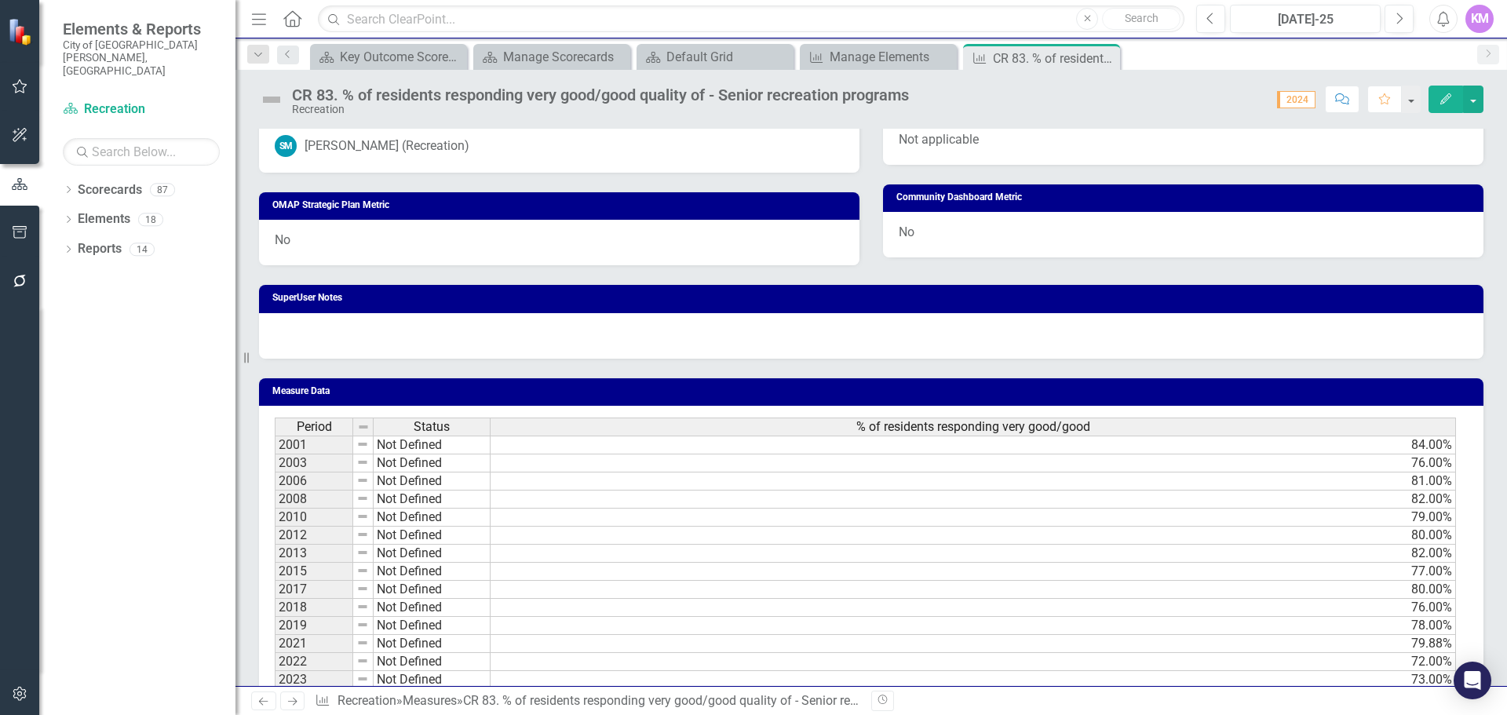
scroll to position [863, 0]
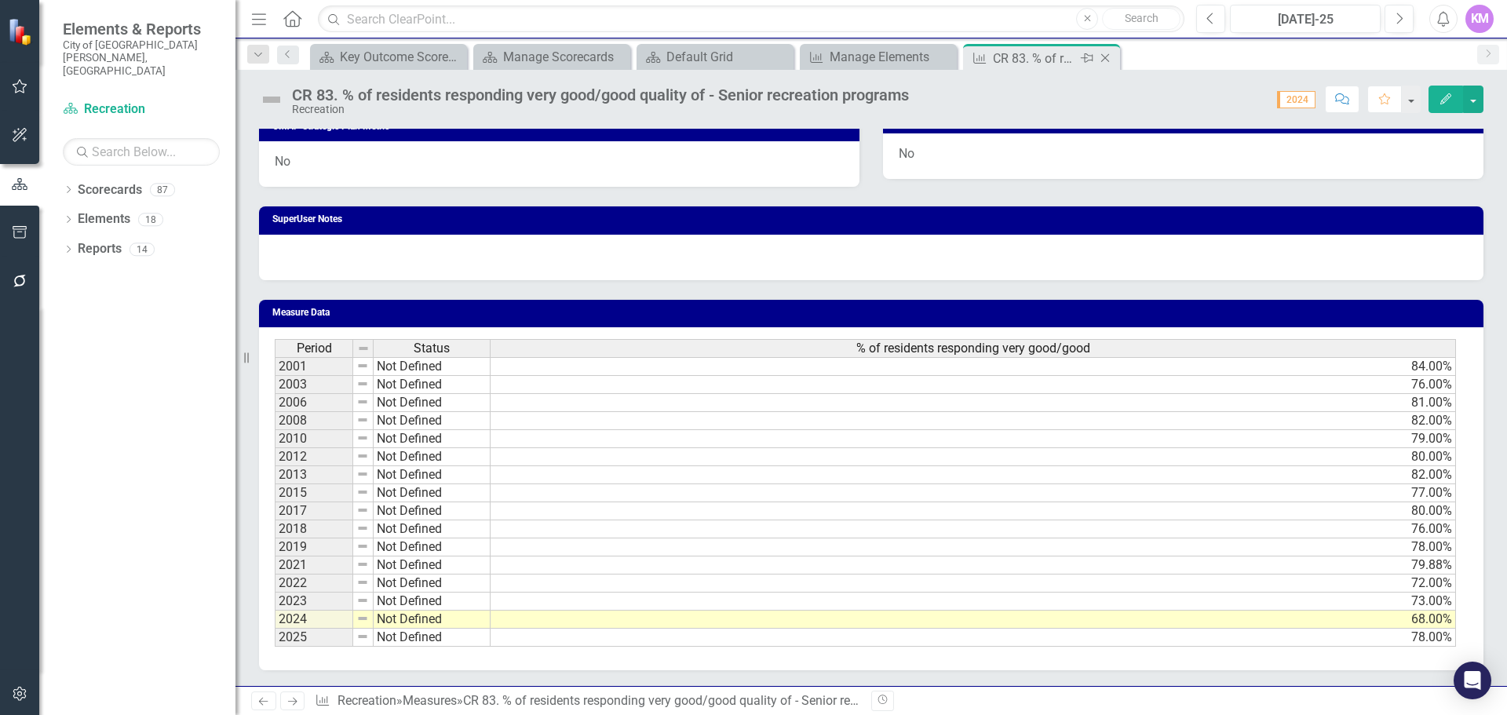
click at [1107, 61] on icon "Close" at bounding box center [1105, 58] width 16 height 13
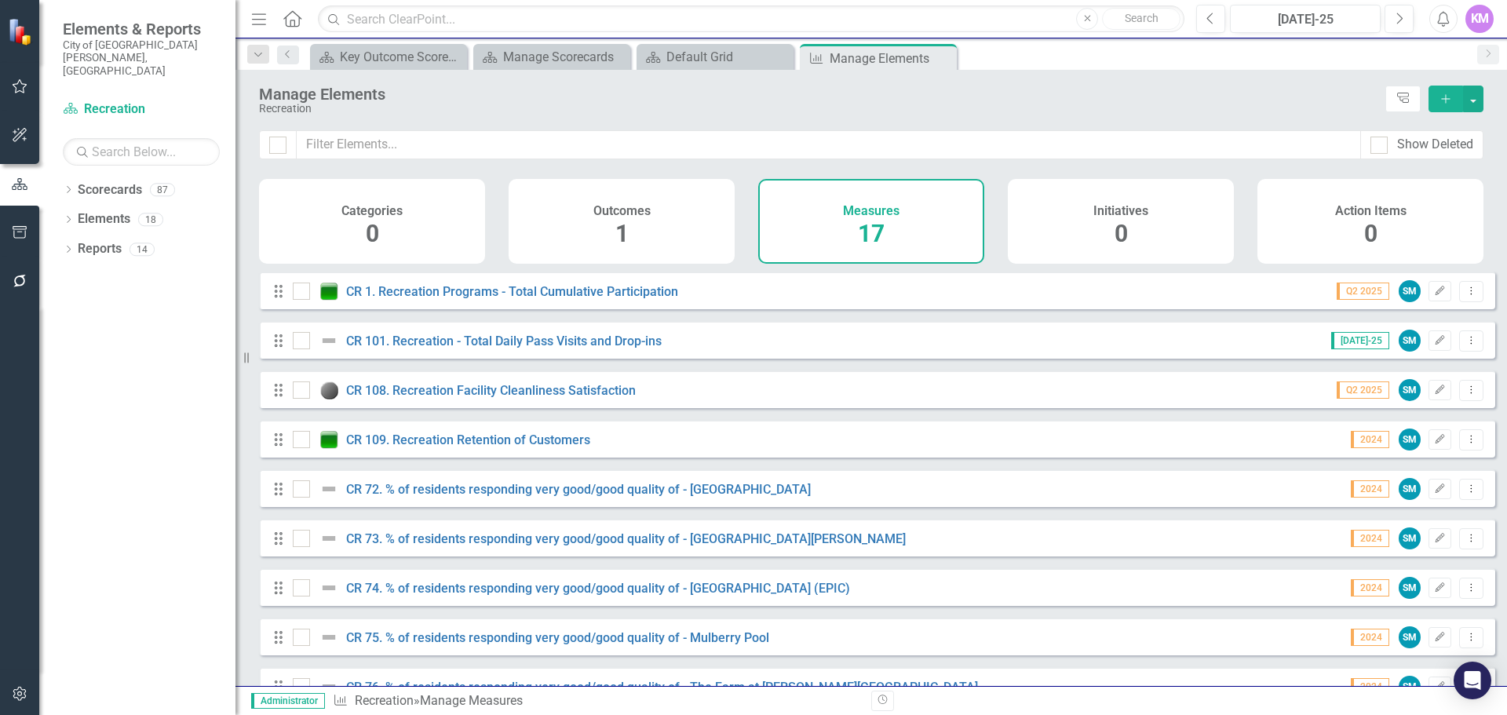
scroll to position [438, 0]
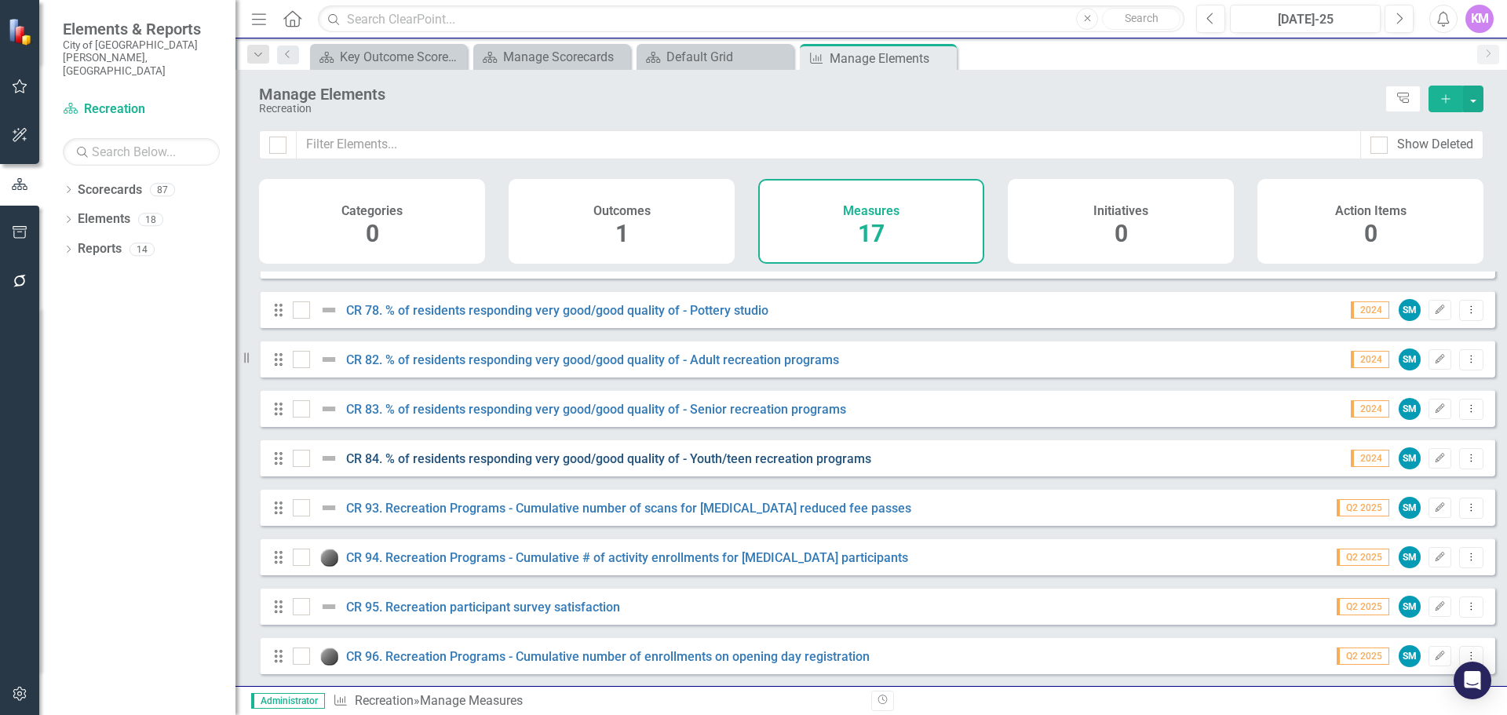
click at [443, 458] on link "CR 84. % of residents responding very good/good quality of - Youth/teen recreat…" at bounding box center [608, 458] width 525 height 15
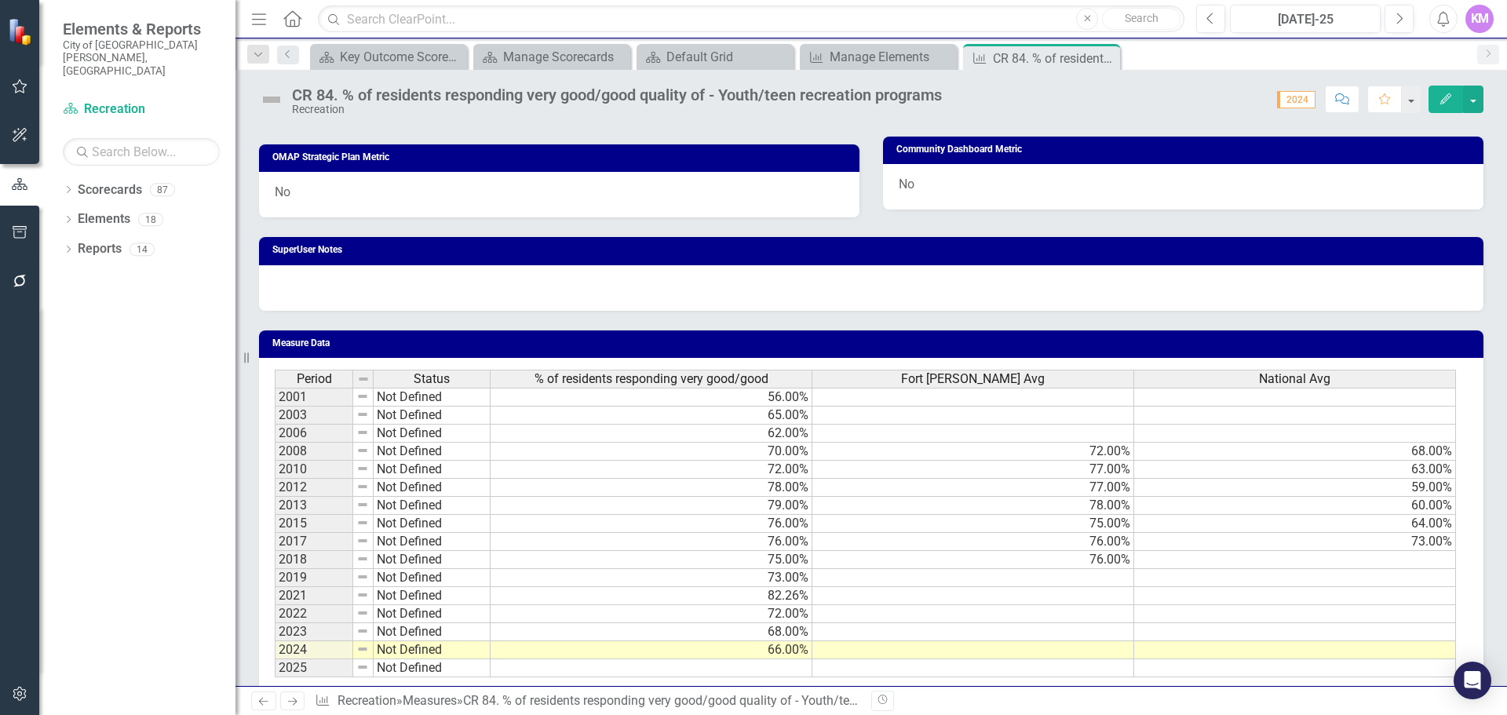
scroll to position [906, 0]
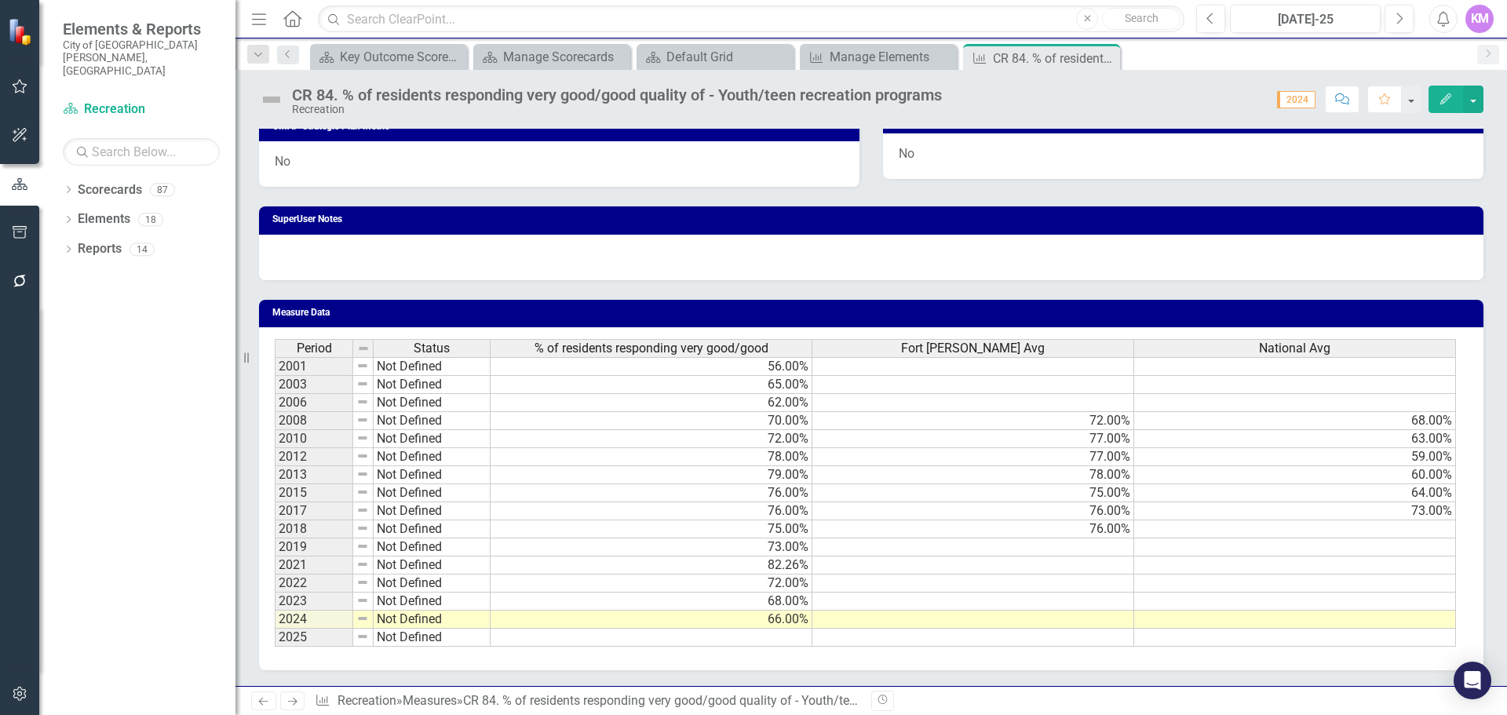
click at [756, 652] on div "Period Status % of residents responding very good/good Fort Collins Avg Nationa…" at bounding box center [871, 498] width 1224 height 343
click at [766, 642] on td at bounding box center [651, 638] width 322 height 18
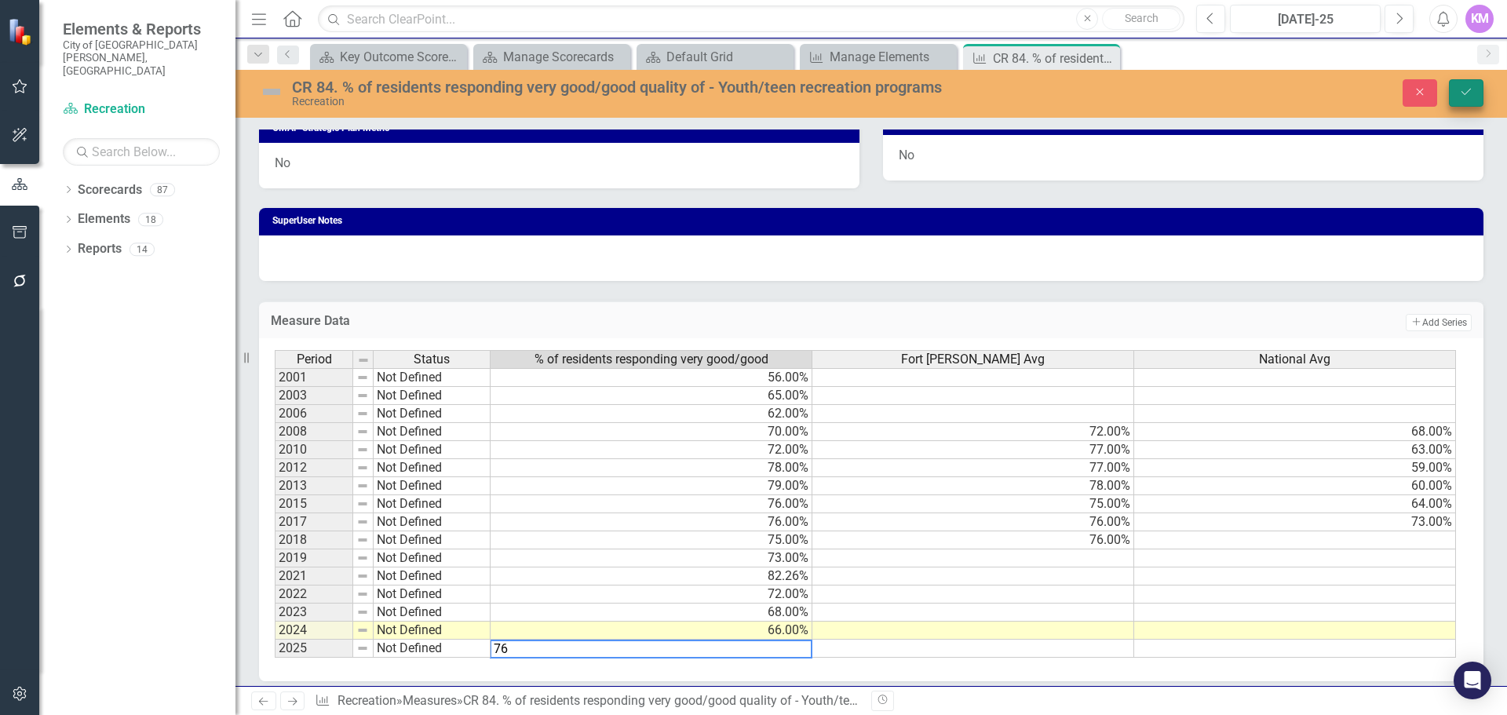
type textarea "76"
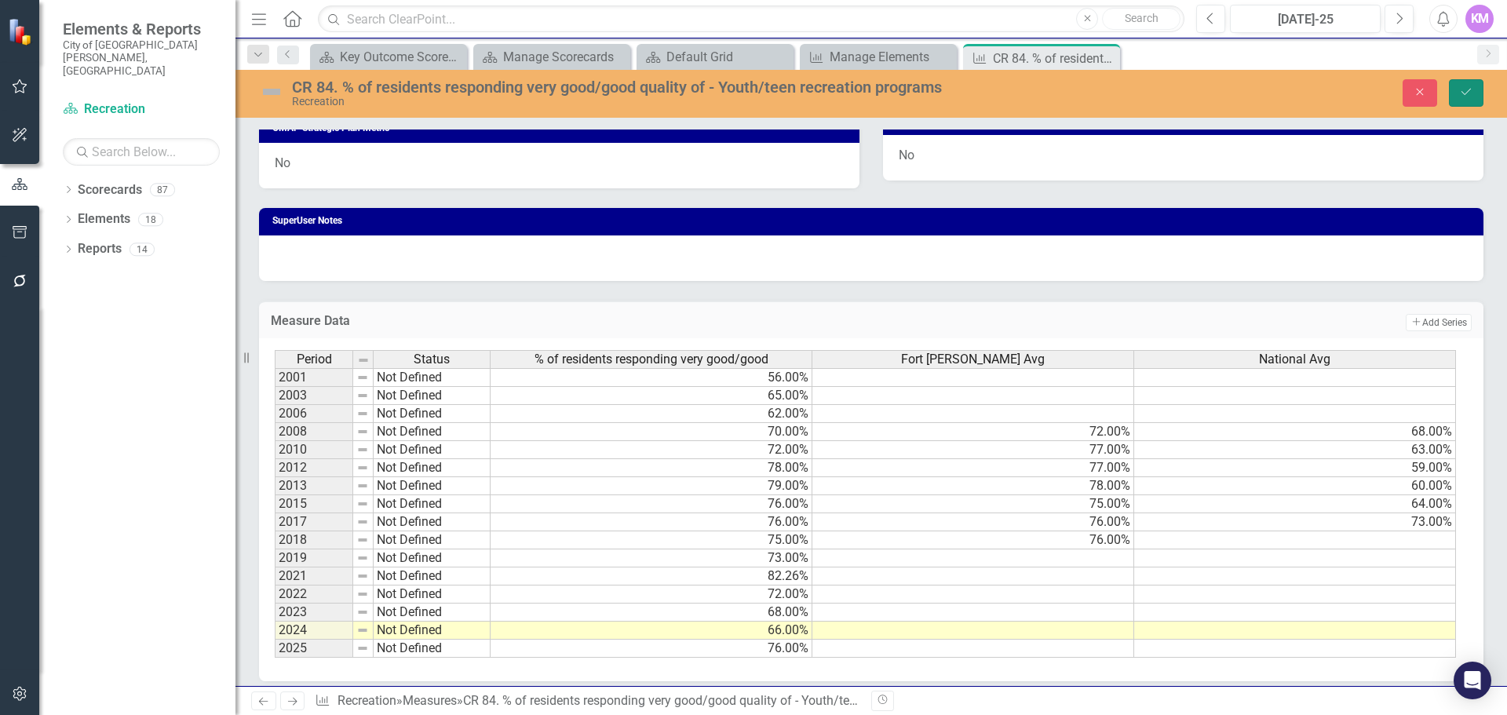
click at [1458, 93] on button "Save" at bounding box center [1466, 92] width 35 height 27
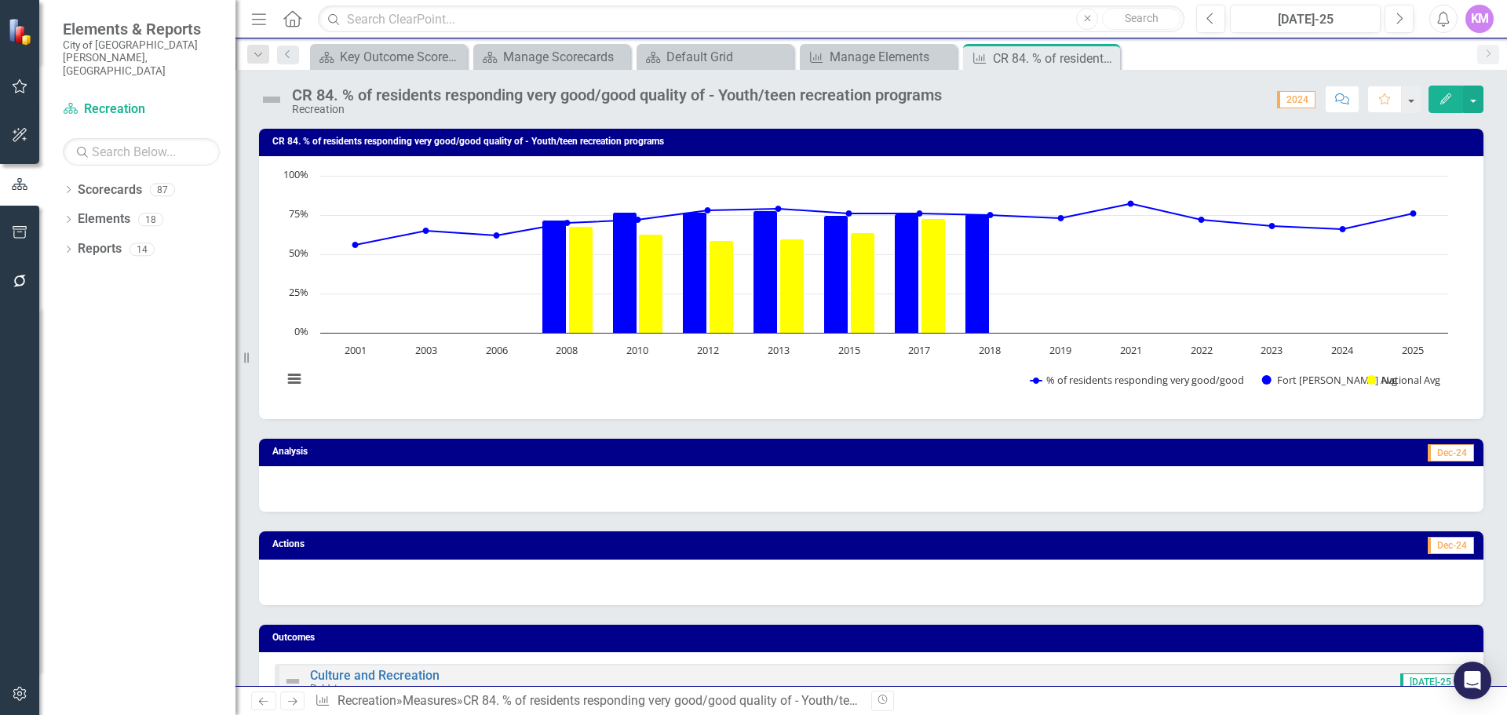
drag, startPoint x: 1108, startPoint y: 60, endPoint x: 247, endPoint y: 198, distance: 871.9
click at [0, 0] on icon "Close" at bounding box center [0, 0] width 0 height 0
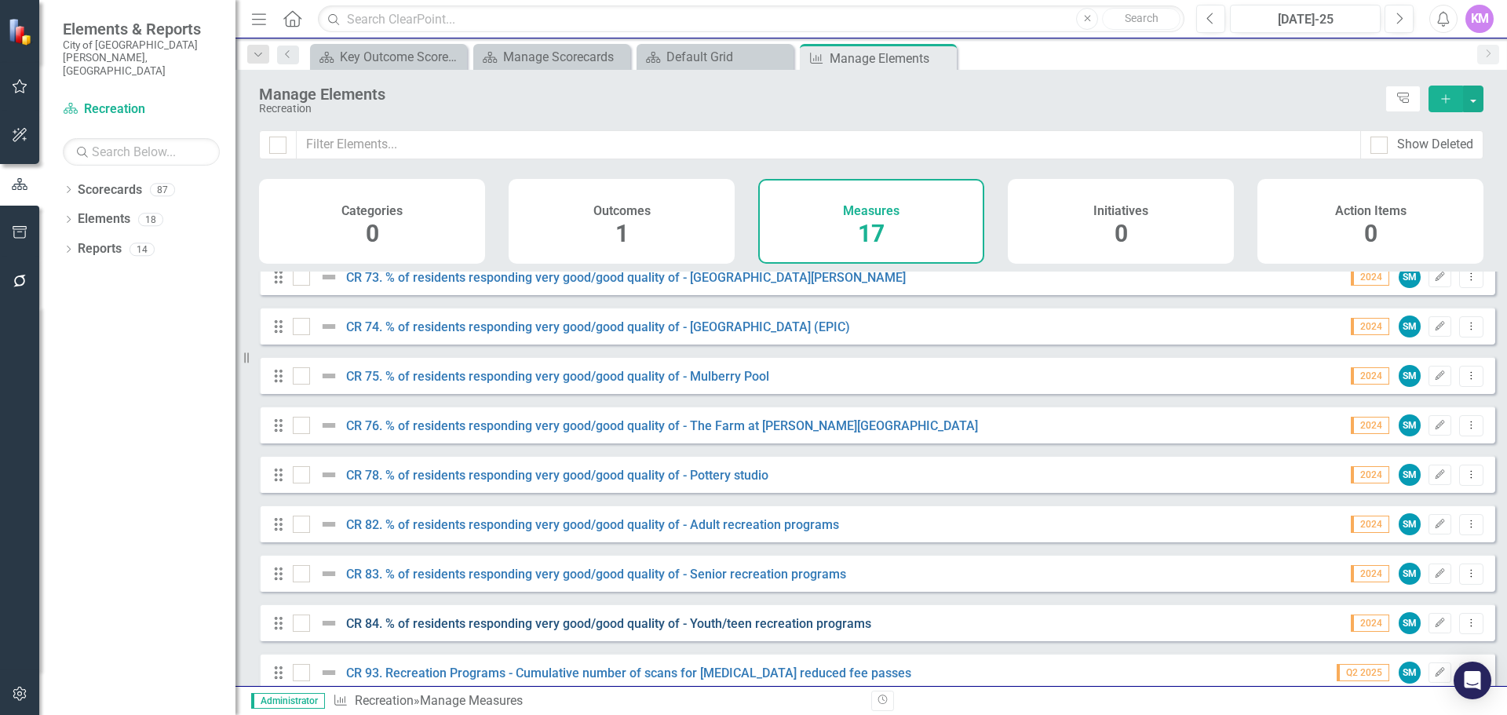
scroll to position [438, 0]
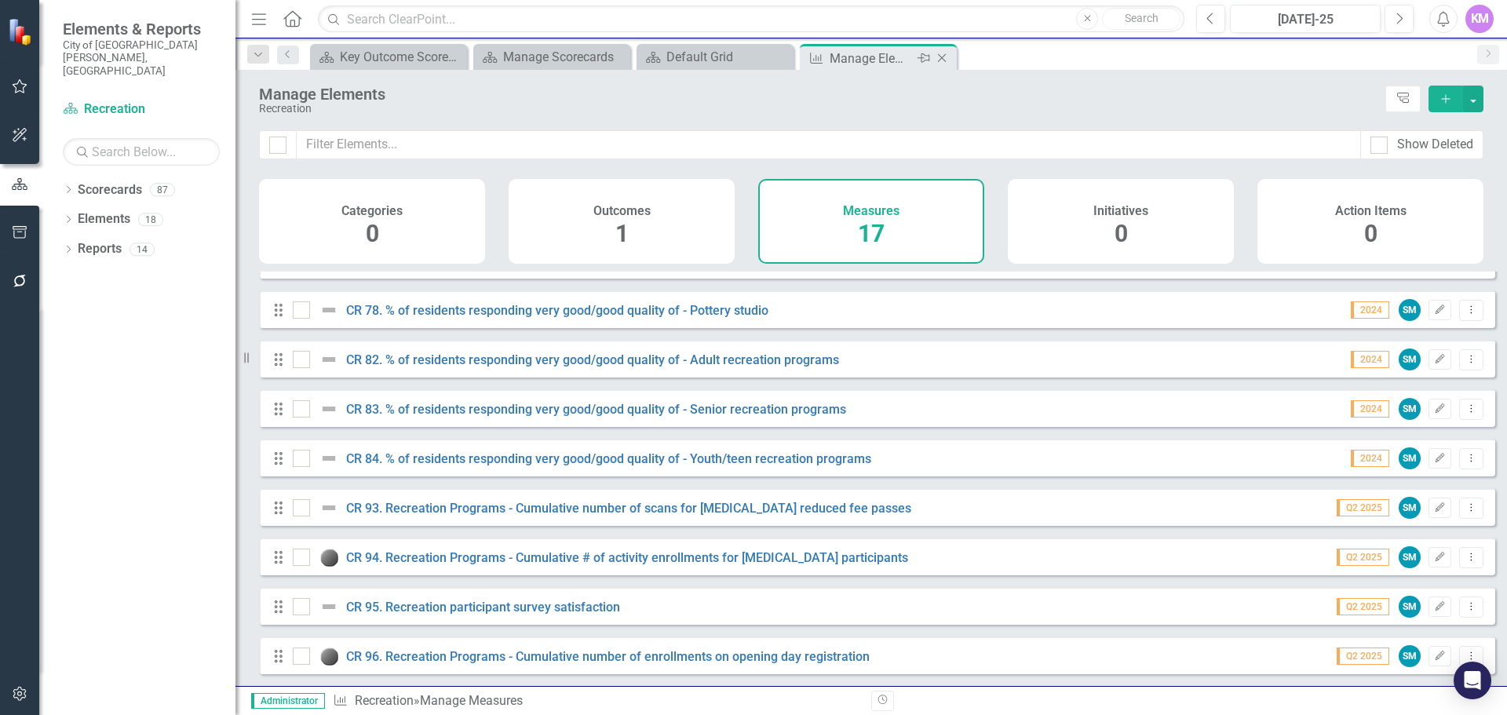
click at [940, 58] on icon "Close" at bounding box center [942, 58] width 16 height 13
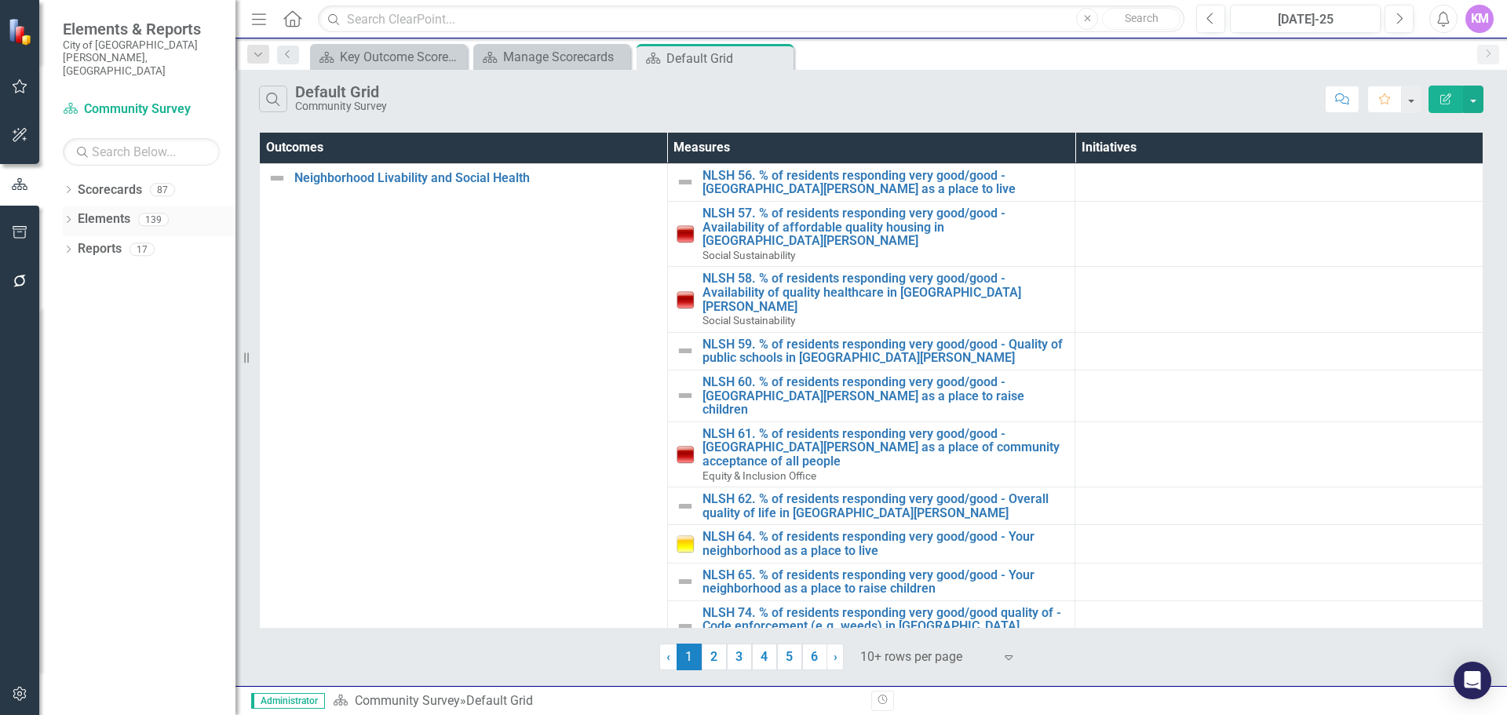
click at [117, 210] on link "Elements" at bounding box center [104, 219] width 53 height 18
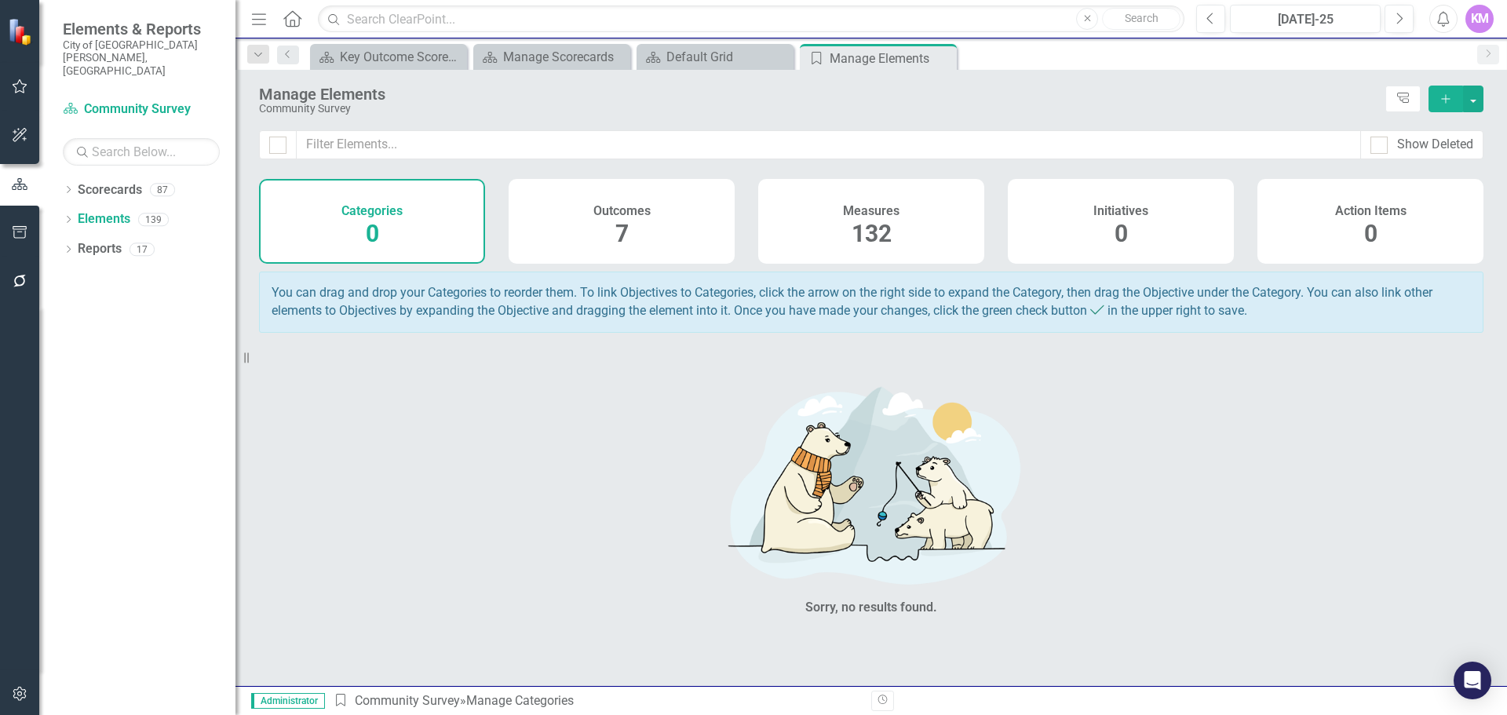
click at [926, 227] on div "Measures 132" at bounding box center [871, 221] width 226 height 85
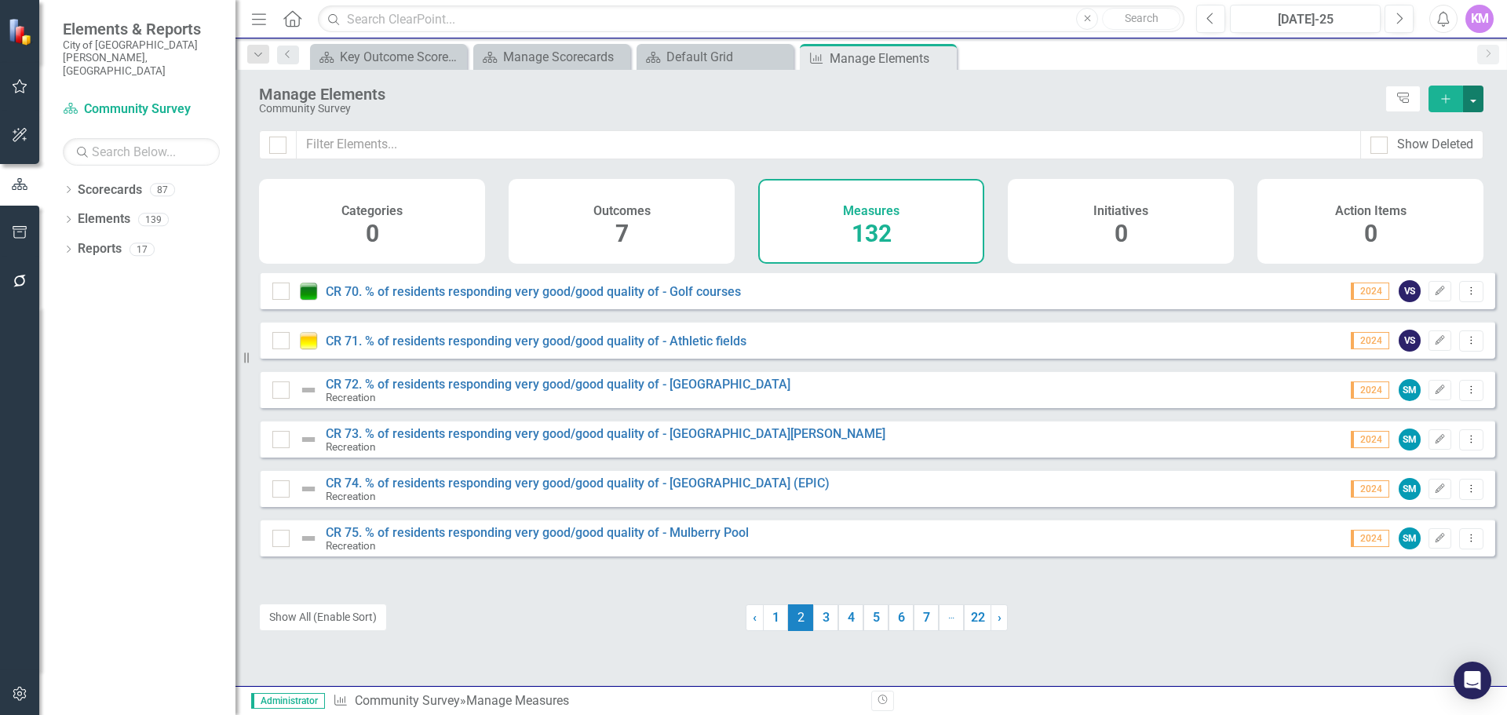
click at [1480, 102] on button "button" at bounding box center [1473, 99] width 20 height 27
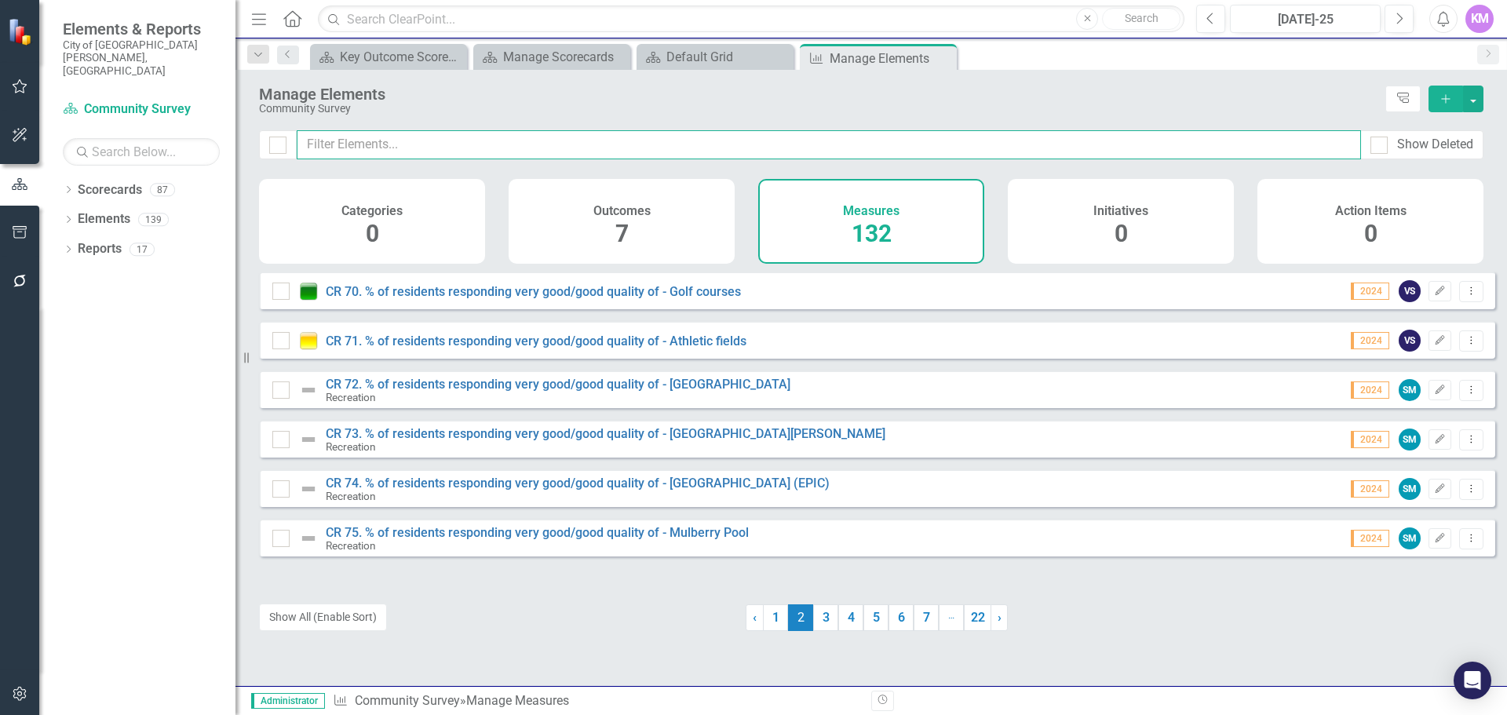
click at [1061, 140] on input "text" at bounding box center [829, 144] width 1064 height 29
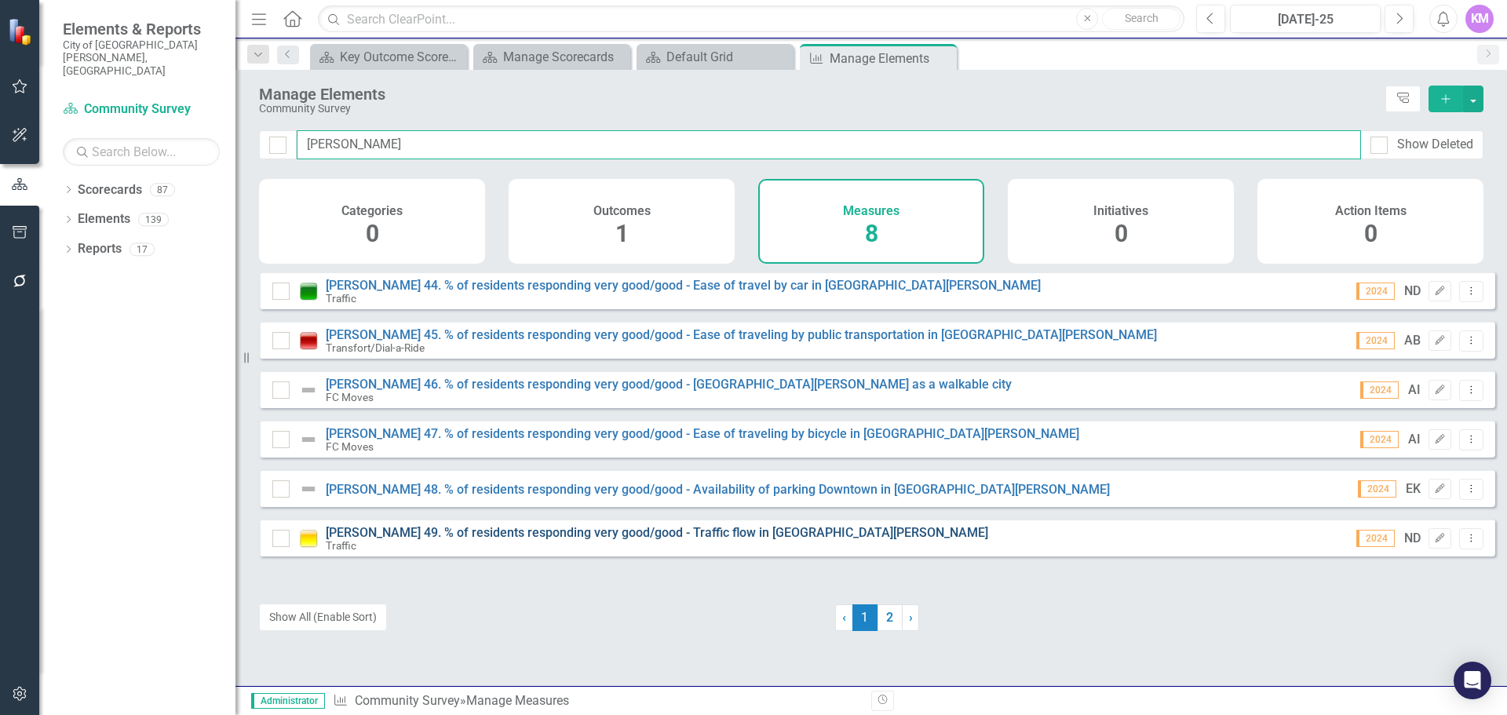
type input "tran"
click at [647, 540] on link "[PERSON_NAME] 49. % of residents responding very good/good - Traffic flow in [G…" at bounding box center [657, 532] width 662 height 15
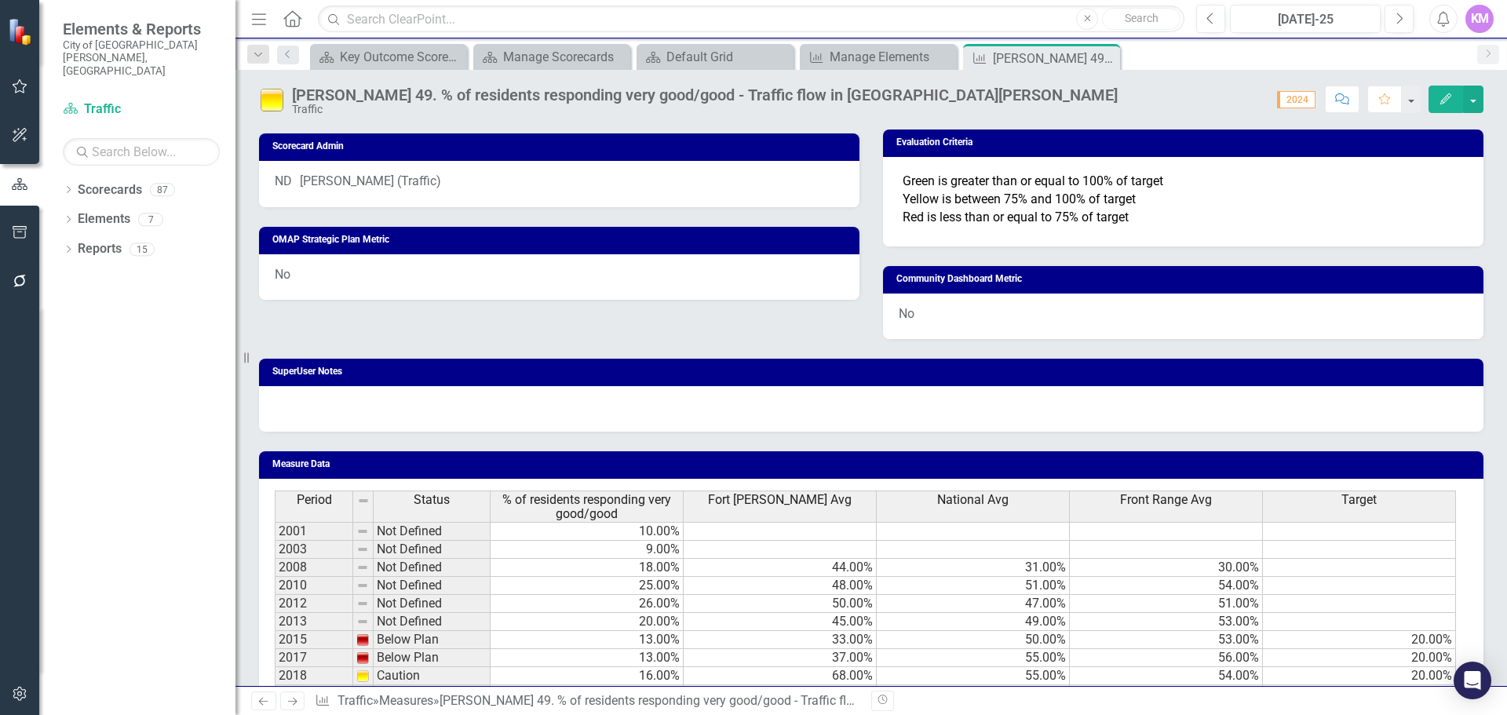
scroll to position [935, 0]
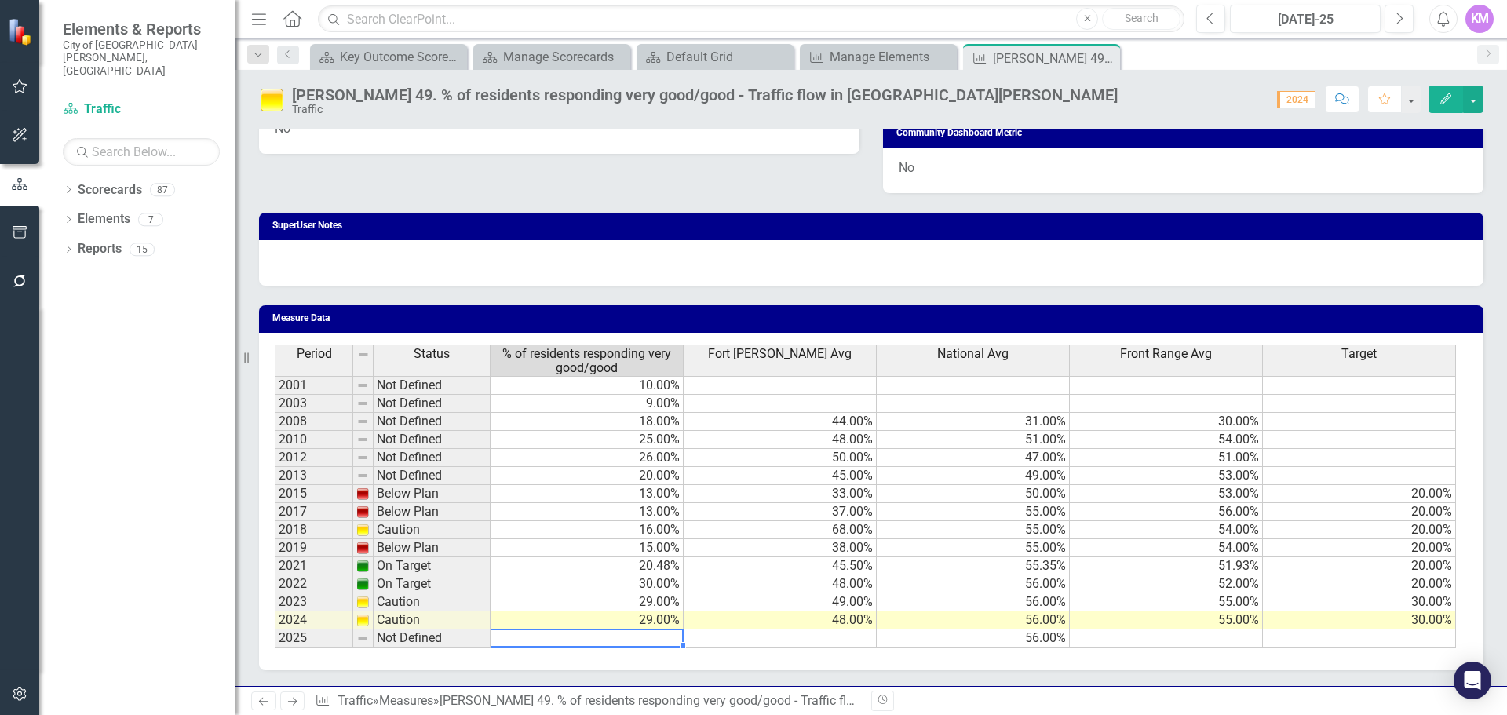
click at [661, 636] on td at bounding box center [586, 638] width 193 height 18
click at [661, 637] on td at bounding box center [586, 638] width 193 height 18
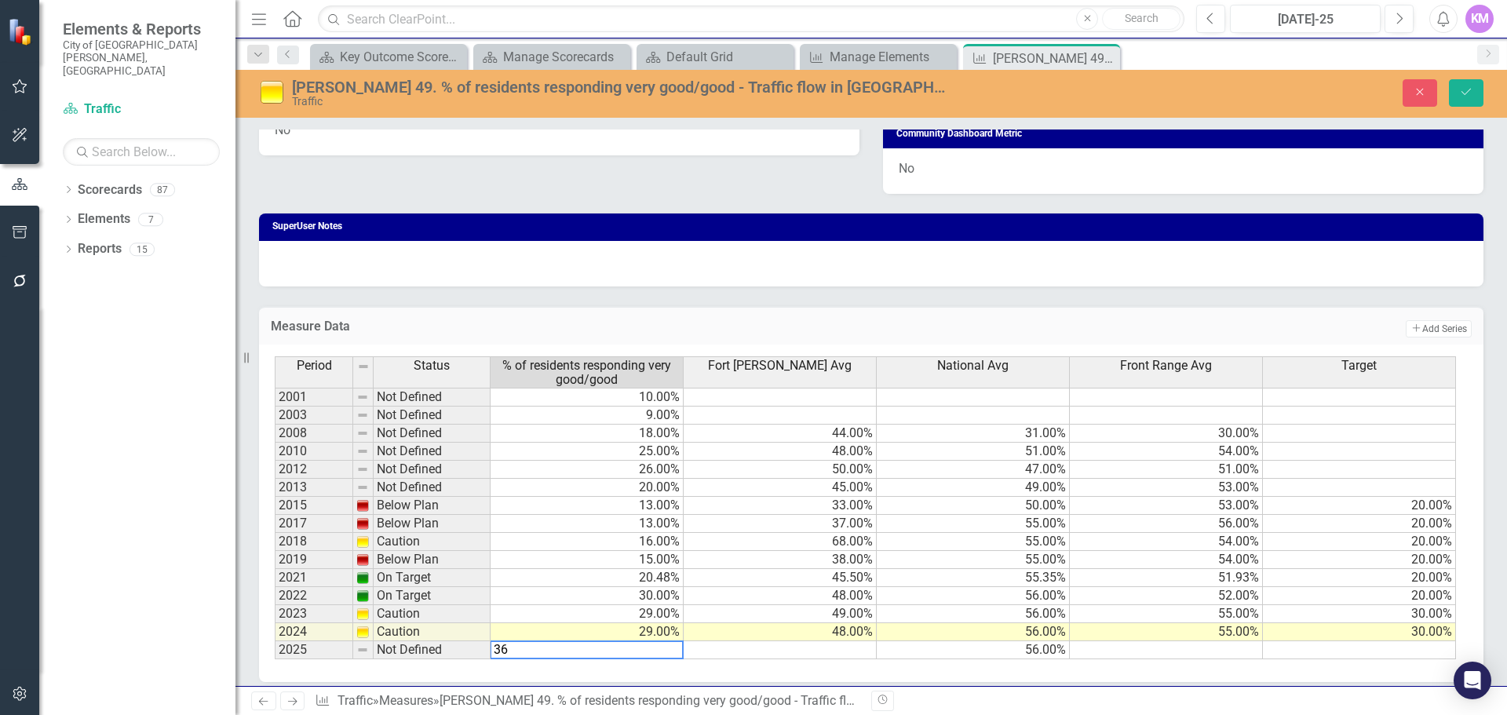
type textarea "36"
click at [809, 653] on td at bounding box center [780, 650] width 193 height 18
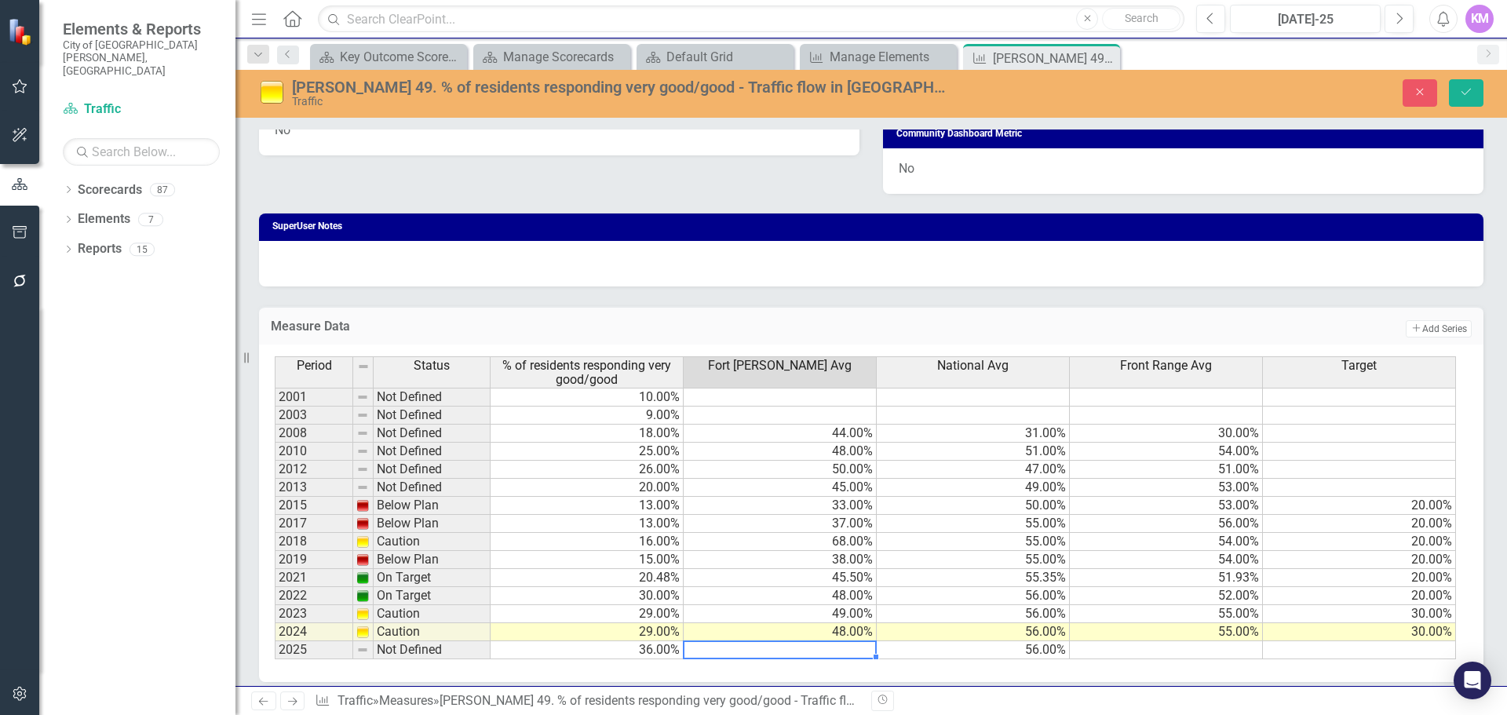
click at [835, 657] on td at bounding box center [780, 650] width 193 height 18
type textarea "54"
click at [1245, 652] on td at bounding box center [1166, 650] width 193 height 18
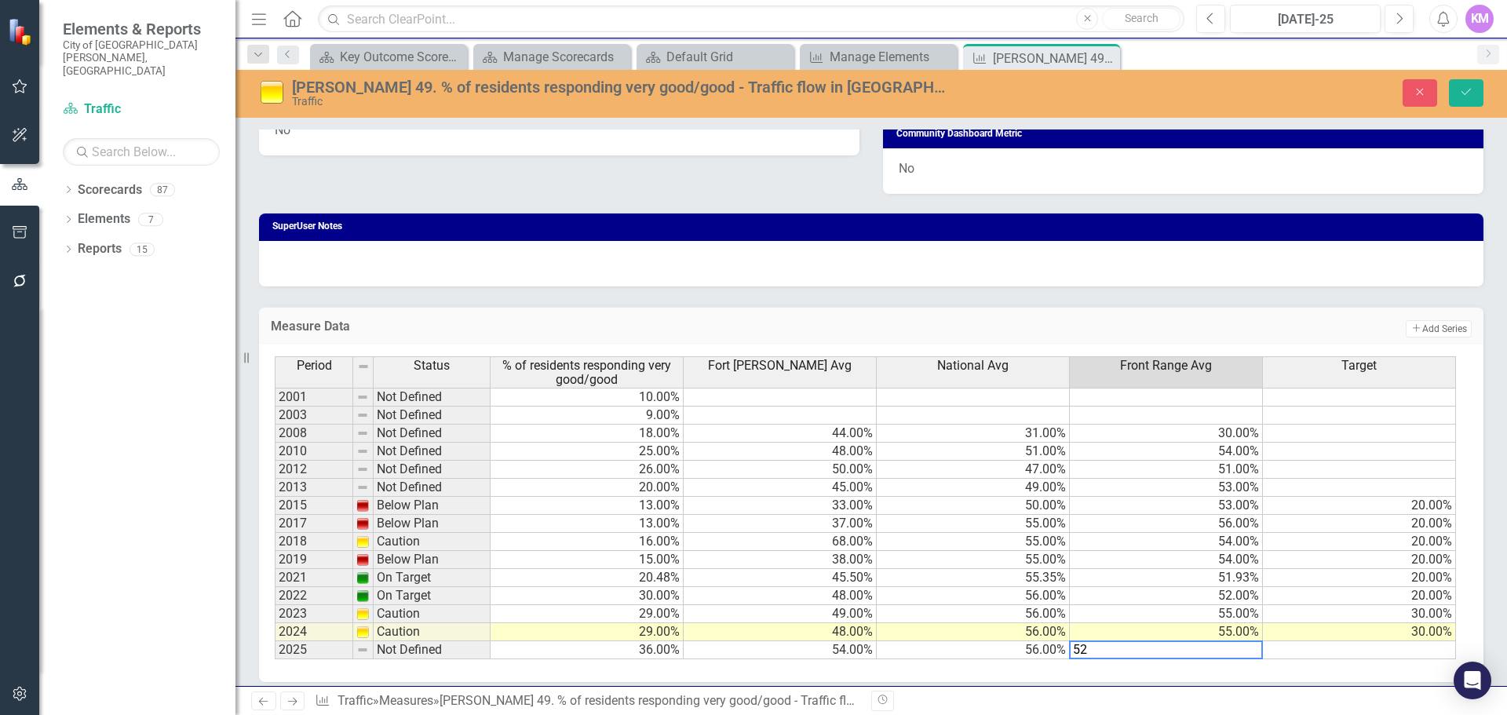
type textarea "52"
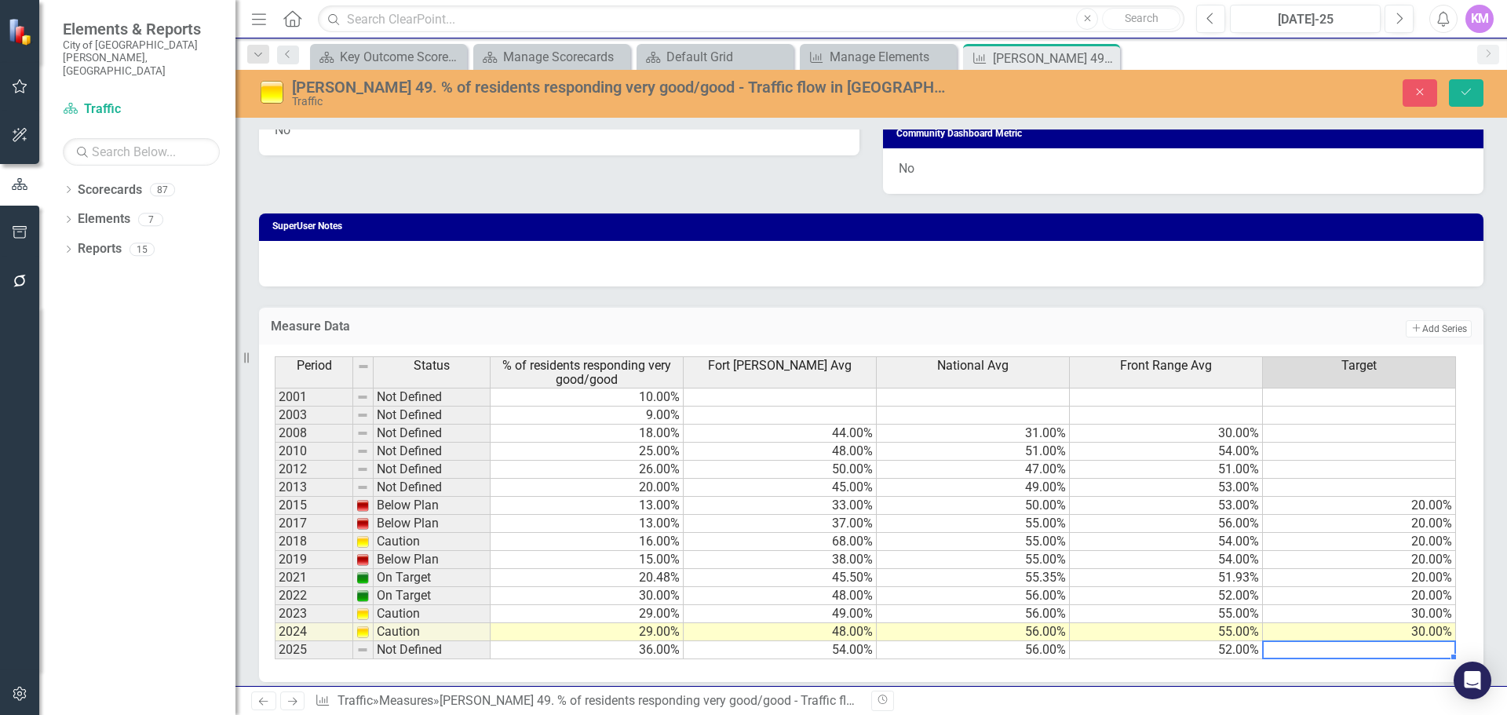
click at [1335, 651] on td at bounding box center [1359, 650] width 193 height 18
drag, startPoint x: 1464, startPoint y: 97, endPoint x: 1445, endPoint y: 97, distance: 18.9
click at [1464, 97] on icon "Save" at bounding box center [1466, 91] width 14 height 11
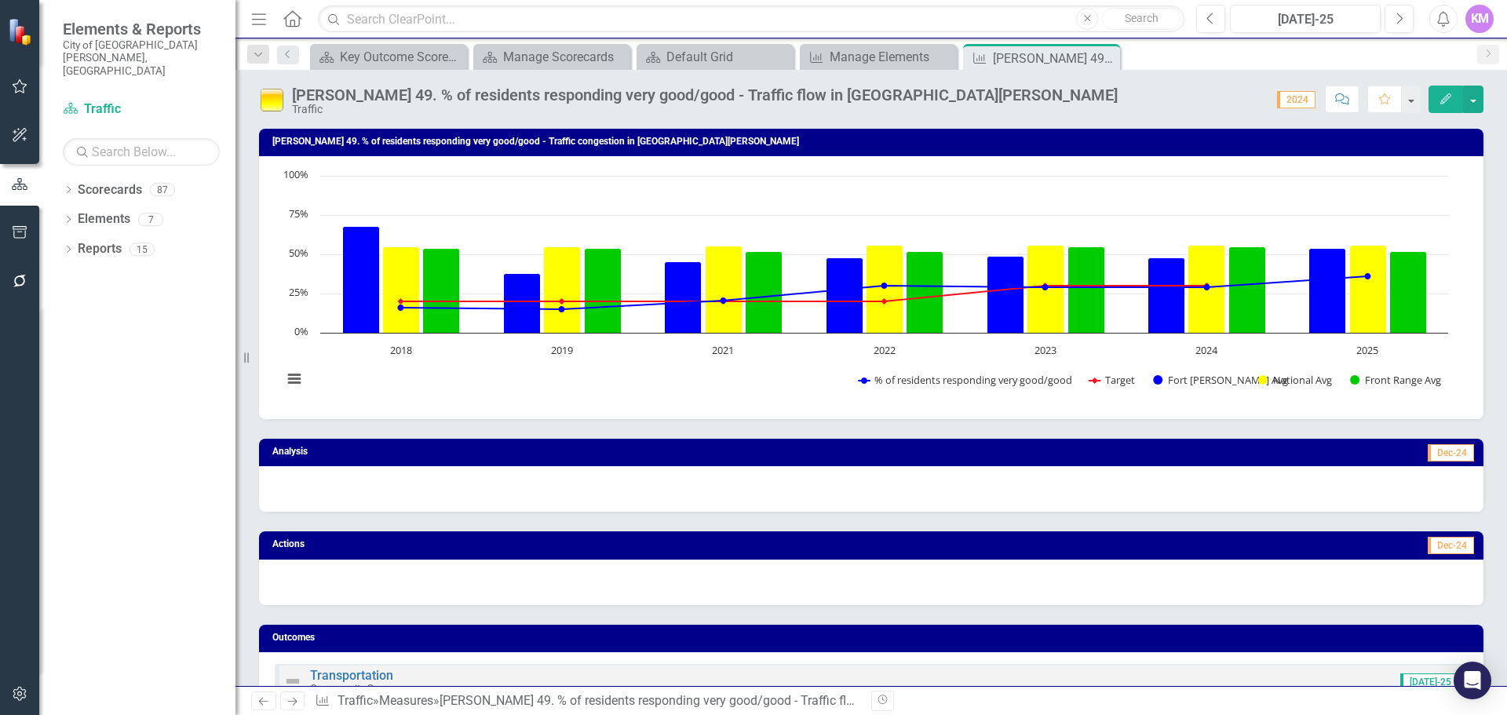
click at [552, 500] on div at bounding box center [871, 489] width 1224 height 46
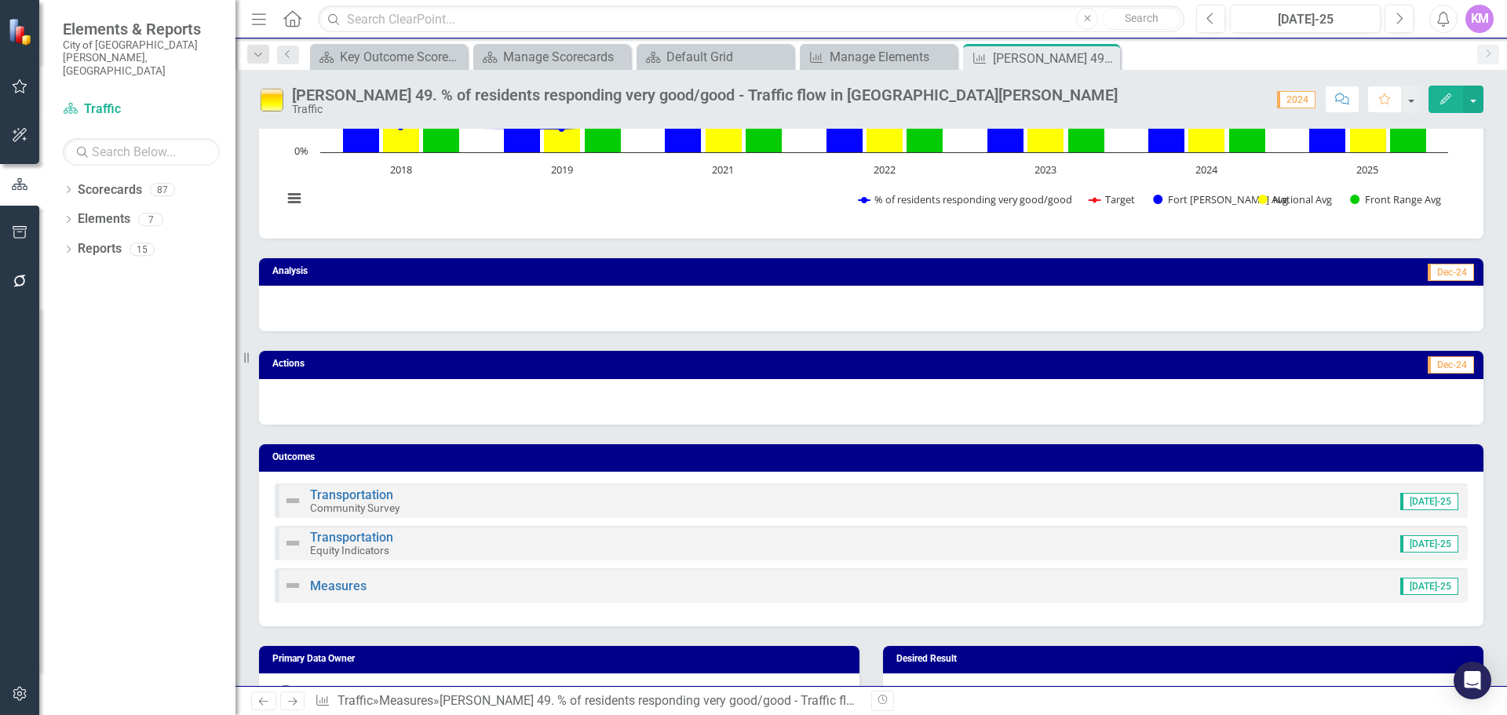
scroll to position [261, 0]
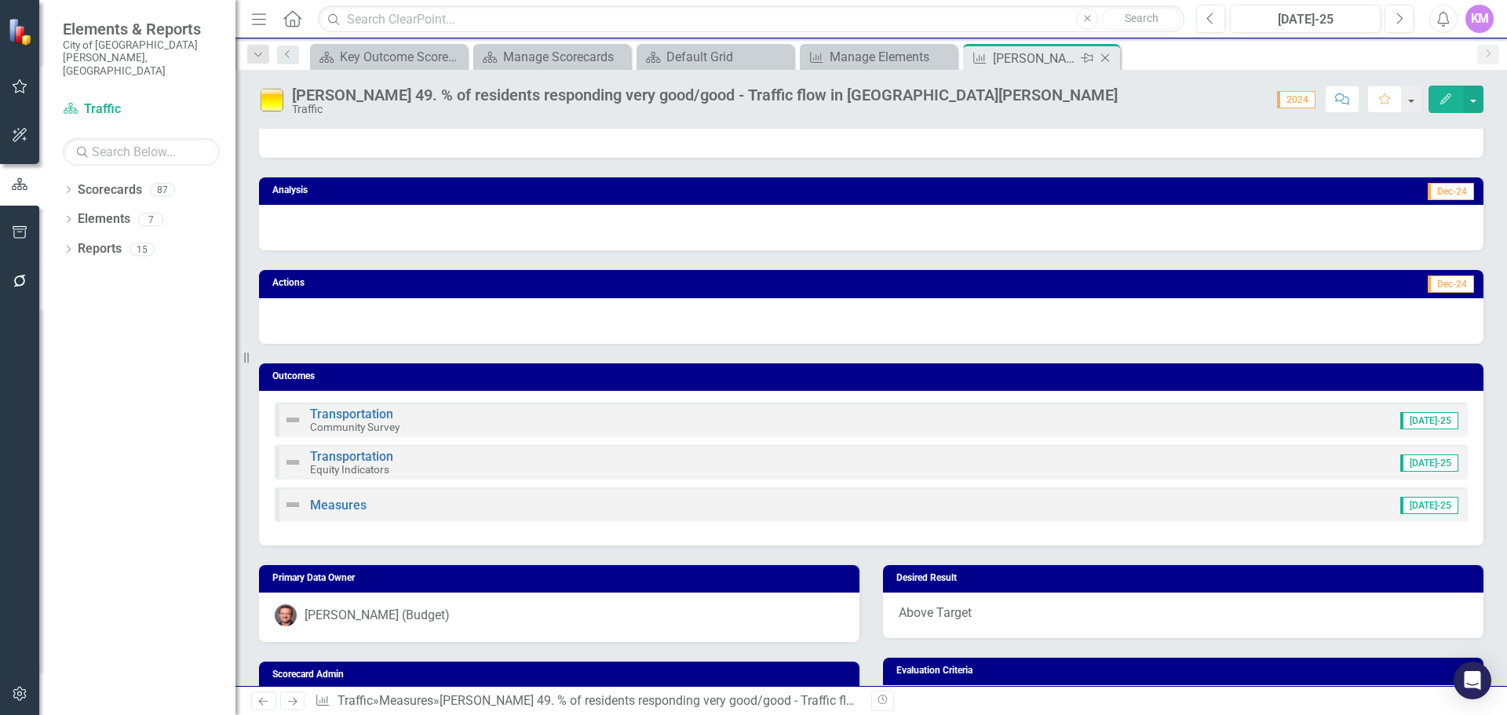
click at [1103, 57] on icon at bounding box center [1105, 58] width 9 height 9
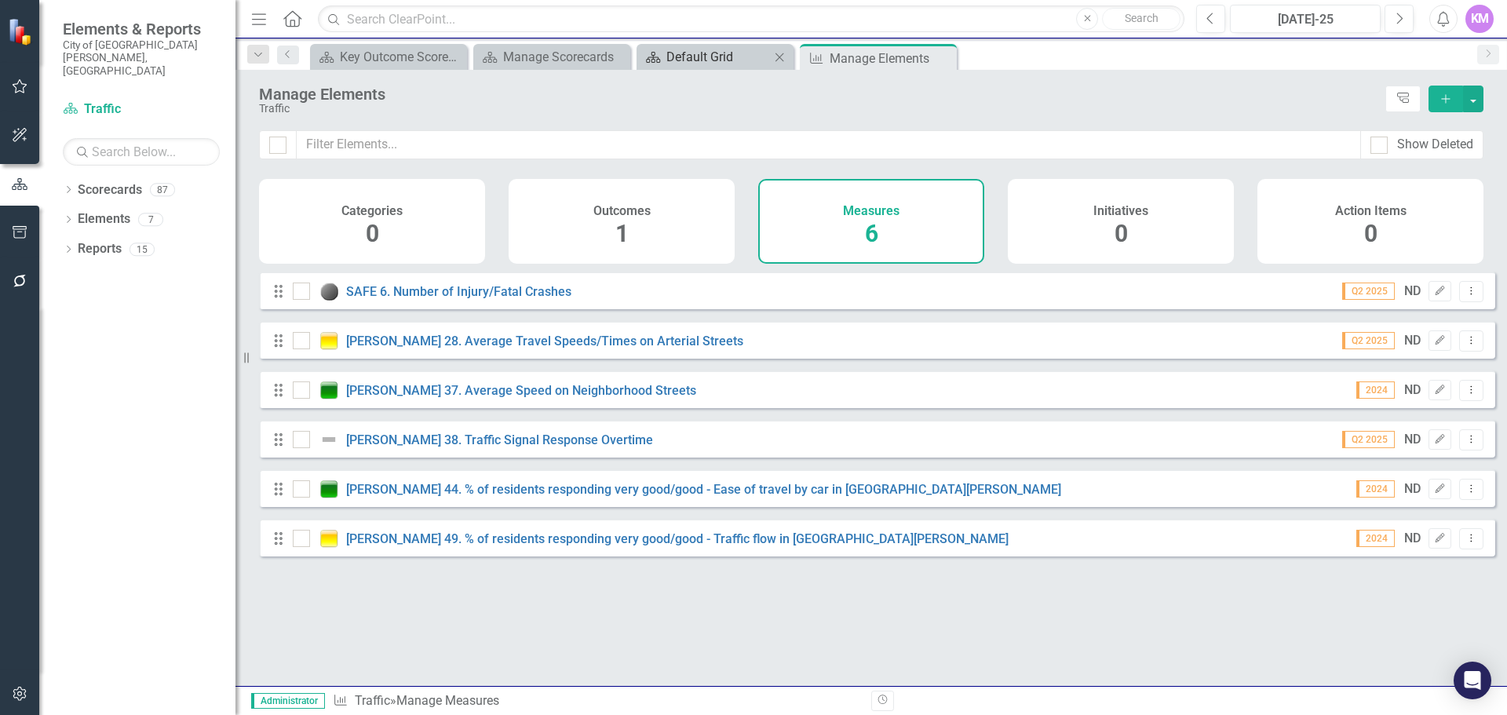
click at [724, 52] on div "Default Grid" at bounding box center [718, 57] width 104 height 20
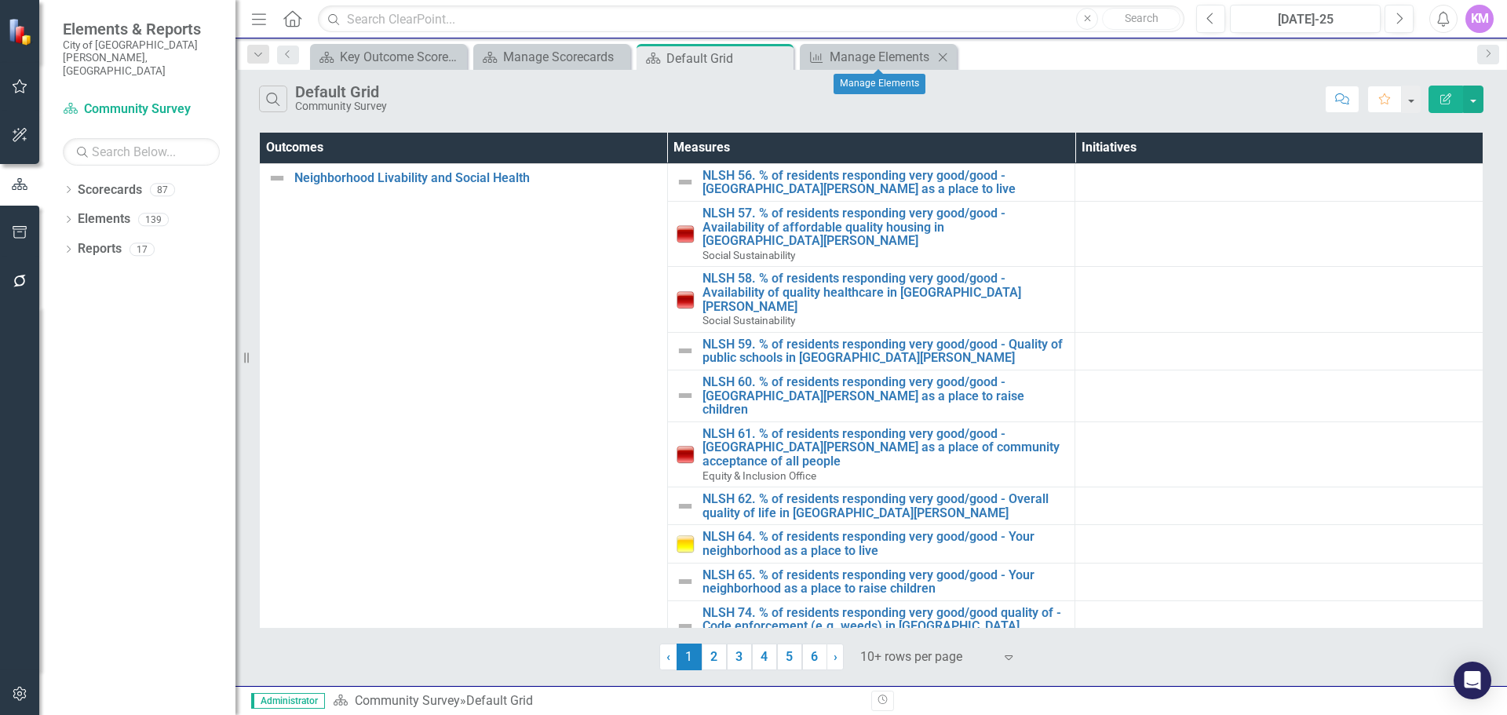
click at [884, 45] on div "Measure Manage Elements Close" at bounding box center [878, 57] width 157 height 26
click at [880, 53] on div "Manage Elements" at bounding box center [882, 57] width 104 height 20
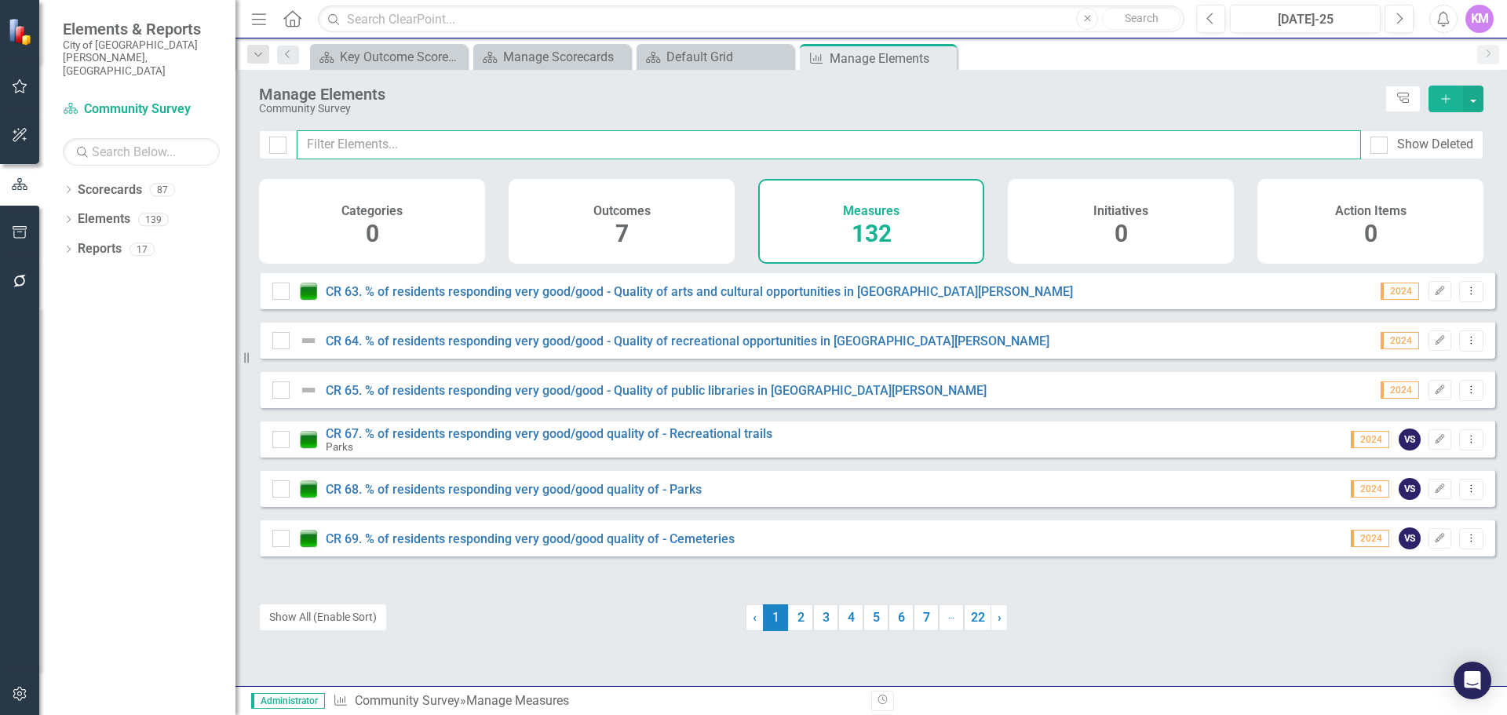
click at [706, 159] on input "text" at bounding box center [829, 144] width 1064 height 29
type input "C"
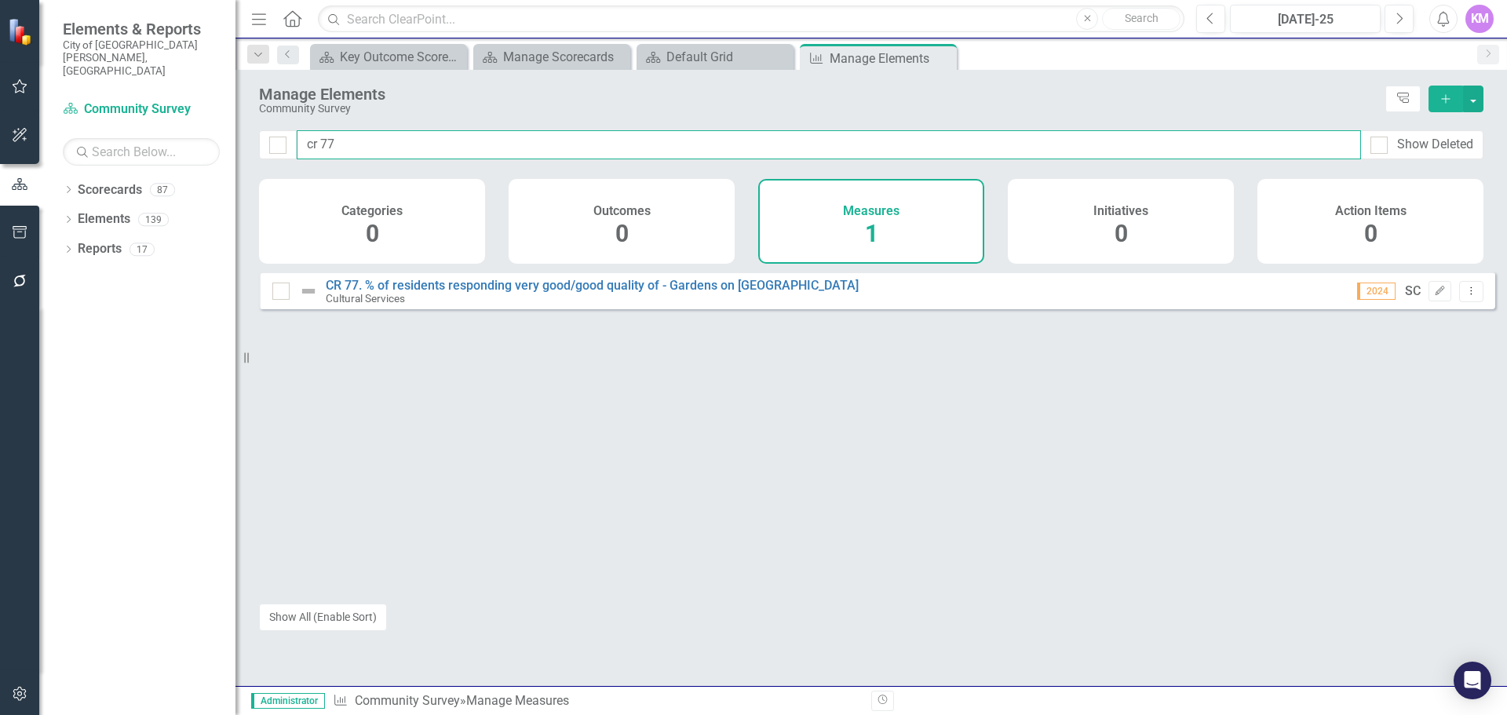
type input "cr 77"
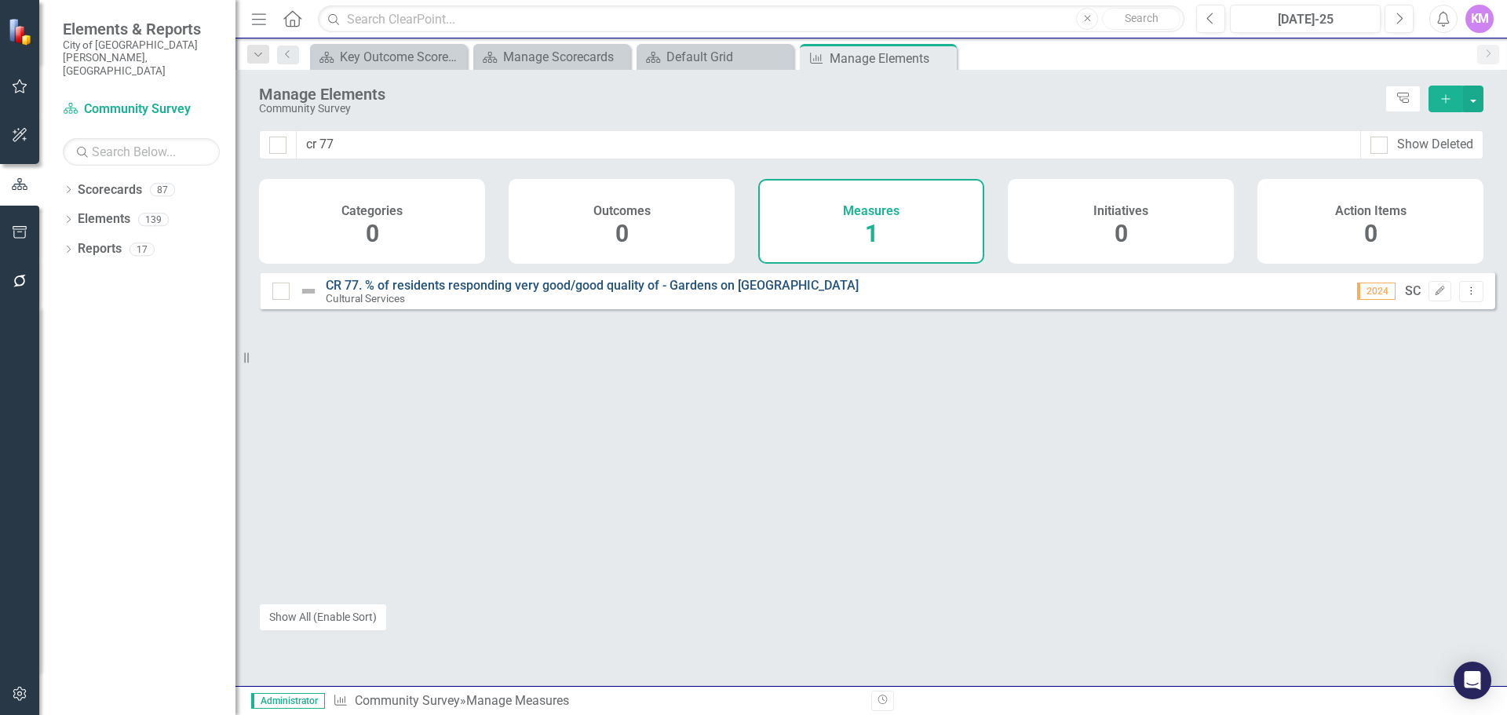
click at [731, 293] on link "CR 77. % of residents responding very good/good quality of - Gardens on [GEOGRA…" at bounding box center [592, 285] width 533 height 15
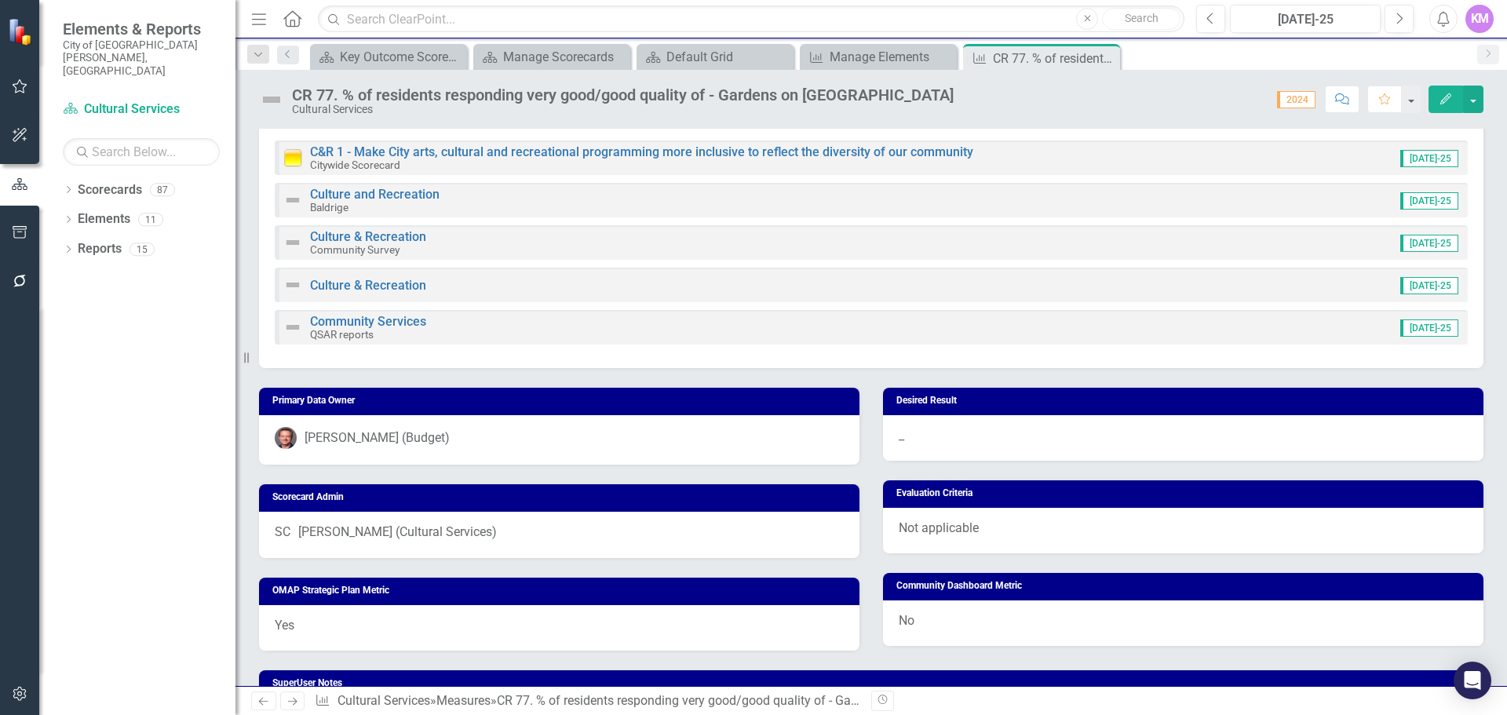
scroll to position [954, 0]
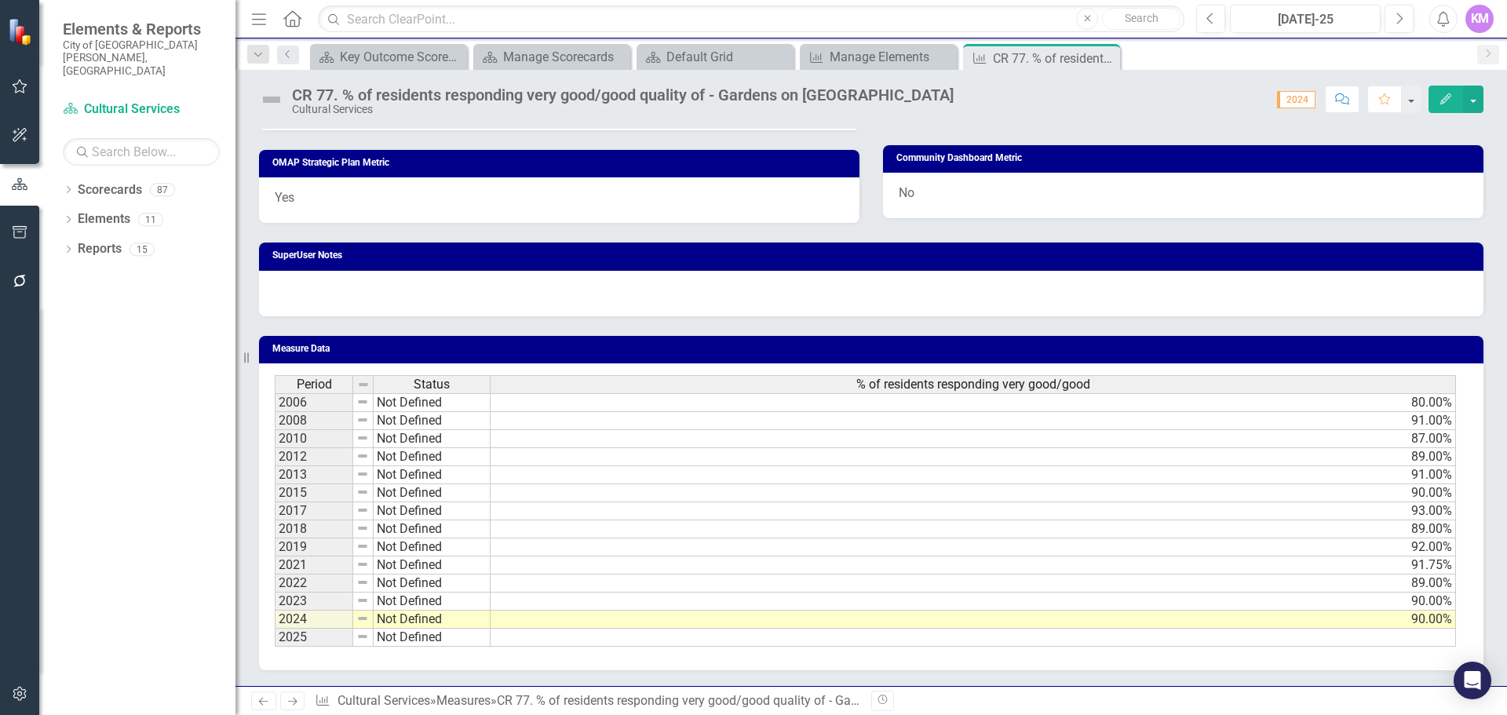
click at [1147, 647] on div "Period Status % of residents responding very good/good 2006 Not Defined 80.00% …" at bounding box center [871, 516] width 1224 height 307
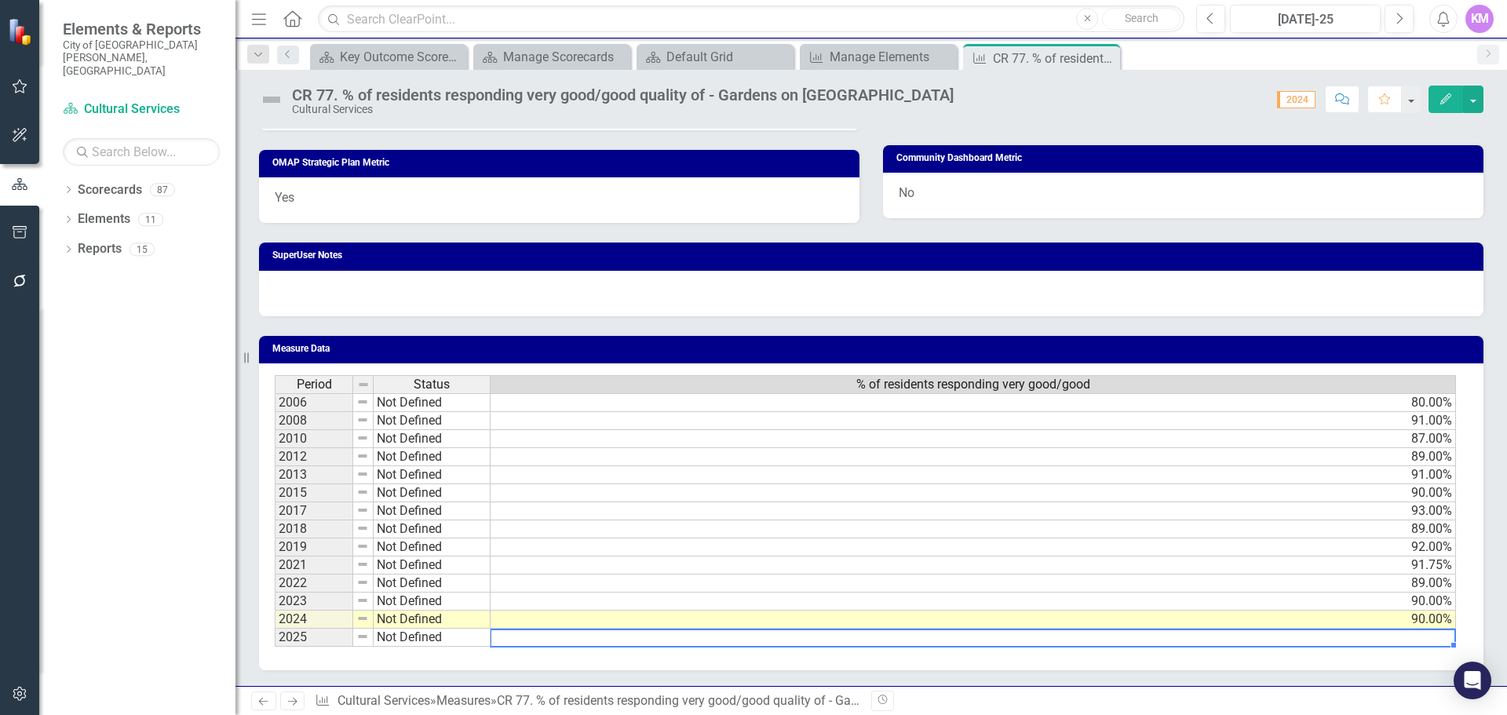
click at [1150, 640] on td at bounding box center [972, 638] width 965 height 18
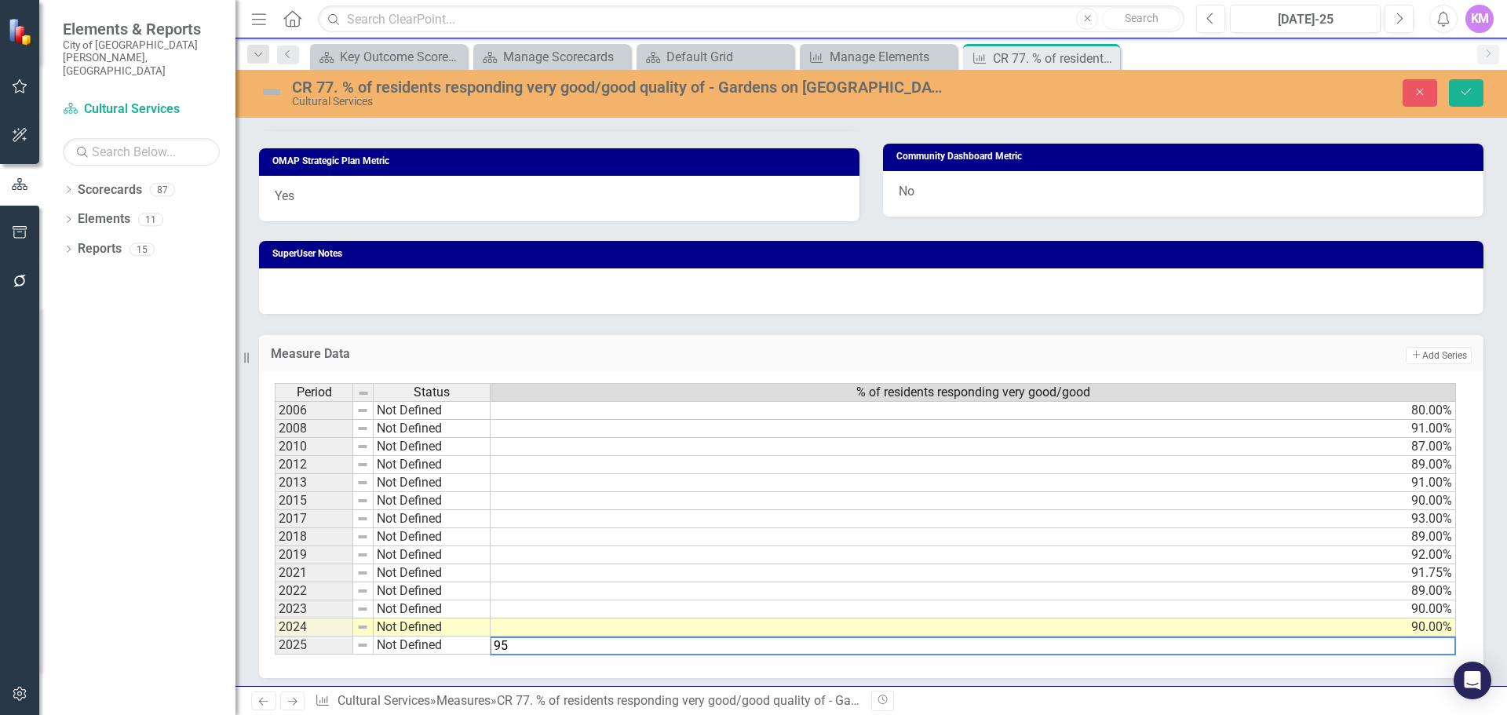
type textarea "95"
click at [1471, 95] on icon "Save" at bounding box center [1466, 91] width 14 height 11
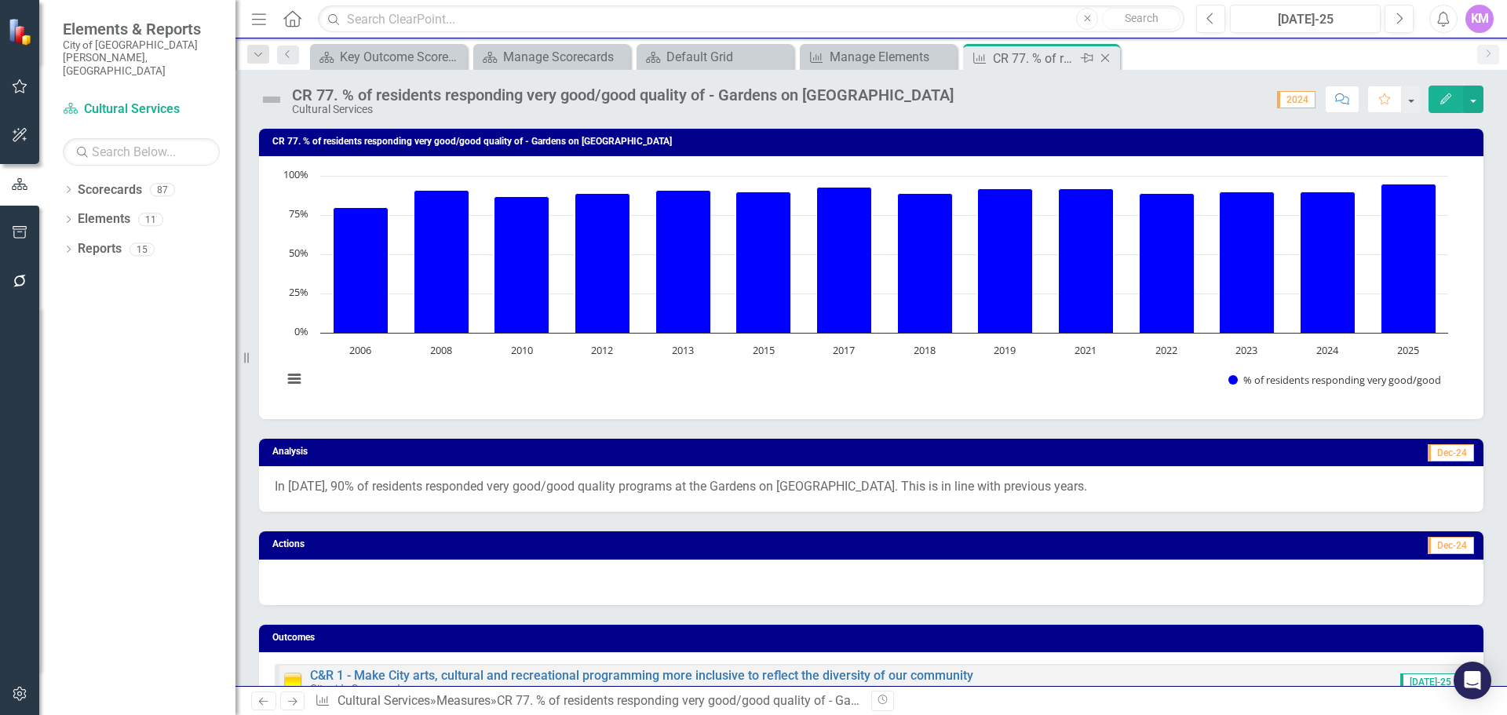
click at [1106, 58] on icon "Close" at bounding box center [1105, 58] width 16 height 13
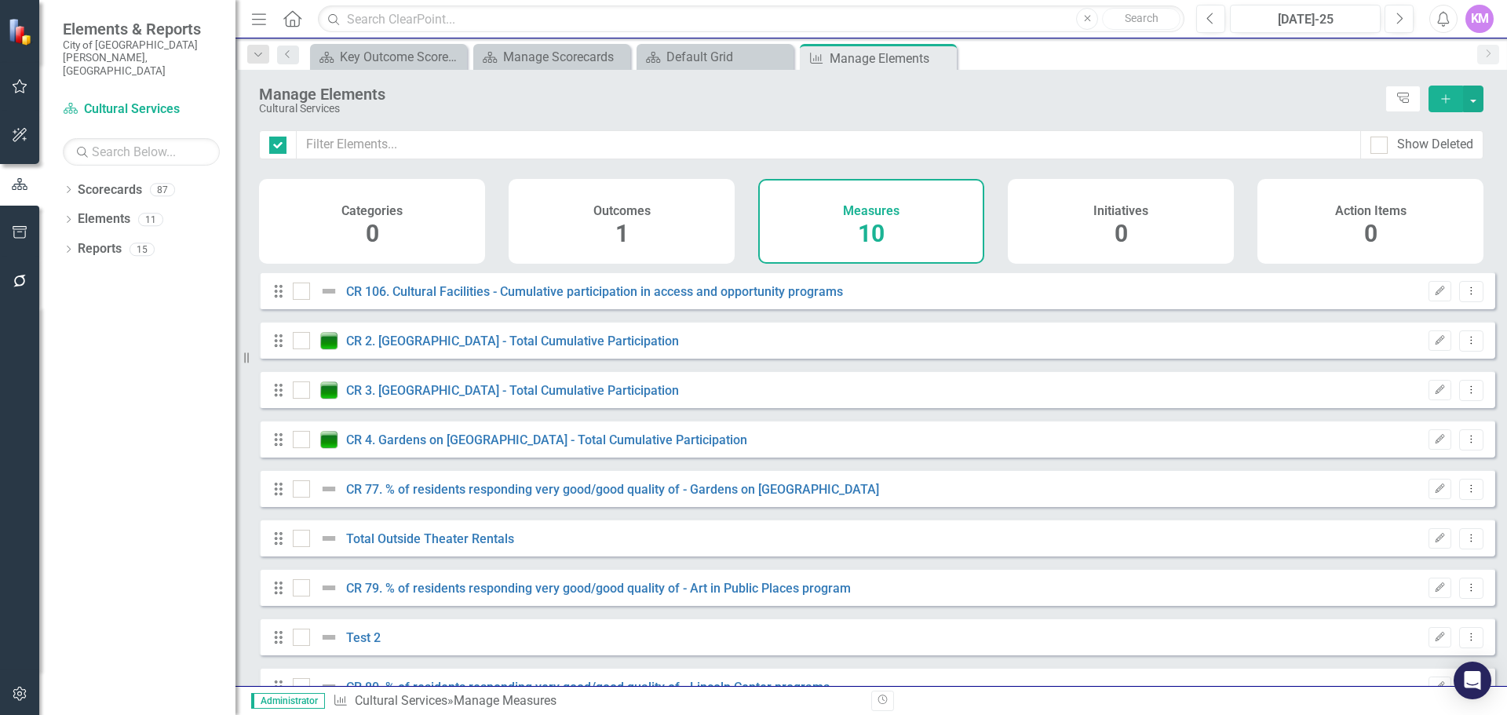
checkbox input "false"
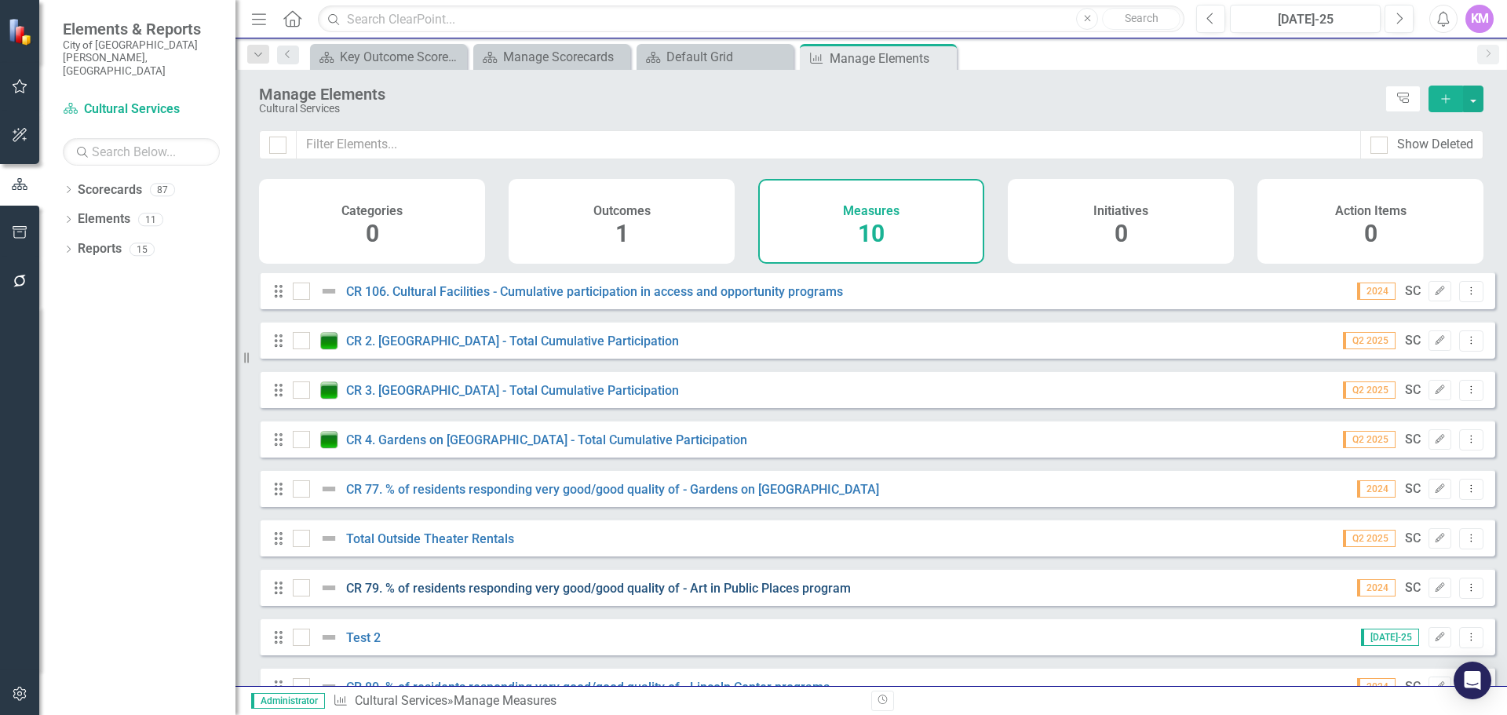
click at [509, 596] on link "CR 79. % of residents responding very good/good quality of - Art in Public Plac…" at bounding box center [598, 588] width 505 height 15
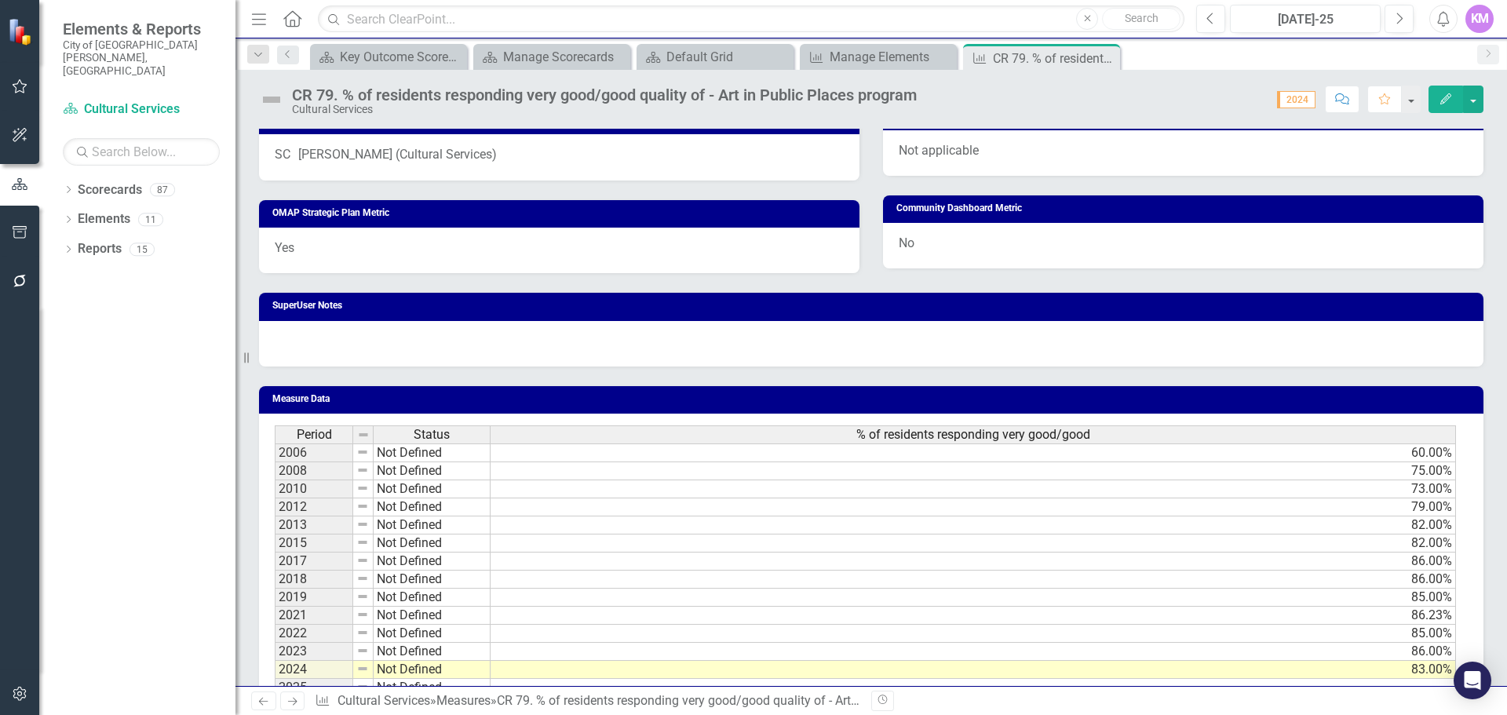
scroll to position [870, 0]
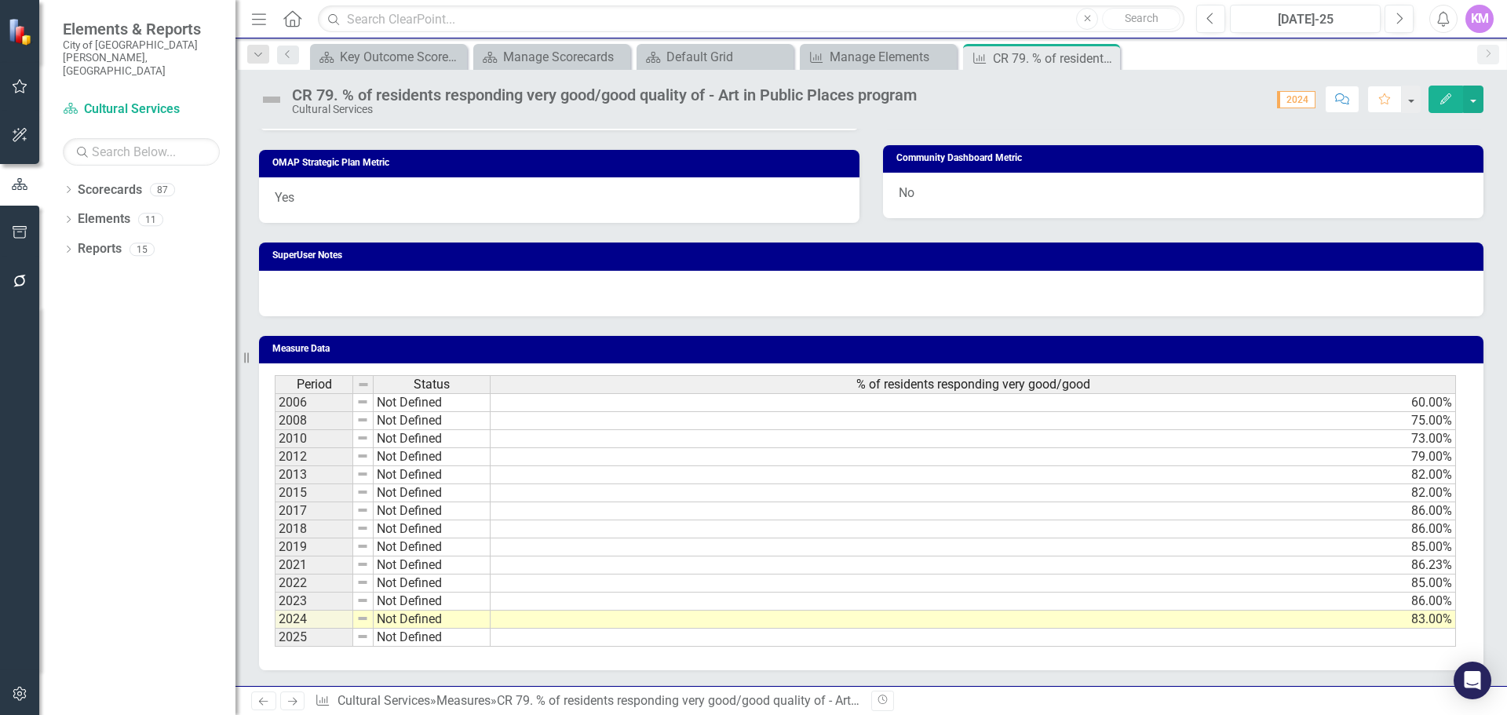
click at [747, 641] on td at bounding box center [972, 638] width 965 height 18
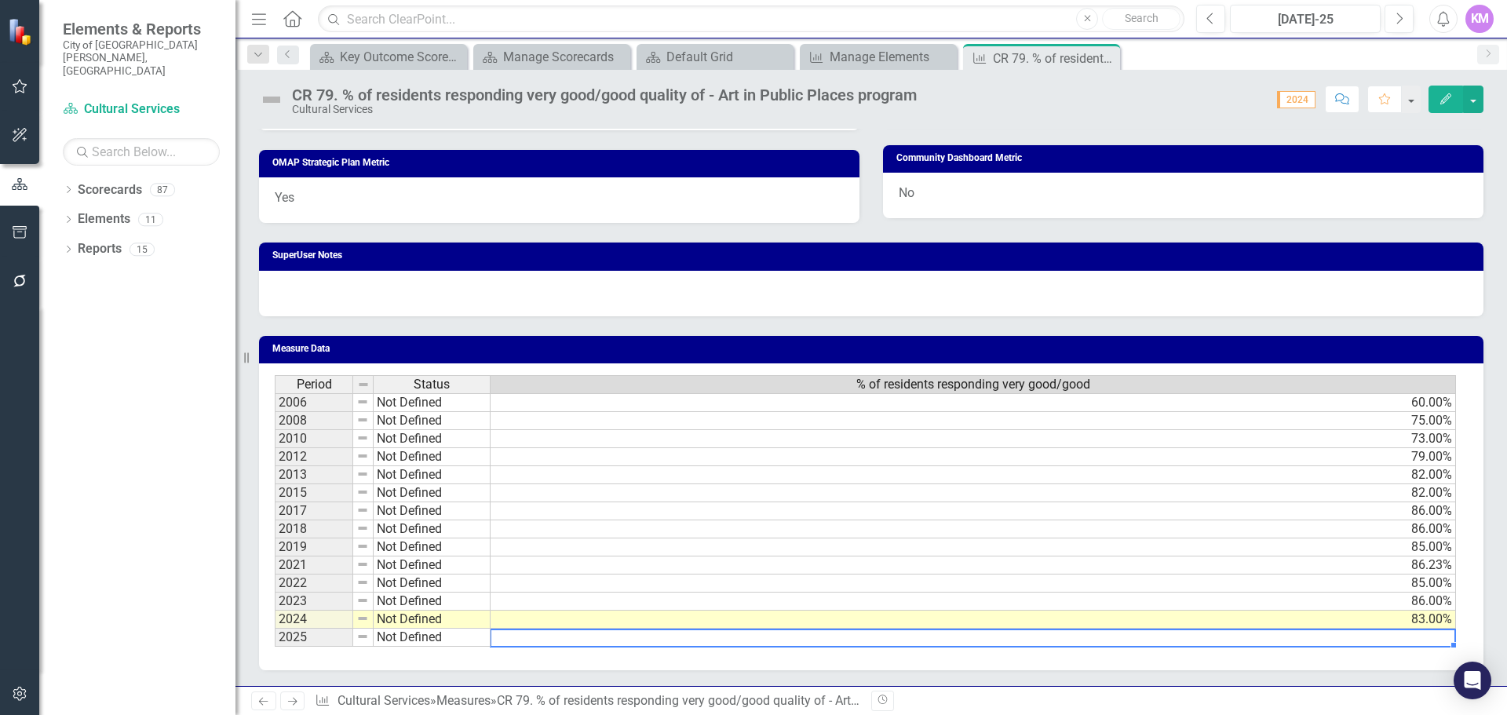
click at [747, 641] on td at bounding box center [972, 638] width 965 height 18
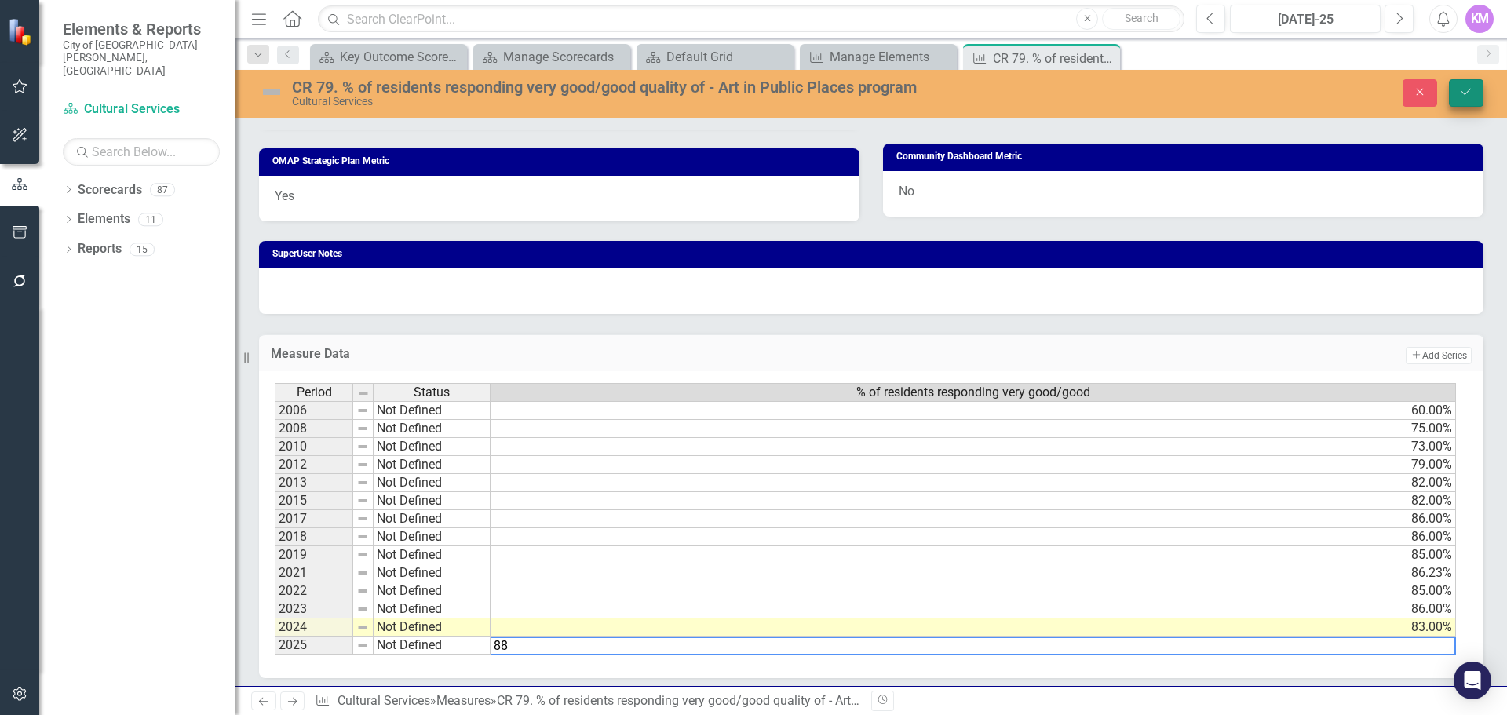
type textarea "88"
click at [1461, 106] on button "Save" at bounding box center [1466, 92] width 35 height 27
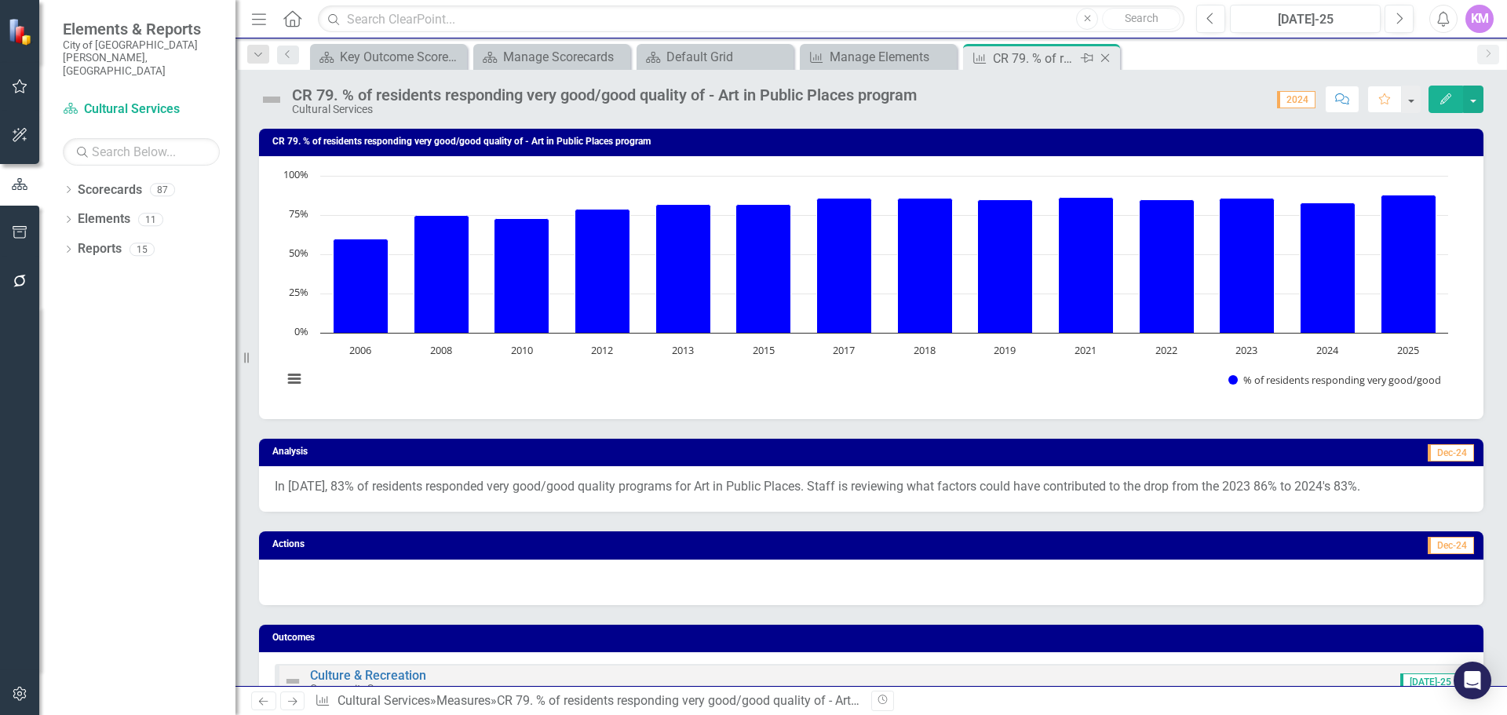
click at [1107, 57] on icon "Close" at bounding box center [1105, 58] width 16 height 13
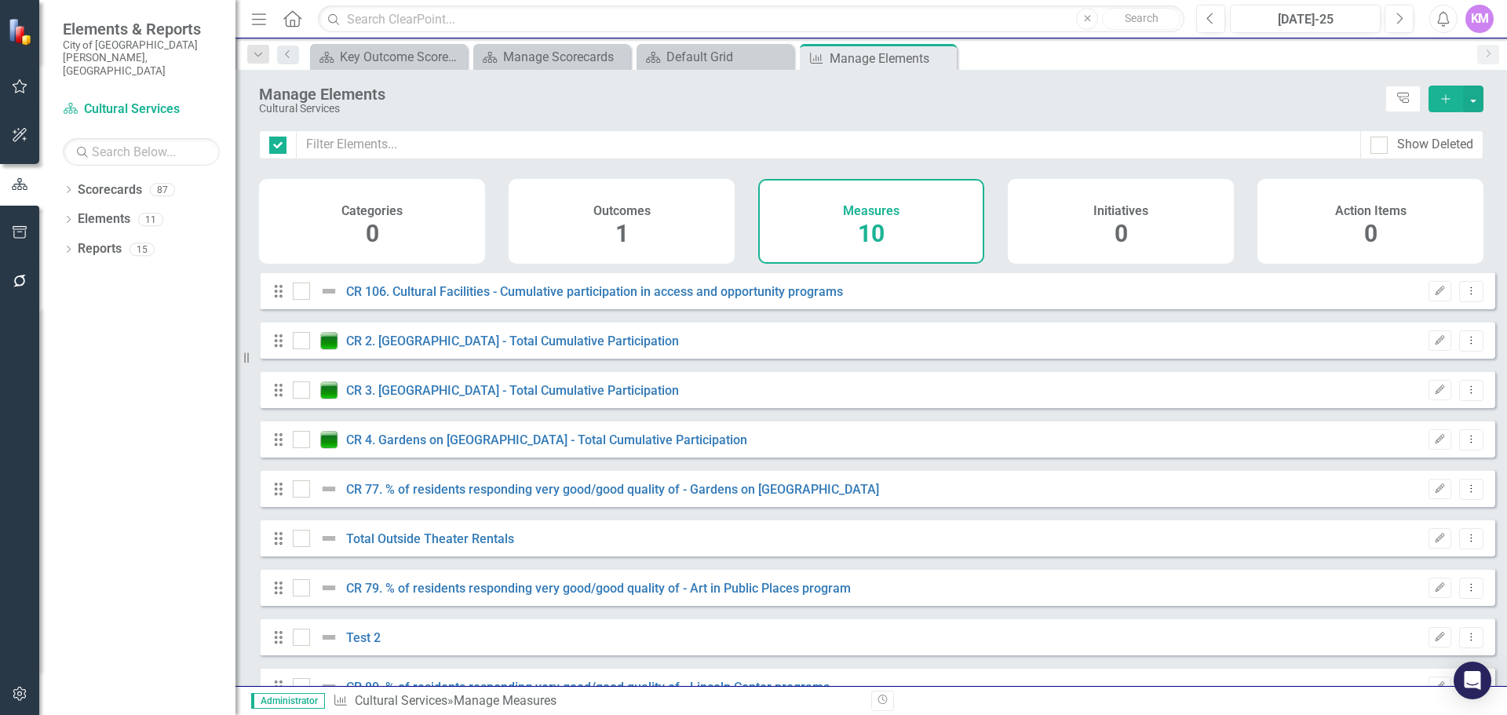
checkbox input "false"
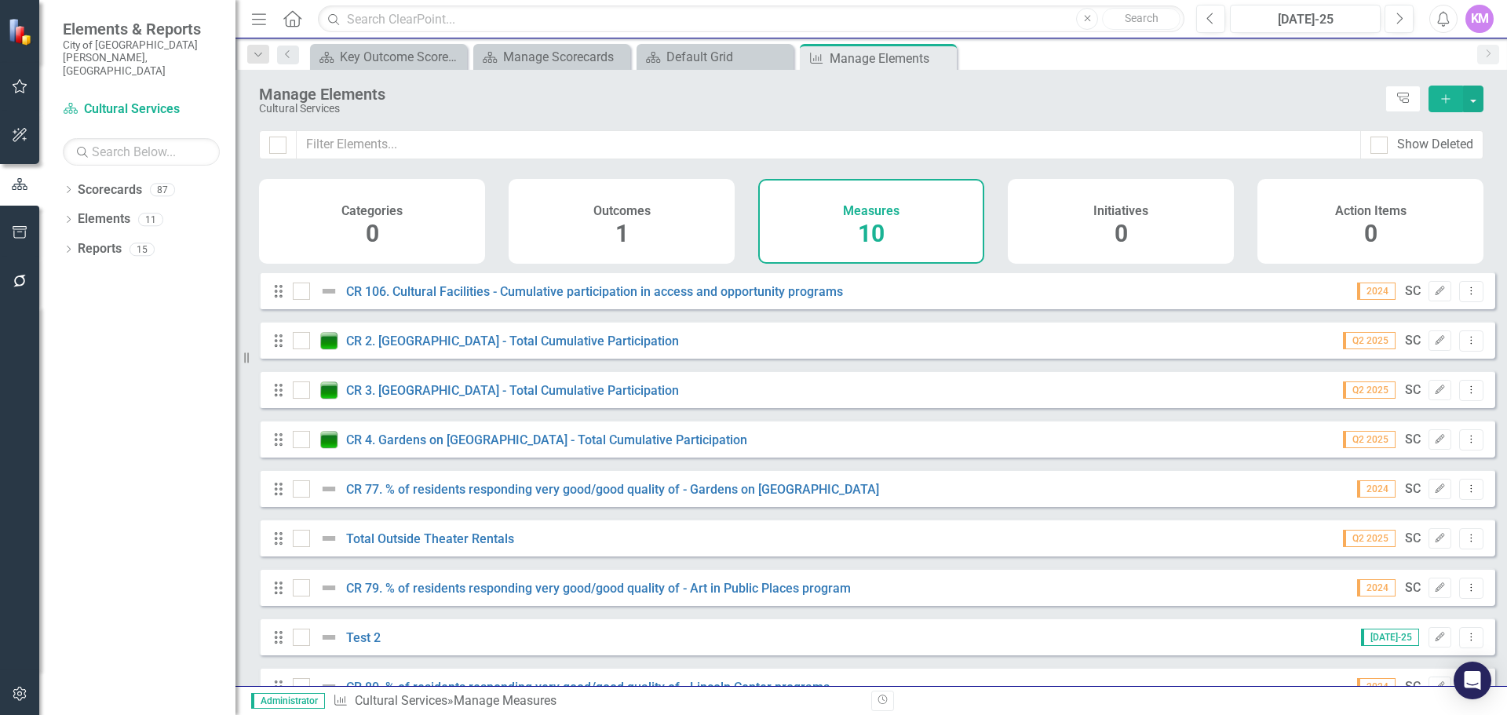
scroll to position [92, 0]
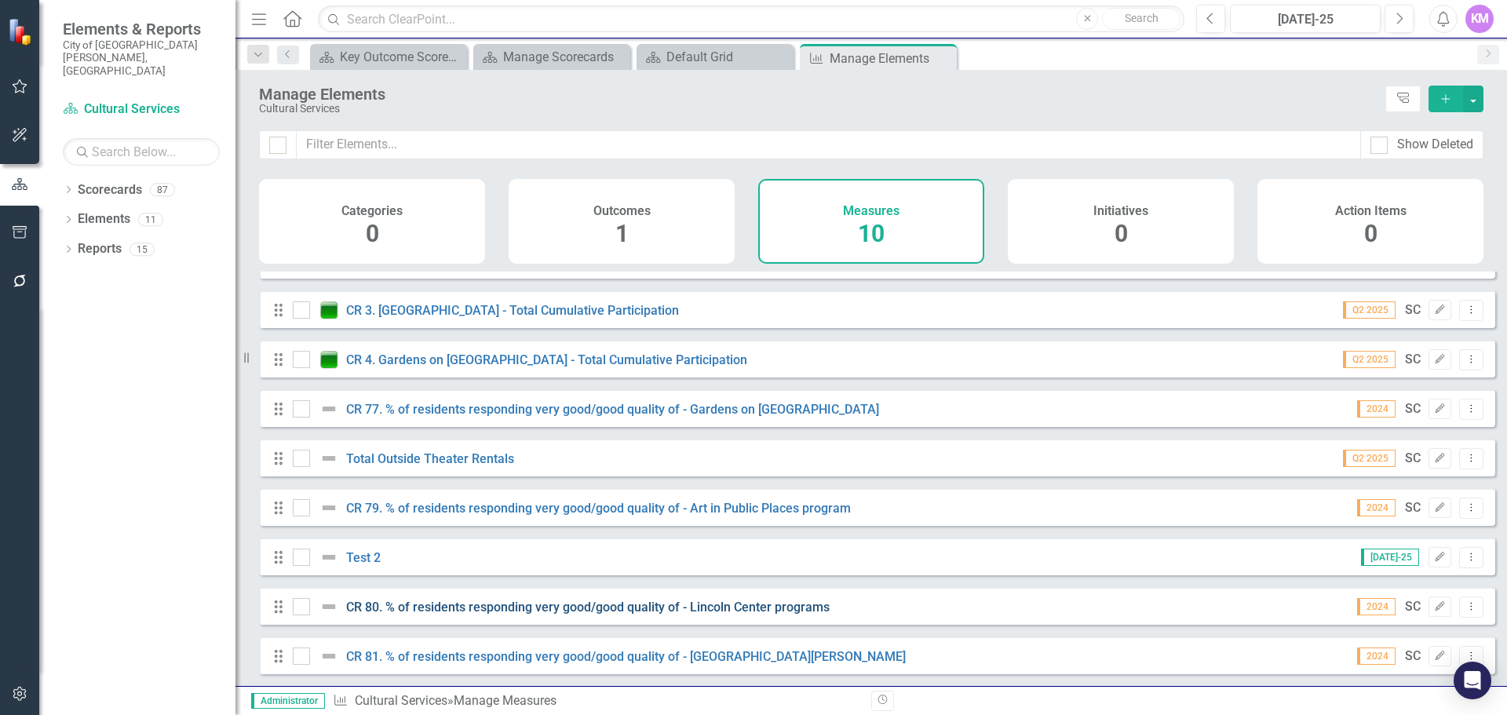
click at [746, 606] on link "CR 80. % of residents responding very good/good quality of - Lincoln Center pro…" at bounding box center [587, 607] width 483 height 15
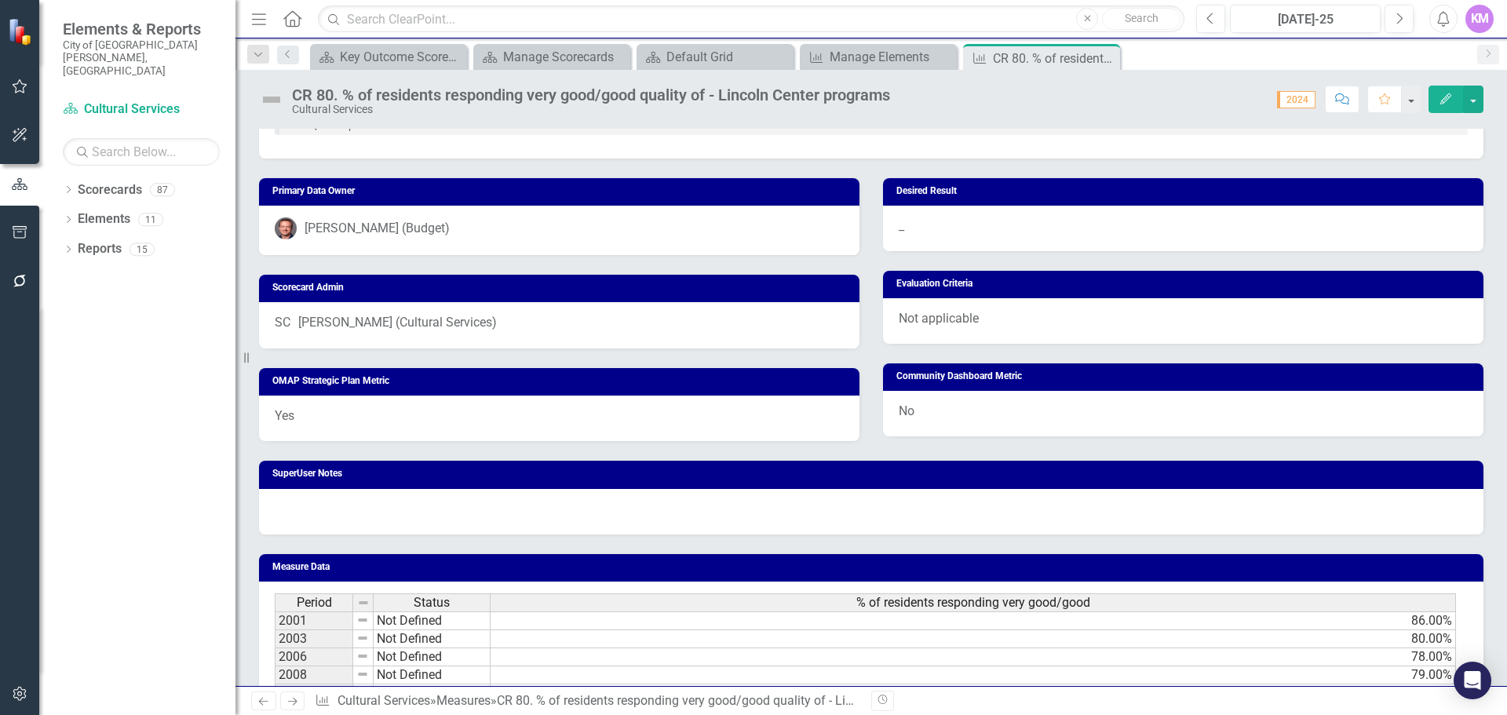
scroll to position [990, 0]
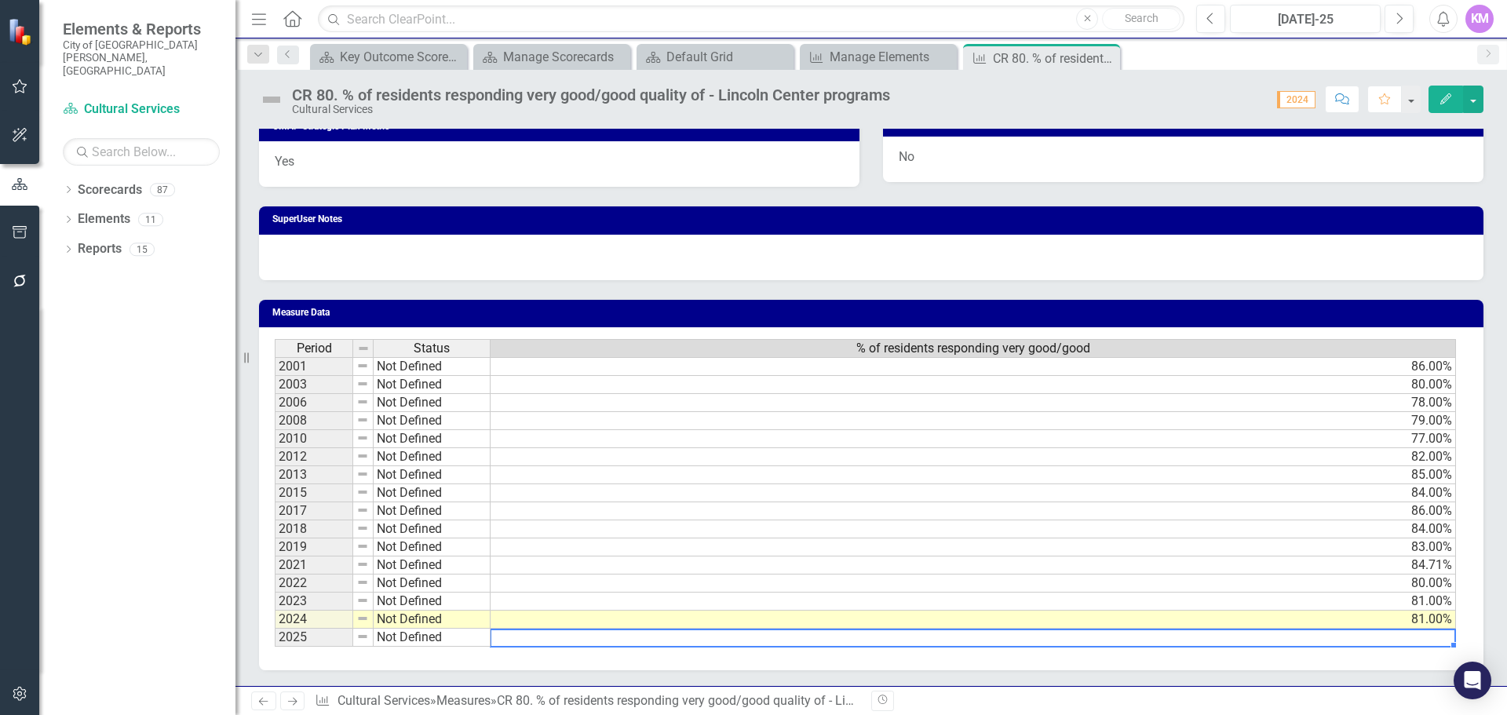
click at [1423, 638] on td at bounding box center [972, 638] width 965 height 18
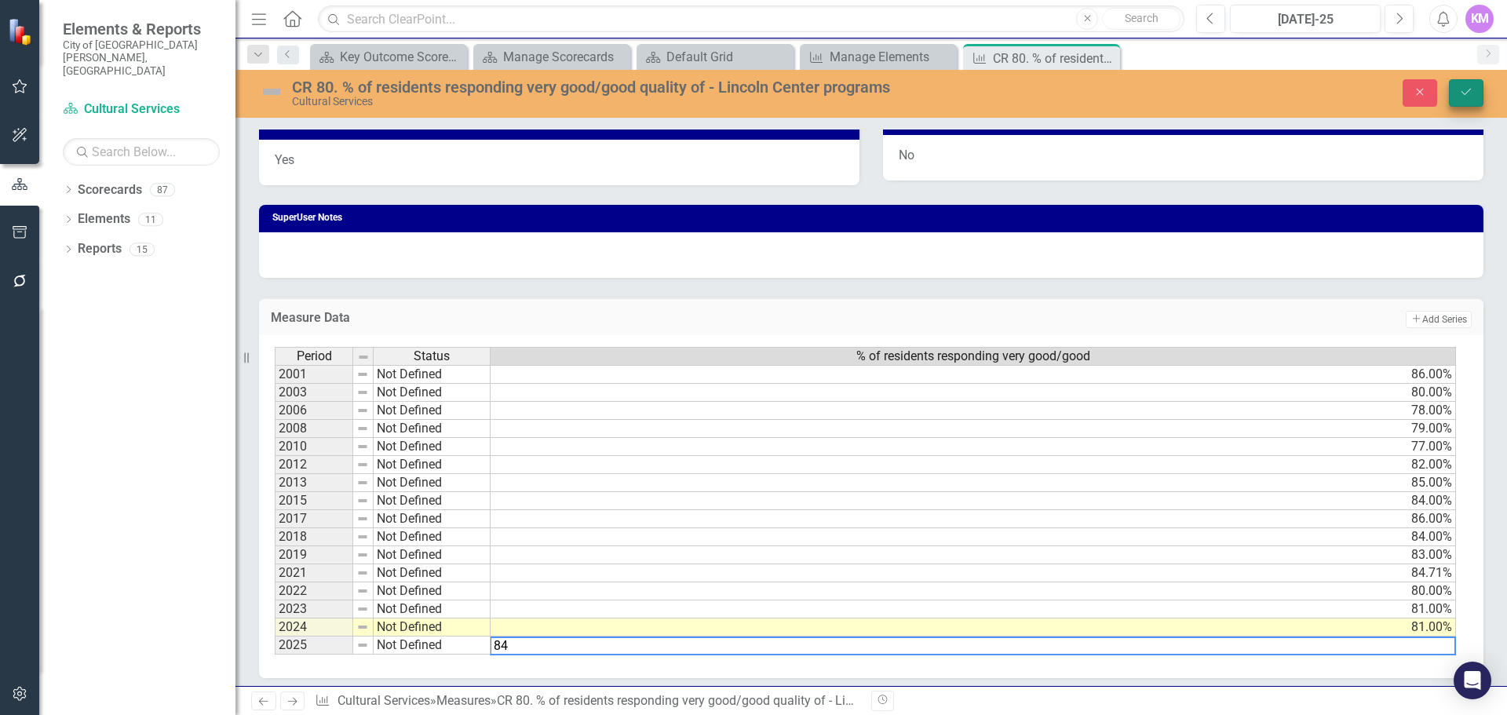
type textarea "84"
click at [1461, 99] on button "Save" at bounding box center [1466, 92] width 35 height 27
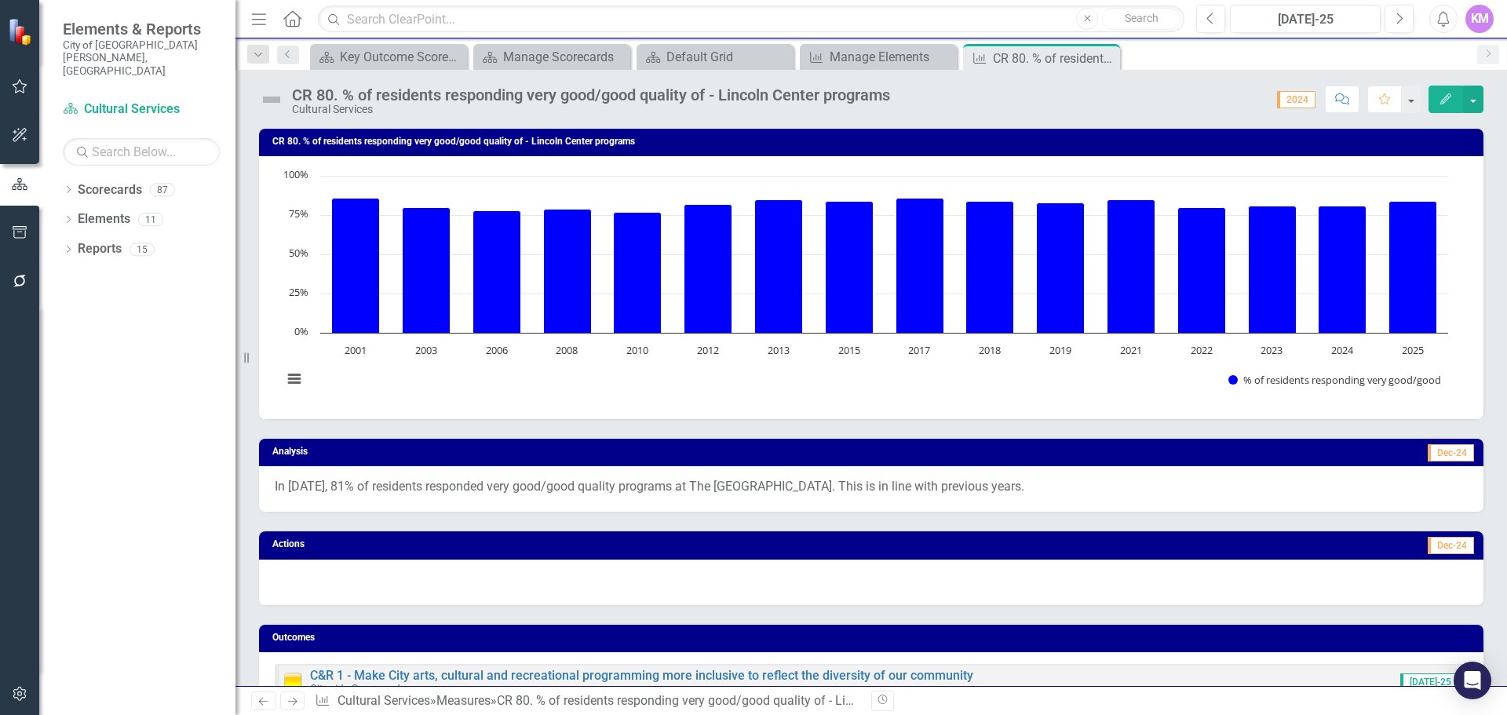
drag, startPoint x: 1104, startPoint y: 52, endPoint x: 57, endPoint y: 107, distance: 1048.4
click at [0, 0] on icon "Close" at bounding box center [0, 0] width 0 height 0
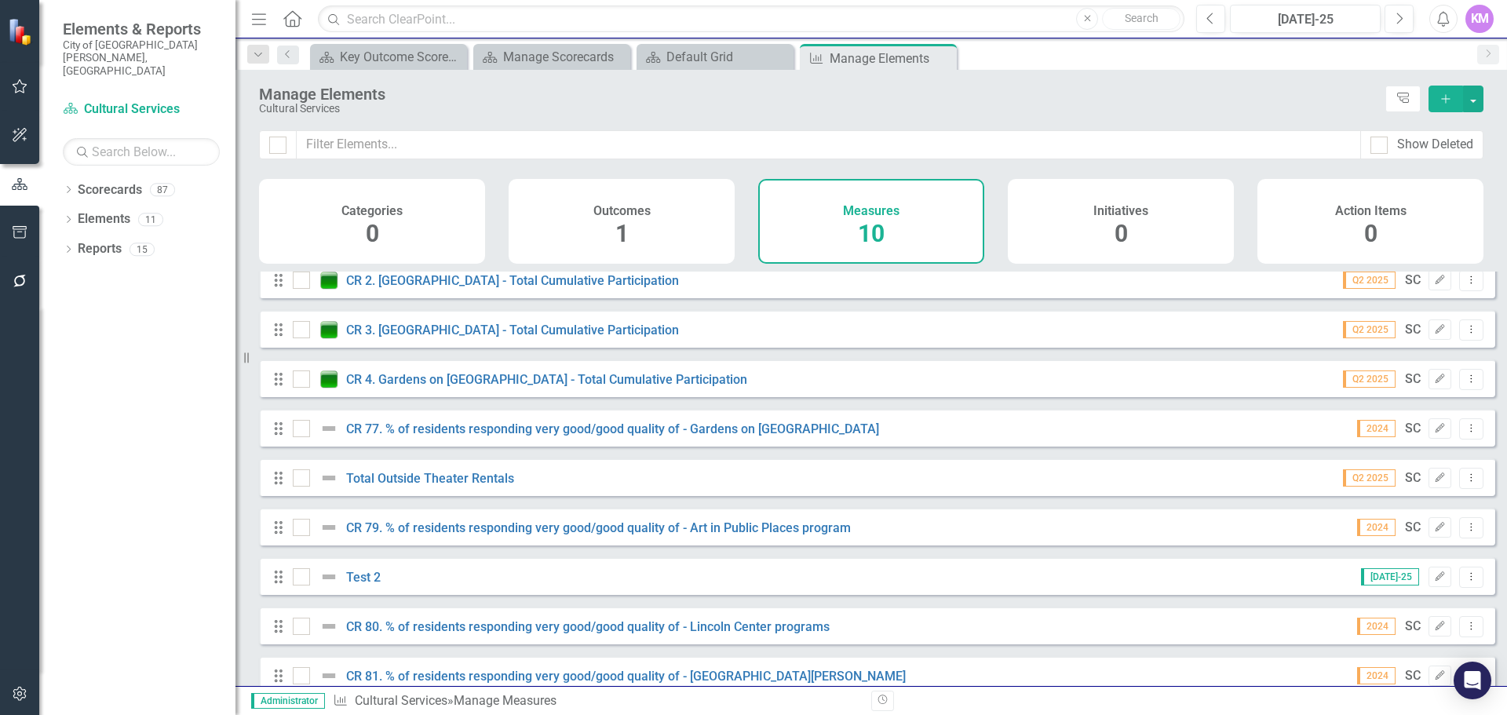
scroll to position [92, 0]
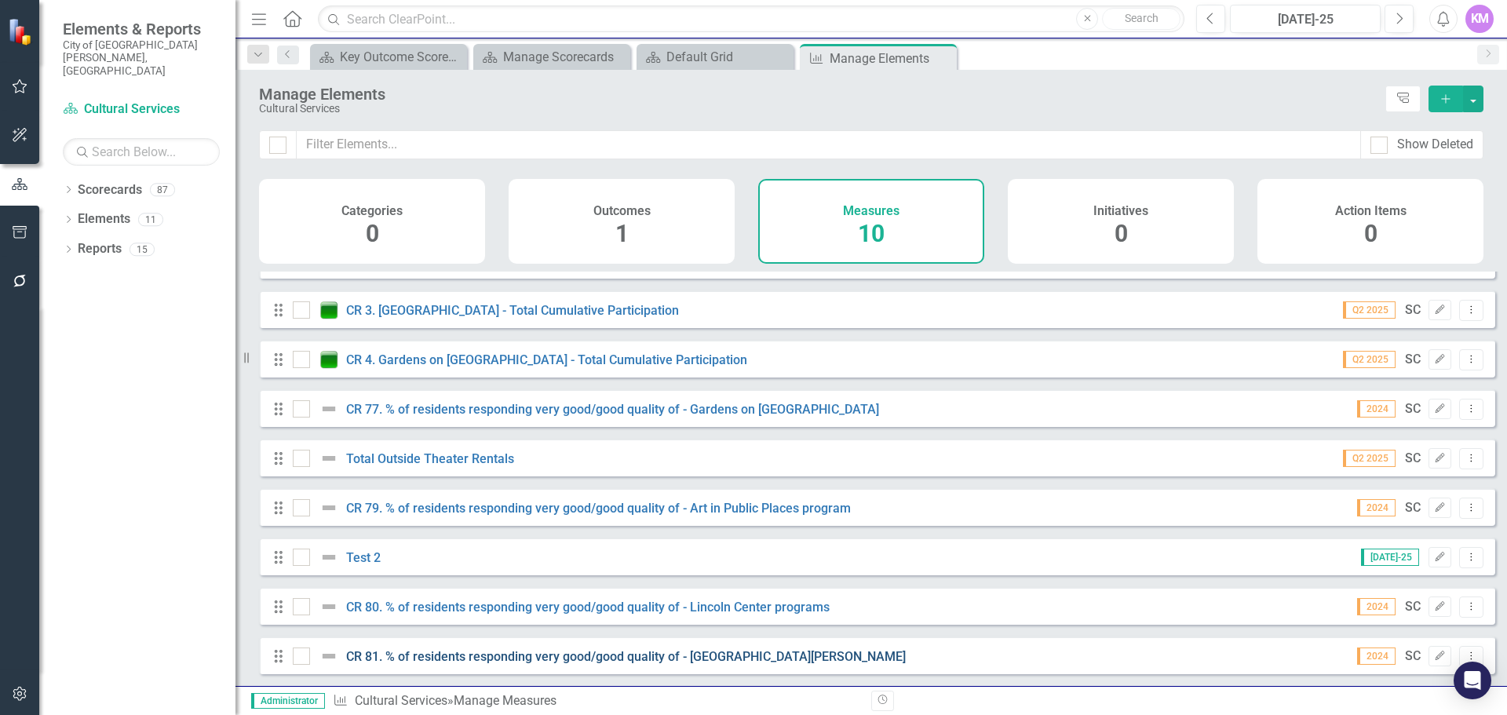
click at [596, 653] on link "CR 81. % of residents responding very good/good quality of - [GEOGRAPHIC_DATA][…" at bounding box center [626, 656] width 560 height 15
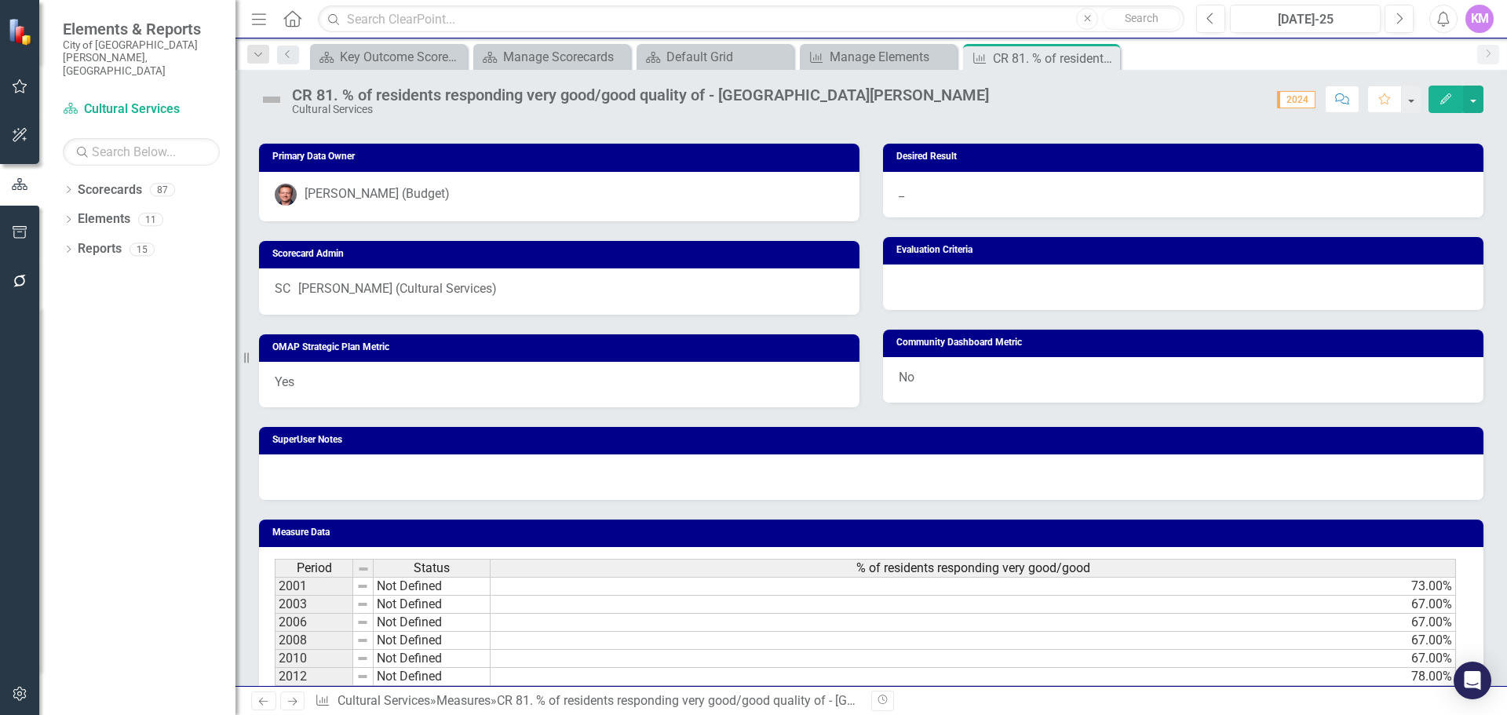
scroll to position [990, 0]
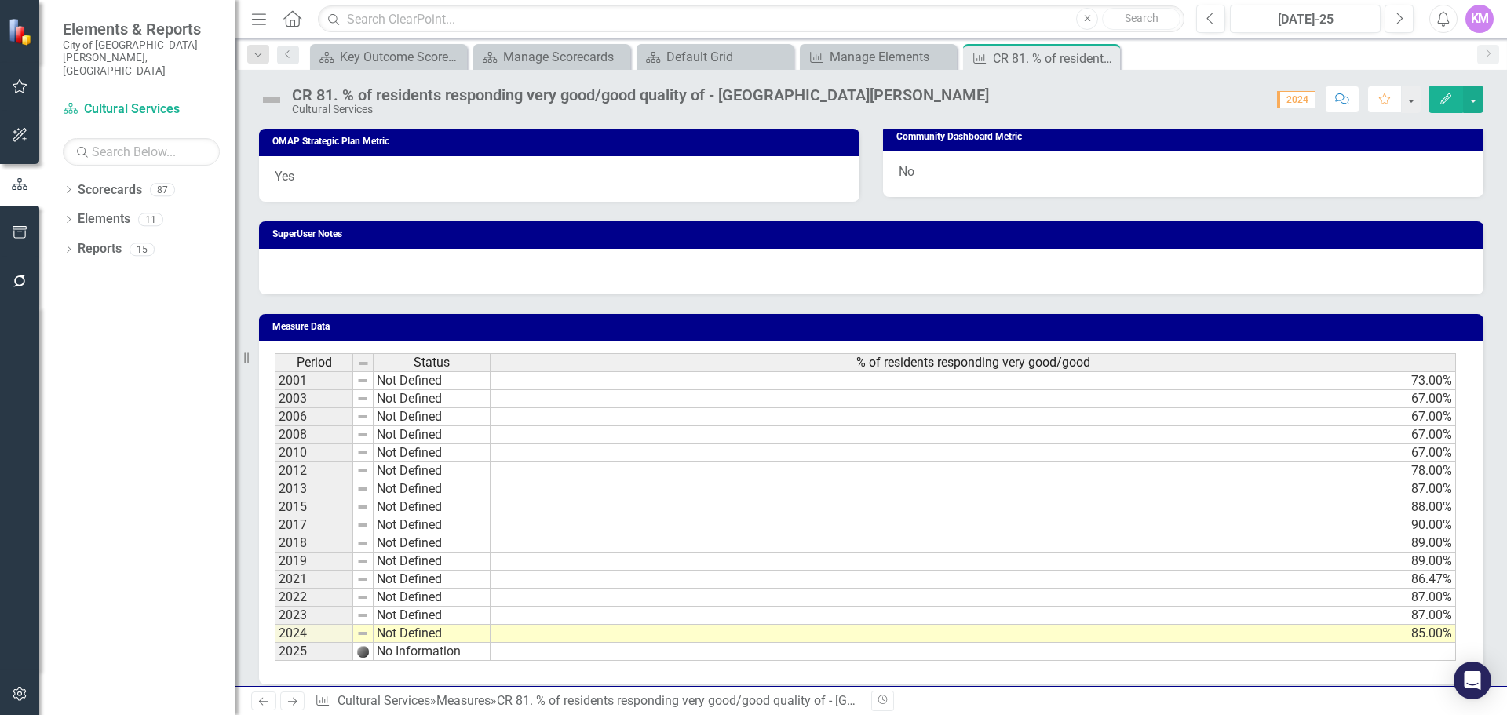
click at [1379, 643] on td at bounding box center [972, 652] width 965 height 18
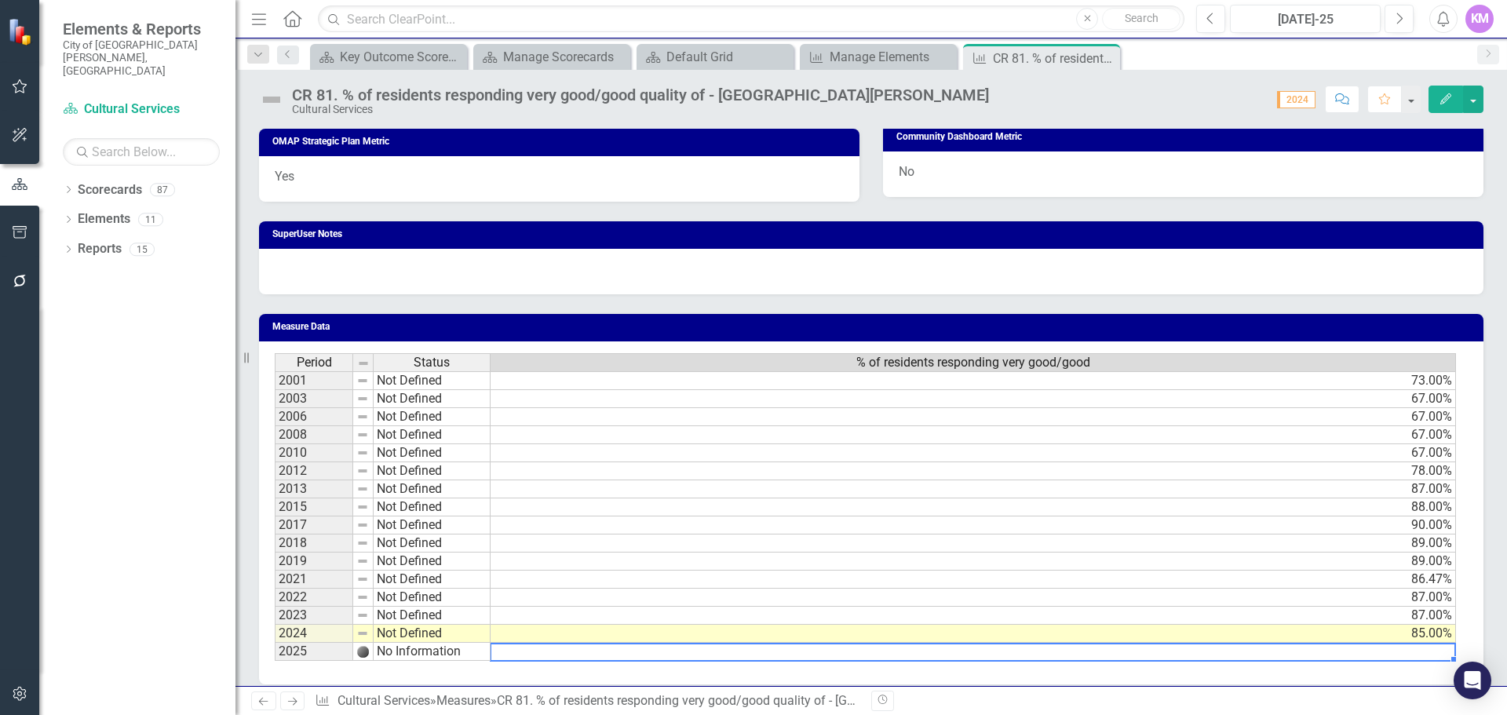
click at [1379, 643] on td at bounding box center [972, 652] width 965 height 18
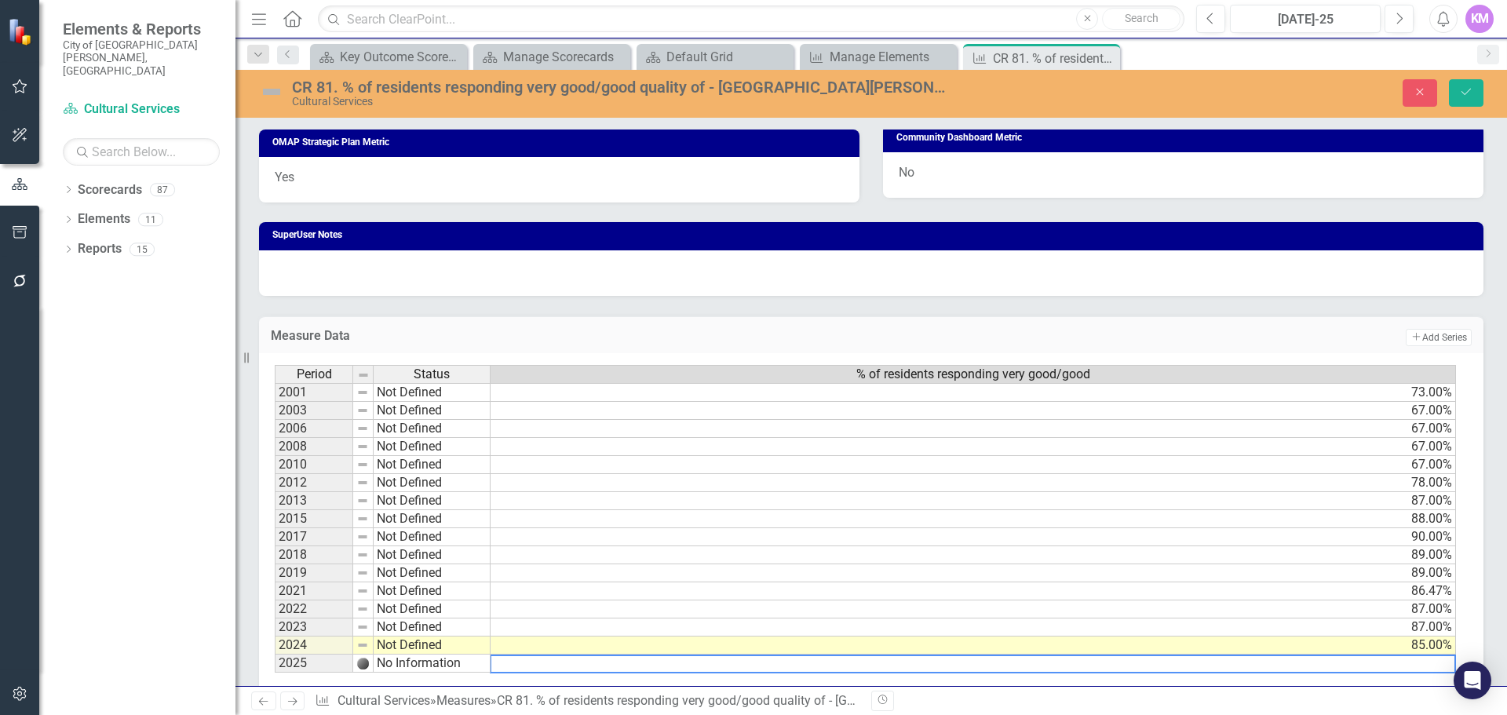
click at [1391, 655] on textarea at bounding box center [973, 664] width 966 height 19
type textarea "87"
click at [1467, 89] on icon "Save" at bounding box center [1466, 91] width 14 height 11
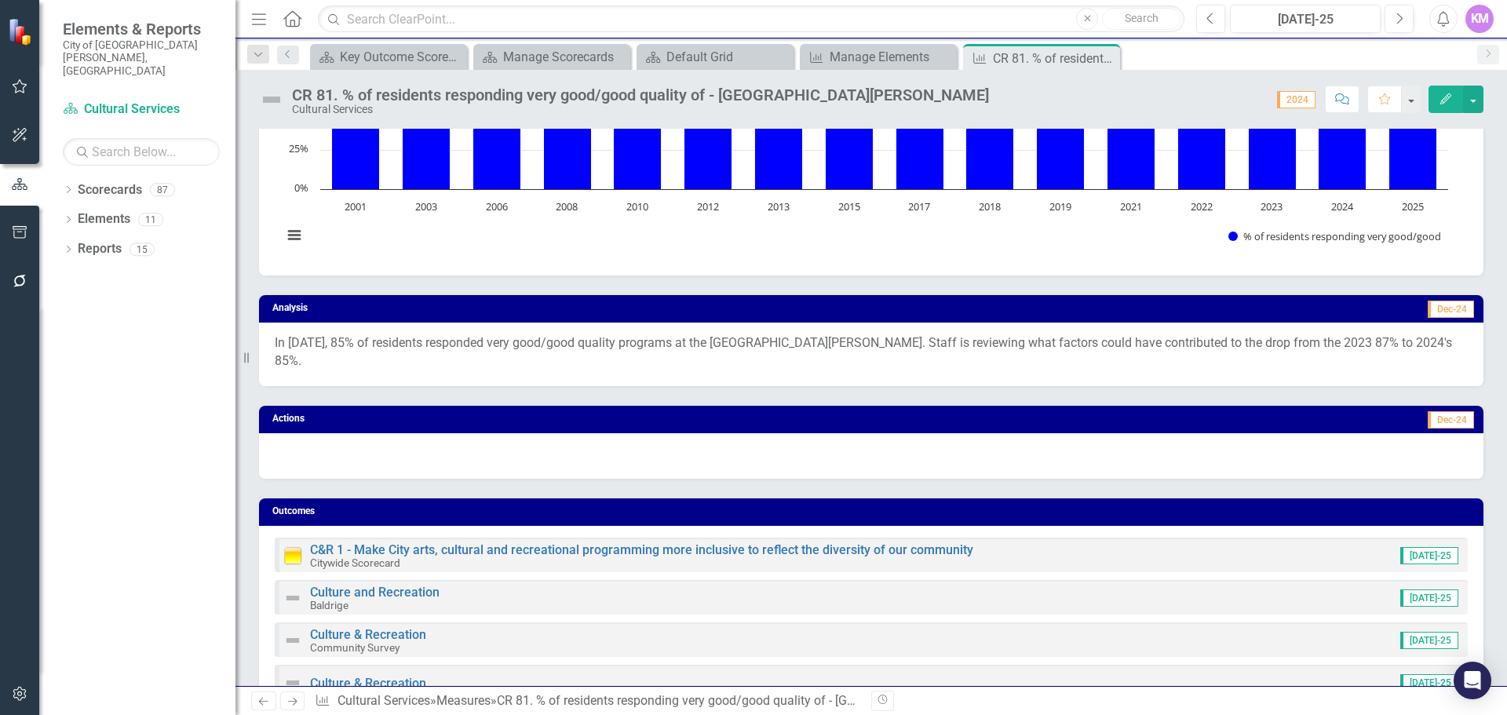
scroll to position [0, 0]
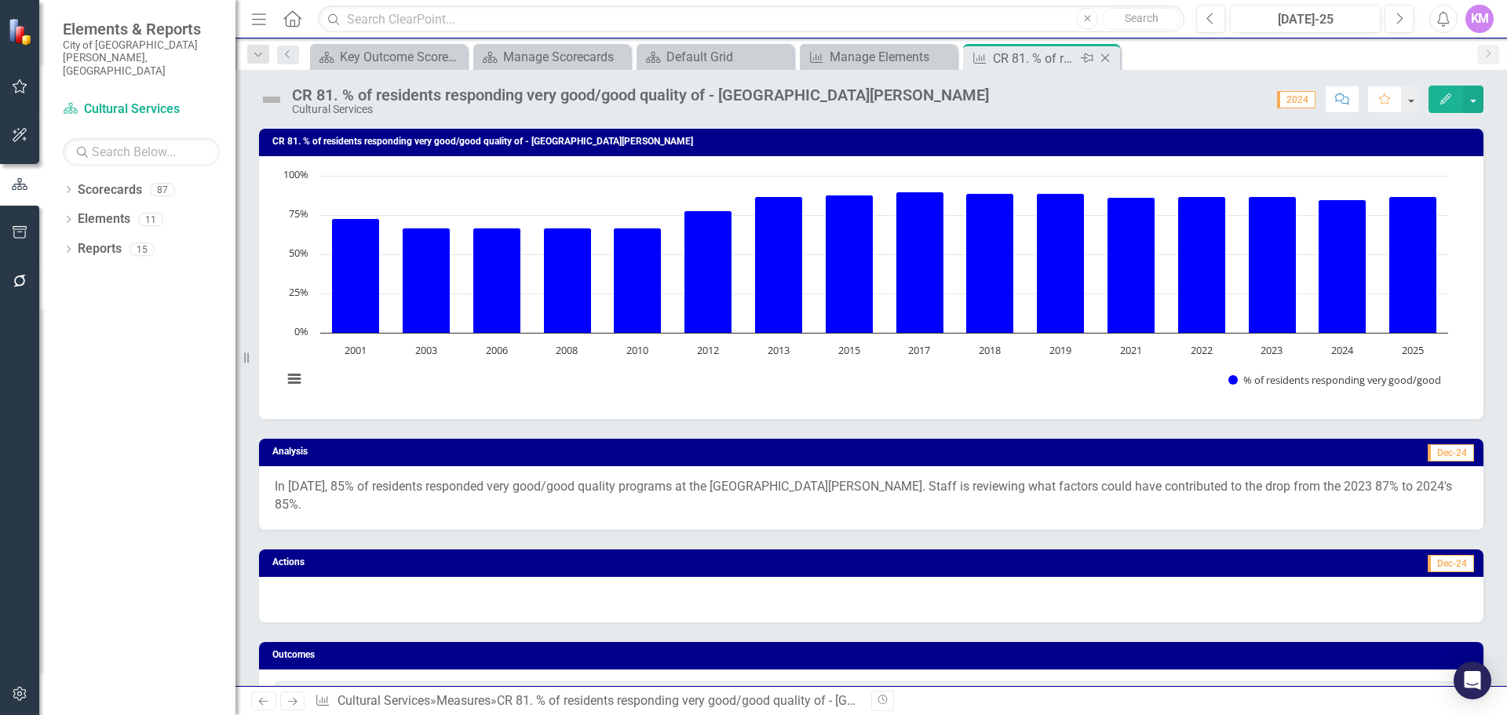
click at [1106, 56] on icon "Close" at bounding box center [1105, 58] width 16 height 13
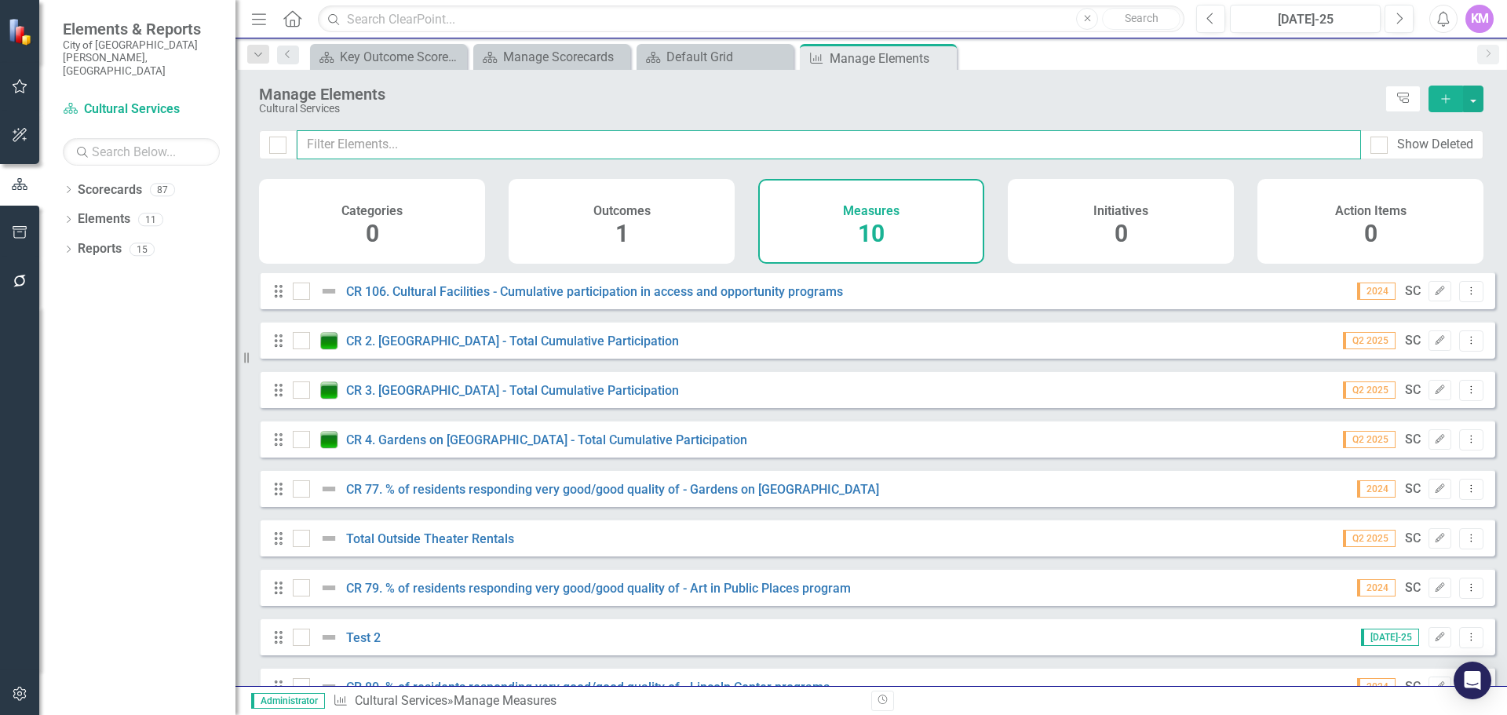
click at [669, 150] on input "text" at bounding box center [829, 144] width 1064 height 29
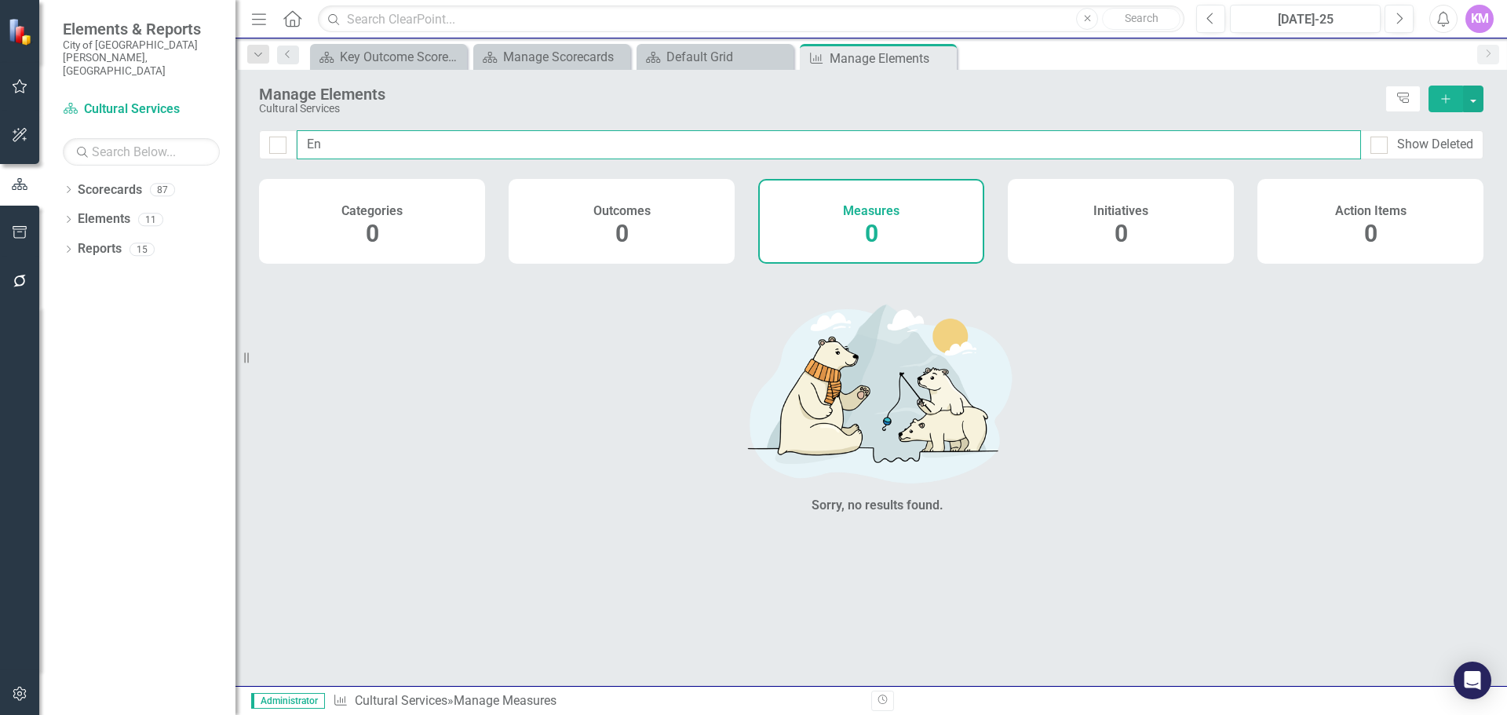
type input "E"
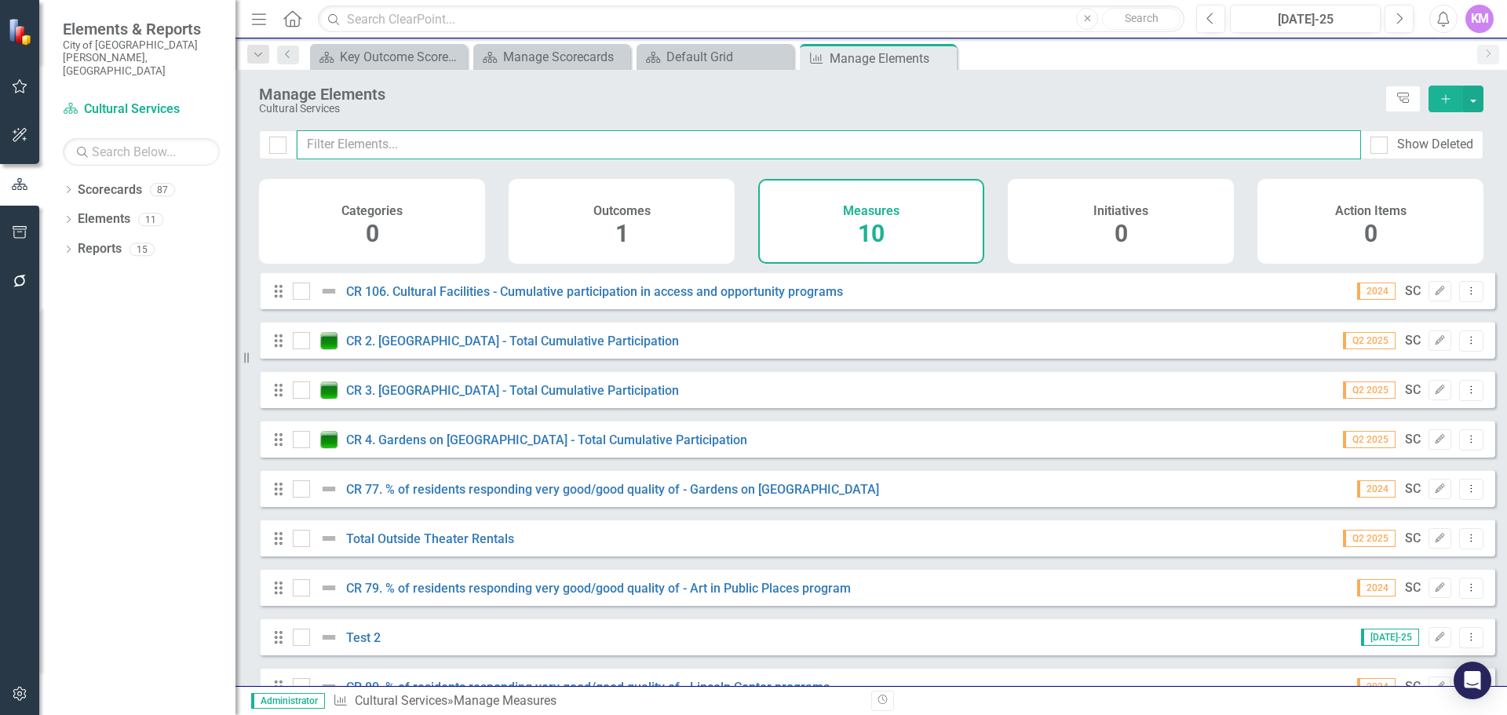
checkbox input "false"
type input "C"
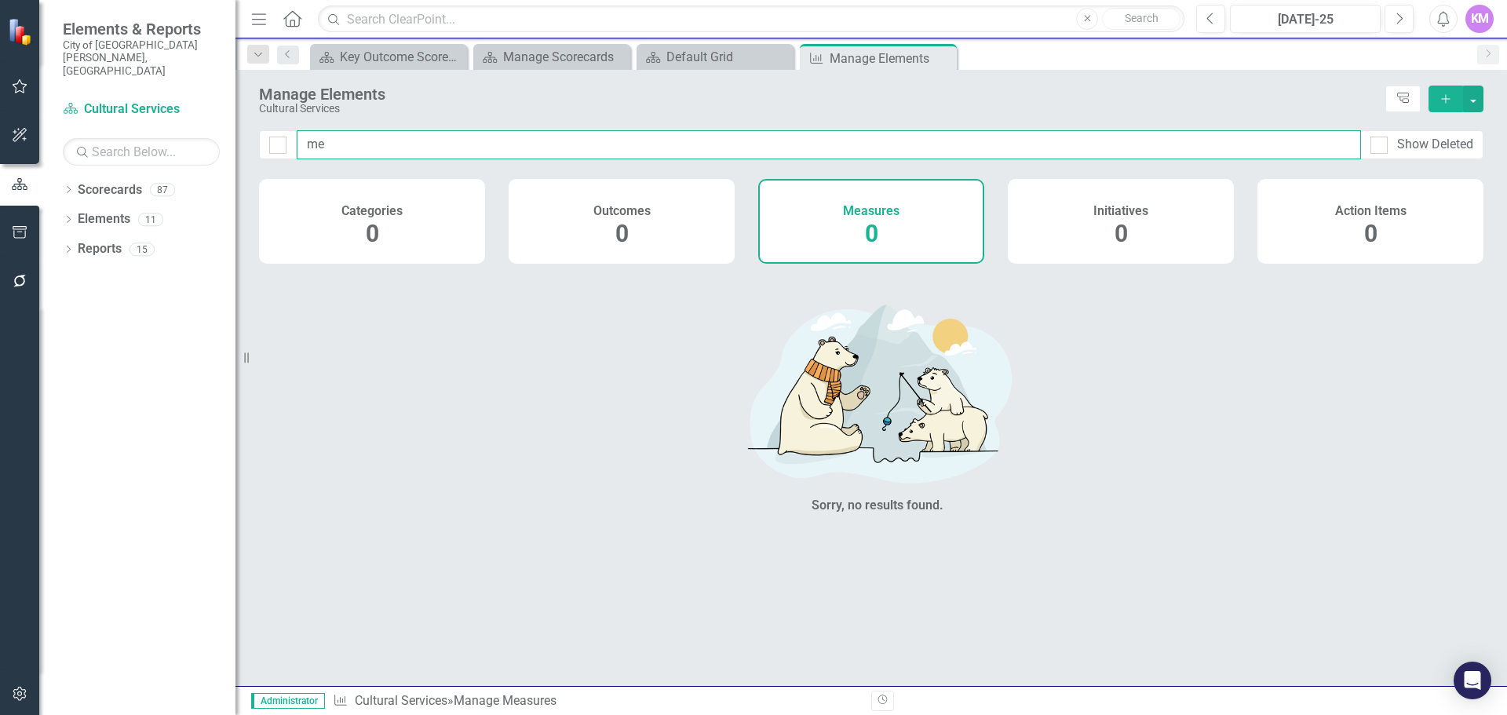
type input "m"
checkbox input "false"
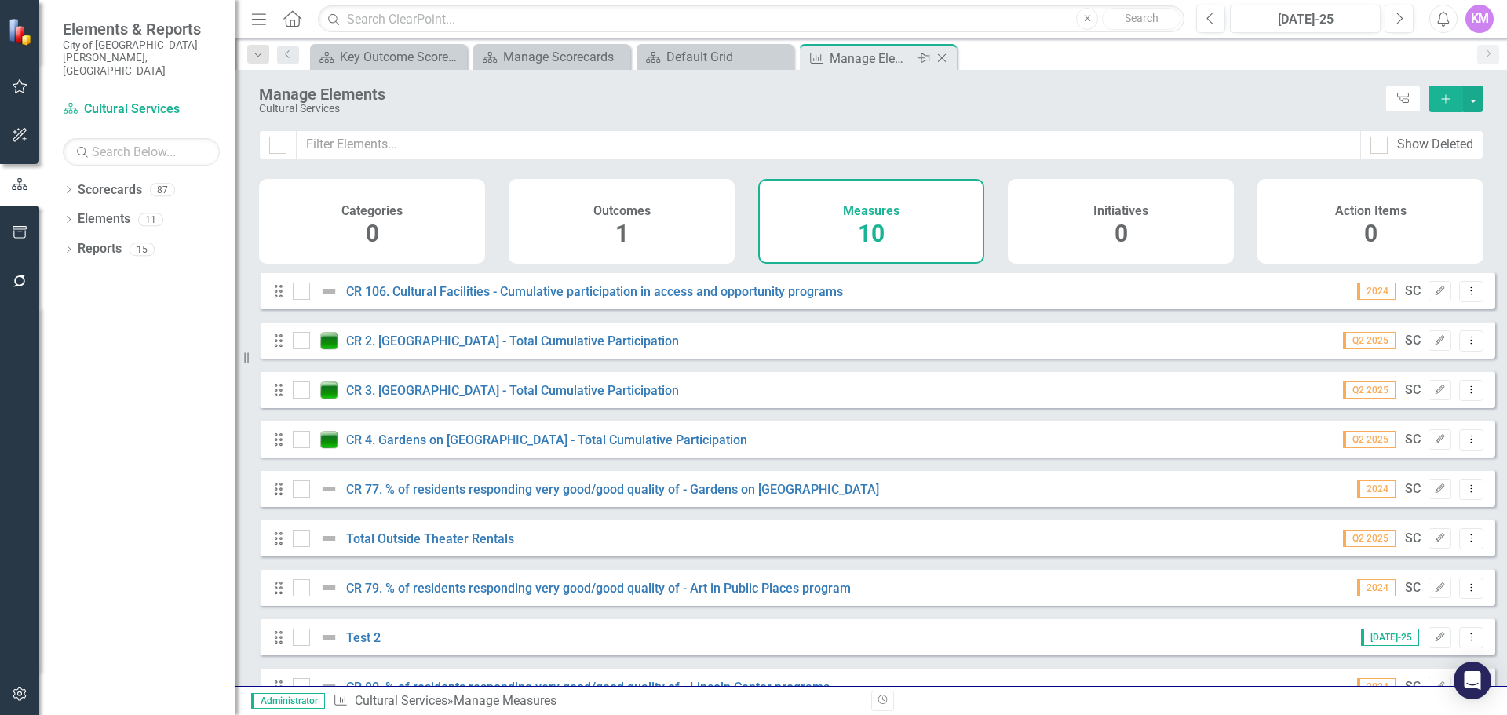
click at [940, 54] on icon "Close" at bounding box center [942, 58] width 16 height 13
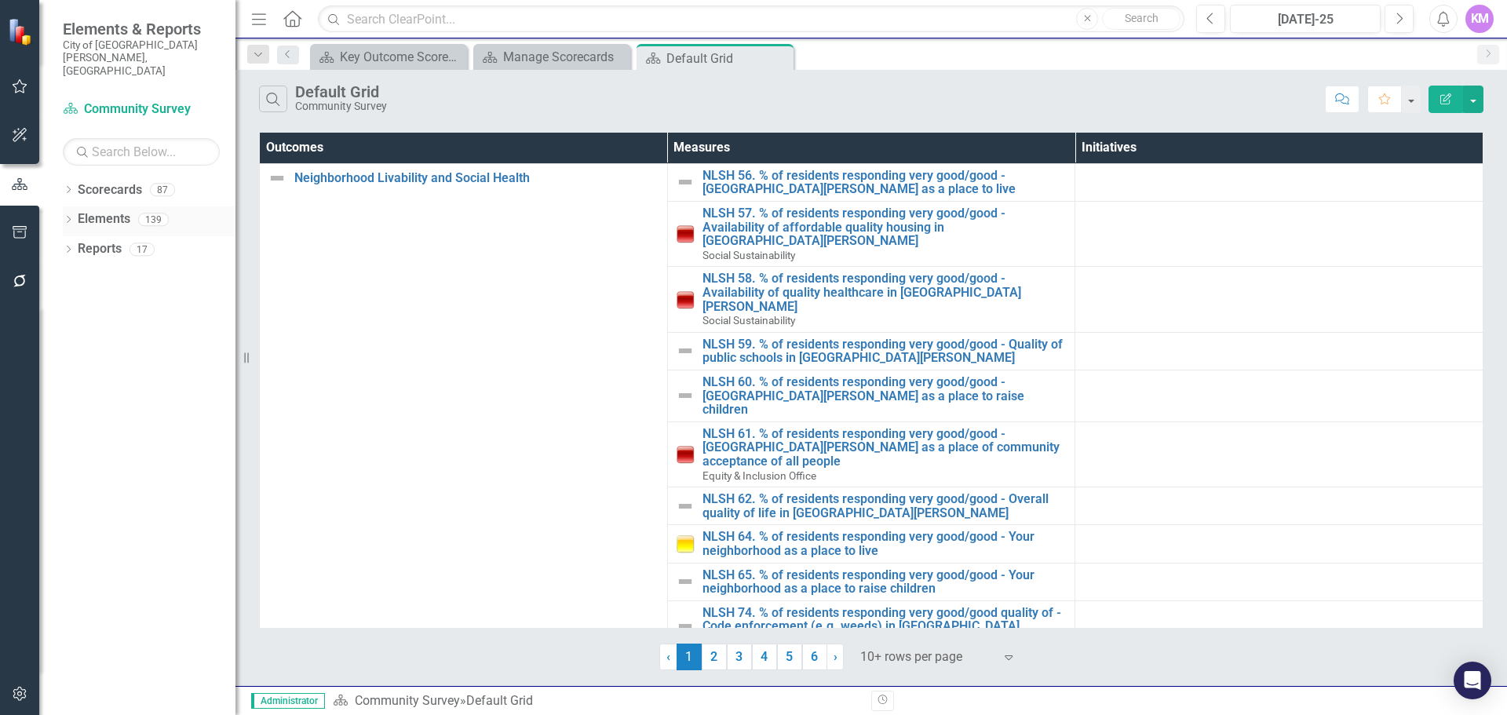
click at [112, 210] on link "Elements" at bounding box center [104, 219] width 53 height 18
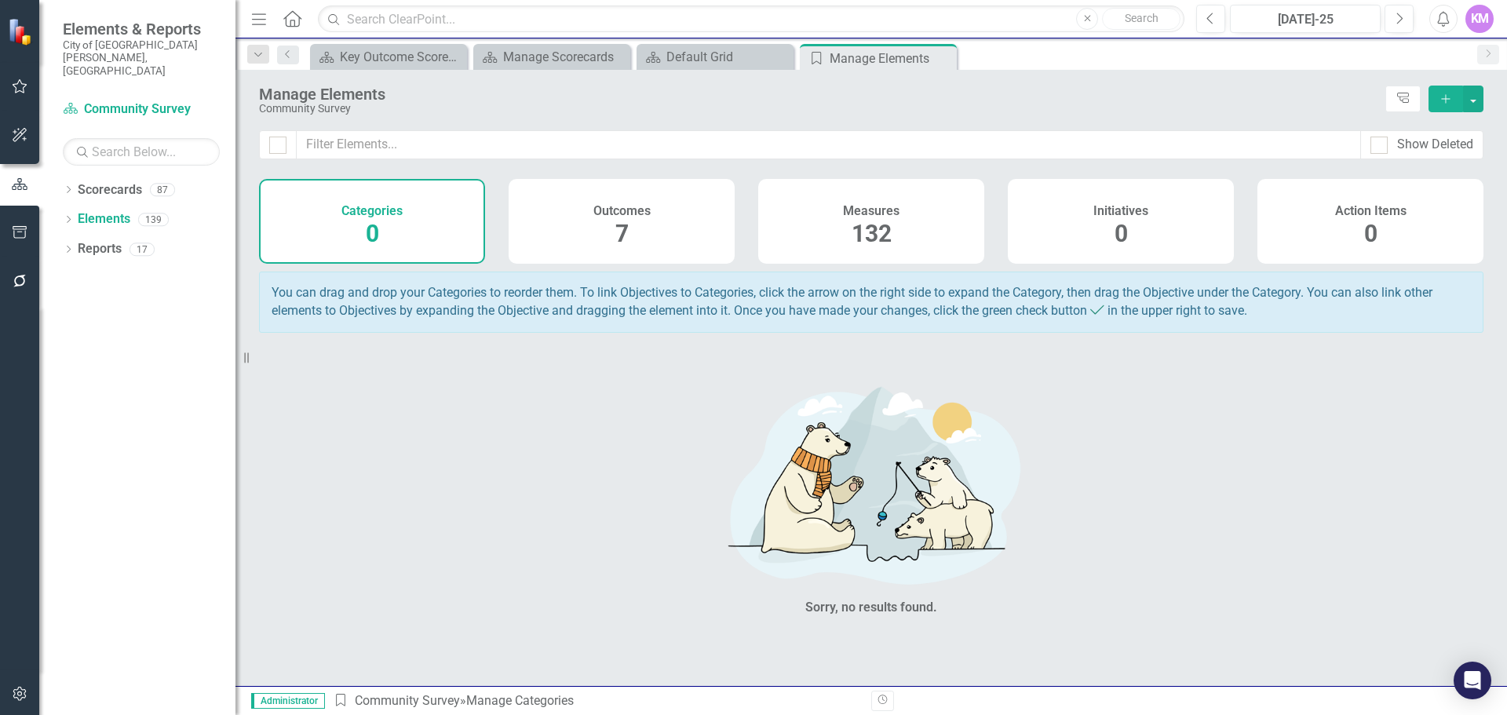
click at [889, 228] on span "132" at bounding box center [872, 233] width 40 height 27
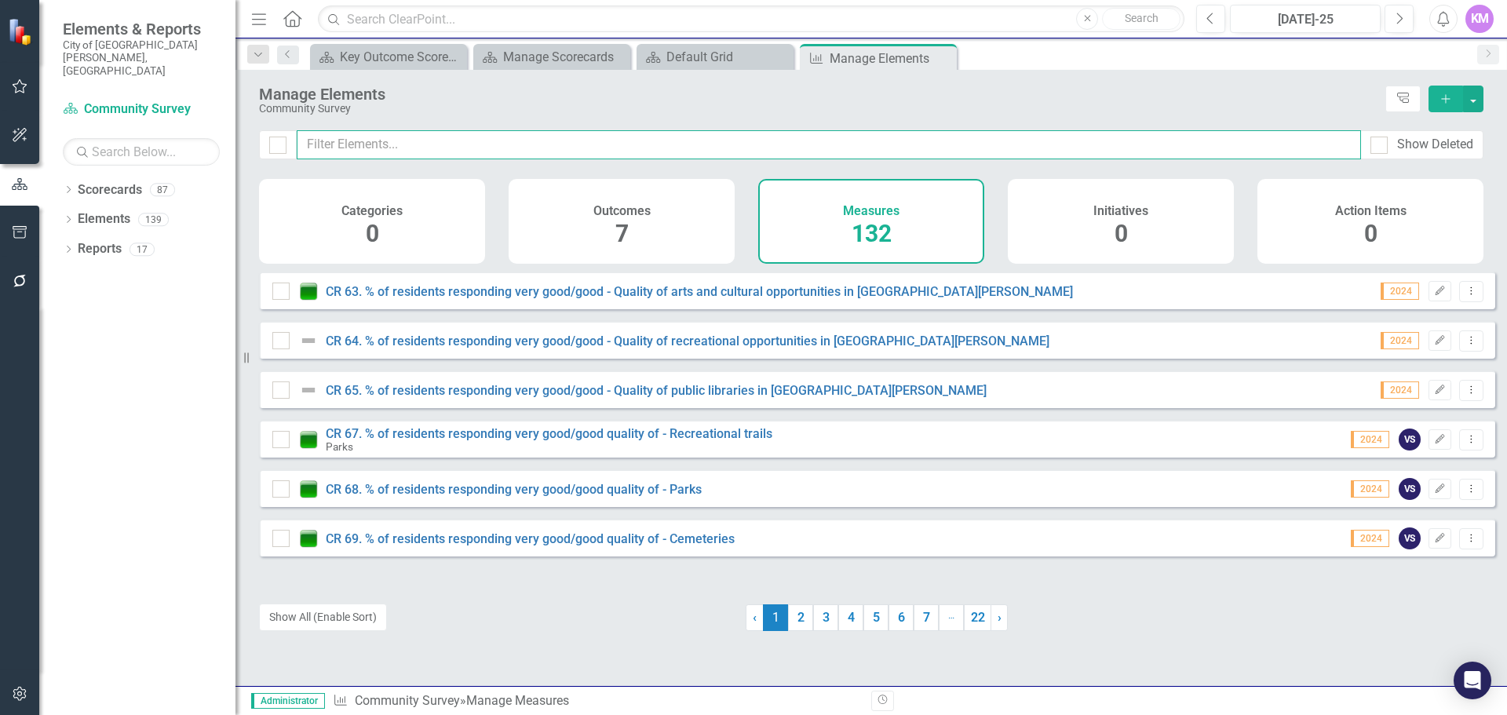
click at [505, 150] on input "text" at bounding box center [829, 144] width 1064 height 29
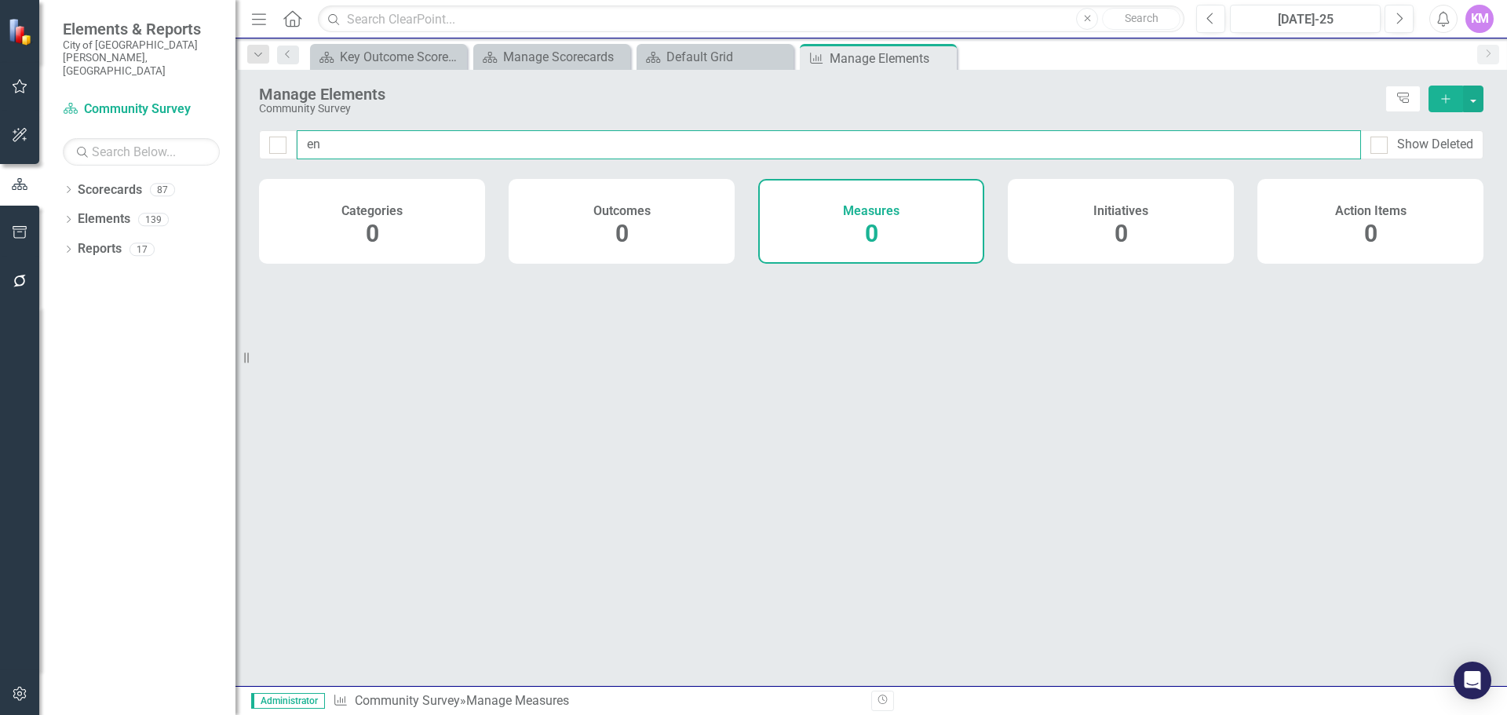
type input "e"
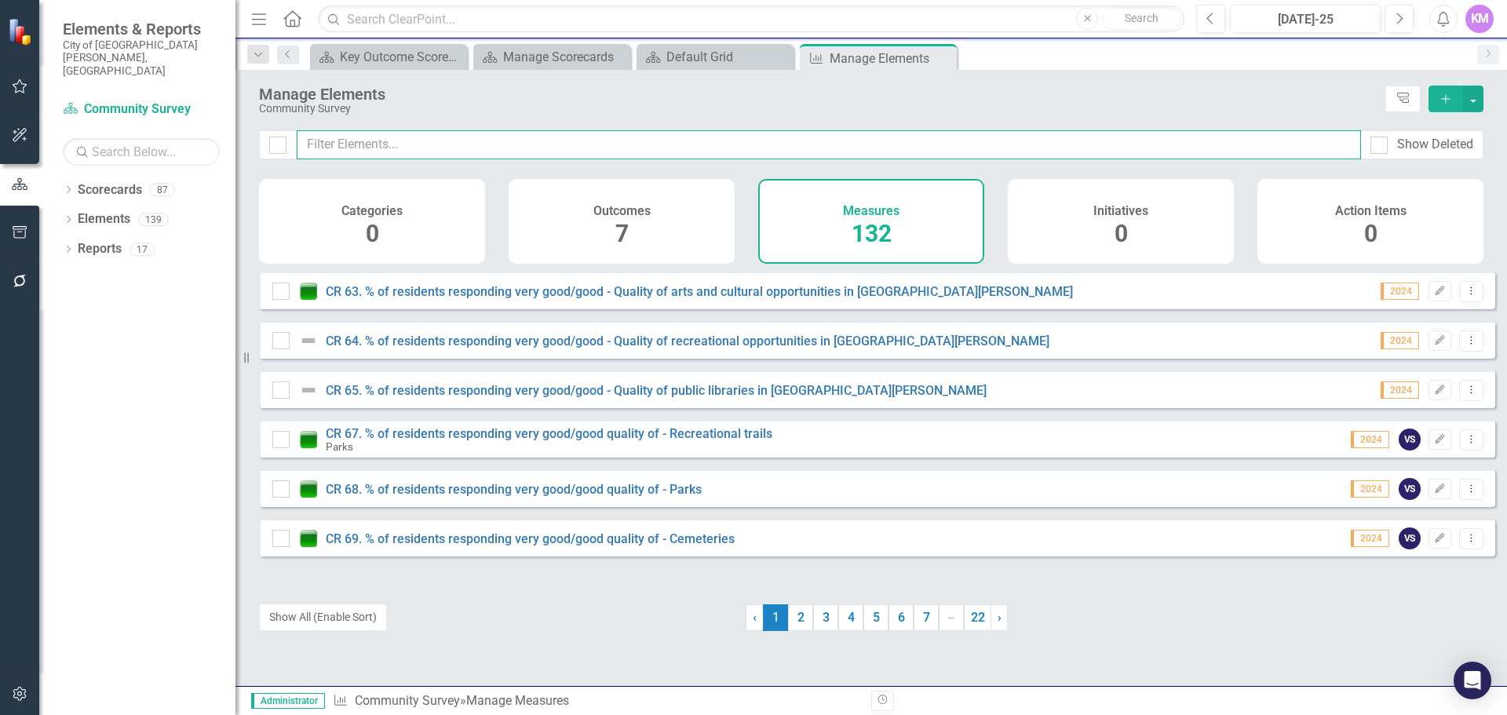
type input "c"
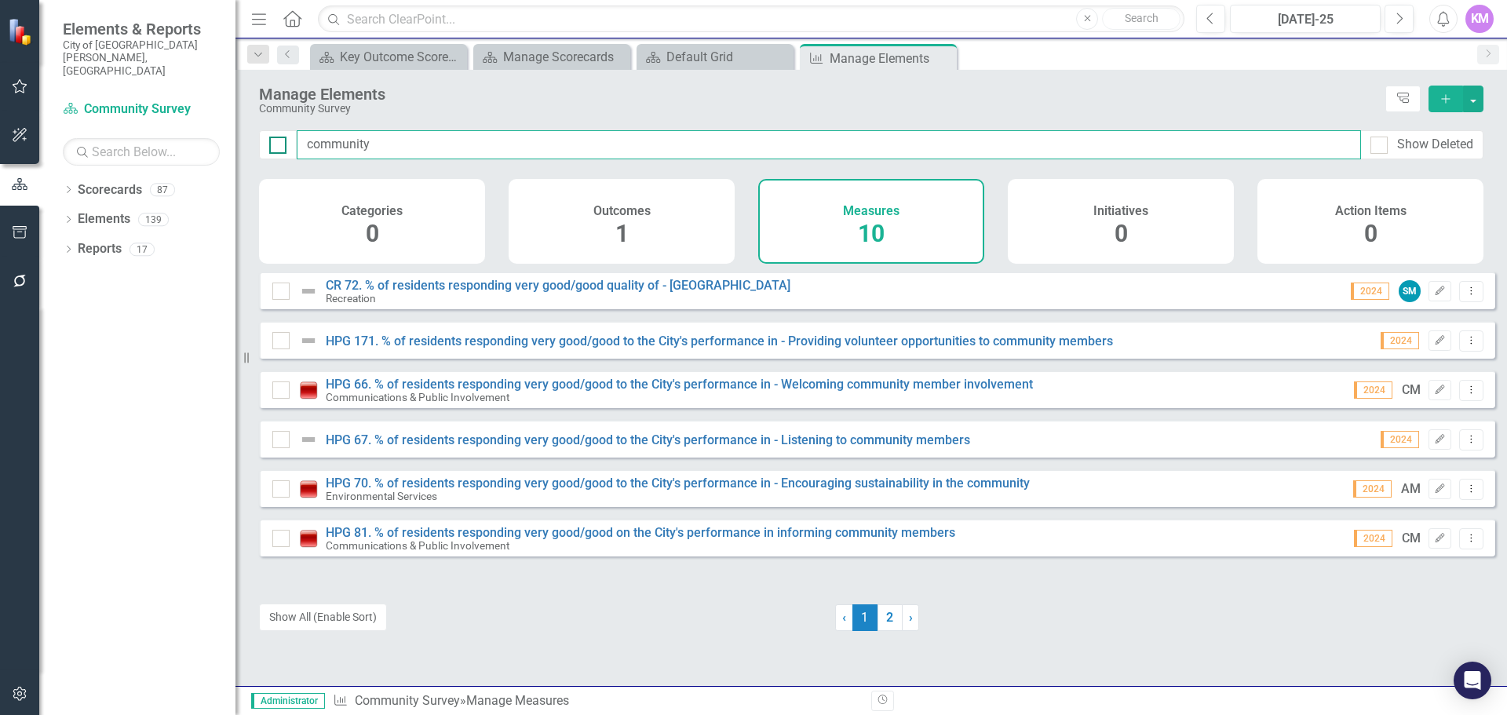
drag, startPoint x: 487, startPoint y: 140, endPoint x: 273, endPoint y: 148, distance: 213.6
click at [273, 148] on div "community Show Deleted" at bounding box center [871, 144] width 1224 height 29
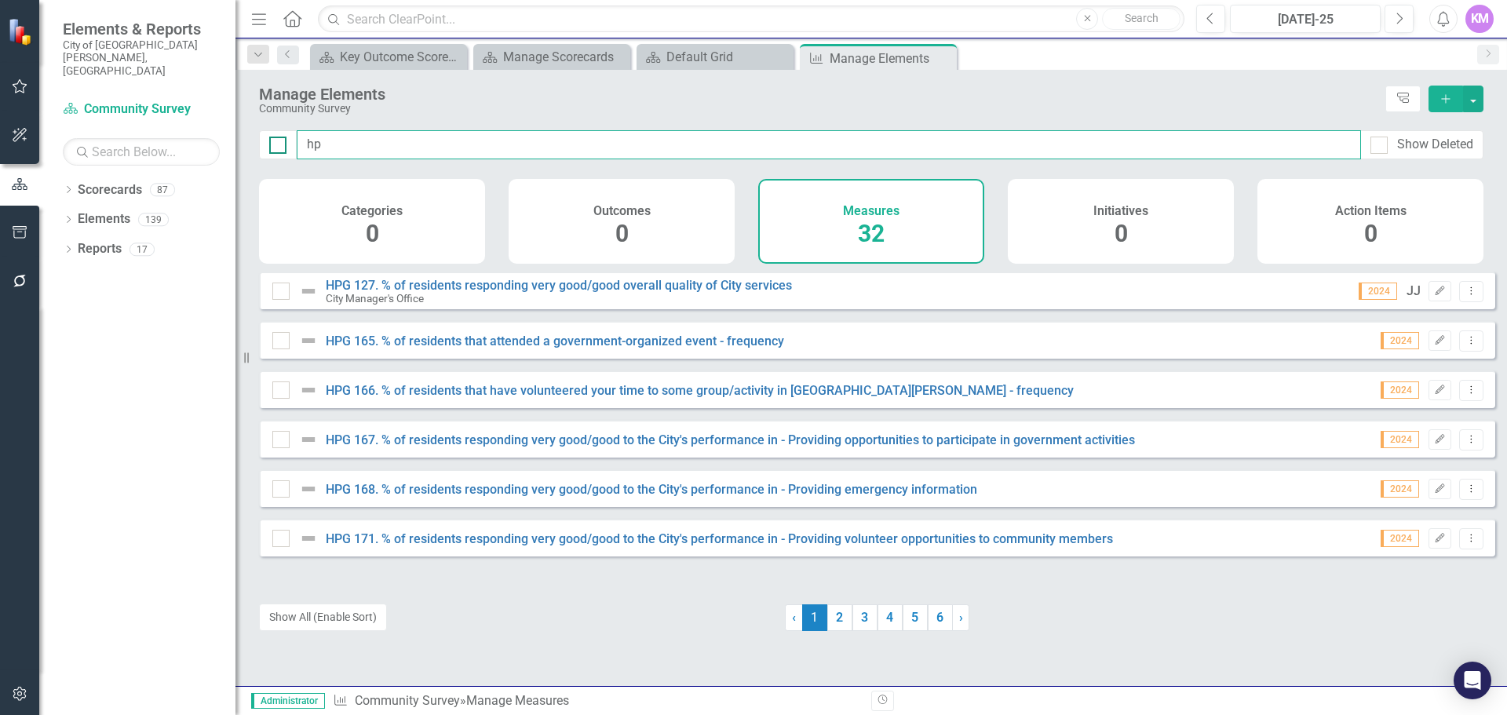
type input "h"
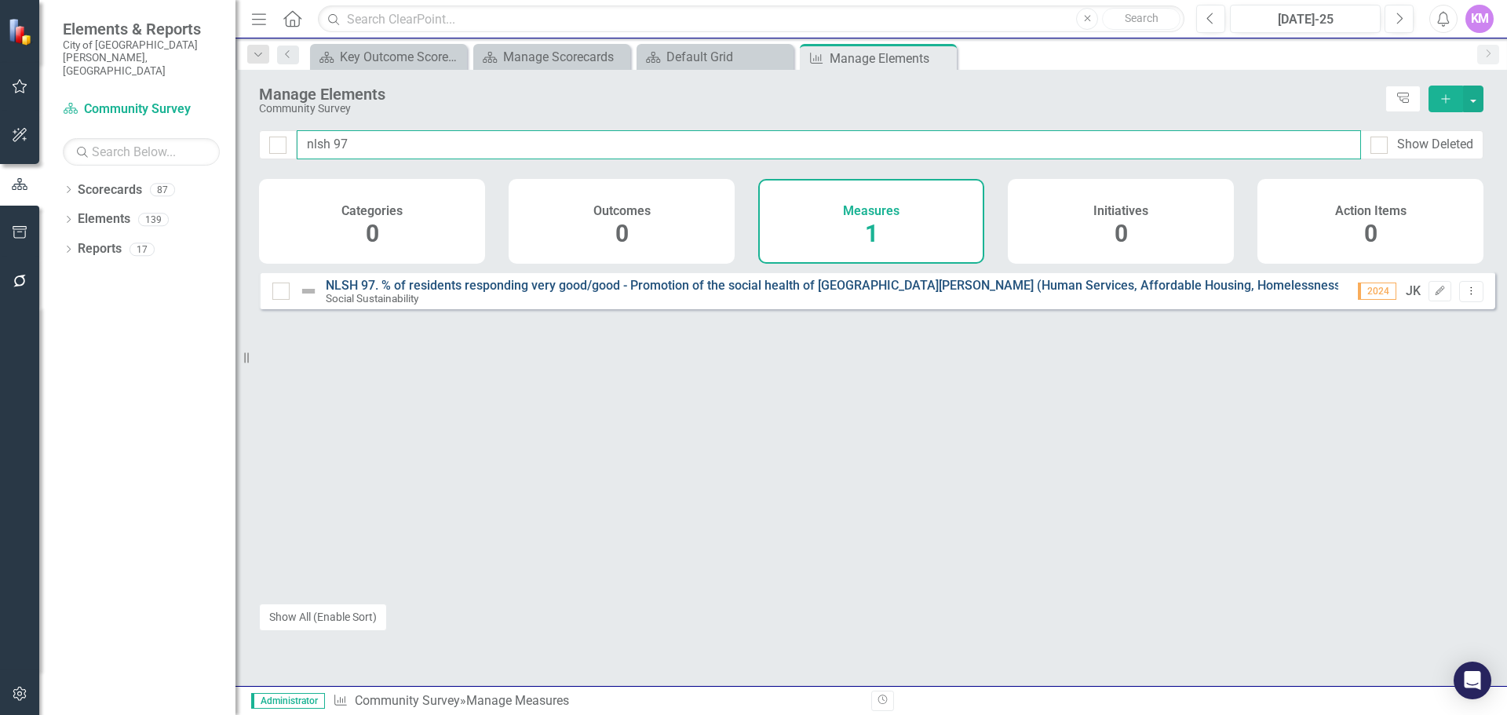
type input "nlsh 97"
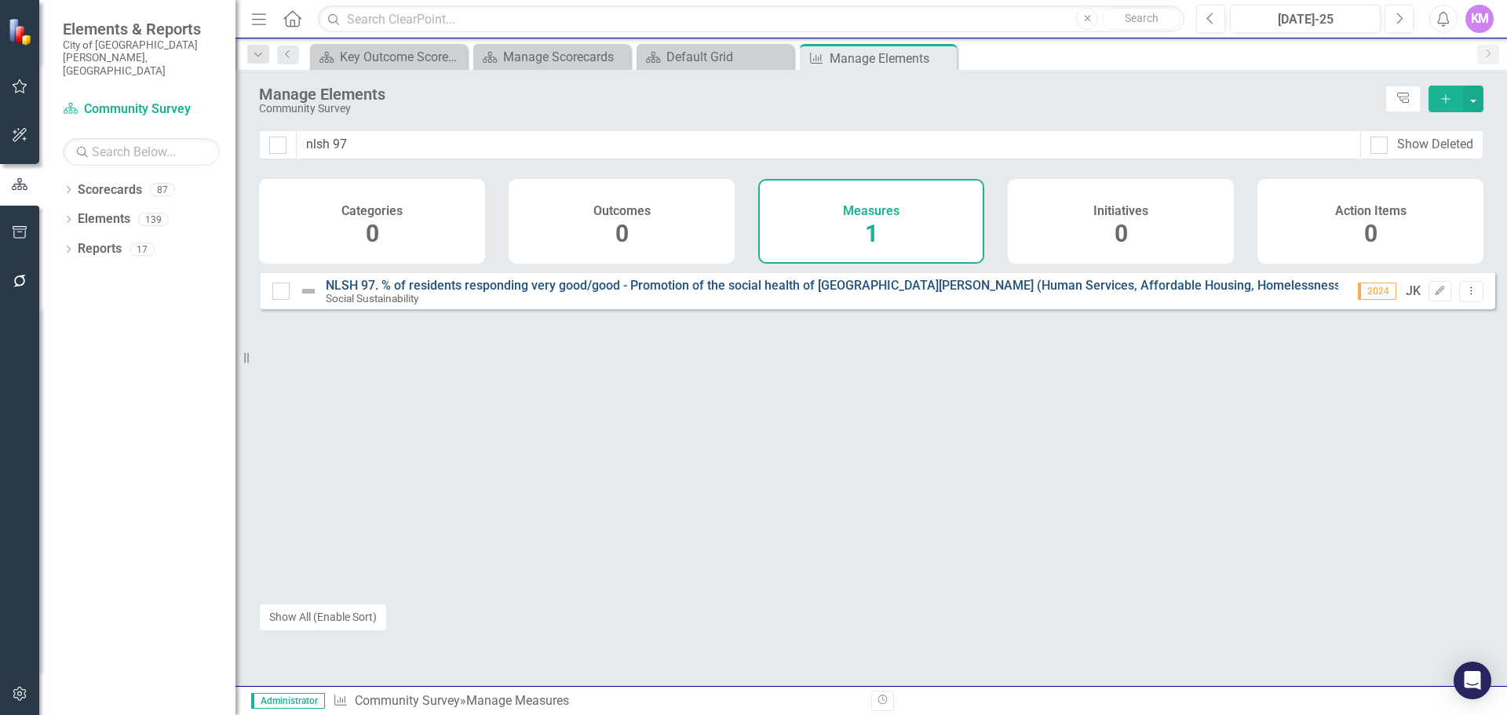
click at [795, 293] on link "NLSH 97. % of residents responding very good/good - Promotion of the social hea…" at bounding box center [902, 285] width 1152 height 15
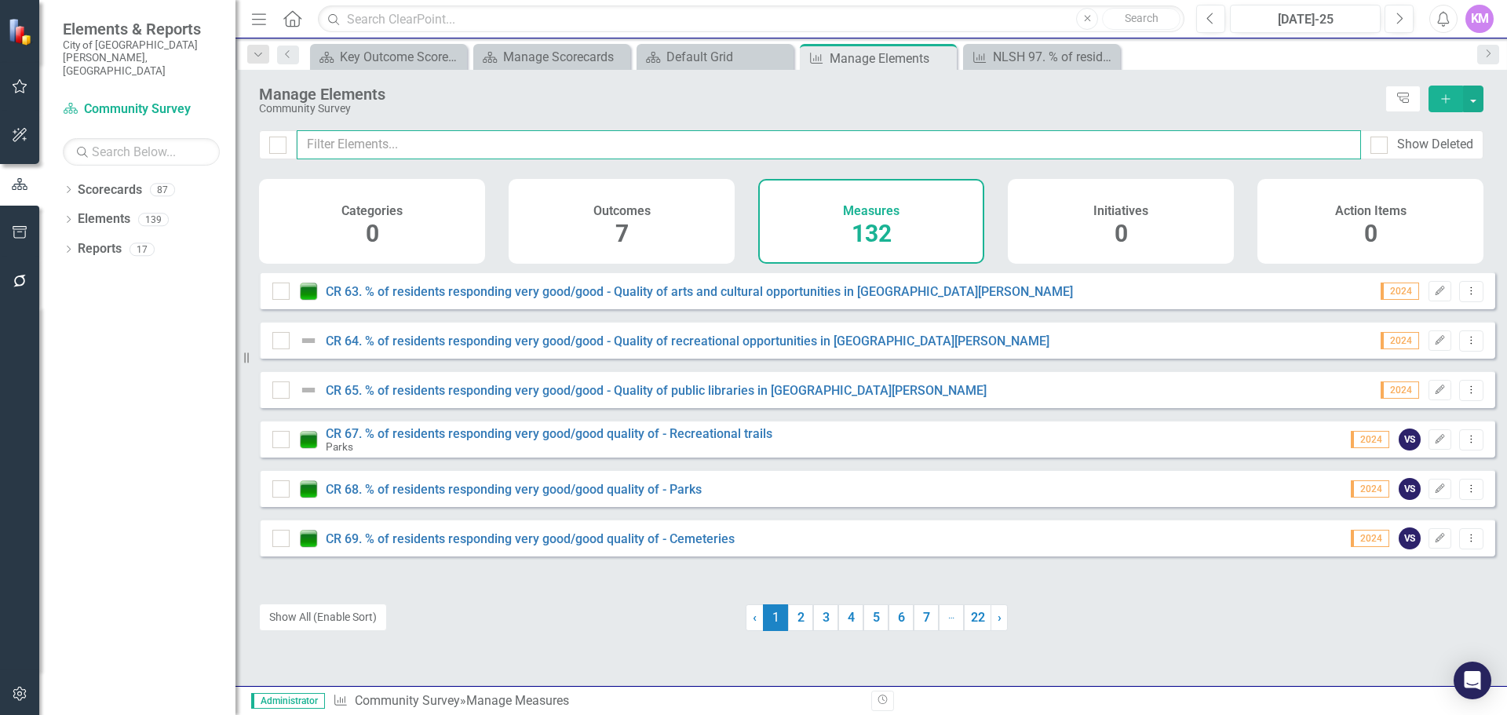
click at [485, 147] on input "text" at bounding box center [829, 144] width 1064 height 29
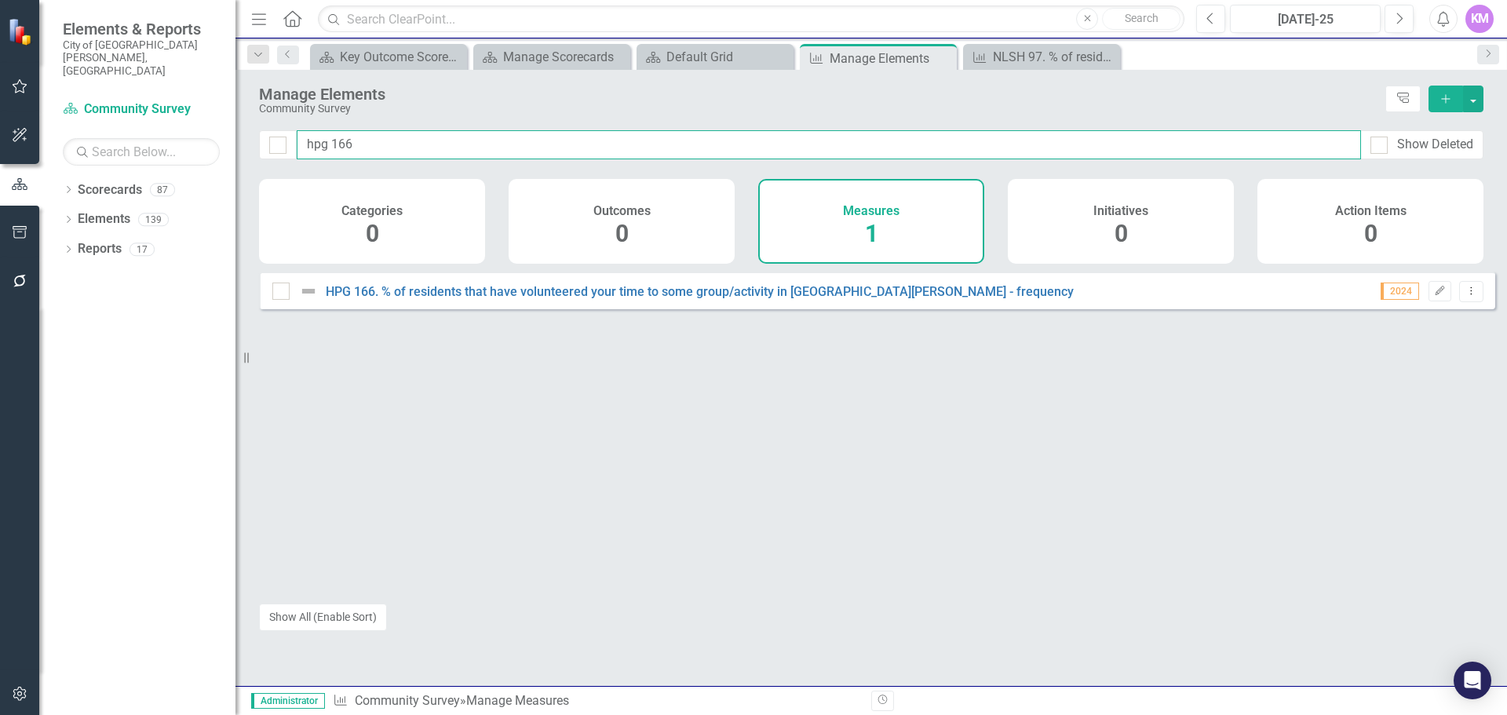
click at [485, 147] on input "hpg 166" at bounding box center [829, 144] width 1064 height 29
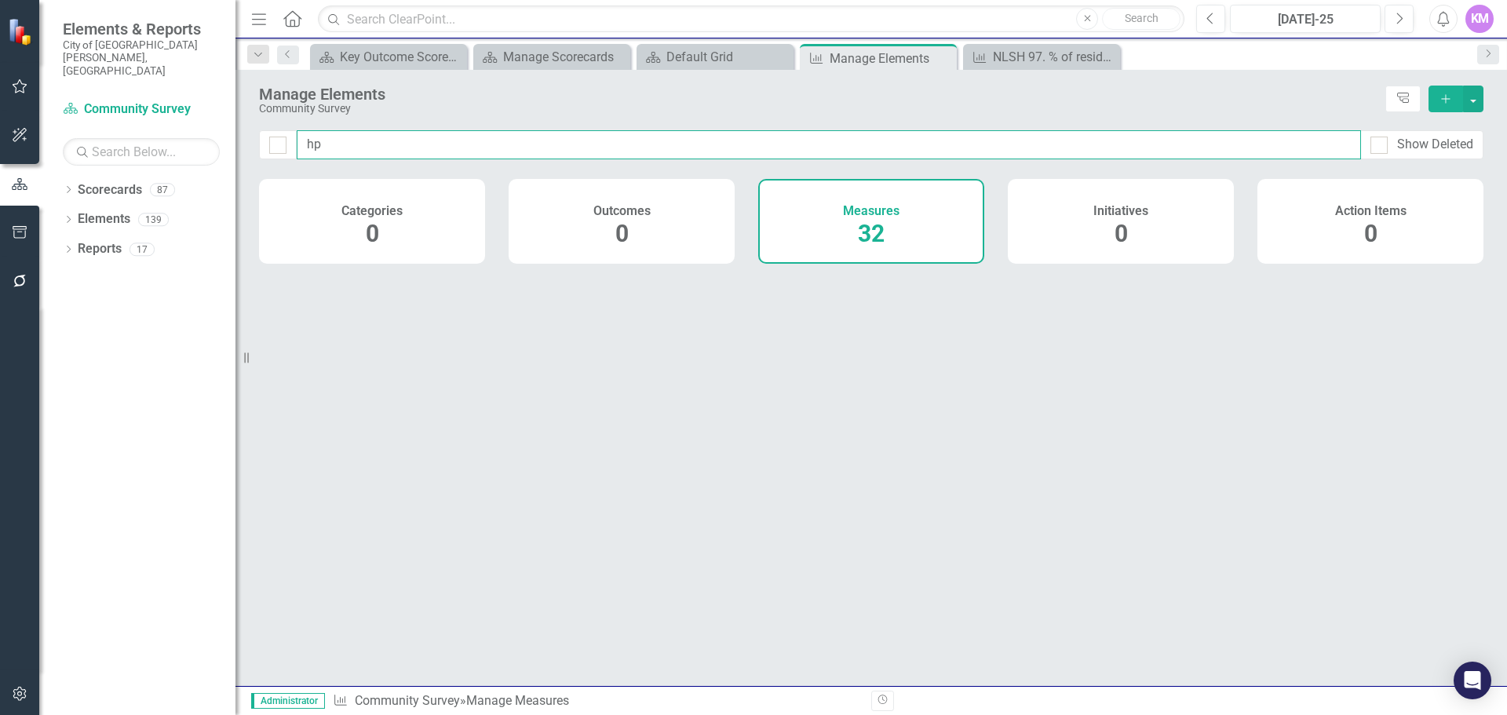
type input "h"
type input "E"
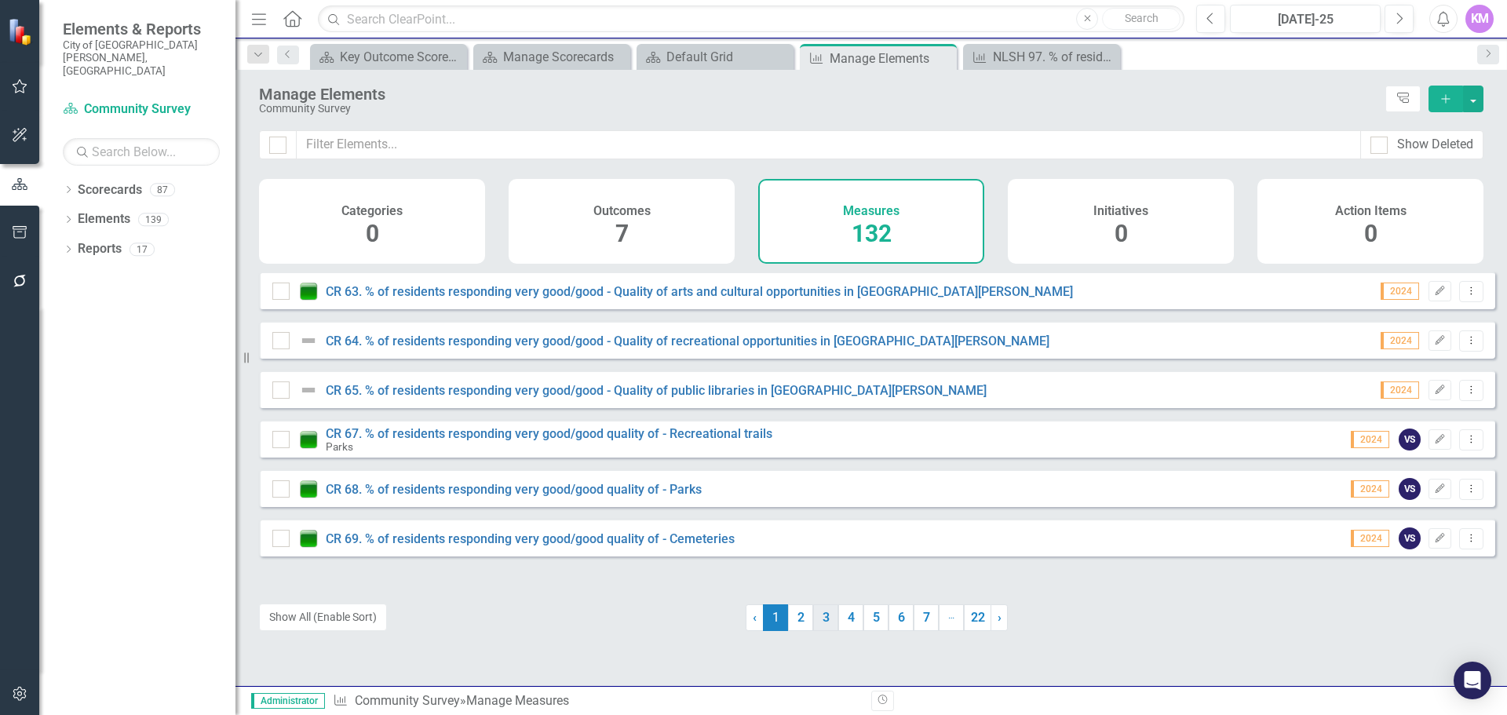
click at [813, 614] on link "3" at bounding box center [825, 617] width 25 height 27
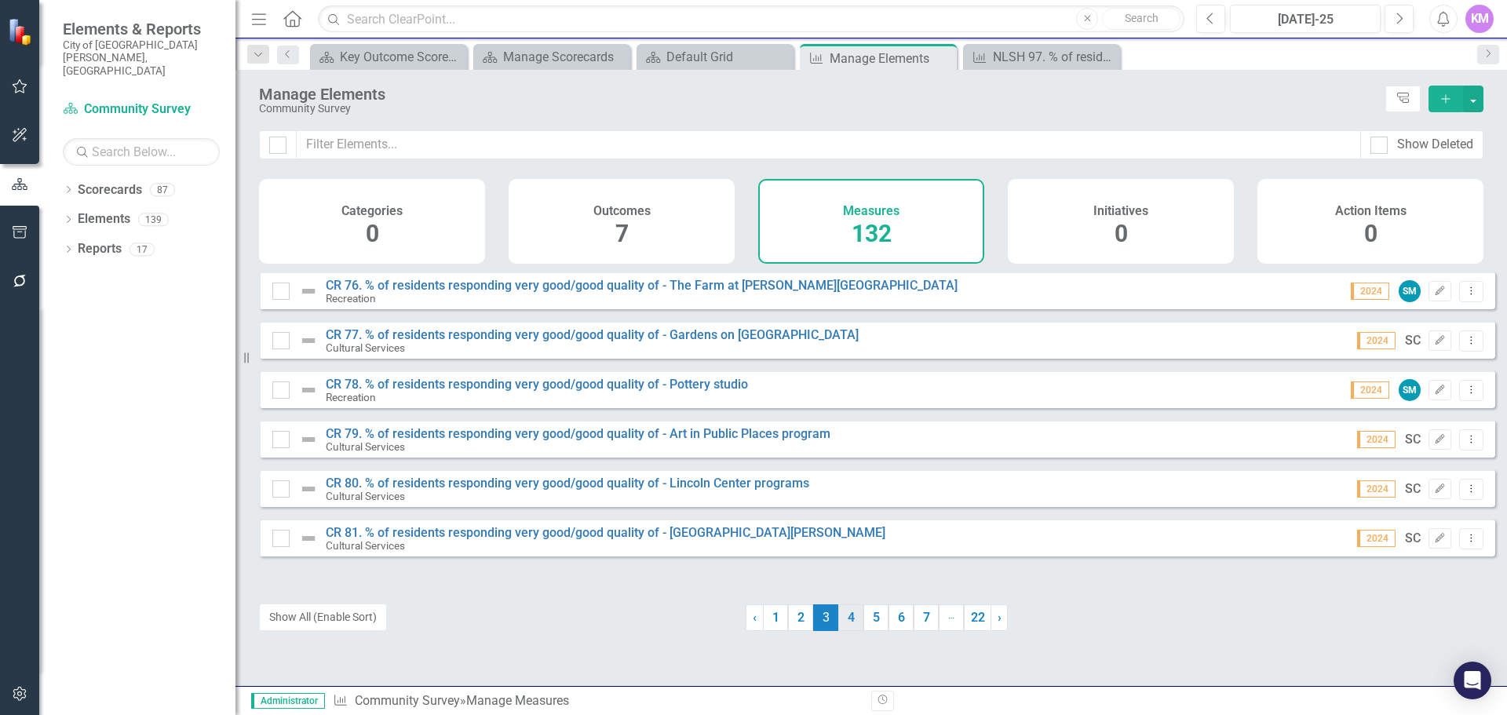
click at [838, 618] on link "4" at bounding box center [850, 617] width 25 height 27
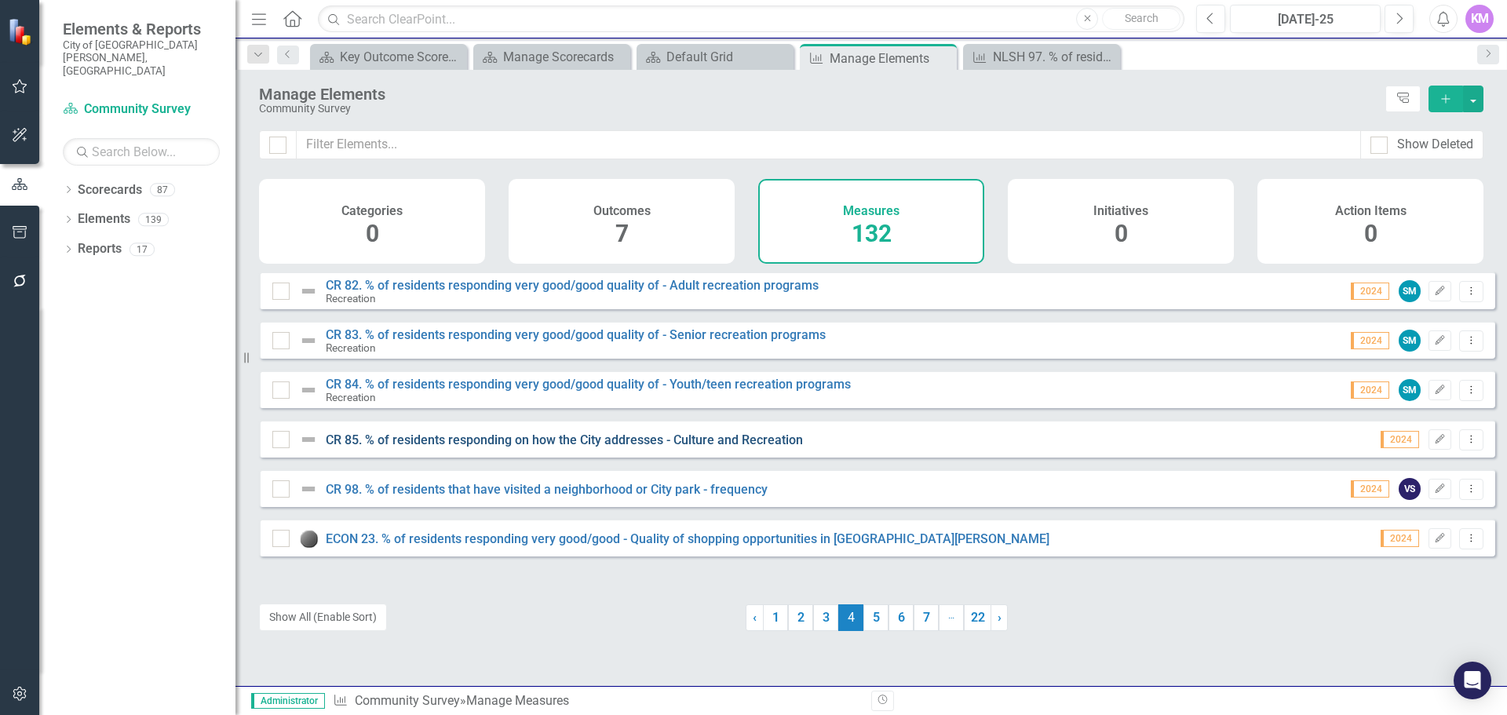
click at [534, 447] on link "CR 85. % of residents responding on how the City addresses - Culture and Recrea…" at bounding box center [564, 439] width 477 height 15
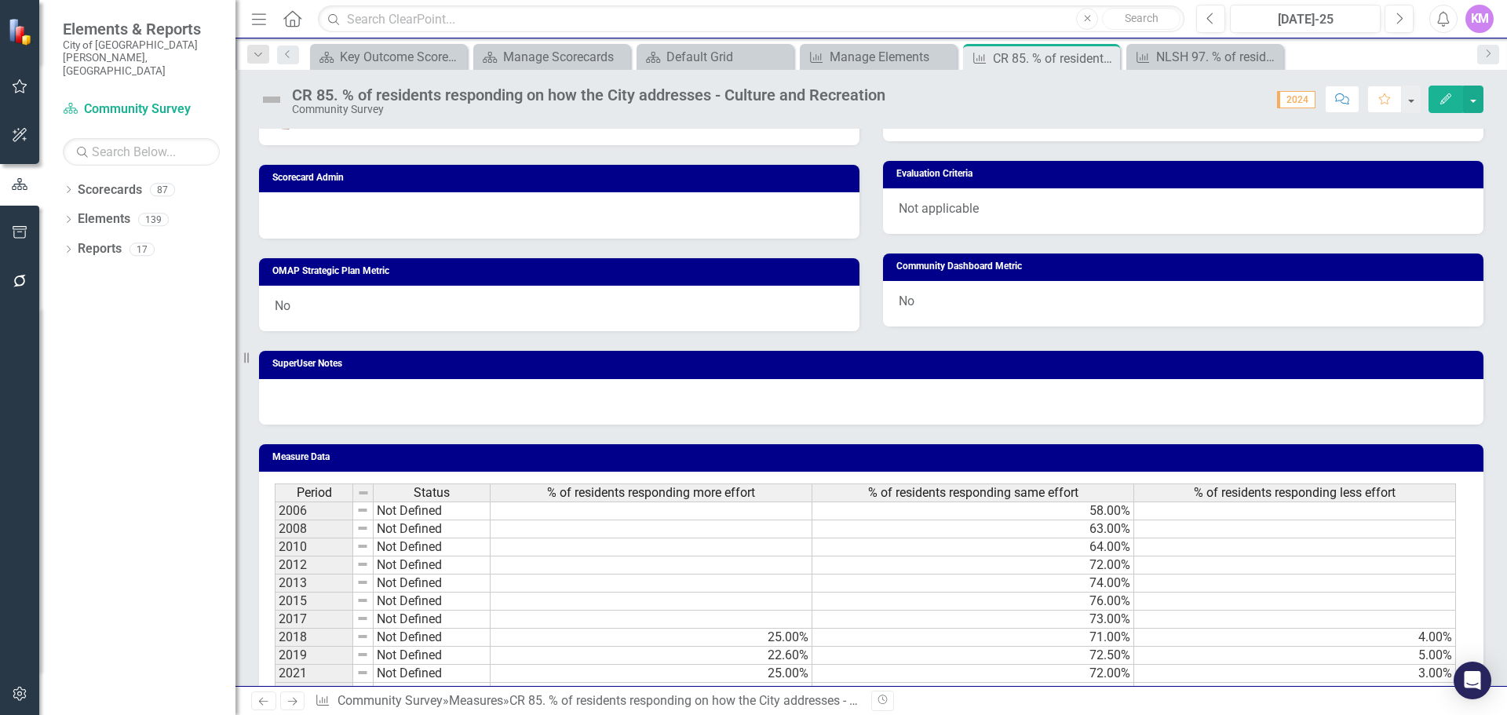
scroll to position [782, 0]
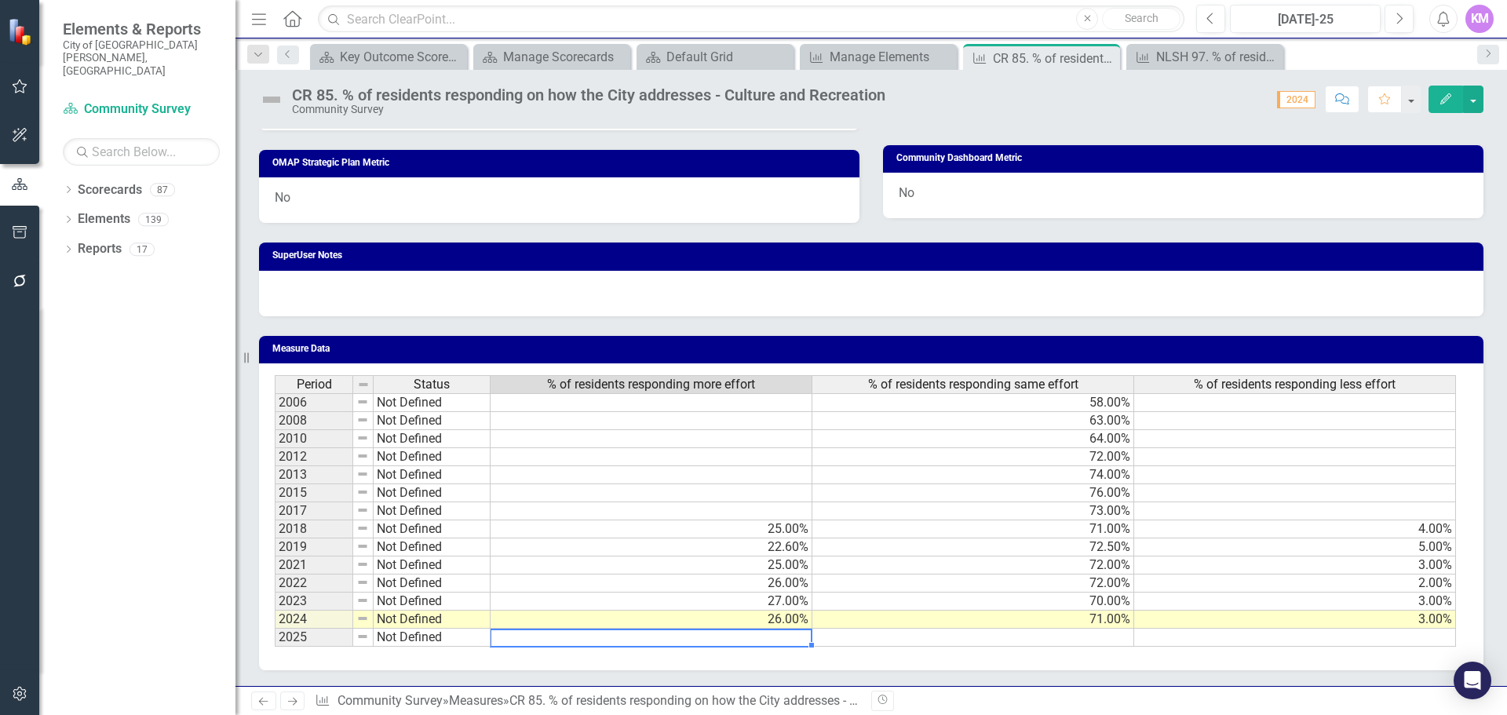
click at [275, 646] on div "Period Status % of residents responding more effort % of residents responding s…" at bounding box center [275, 511] width 0 height 272
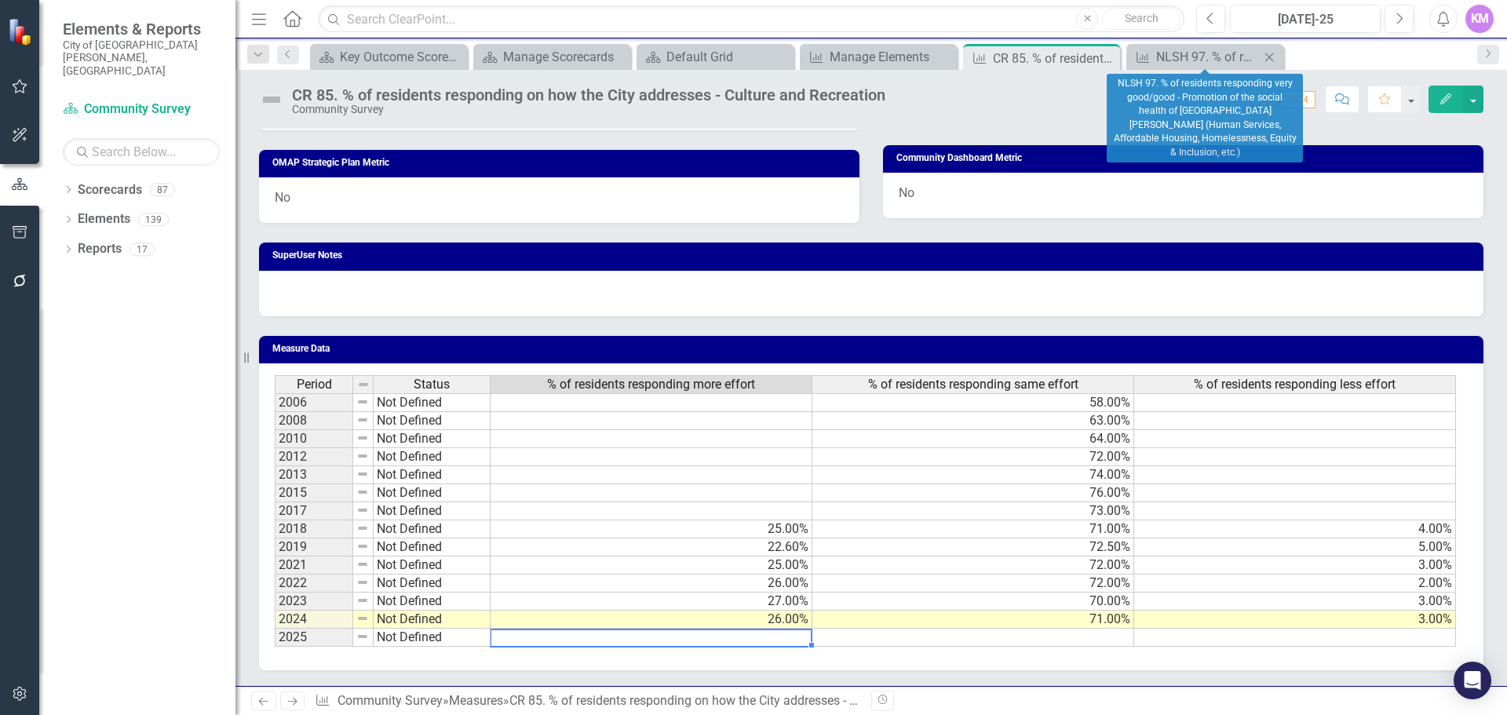
click at [1271, 56] on icon at bounding box center [1269, 57] width 9 height 9
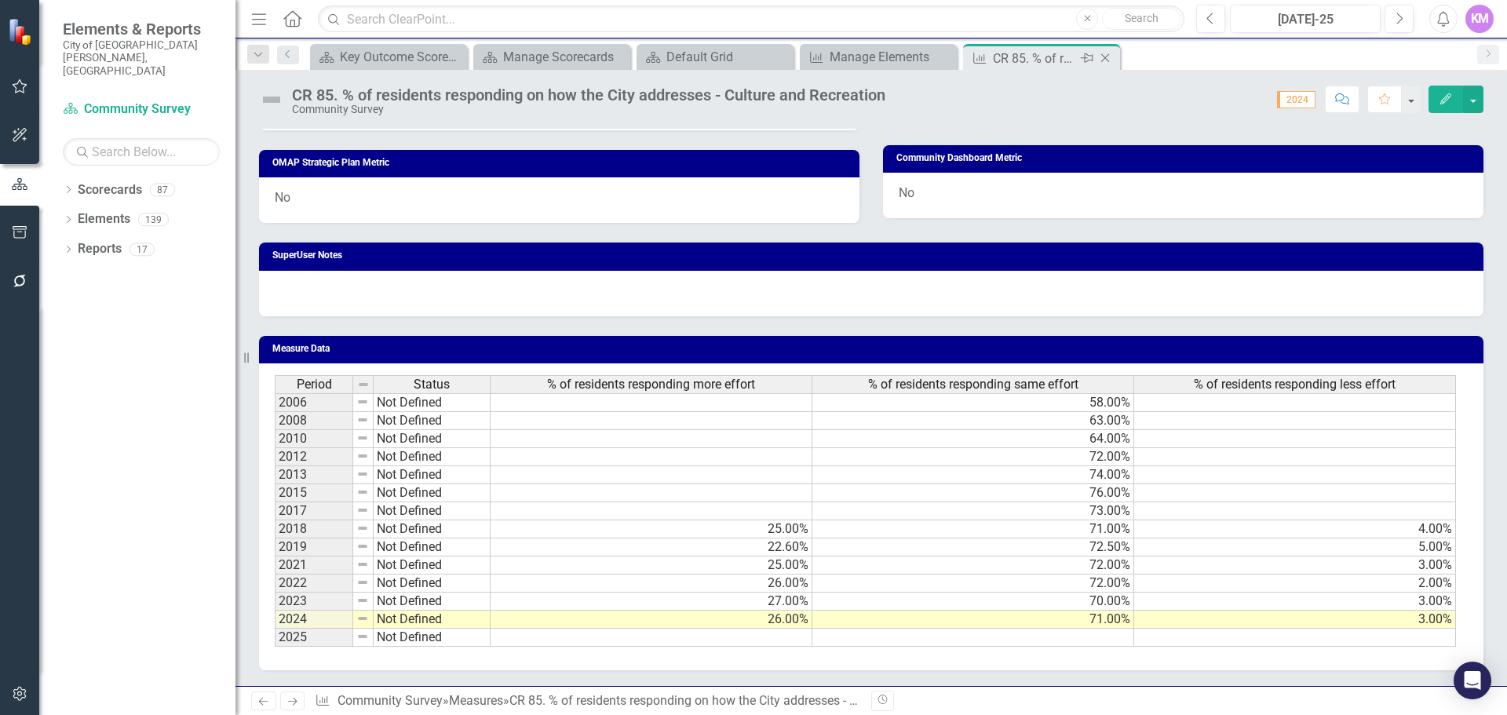
click at [1107, 59] on icon "Close" at bounding box center [1105, 58] width 16 height 13
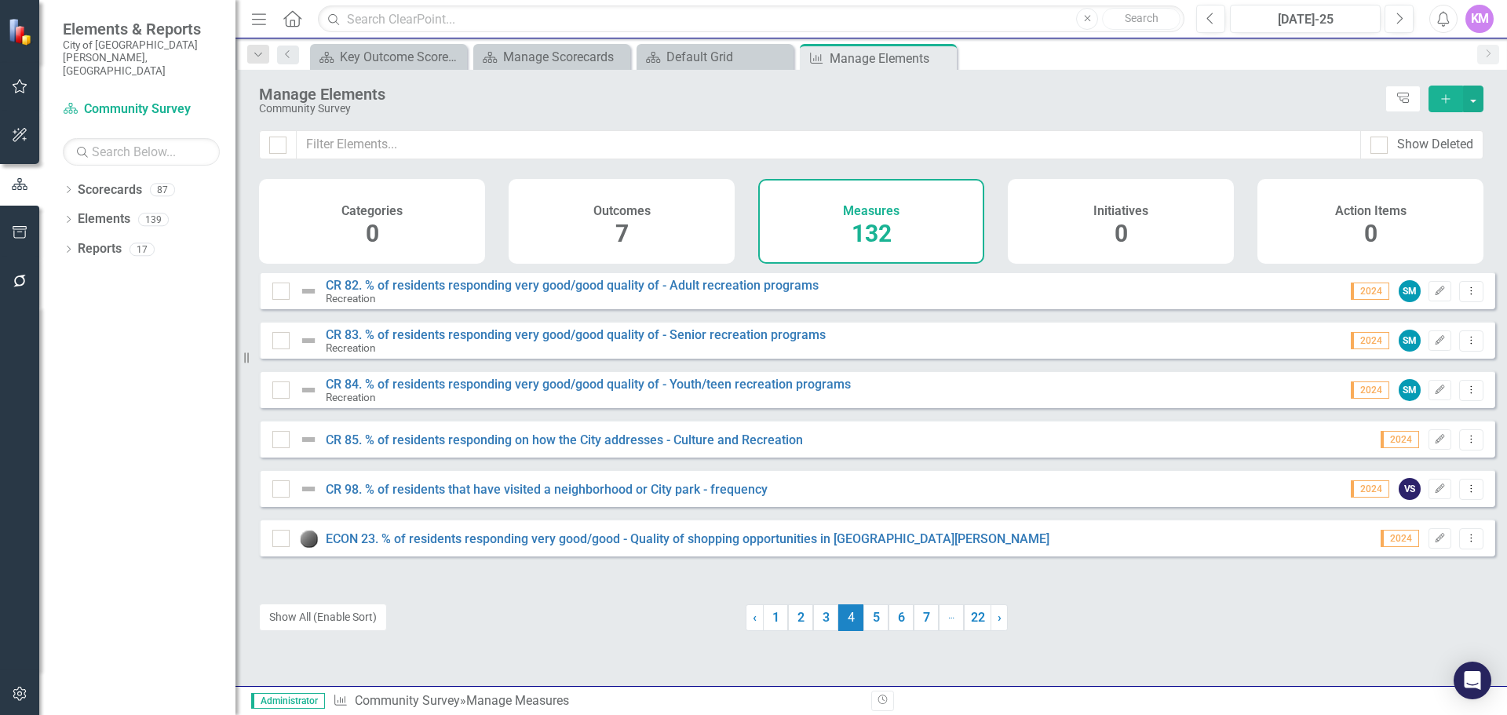
click at [878, 216] on h4 "Measures" at bounding box center [871, 211] width 57 height 14
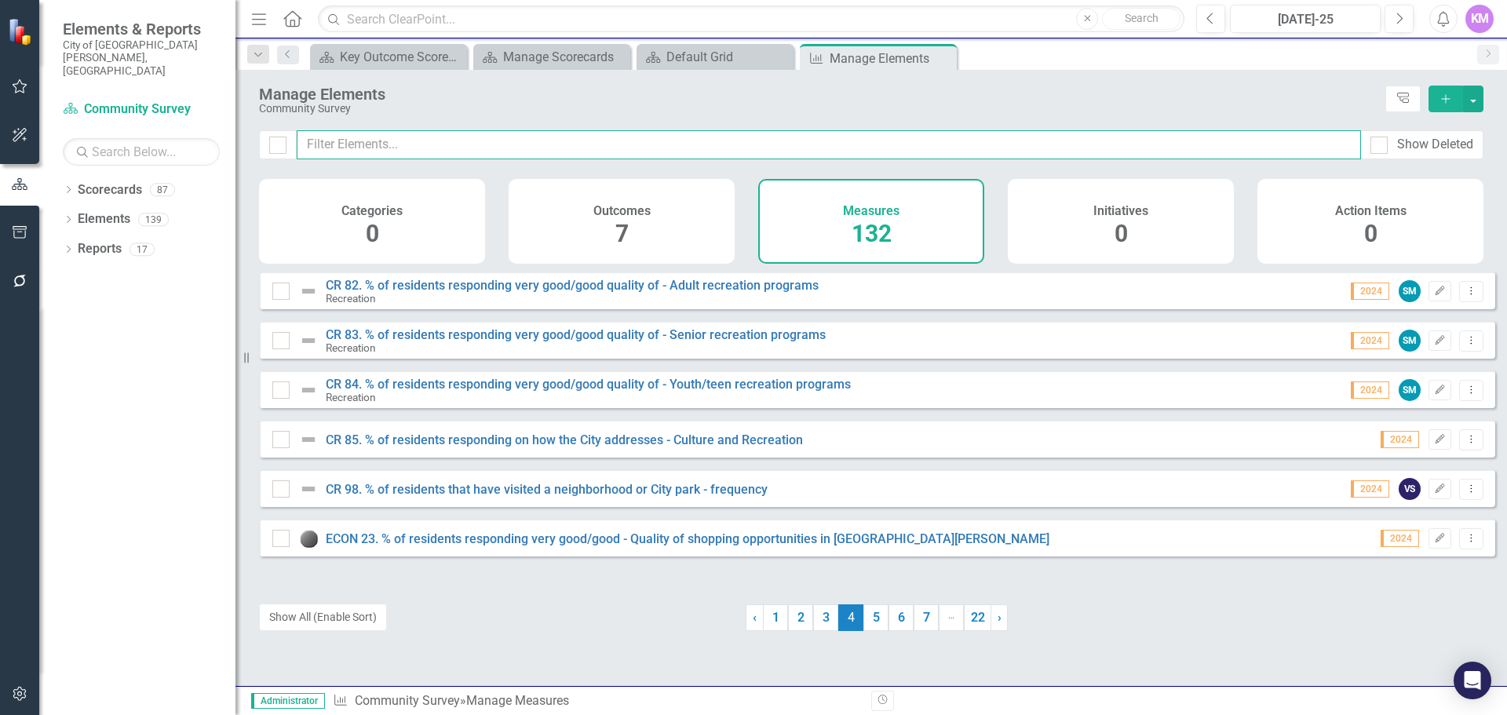
click at [520, 147] on input "text" at bounding box center [829, 144] width 1064 height 29
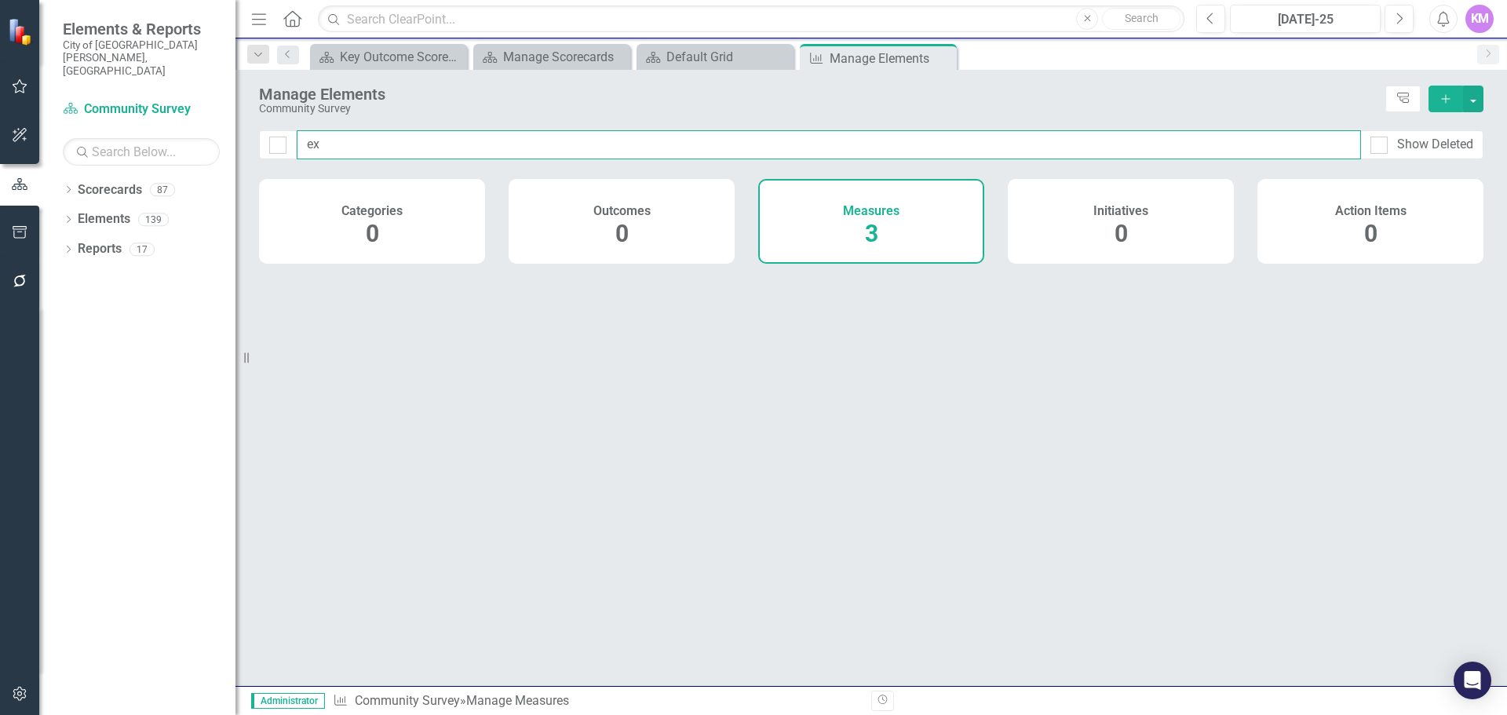
type input "e"
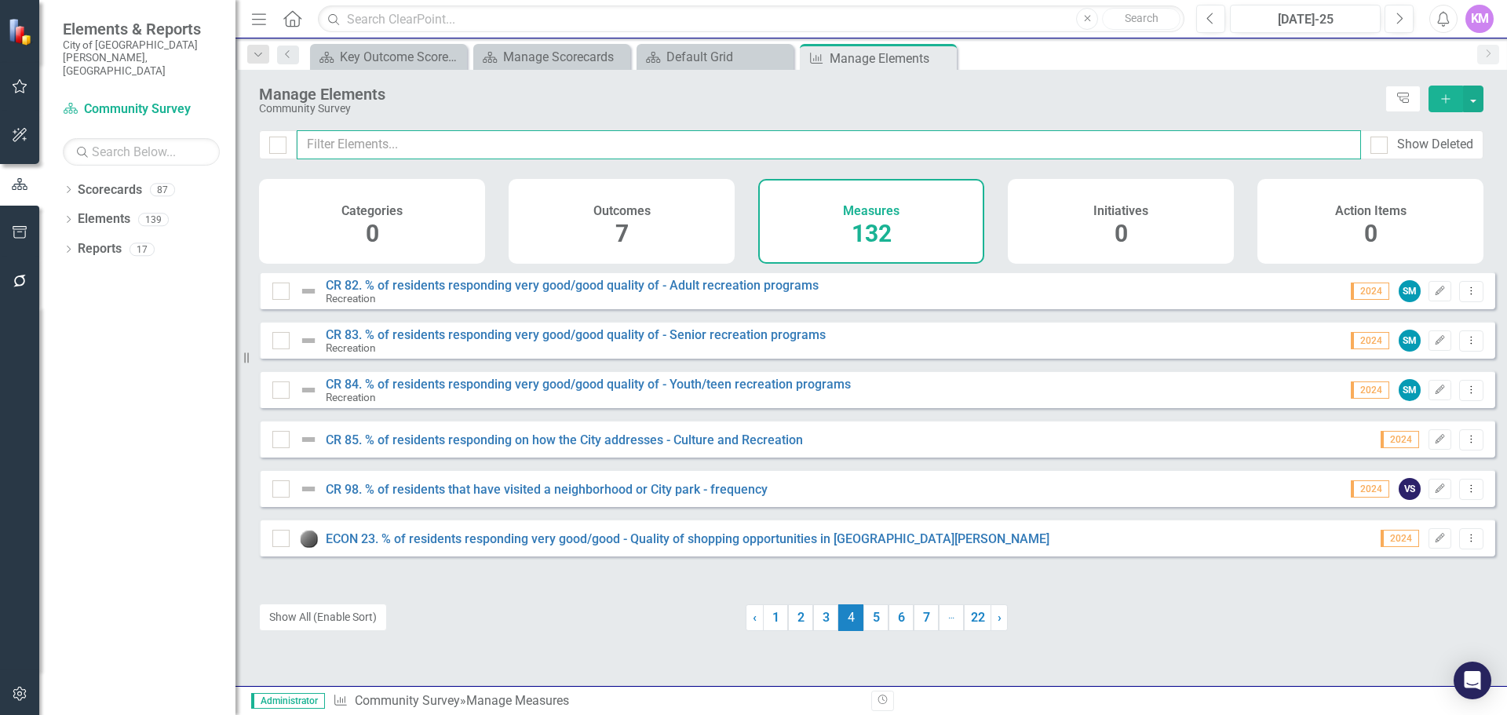
click at [372, 141] on input "text" at bounding box center [829, 144] width 1064 height 29
click at [407, 142] on input "text" at bounding box center [829, 144] width 1064 height 29
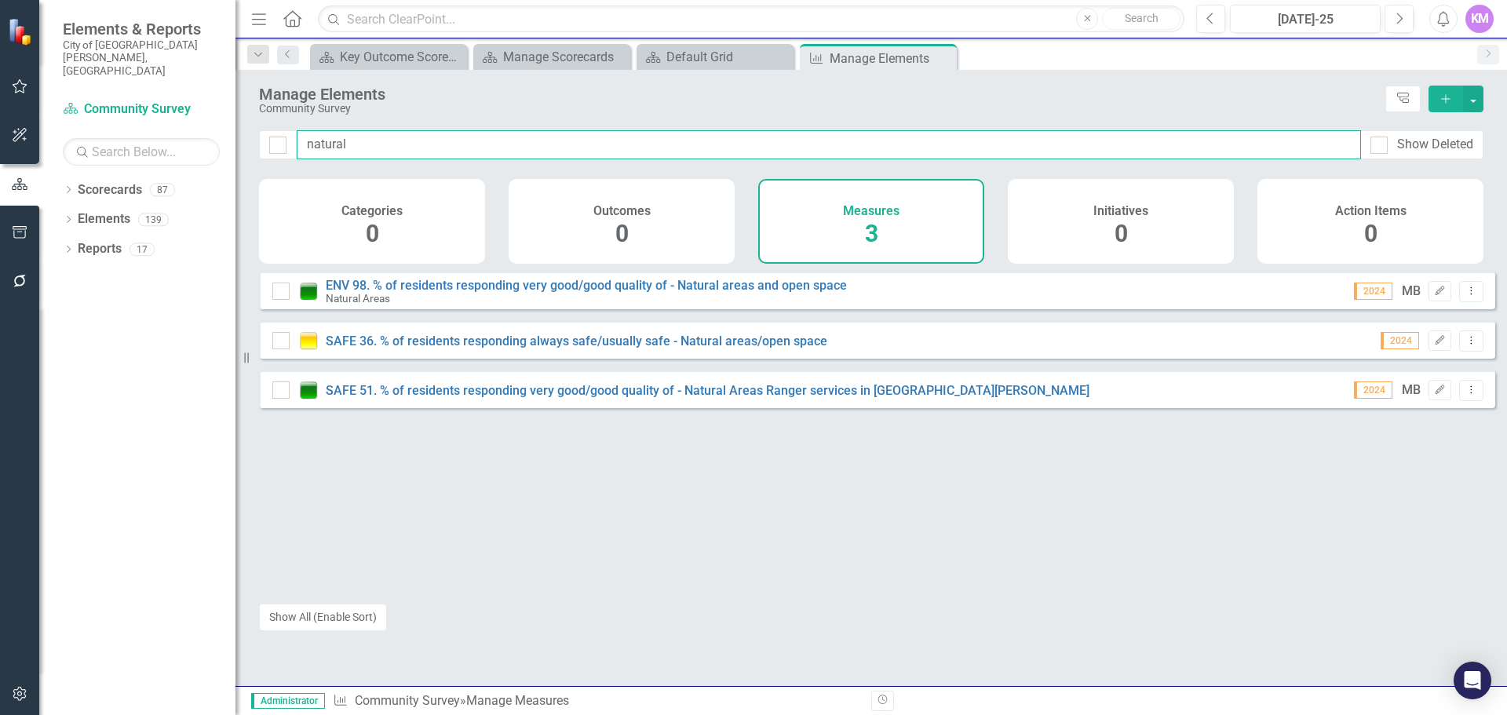
type input "natural"
